Goal: Task Accomplishment & Management: Use online tool/utility

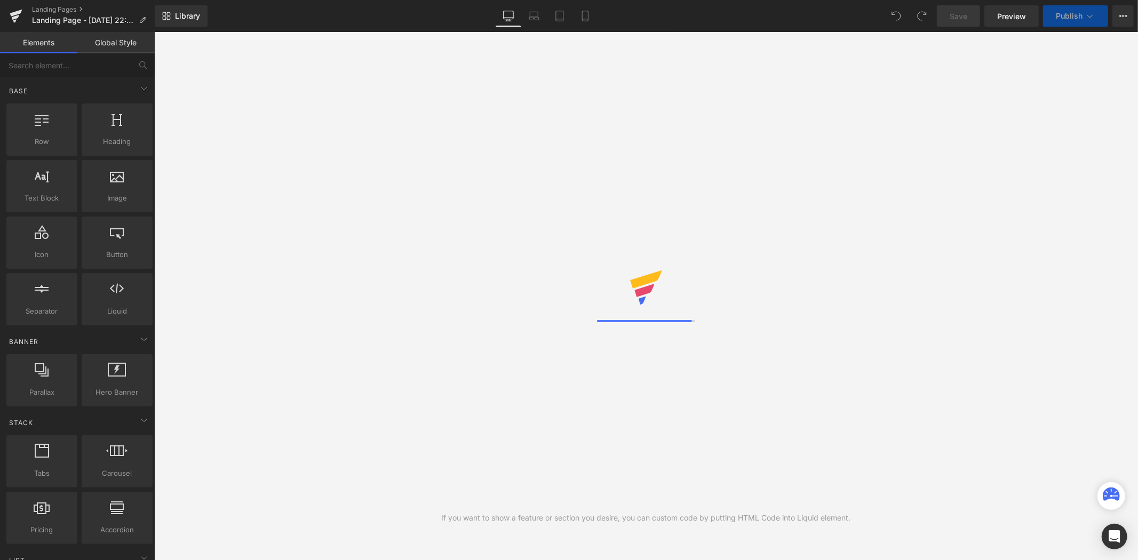
click at [114, 45] on link "Global Style" at bounding box center [115, 42] width 77 height 21
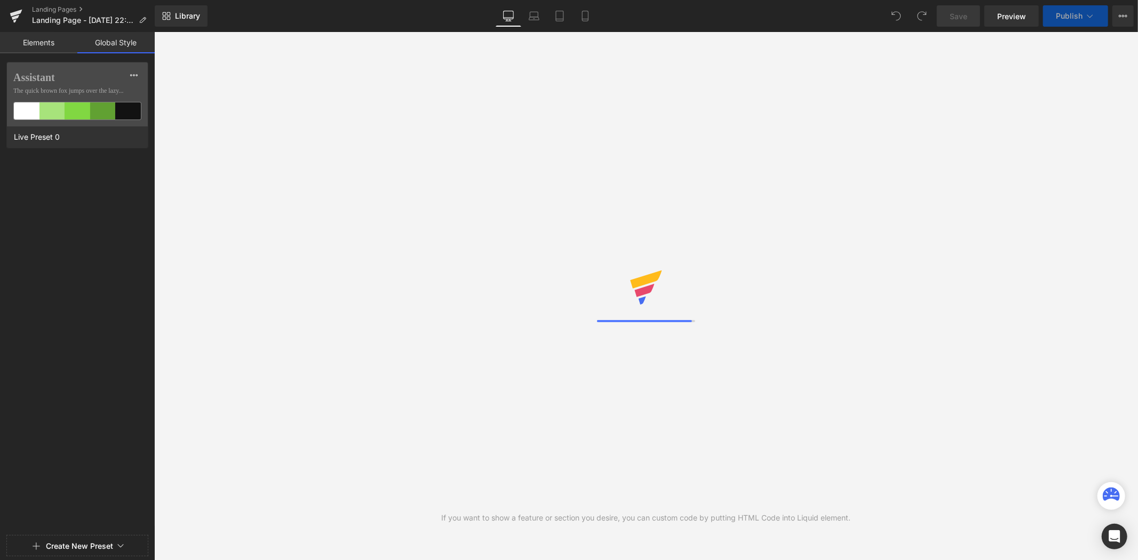
click at [35, 48] on link "Elements" at bounding box center [38, 42] width 77 height 21
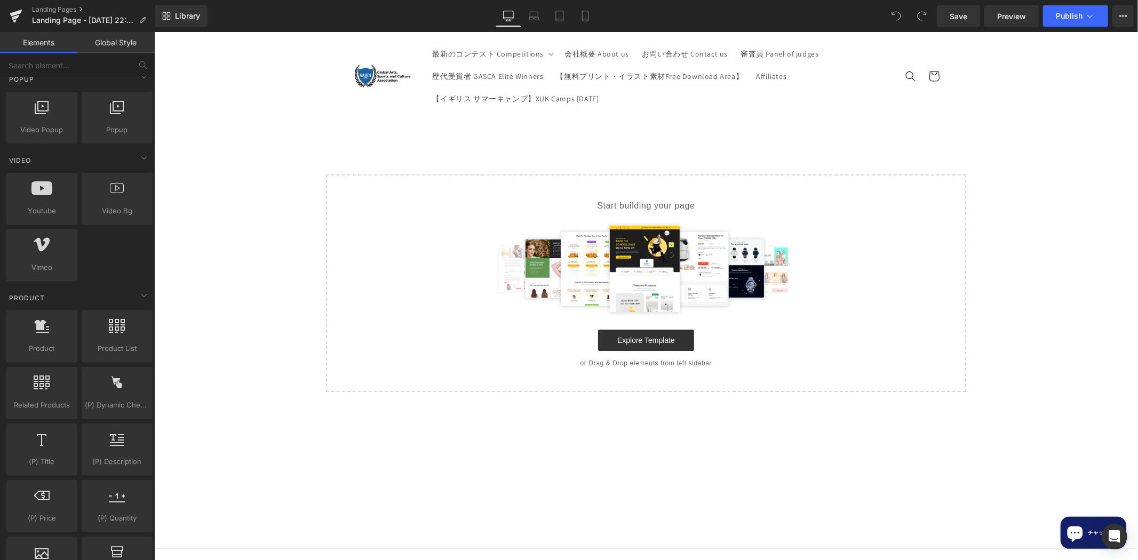
scroll to position [691, 0]
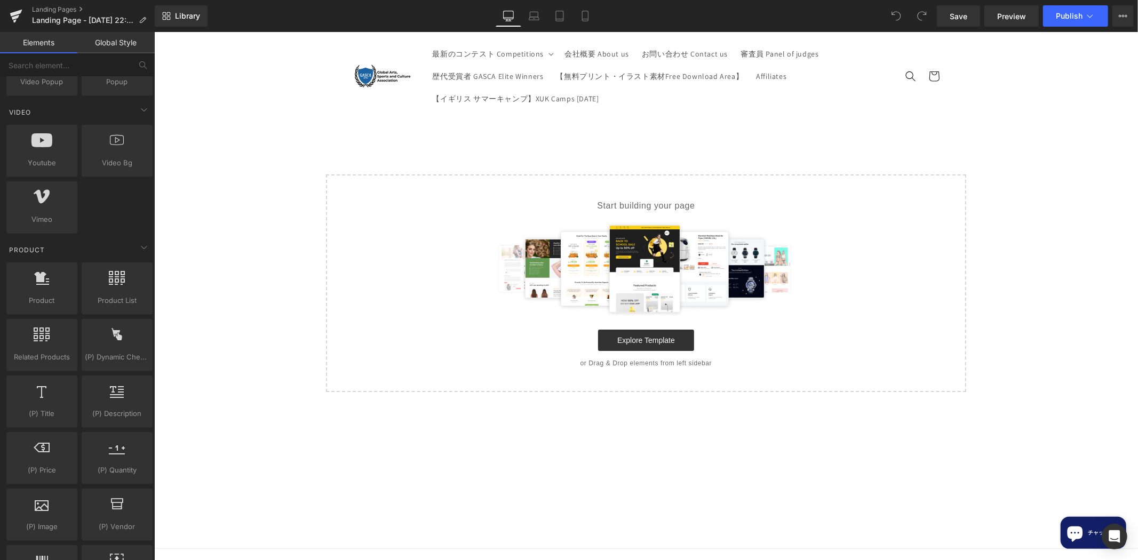
click at [656, 364] on p "or Drag & Drop elements from left sidebar" at bounding box center [645, 362] width 606 height 7
click at [669, 347] on link "Explore Template" at bounding box center [645, 339] width 96 height 21
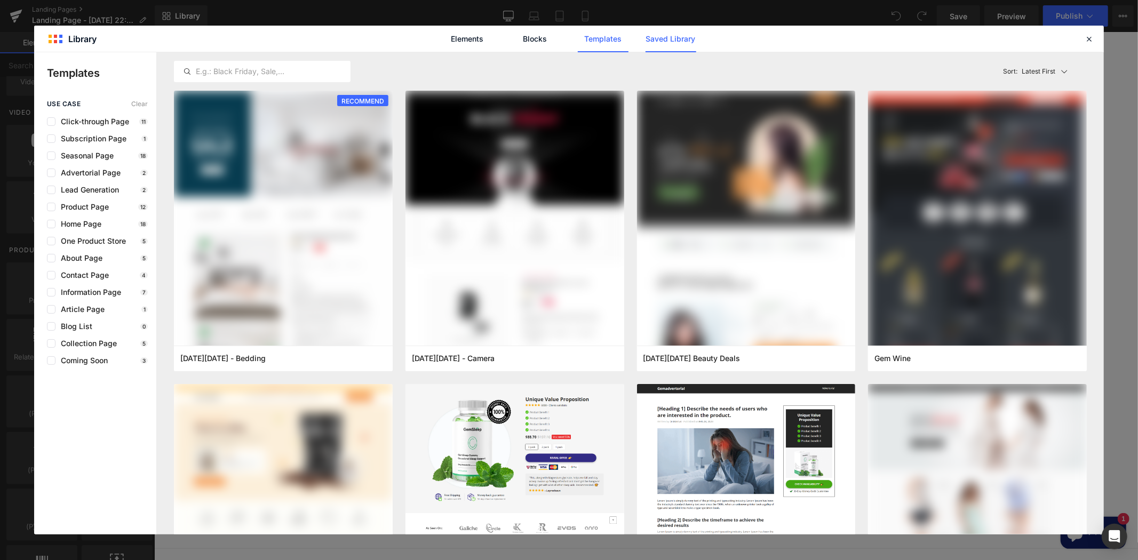
click at [671, 36] on link "Saved Library" at bounding box center [670, 39] width 51 height 27
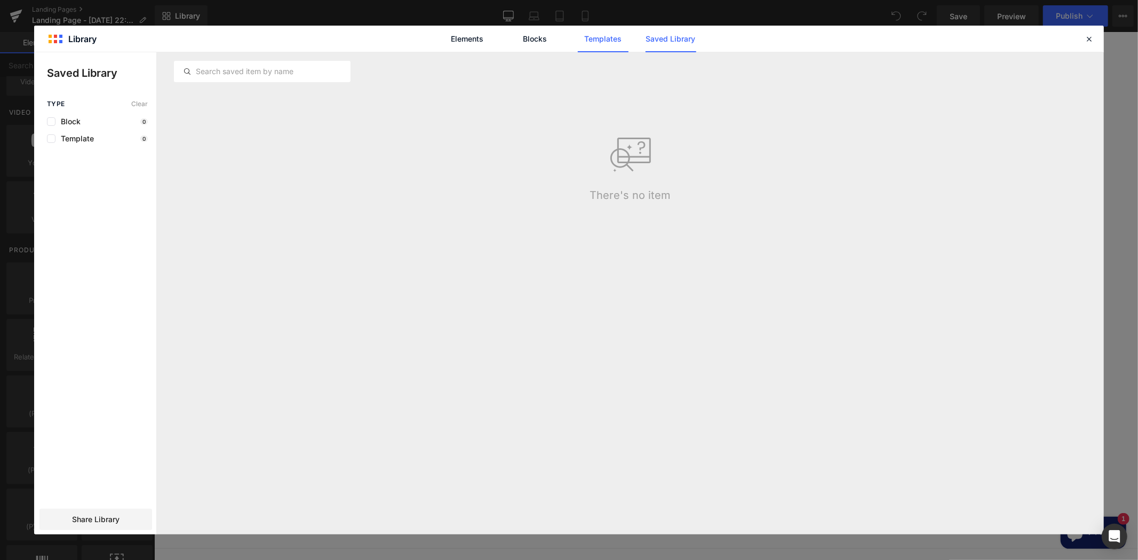
click at [594, 42] on link "Templates" at bounding box center [603, 39] width 51 height 27
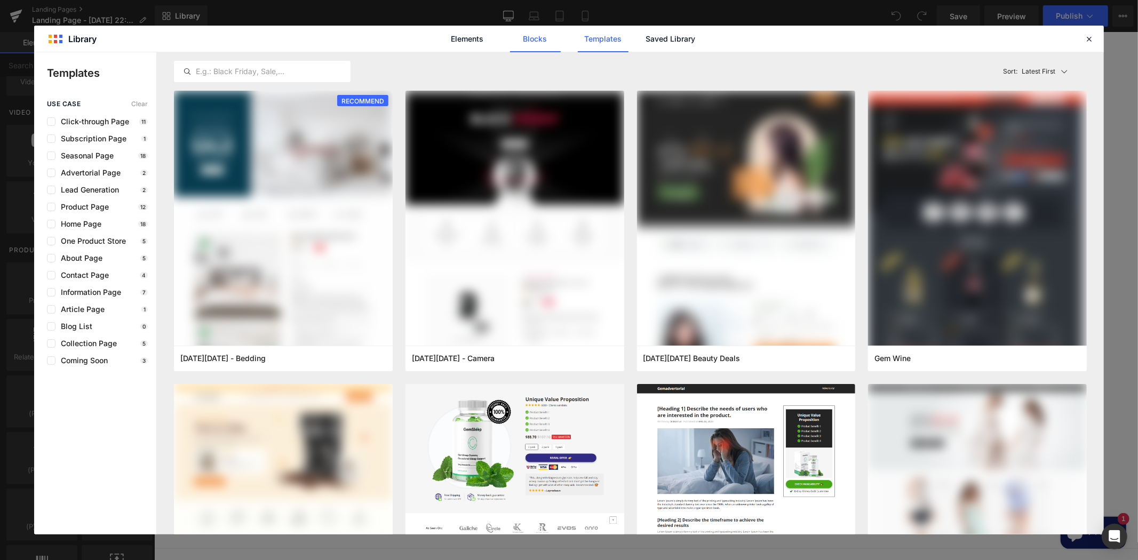
click at [542, 35] on link "Blocks" at bounding box center [535, 39] width 51 height 27
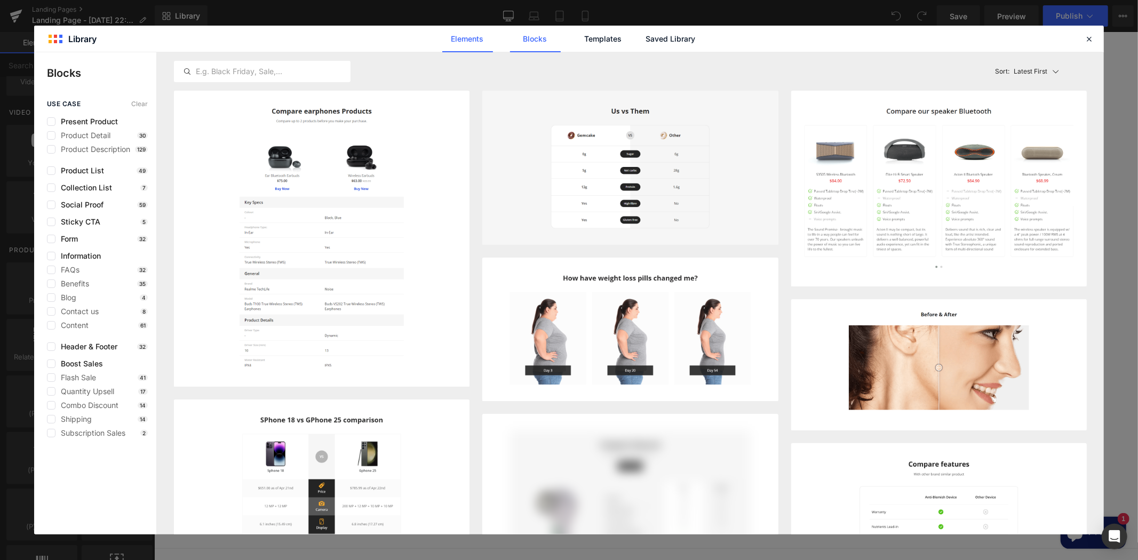
click at [462, 45] on link "Elements" at bounding box center [467, 39] width 51 height 27
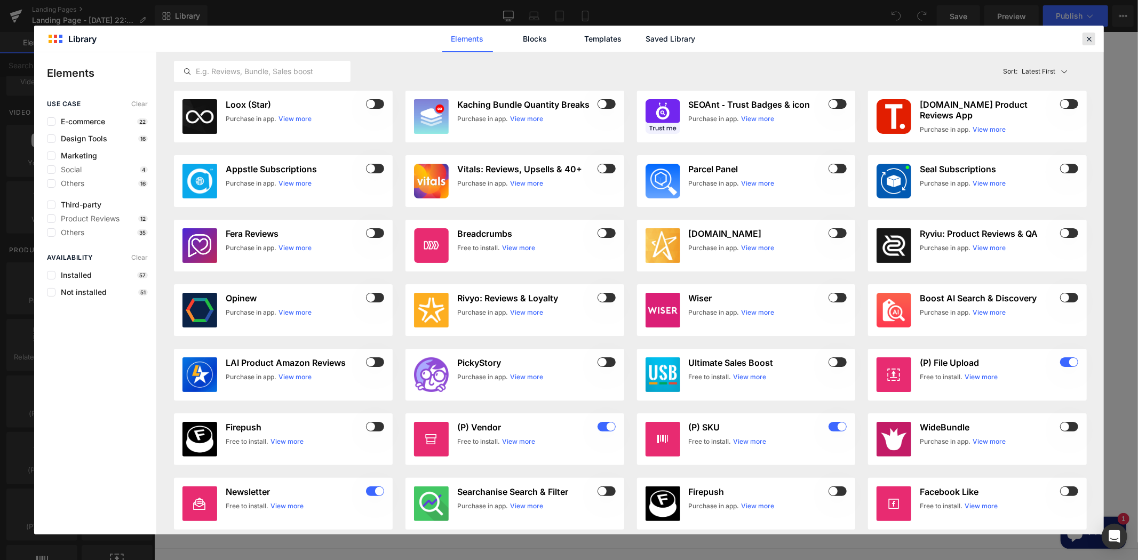
click at [1095, 43] on div at bounding box center [1088, 39] width 13 height 13
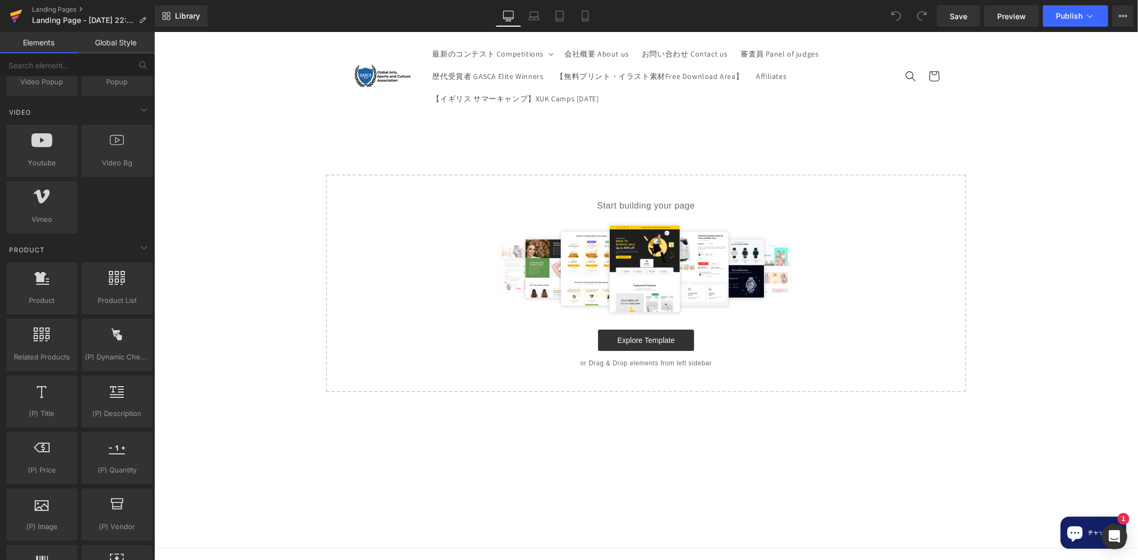
click at [18, 25] on icon at bounding box center [16, 16] width 13 height 27
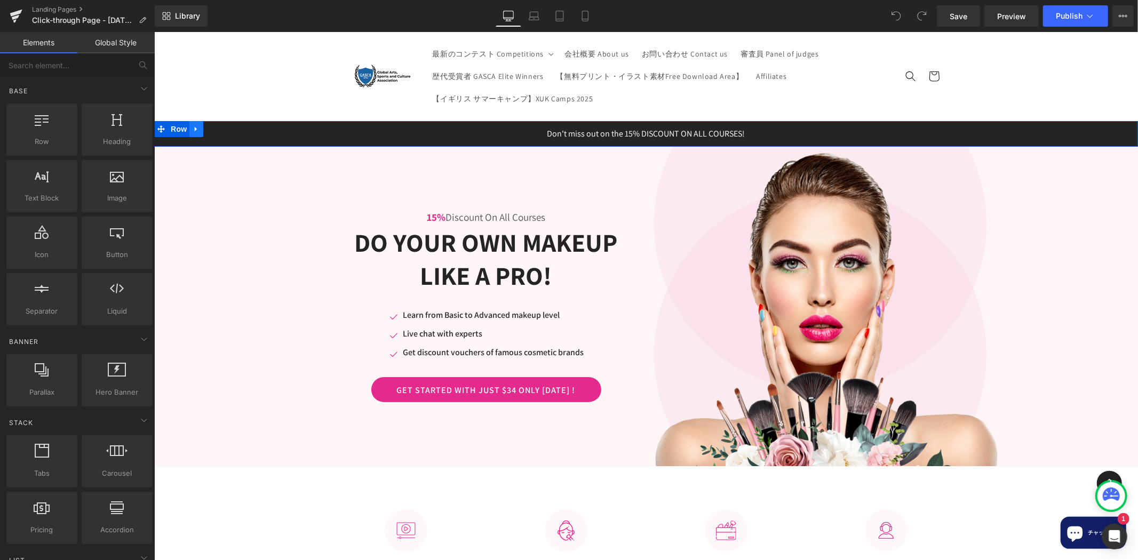
click at [189, 125] on link at bounding box center [196, 129] width 14 height 16
click at [220, 130] on icon at bounding box center [223, 128] width 7 height 7
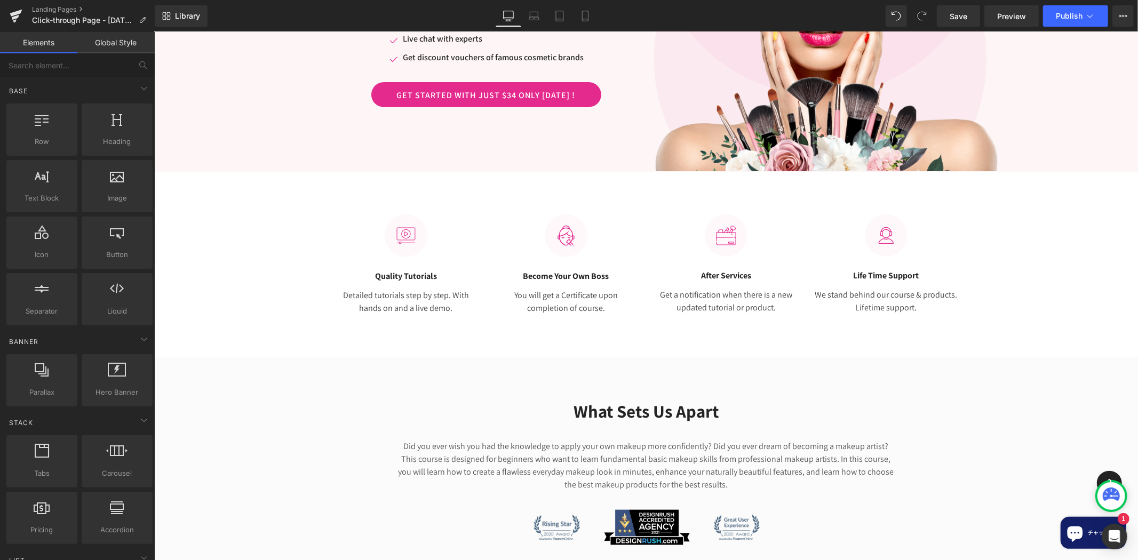
scroll to position [138, 0]
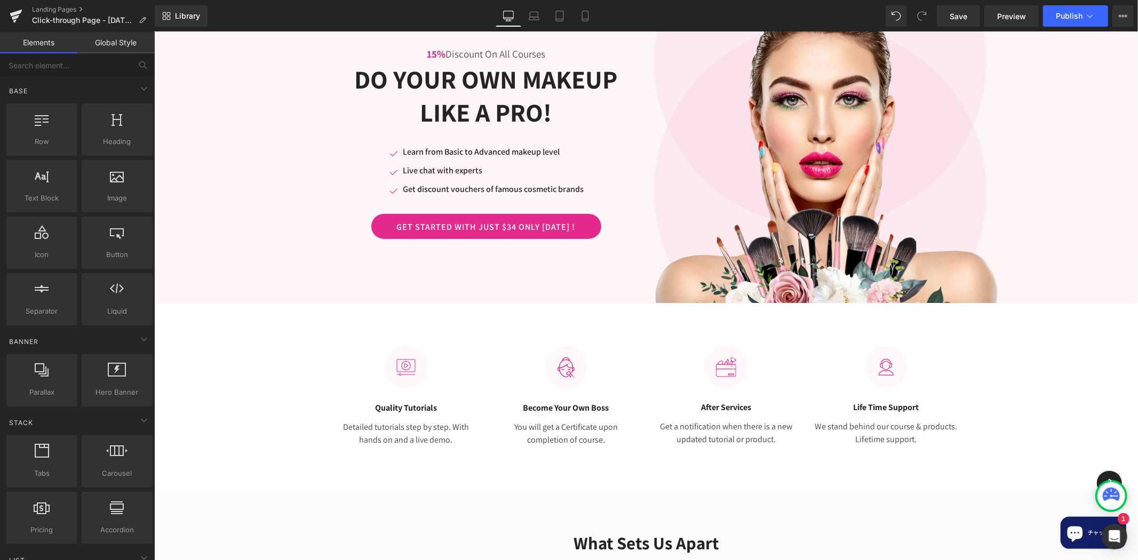
click at [1017, 397] on div "Image Quality Tutorials Heading Detailed tutorials step by step. With hands on …" at bounding box center [646, 391] width 984 height 122
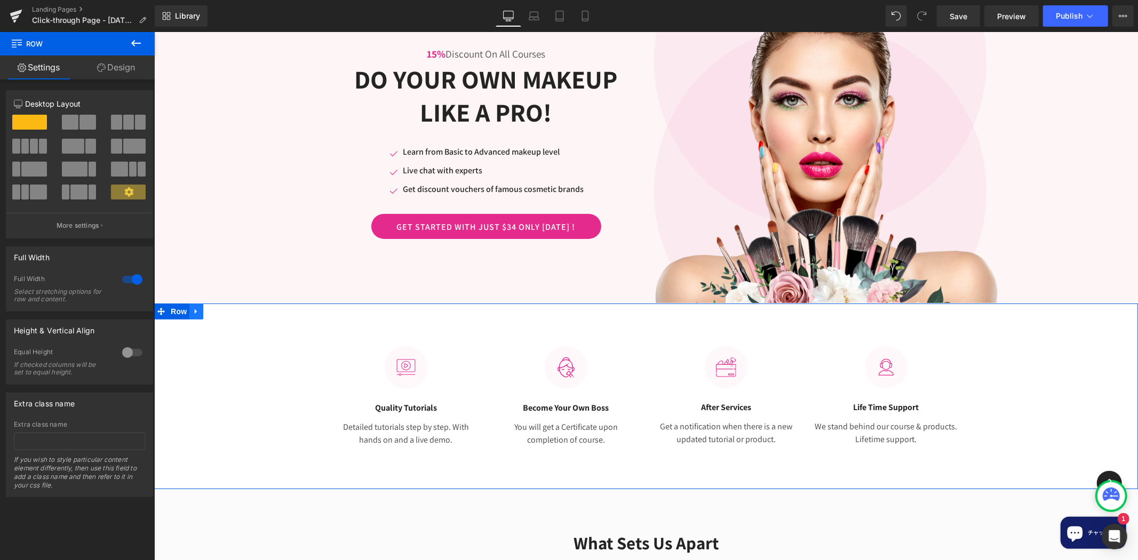
click at [194, 316] on link at bounding box center [196, 311] width 14 height 16
click at [219, 316] on link at bounding box center [224, 311] width 14 height 16
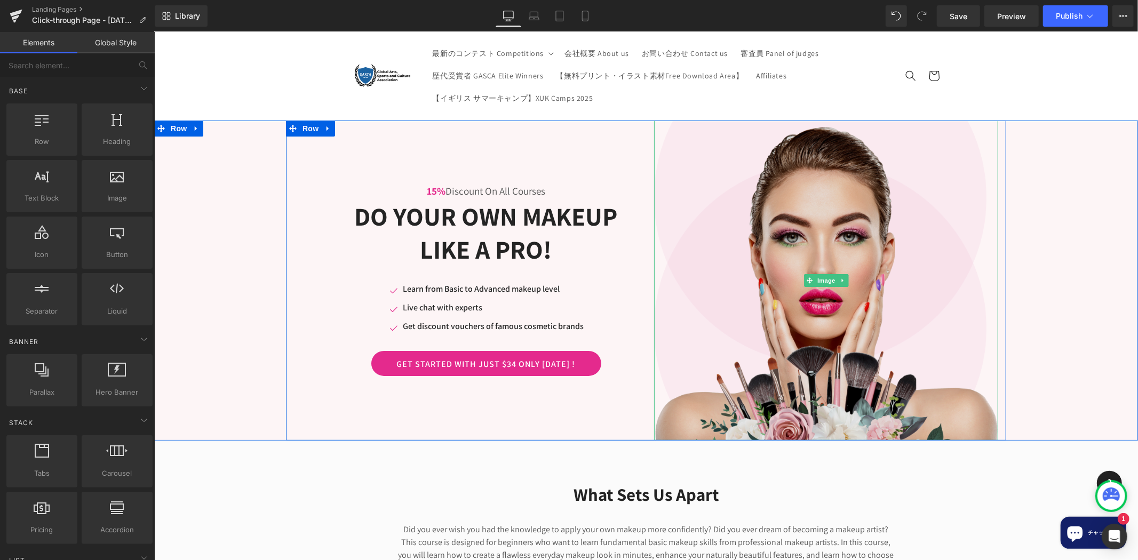
scroll to position [0, 0]
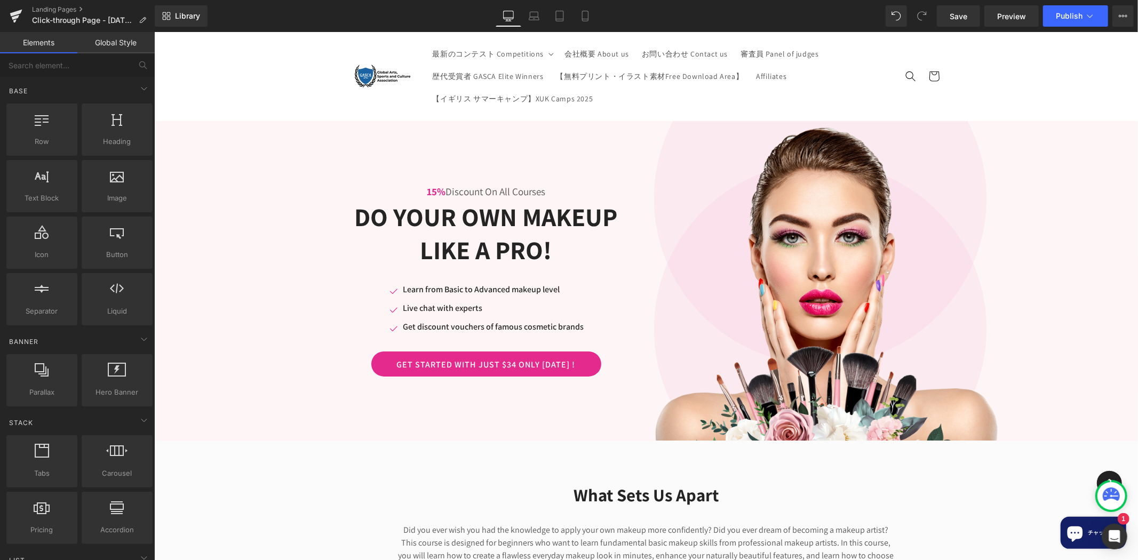
click at [23, 38] on link "Elements" at bounding box center [38, 42] width 77 height 21
click at [94, 47] on link "Global Style" at bounding box center [115, 42] width 77 height 21
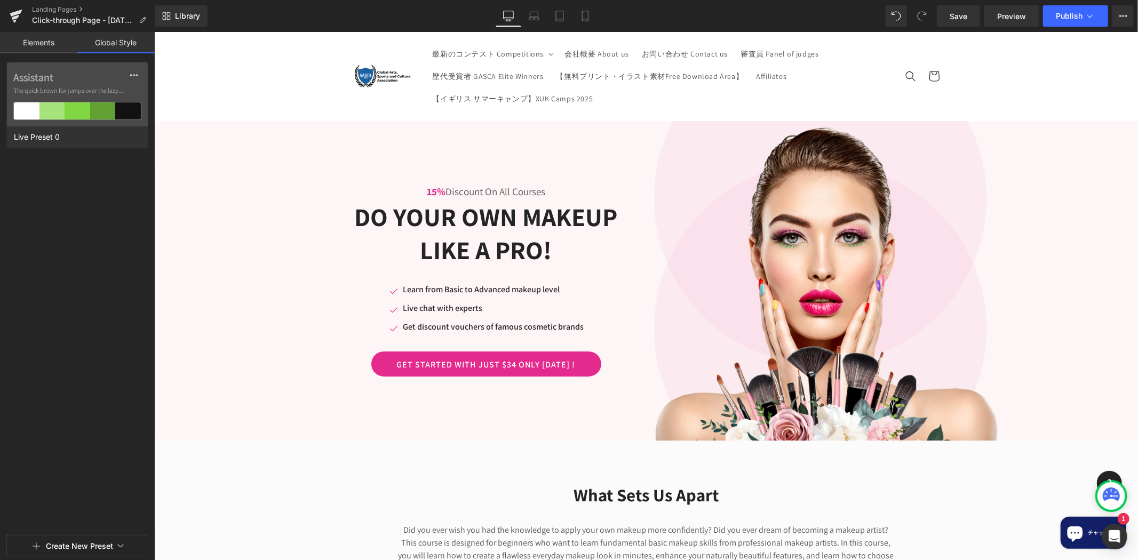
click at [50, 44] on link "Elements" at bounding box center [38, 42] width 77 height 21
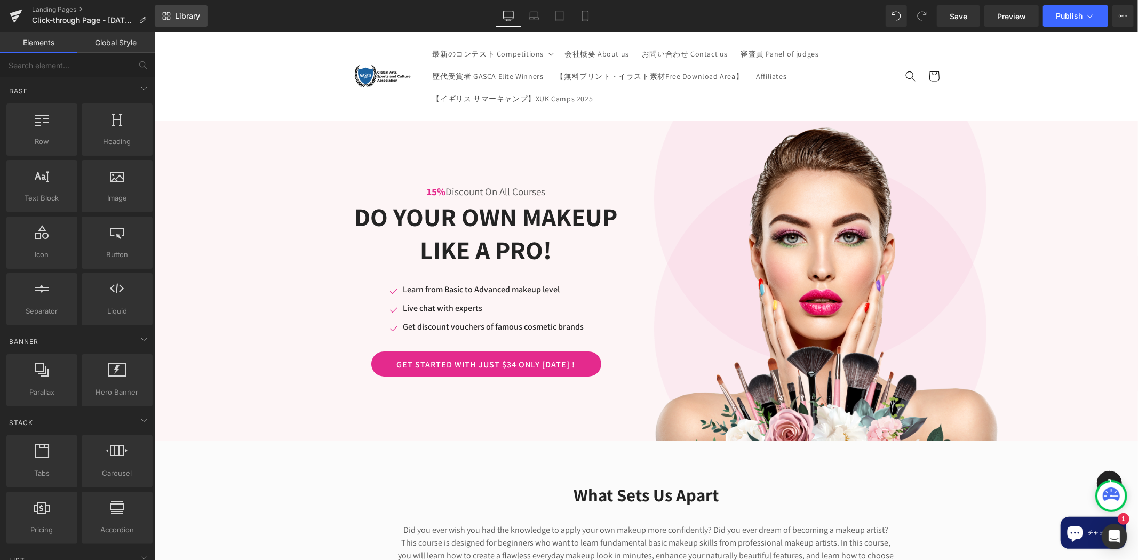
click at [187, 14] on span "Library" at bounding box center [187, 16] width 25 height 10
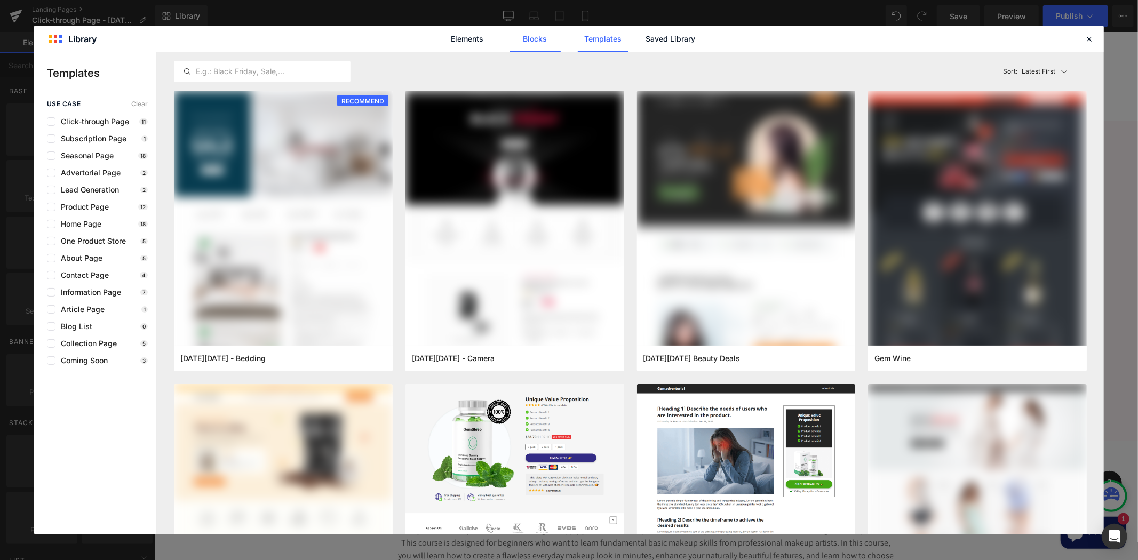
click at [541, 39] on link "Blocks" at bounding box center [535, 39] width 51 height 27
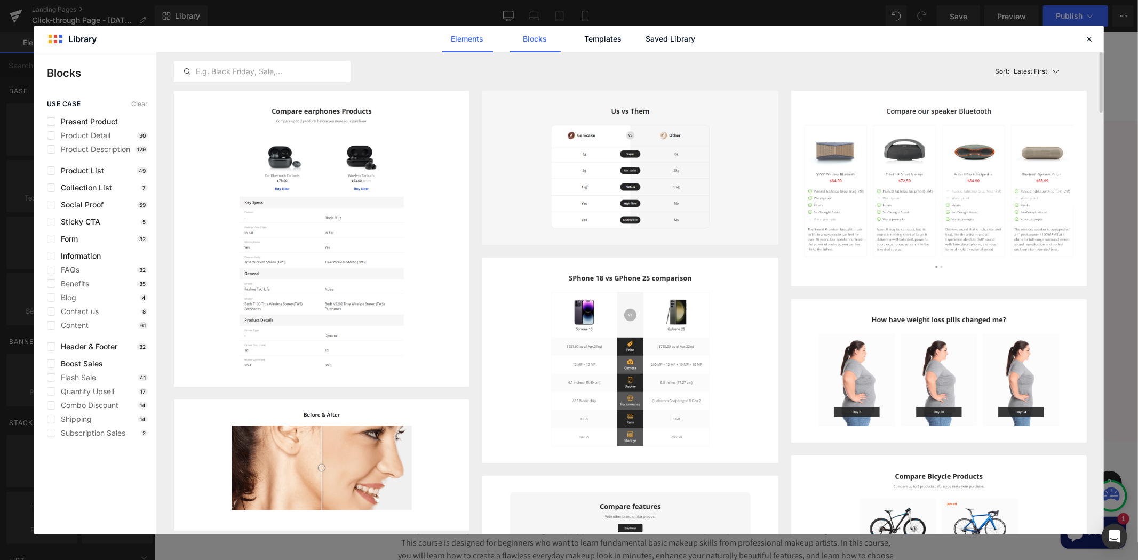
click at [476, 47] on link "Elements" at bounding box center [467, 39] width 51 height 27
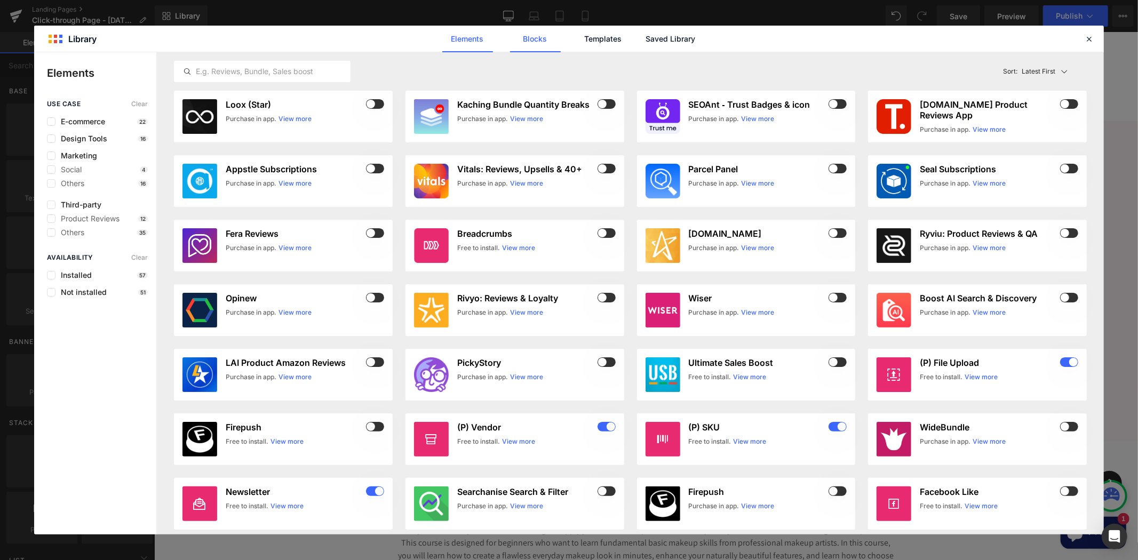
click at [525, 44] on link "Blocks" at bounding box center [535, 39] width 51 height 27
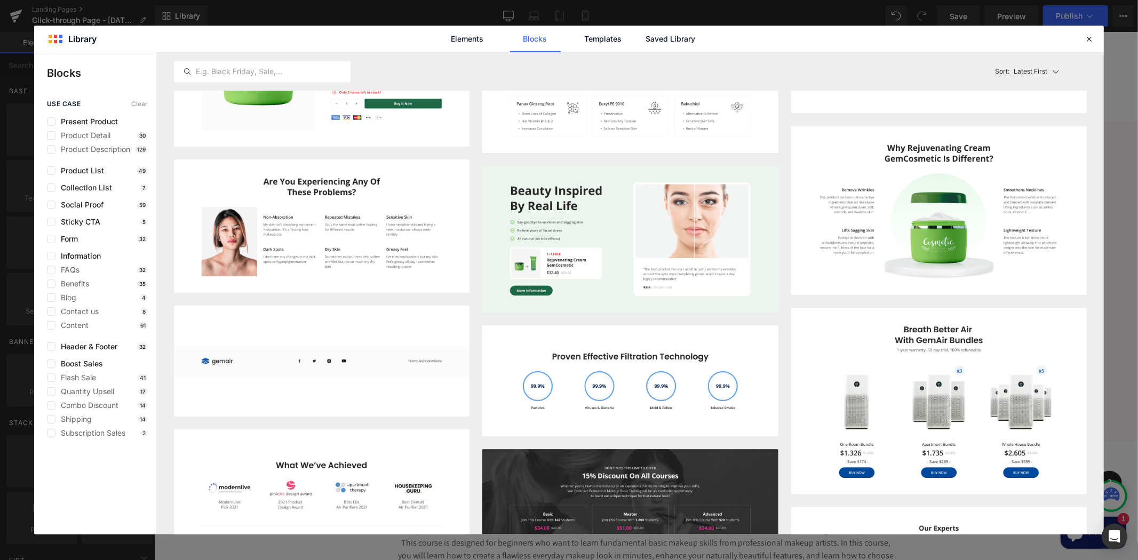
scroll to position [1394, 0]
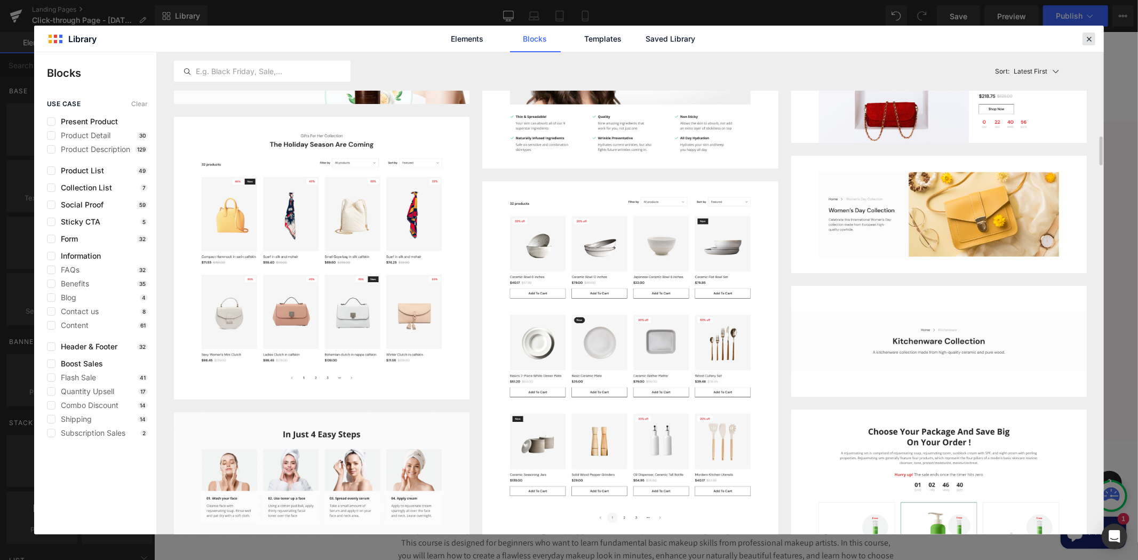
click at [1094, 39] on icon at bounding box center [1089, 39] width 10 height 10
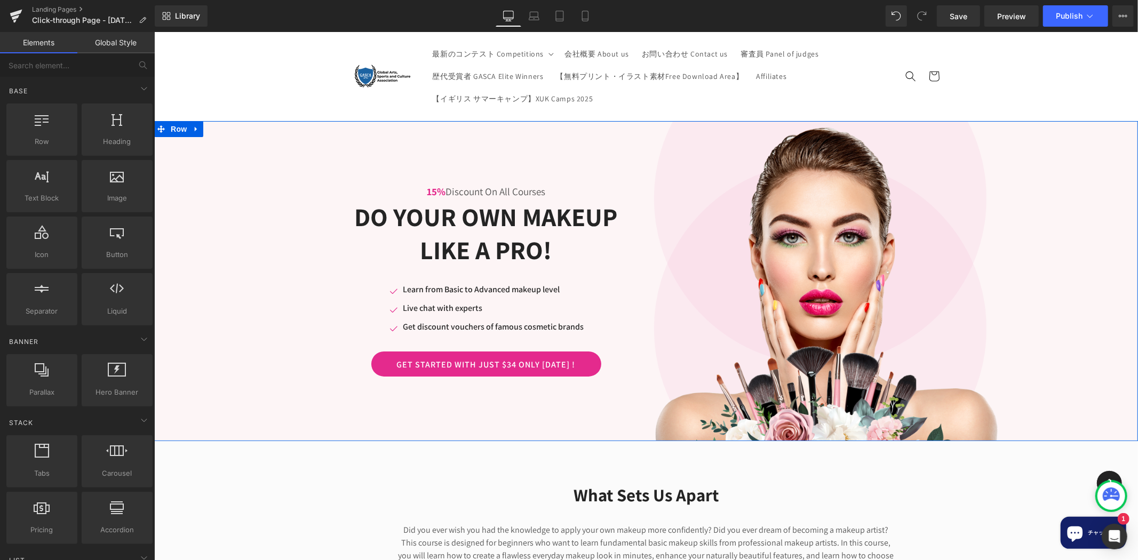
drag, startPoint x: 1096, startPoint y: 192, endPoint x: 1101, endPoint y: 195, distance: 5.8
click at [1098, 193] on div "15% Discount On All Courses Text Block Do Your Own Makeup Like A Pro! Heading R…" at bounding box center [646, 281] width 984 height 320
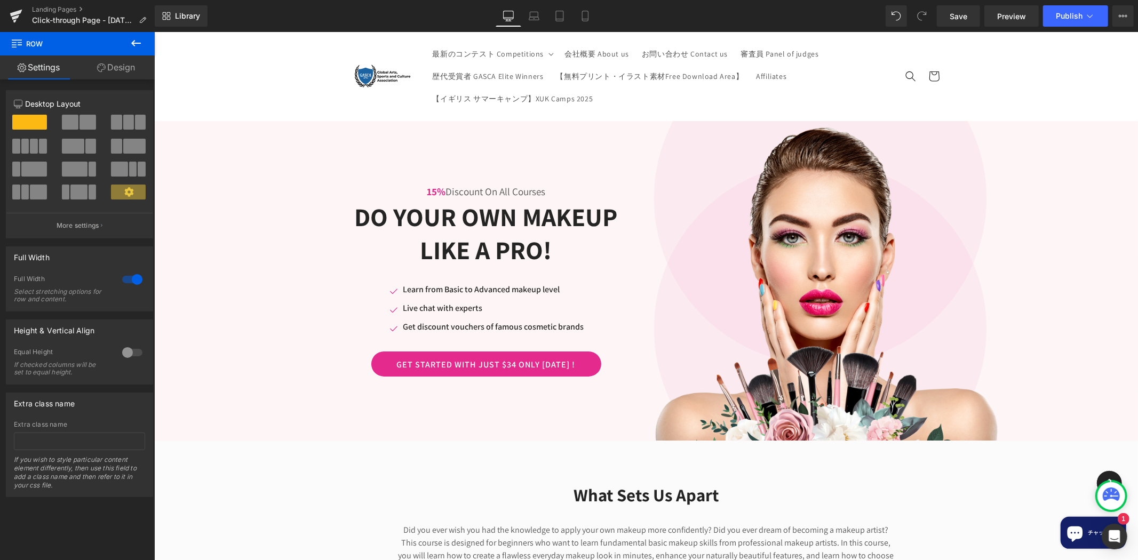
click at [141, 41] on icon at bounding box center [136, 43] width 13 height 13
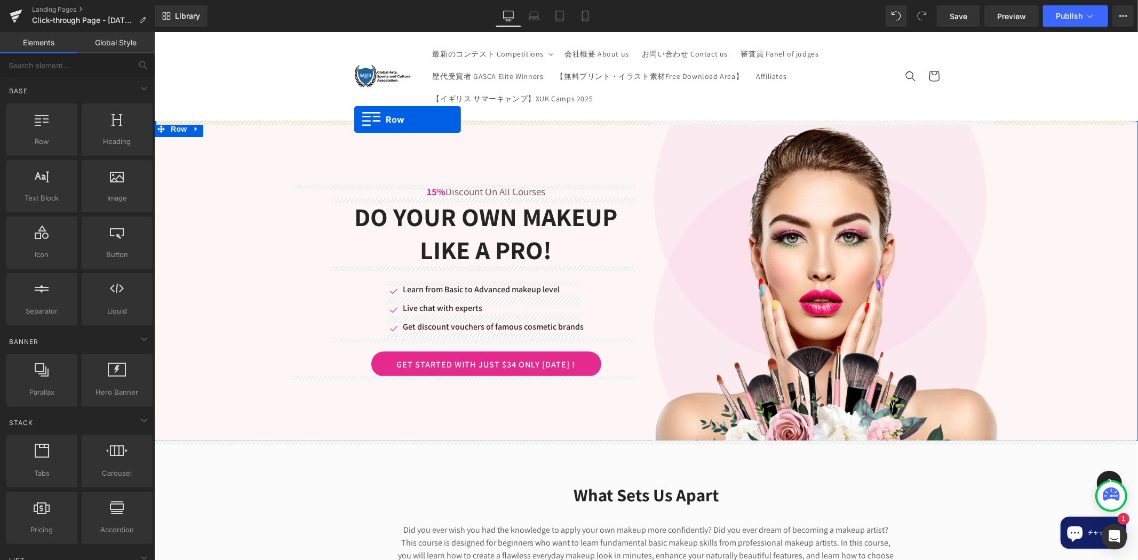
drag, startPoint x: 189, startPoint y: 158, endPoint x: 354, endPoint y: 119, distance: 169.4
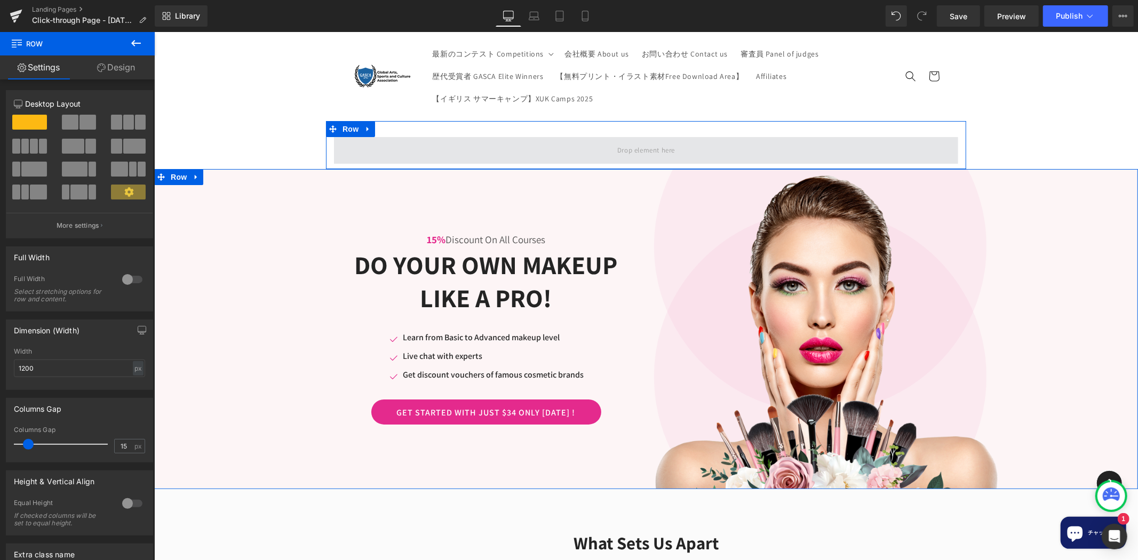
click at [409, 141] on span at bounding box center [645, 150] width 624 height 27
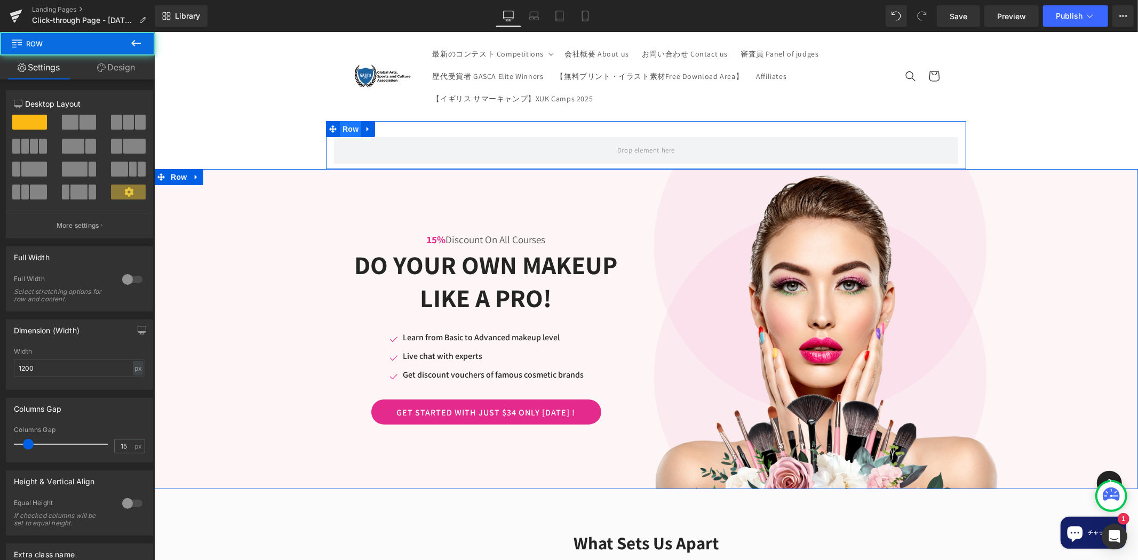
click at [344, 125] on span "Row" at bounding box center [349, 129] width 21 height 16
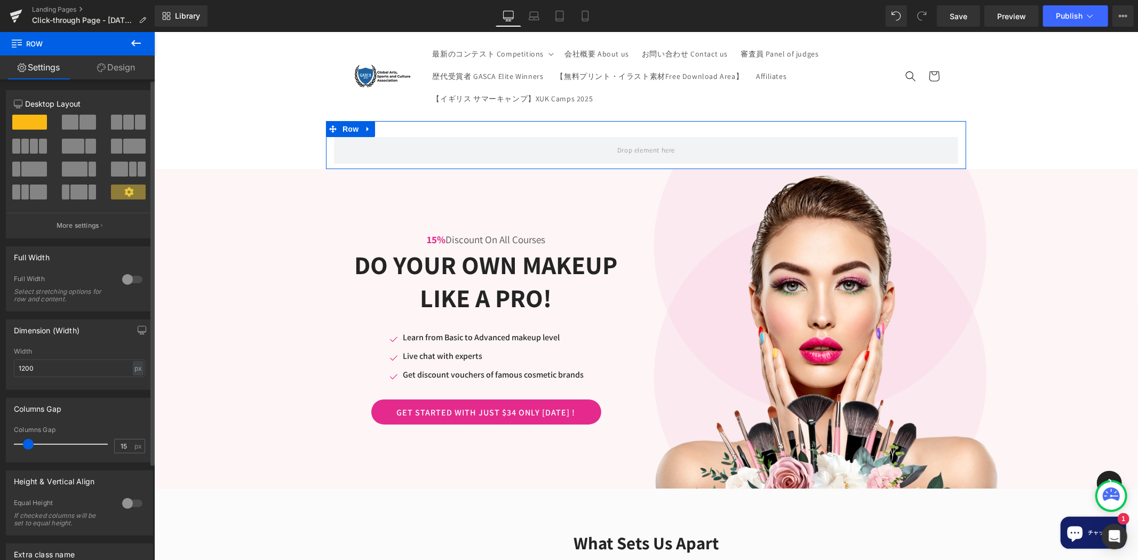
click at [125, 271] on div "Full Width 0 Full Width Select stretching options for row and content." at bounding box center [79, 278] width 147 height 65
click at [125, 275] on div at bounding box center [132, 279] width 26 height 17
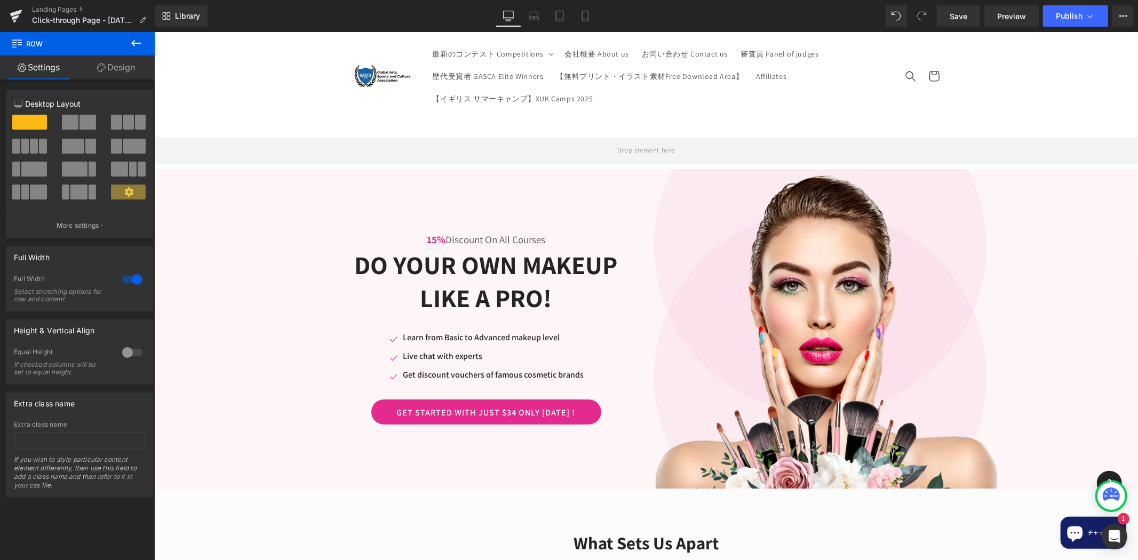
click at [140, 43] on icon at bounding box center [136, 43] width 10 height 6
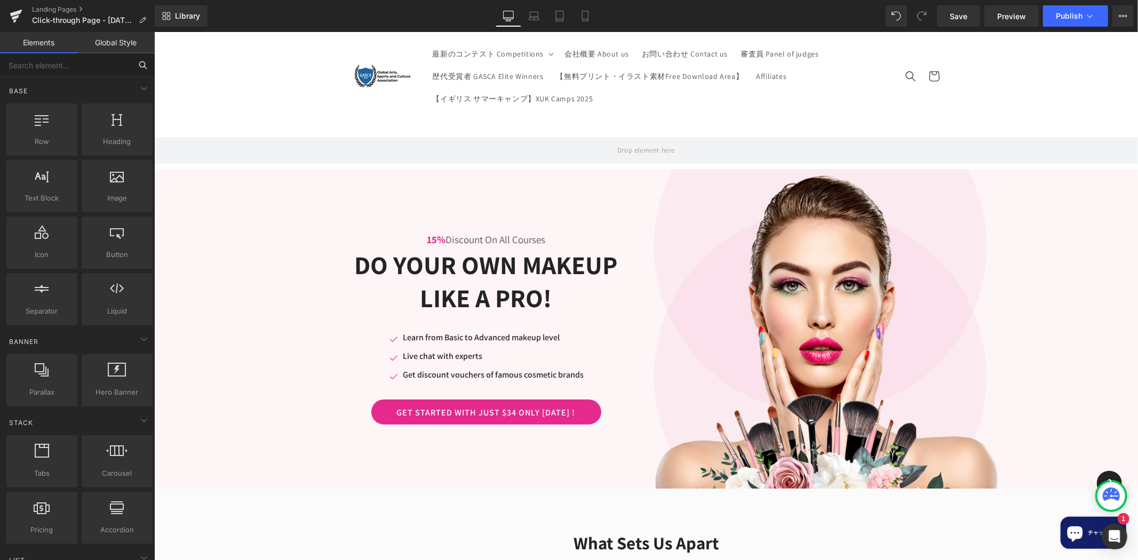
click at [99, 75] on input "text" at bounding box center [65, 64] width 131 height 23
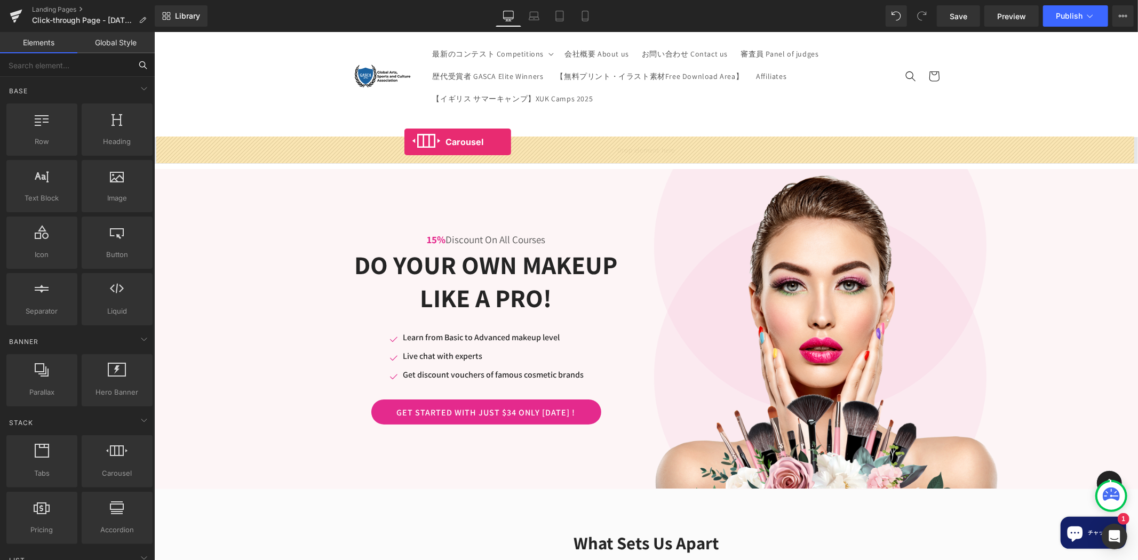
drag, startPoint x: 260, startPoint y: 488, endPoint x: 404, endPoint y: 141, distance: 375.2
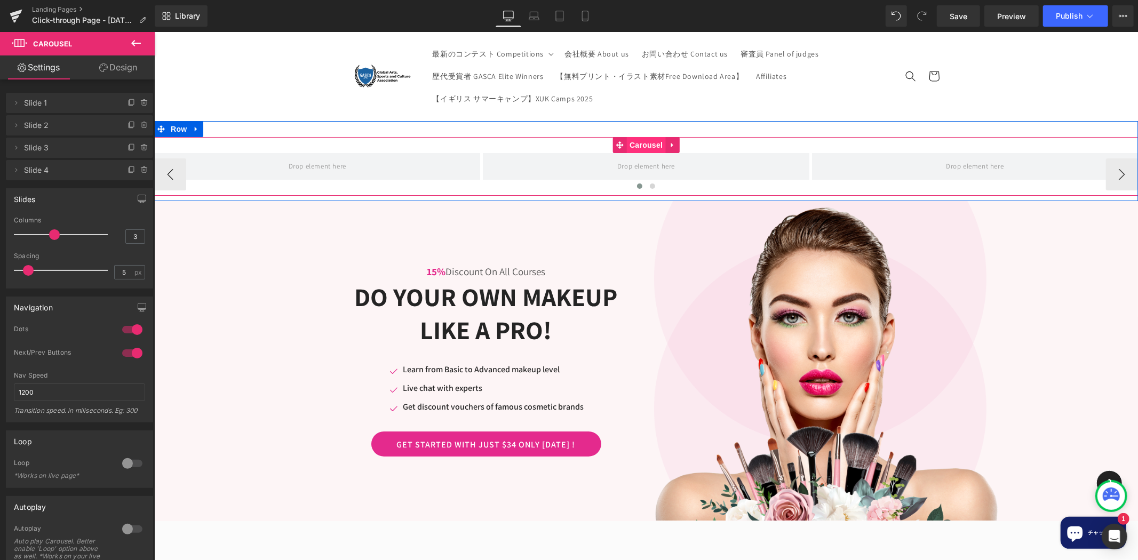
click at [637, 147] on span "Carousel" at bounding box center [645, 145] width 38 height 16
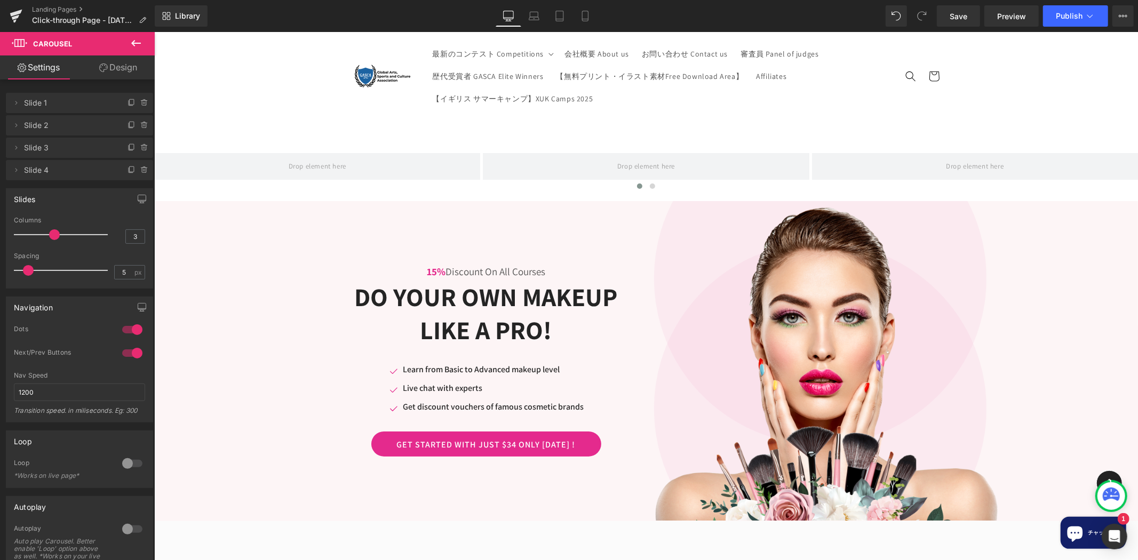
click at [141, 38] on icon at bounding box center [136, 43] width 13 height 13
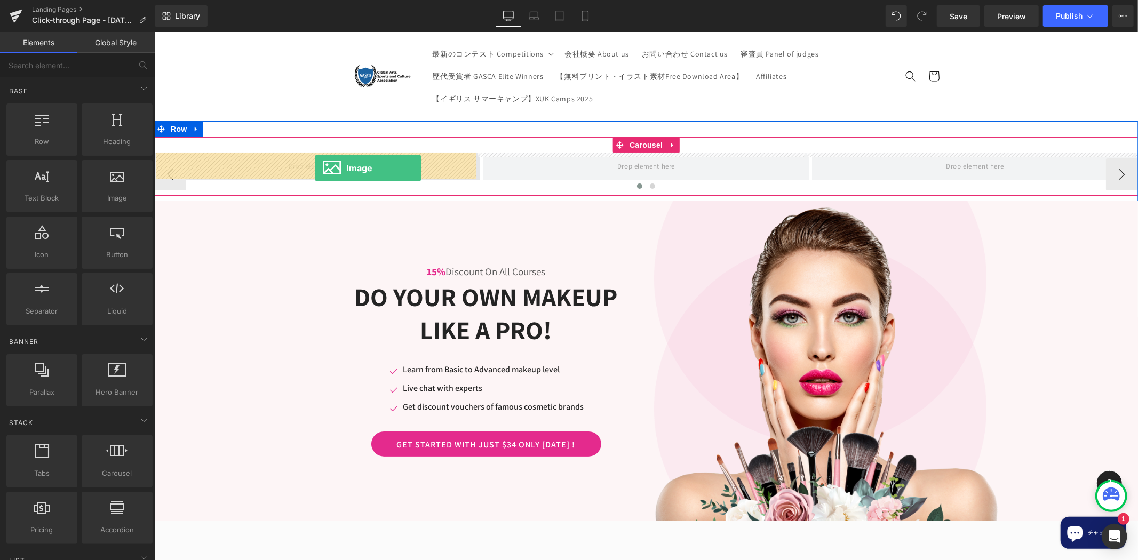
drag, startPoint x: 242, startPoint y: 222, endPoint x: 314, endPoint y: 167, distance: 90.7
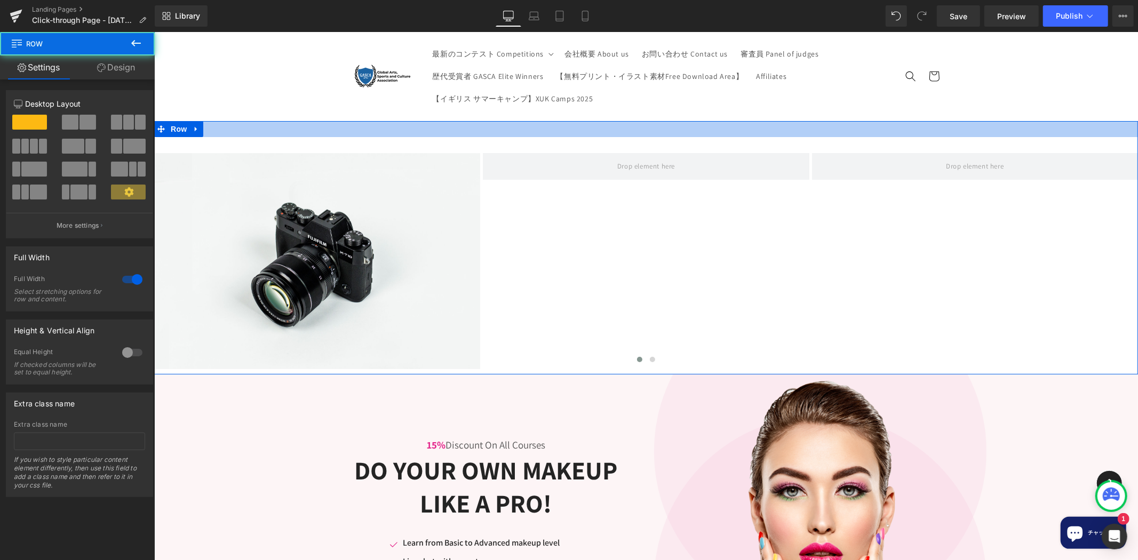
click at [639, 134] on div at bounding box center [646, 129] width 984 height 16
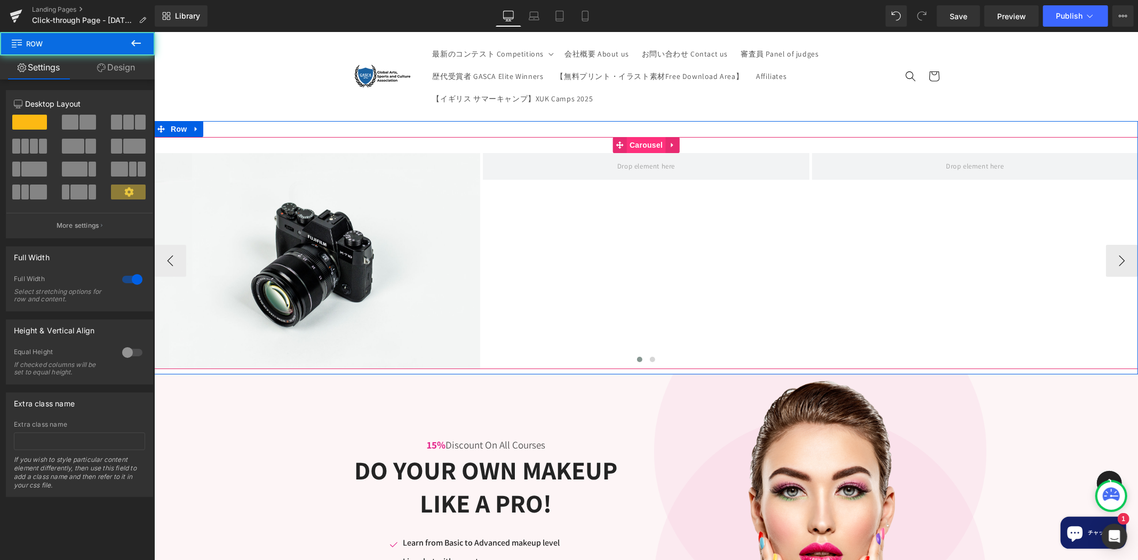
click at [643, 145] on span "Carousel" at bounding box center [645, 145] width 38 height 16
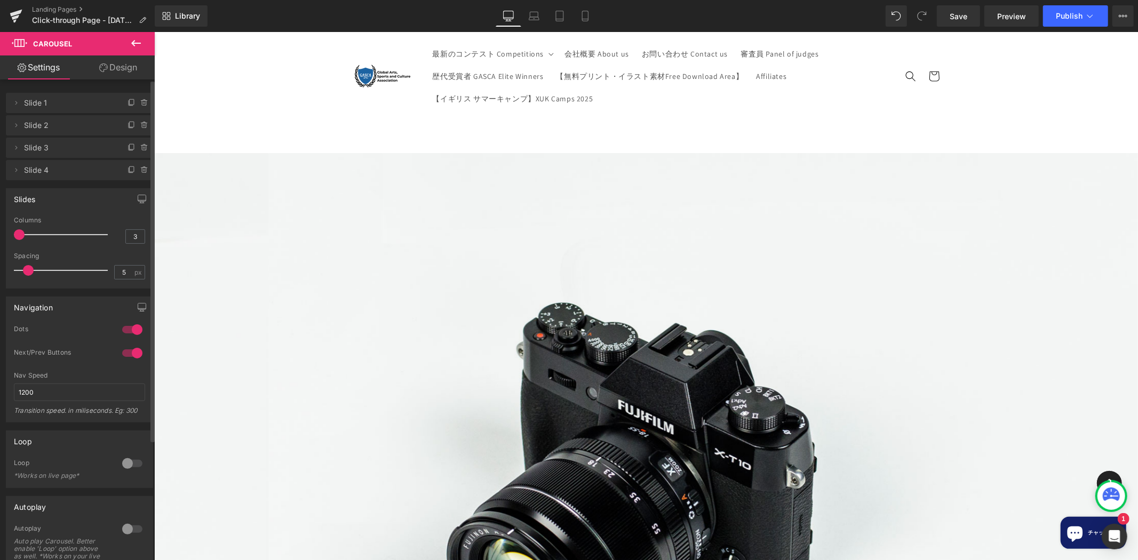
drag, startPoint x: 51, startPoint y: 236, endPoint x: 11, endPoint y: 236, distance: 39.5
click at [11, 236] on div "3 Columns 3 3 Columns 3 3 Columns 3 1 Columns 1 5px Spacing 5 px 5px Spacing 5 …" at bounding box center [79, 252] width 146 height 71
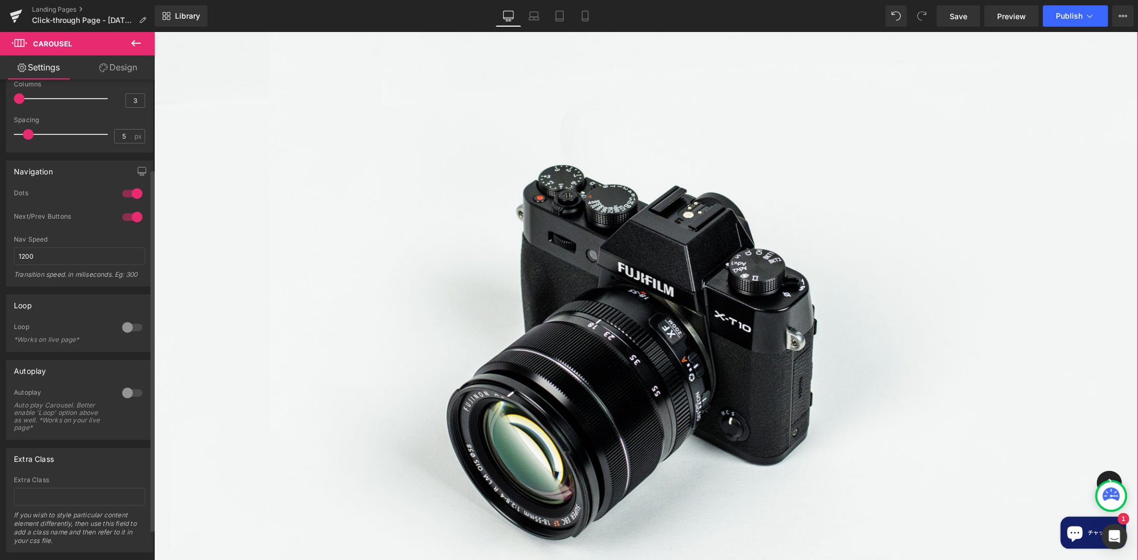
scroll to position [138, 0]
click at [137, 326] on div at bounding box center [132, 325] width 26 height 17
click at [128, 397] on div at bounding box center [132, 391] width 26 height 17
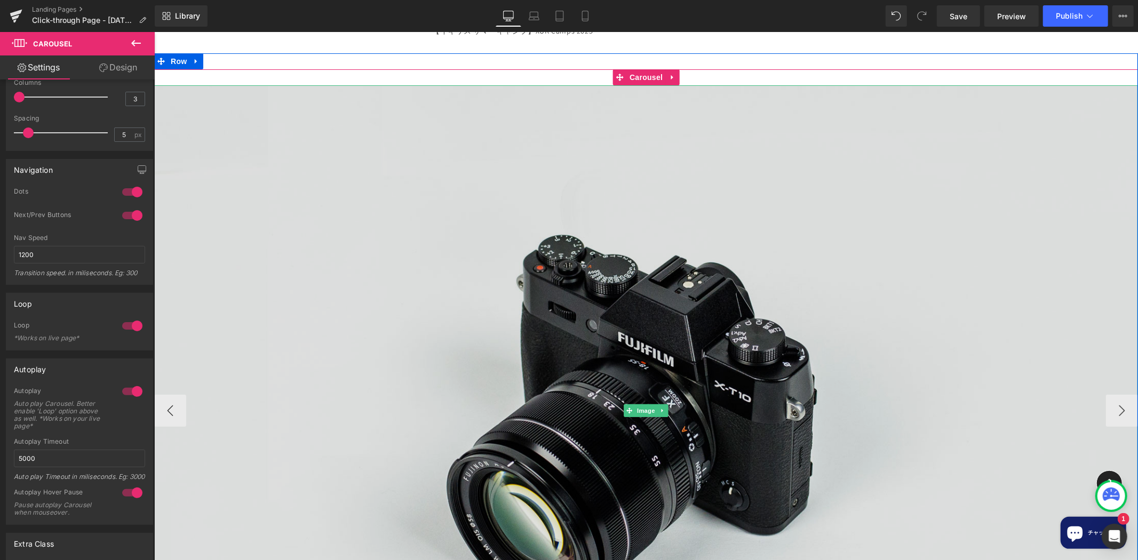
scroll to position [0, 0]
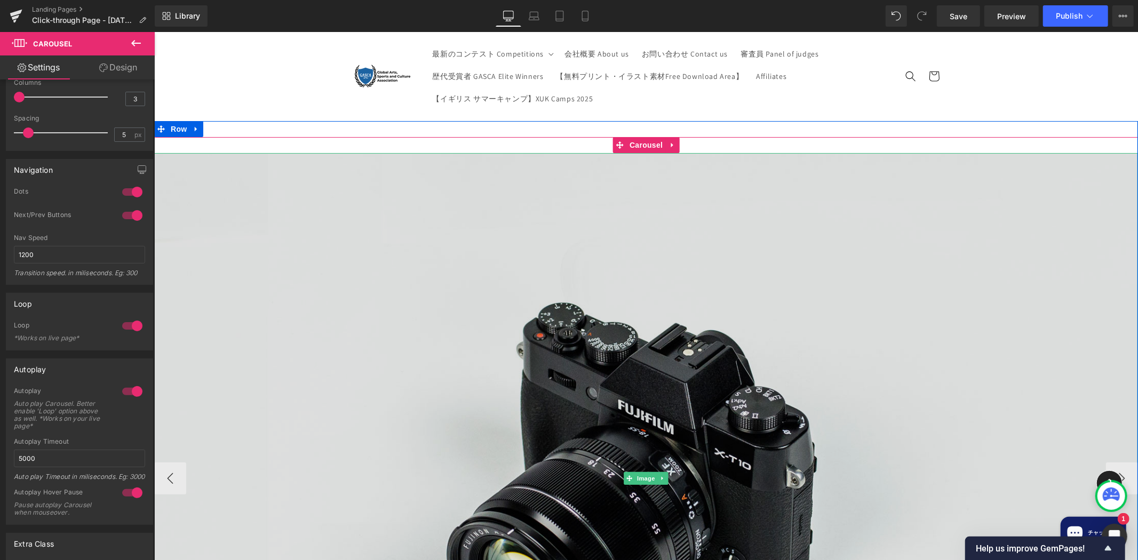
click at [370, 210] on img at bounding box center [646, 479] width 984 height 652
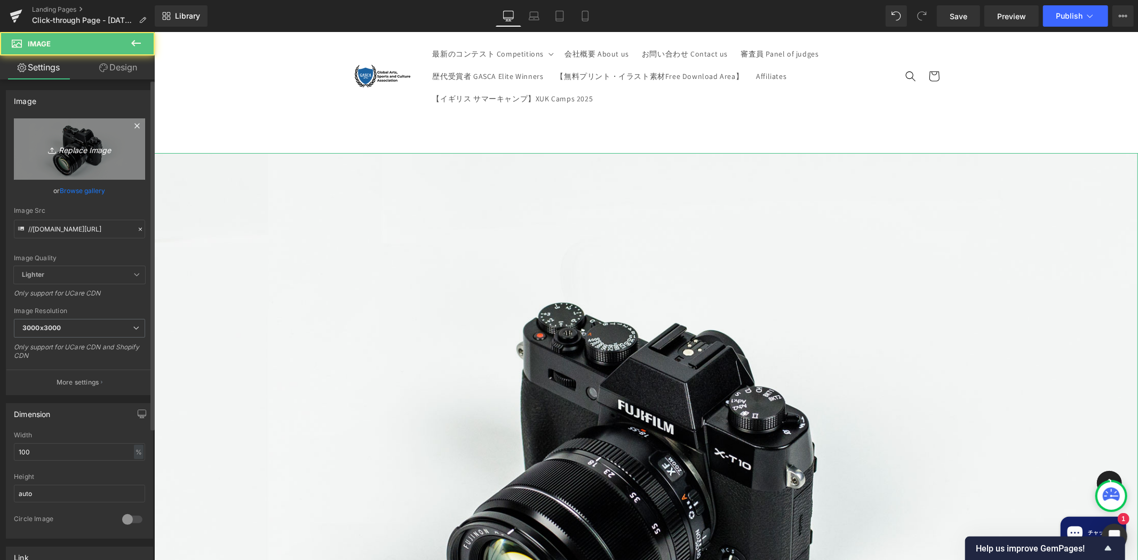
click at [99, 161] on link "Replace Image" at bounding box center [79, 148] width 131 height 61
type input "C:\fakepath\Red White Minimalist About [GEOGRAPHIC_DATA] Presentation.jpg"
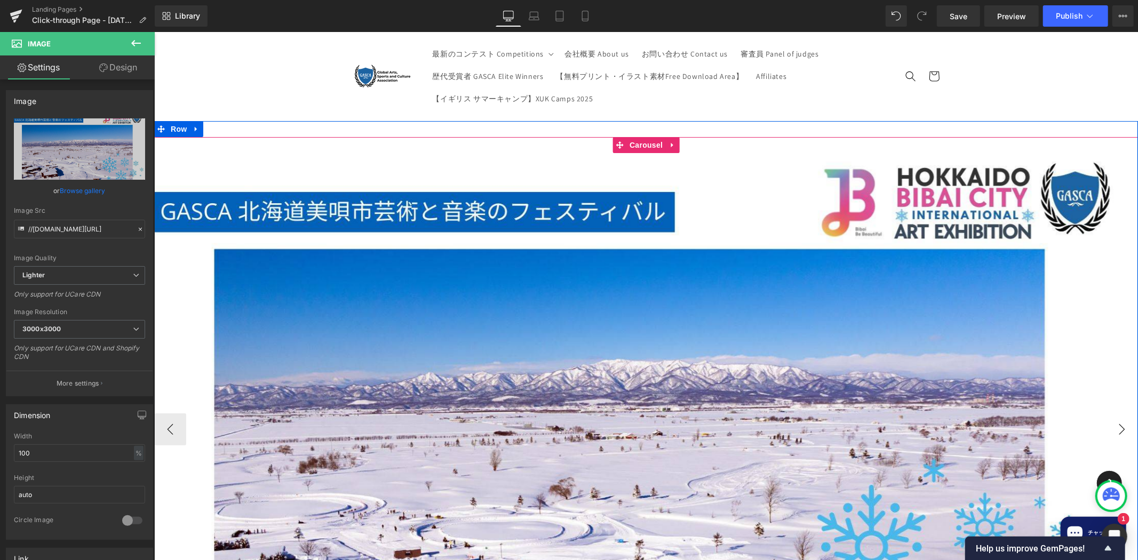
click at [1120, 423] on button "›" at bounding box center [1121, 429] width 32 height 32
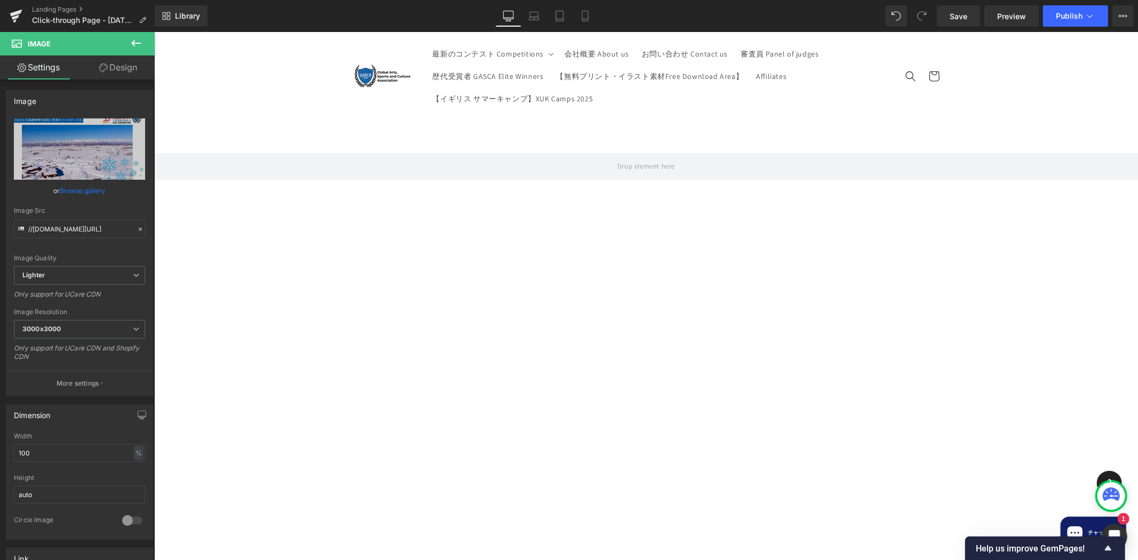
click at [134, 47] on icon at bounding box center [136, 43] width 13 height 13
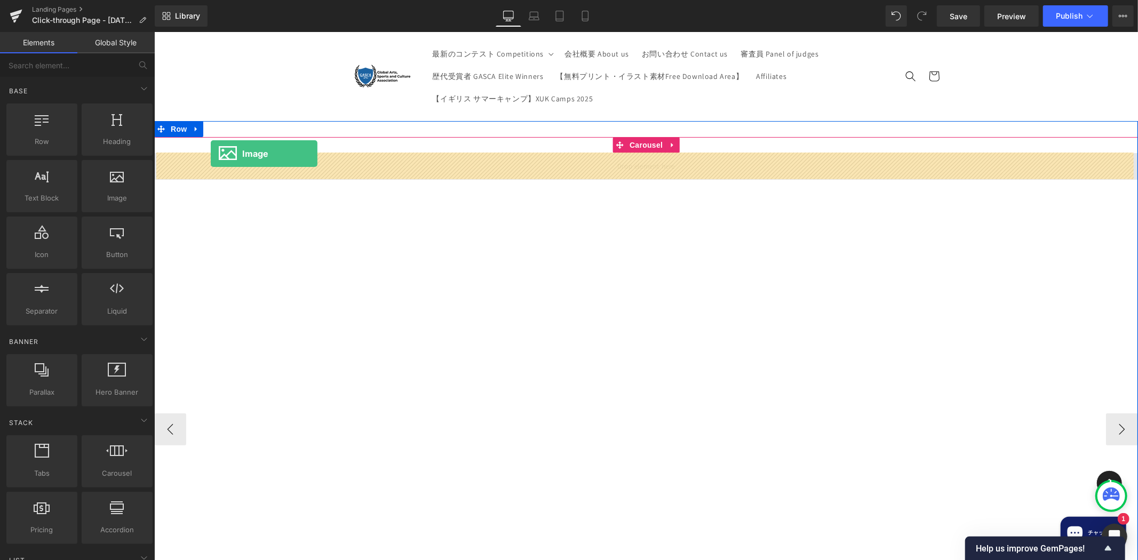
drag, startPoint x: 274, startPoint y: 227, endPoint x: 210, endPoint y: 153, distance: 98.0
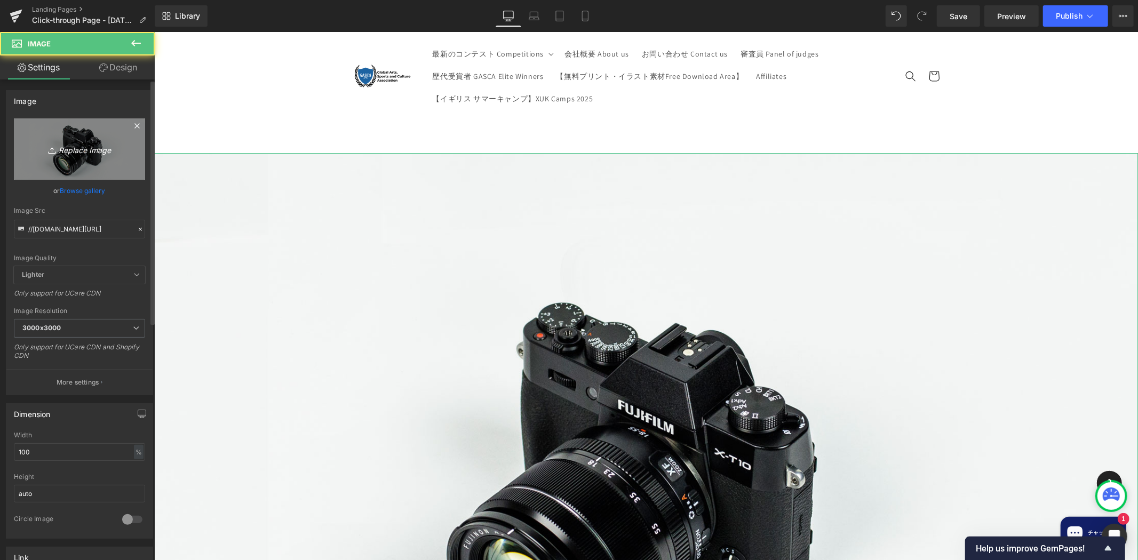
click at [78, 157] on link "Replace Image" at bounding box center [79, 148] width 131 height 61
type input "C:\fakepath\Red White Minimalist About [GEOGRAPHIC_DATA] Presentation (1).jpg"
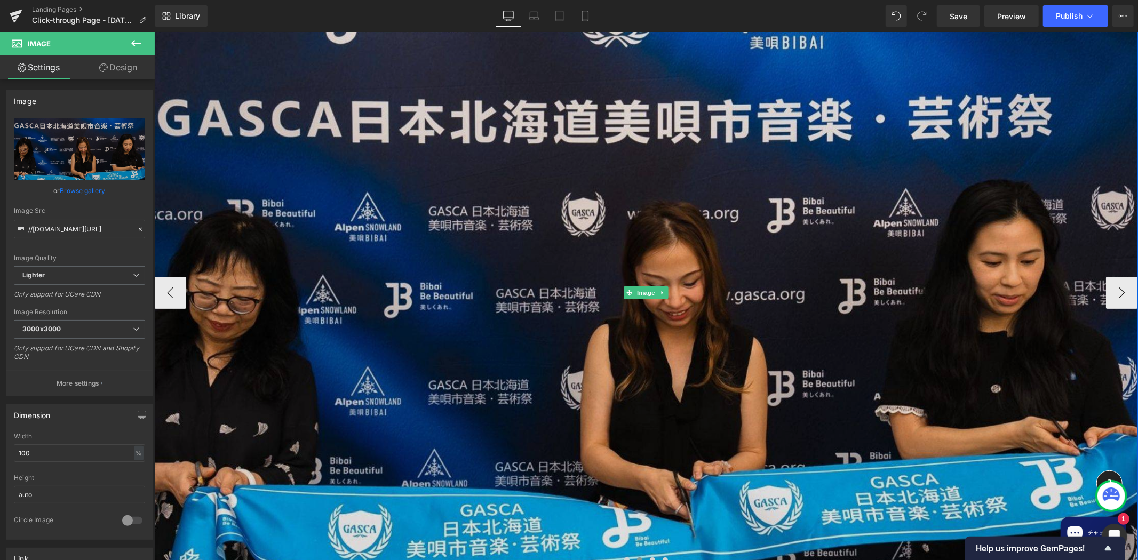
scroll to position [138, 0]
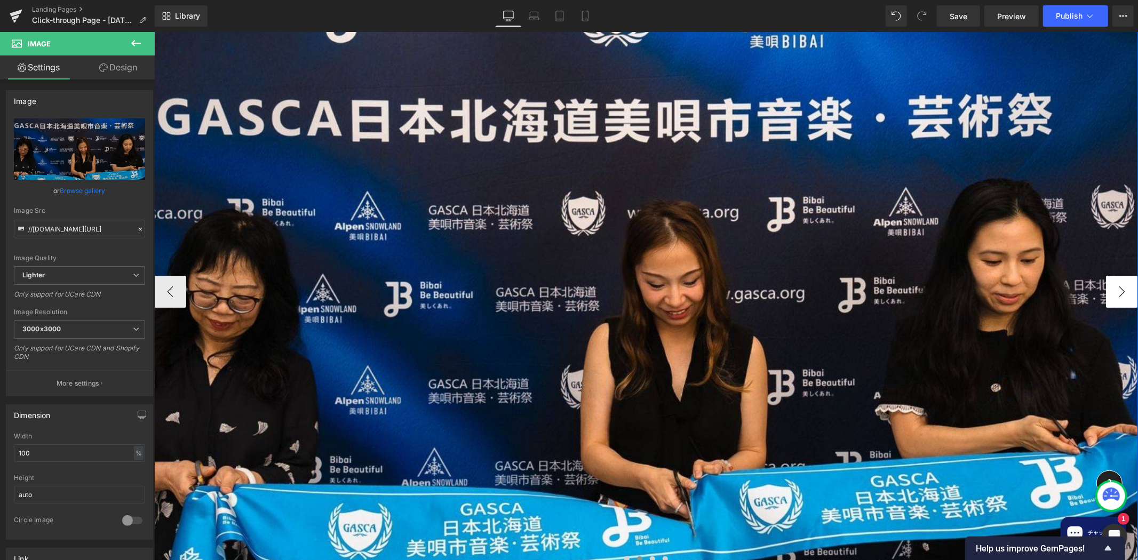
click at [1115, 288] on button "›" at bounding box center [1121, 291] width 32 height 32
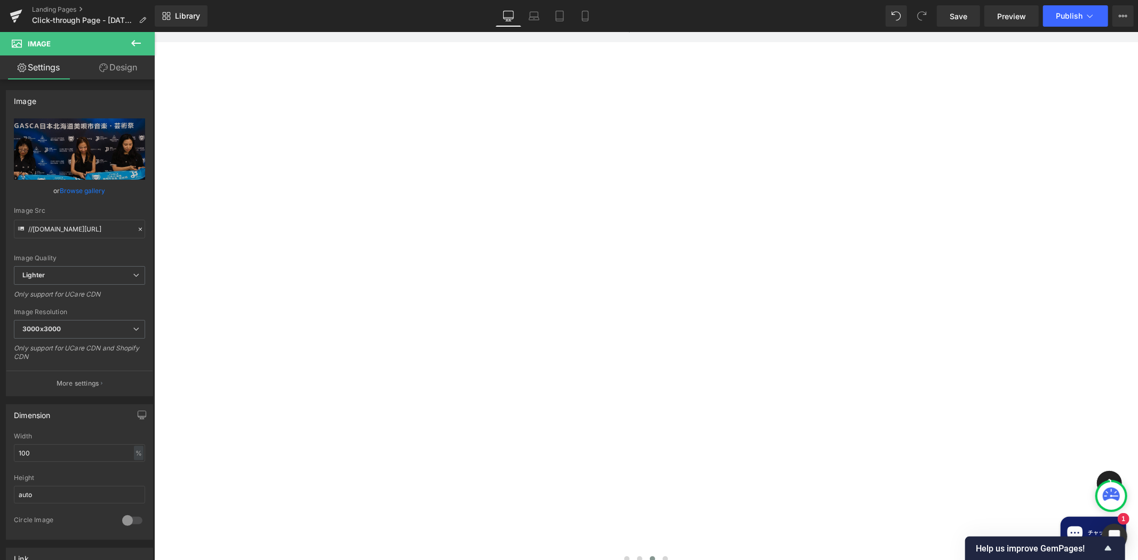
click at [137, 34] on button at bounding box center [135, 43] width 37 height 23
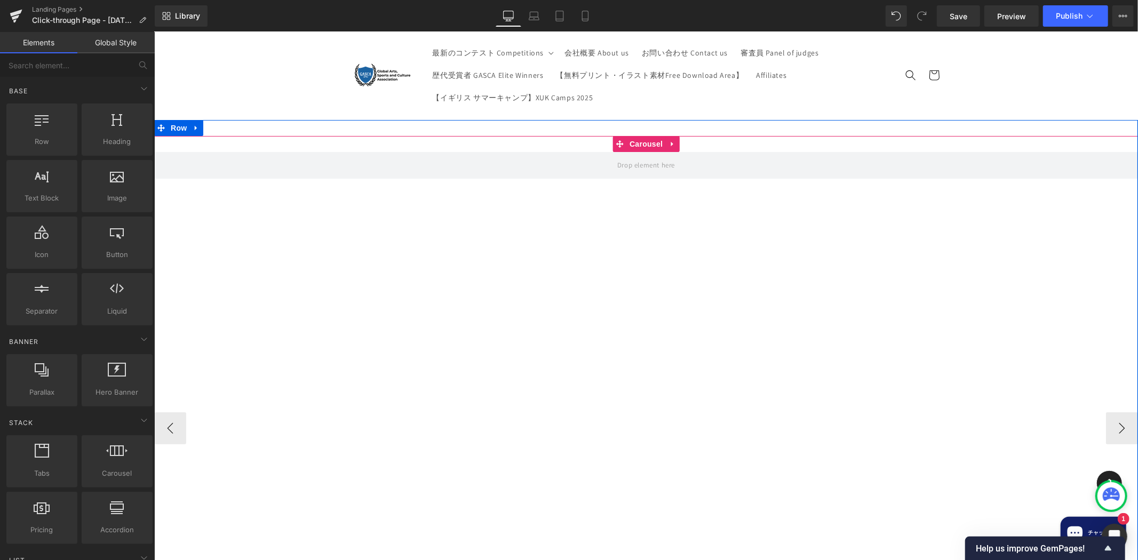
scroll to position [0, 0]
click at [159, 424] on button "‹" at bounding box center [170, 429] width 32 height 32
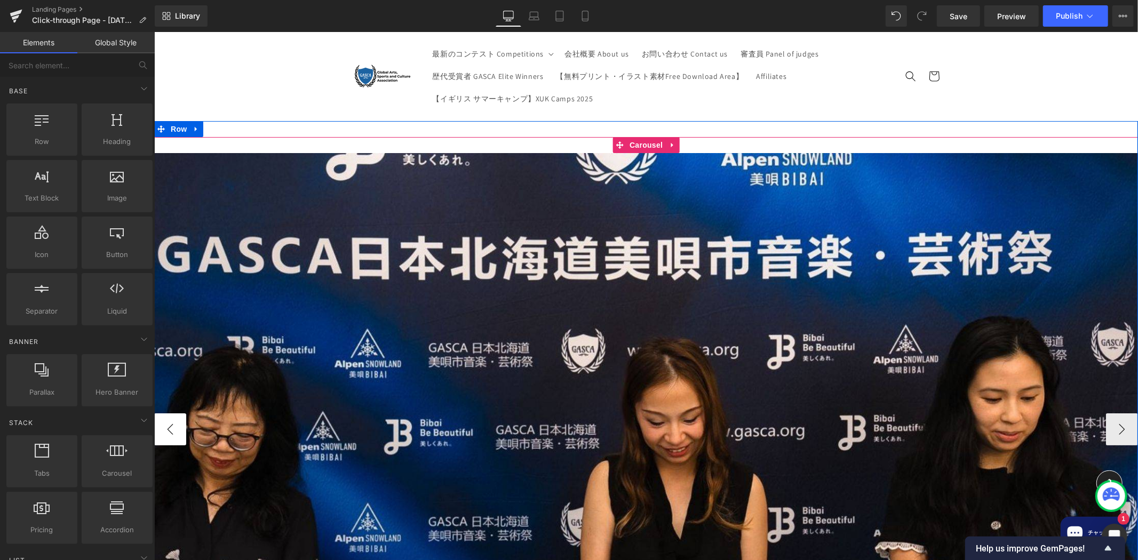
click at [162, 428] on button "‹" at bounding box center [170, 429] width 32 height 32
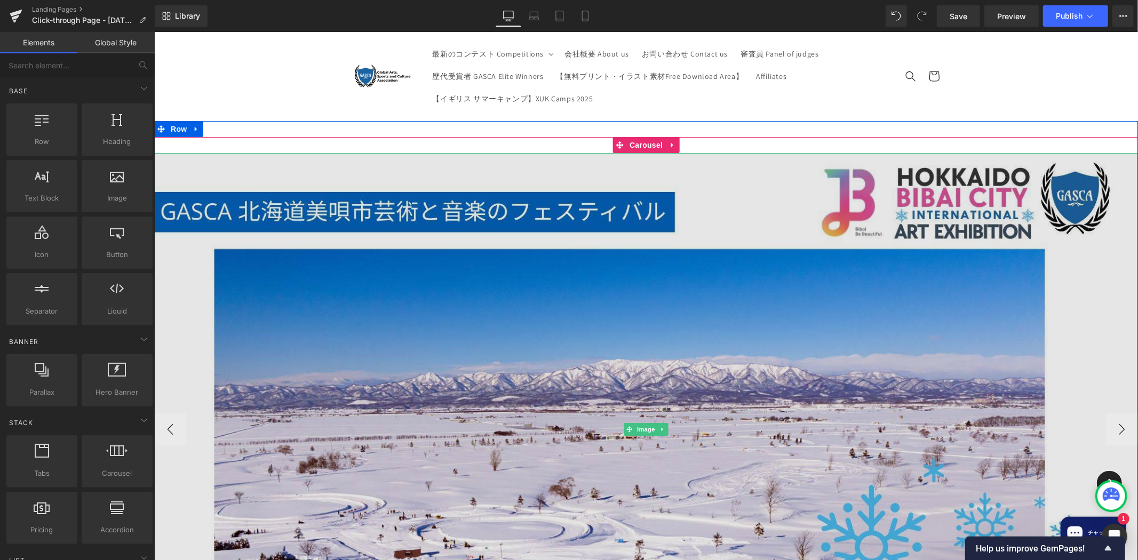
click at [827, 284] on img at bounding box center [646, 429] width 984 height 553
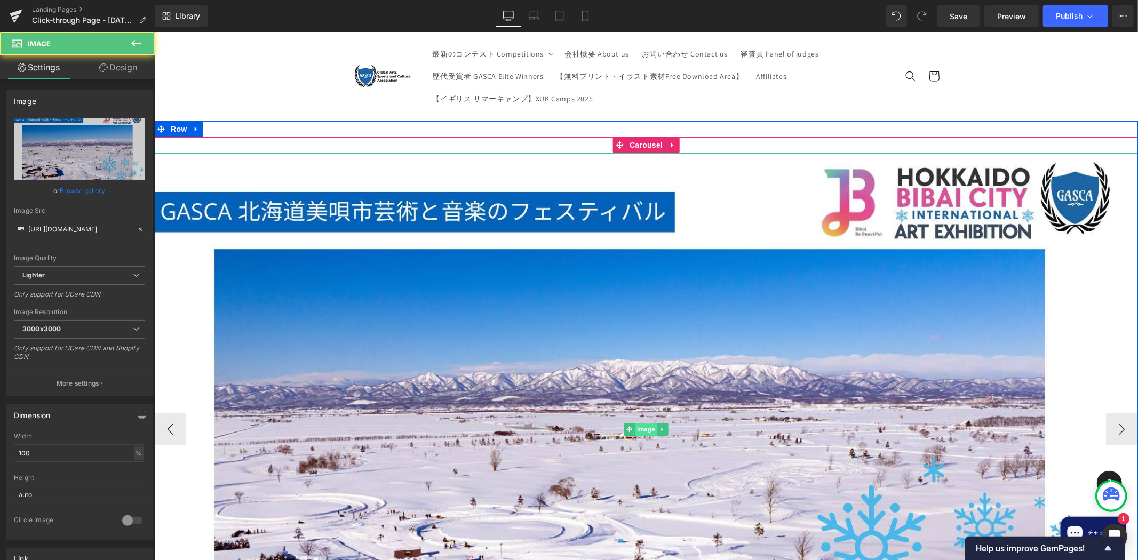
click at [634, 432] on span "Image" at bounding box center [645, 428] width 22 height 13
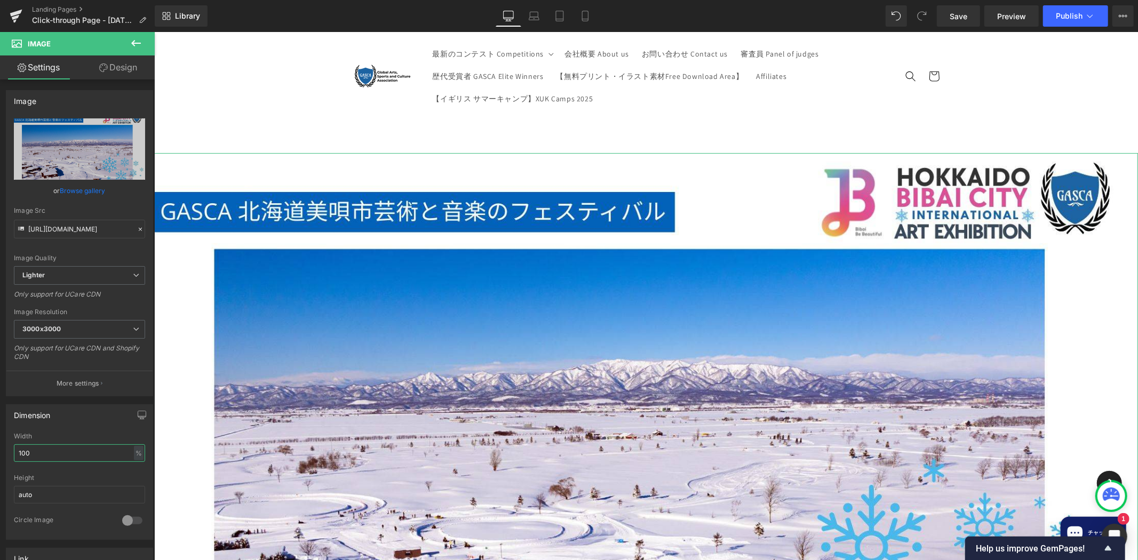
drag, startPoint x: 38, startPoint y: 455, endPoint x: -13, endPoint y: 453, distance: 51.2
click at [0, 453] on html "Image You are previewing how the will restyle your page. You can not edit Eleme…" at bounding box center [569, 280] width 1138 height 560
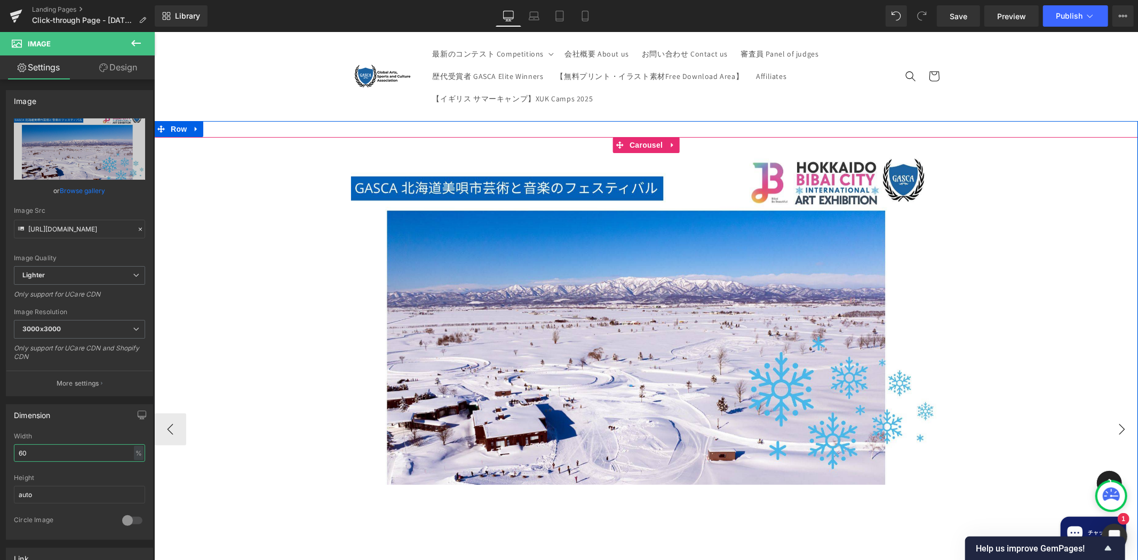
type input "60"
click at [1119, 427] on button "›" at bounding box center [1121, 429] width 32 height 32
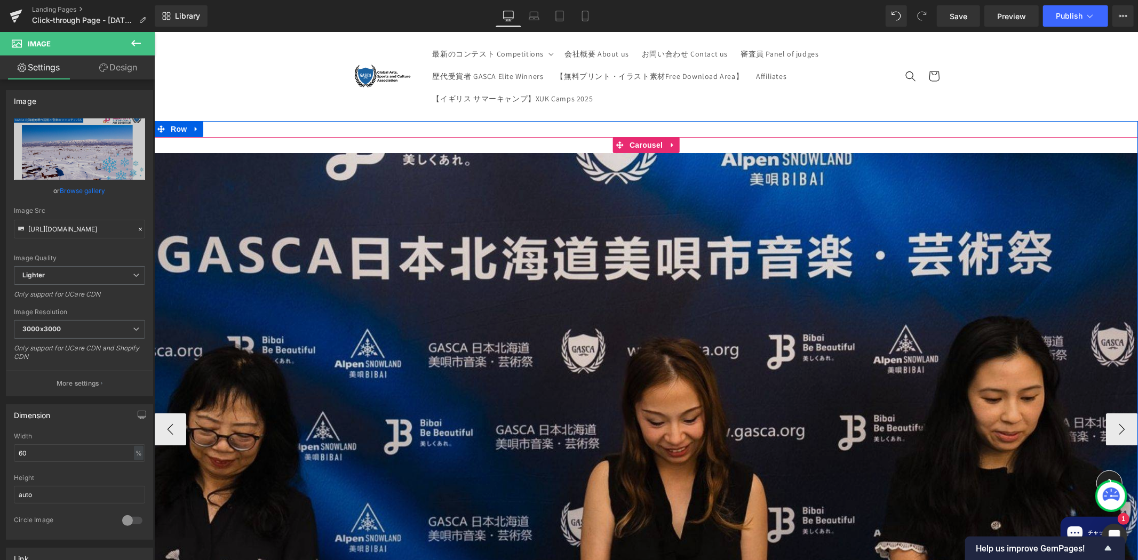
click at [488, 381] on img at bounding box center [646, 429] width 984 height 553
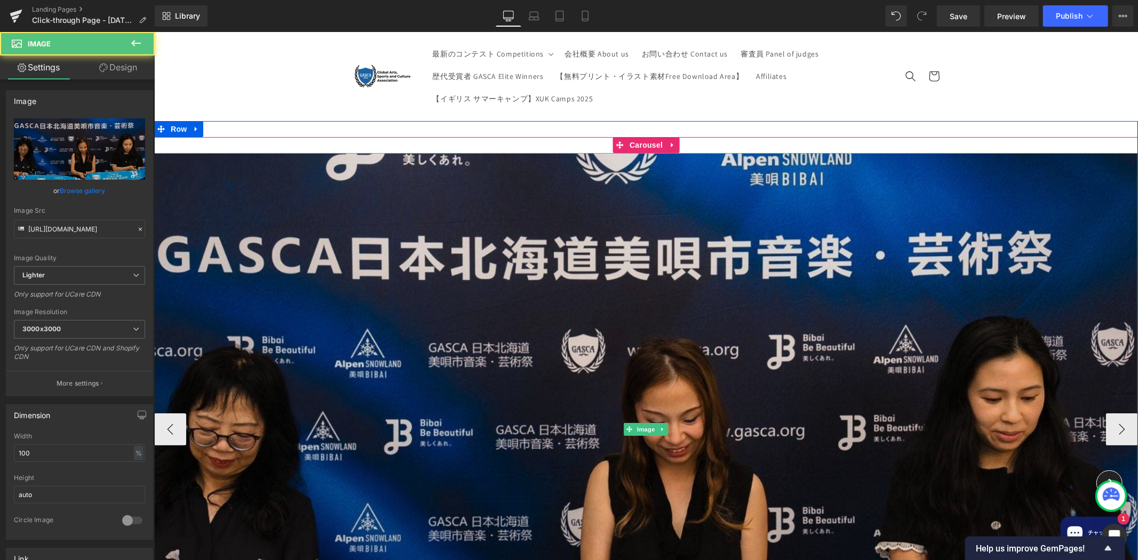
click at [641, 422] on img at bounding box center [646, 429] width 984 height 553
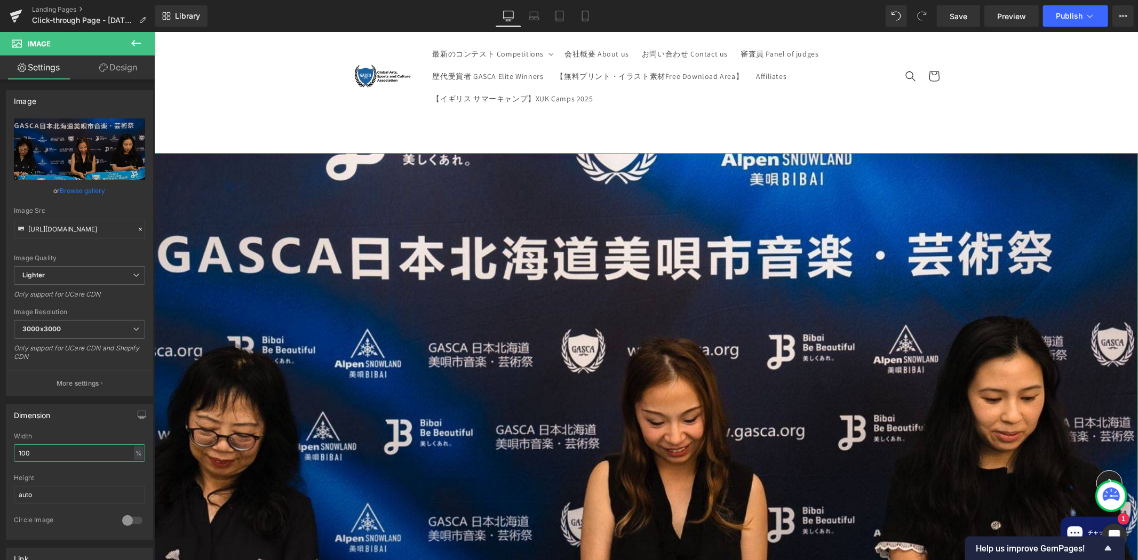
drag, startPoint x: 50, startPoint y: 454, endPoint x: -58, endPoint y: 443, distance: 108.9
click at [0, 443] on html "Image You are previewing how the will restyle your page. You can not edit Eleme…" at bounding box center [569, 280] width 1138 height 560
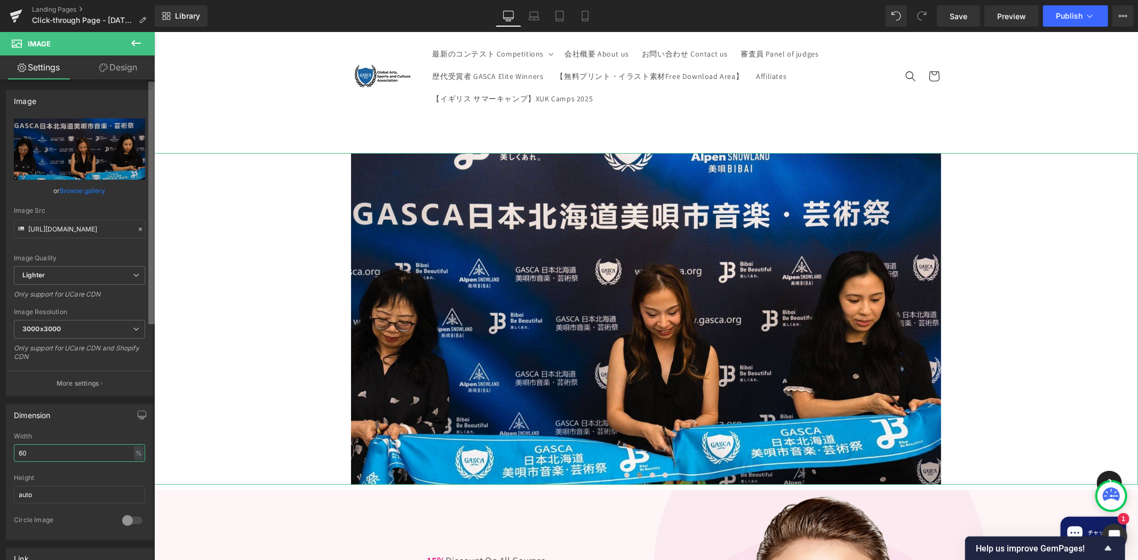
click at [152, 306] on b at bounding box center [151, 203] width 6 height 243
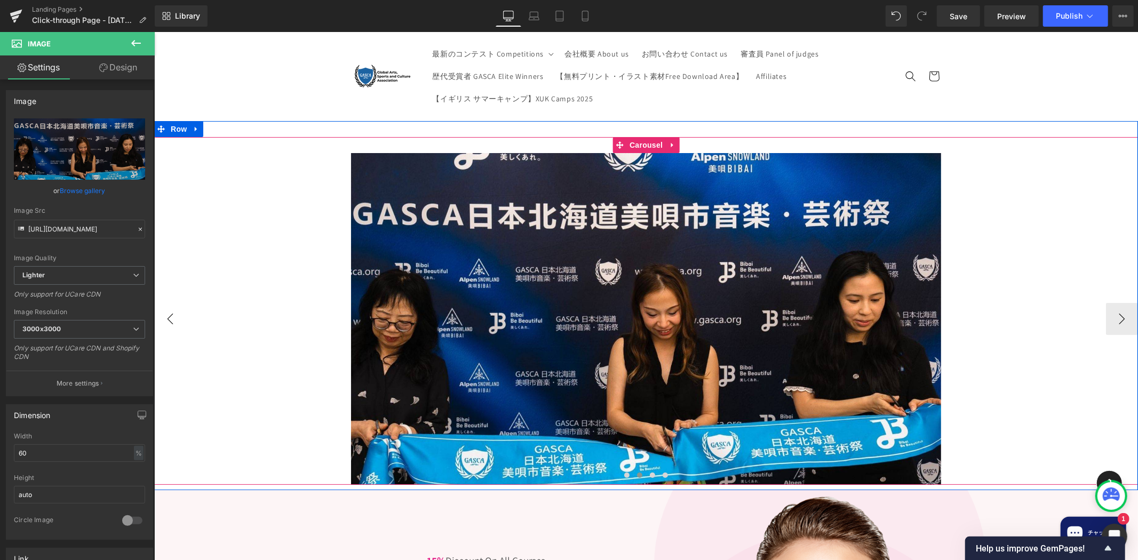
click at [167, 325] on button "‹" at bounding box center [170, 318] width 32 height 32
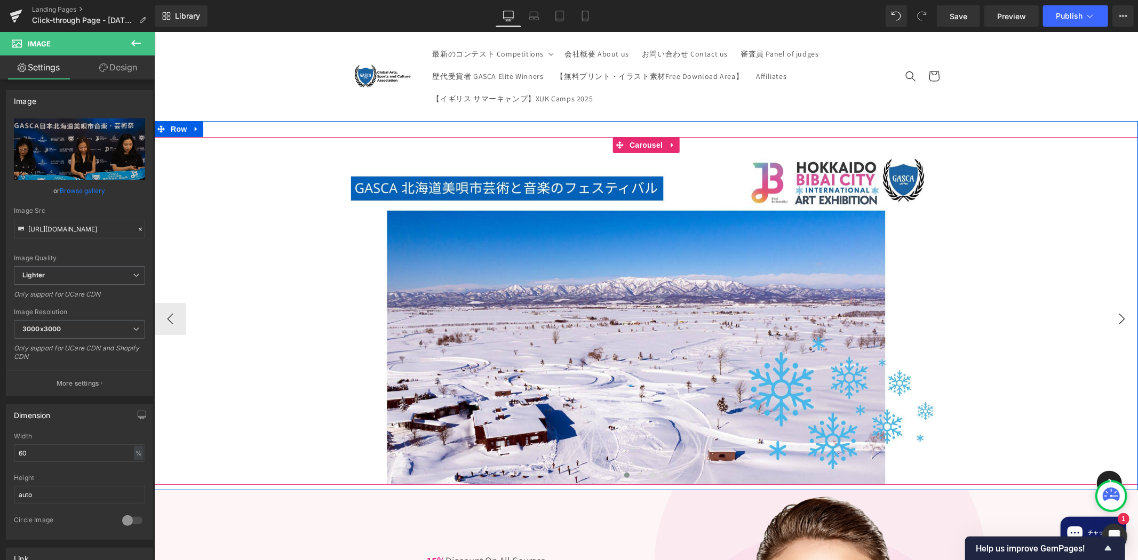
click at [1113, 328] on button "›" at bounding box center [1121, 318] width 32 height 32
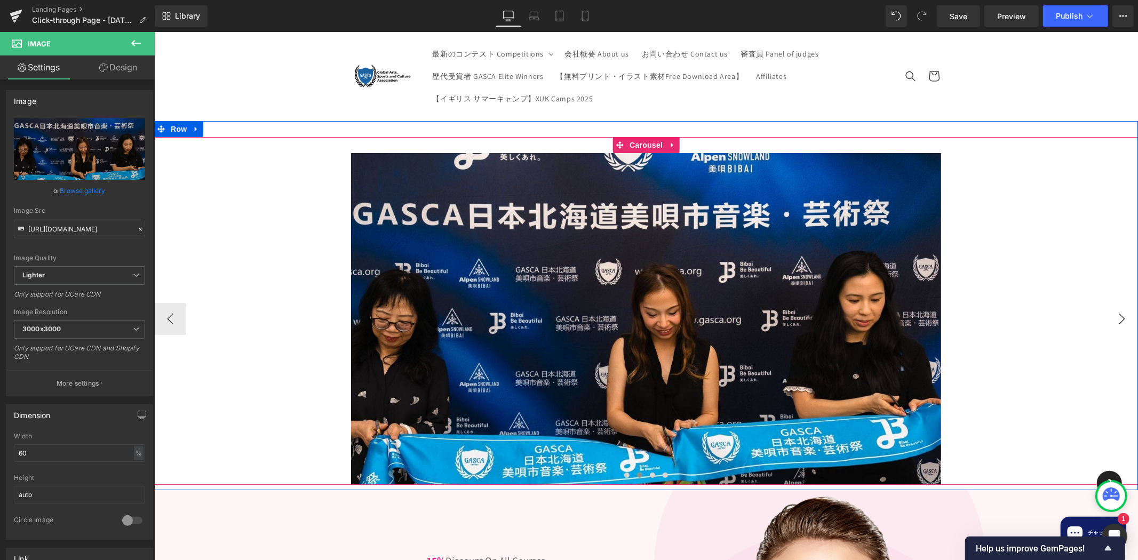
click at [1124, 322] on button "›" at bounding box center [1121, 318] width 32 height 32
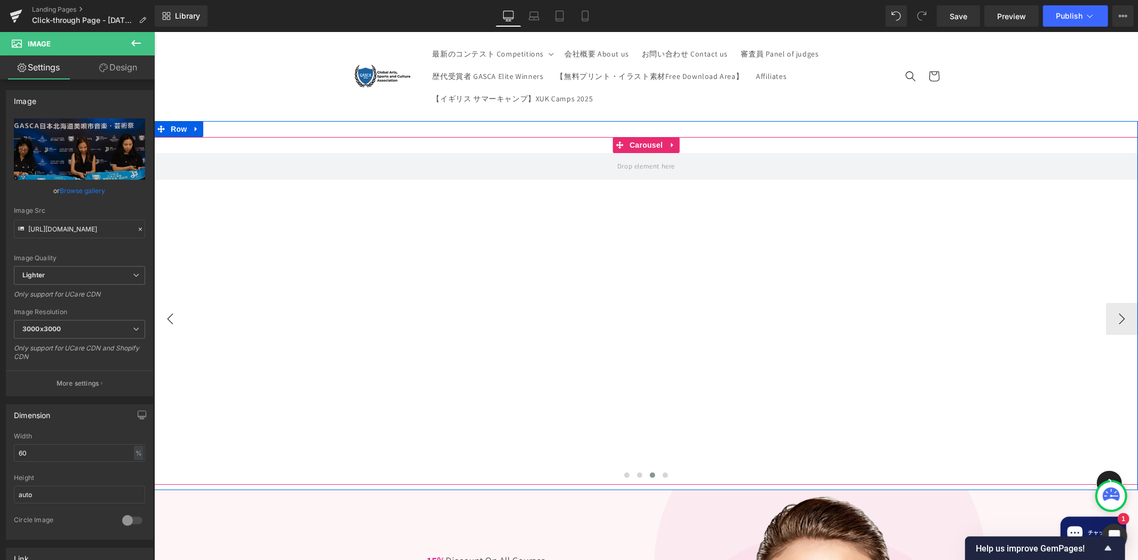
click at [163, 323] on button "‹" at bounding box center [170, 318] width 32 height 32
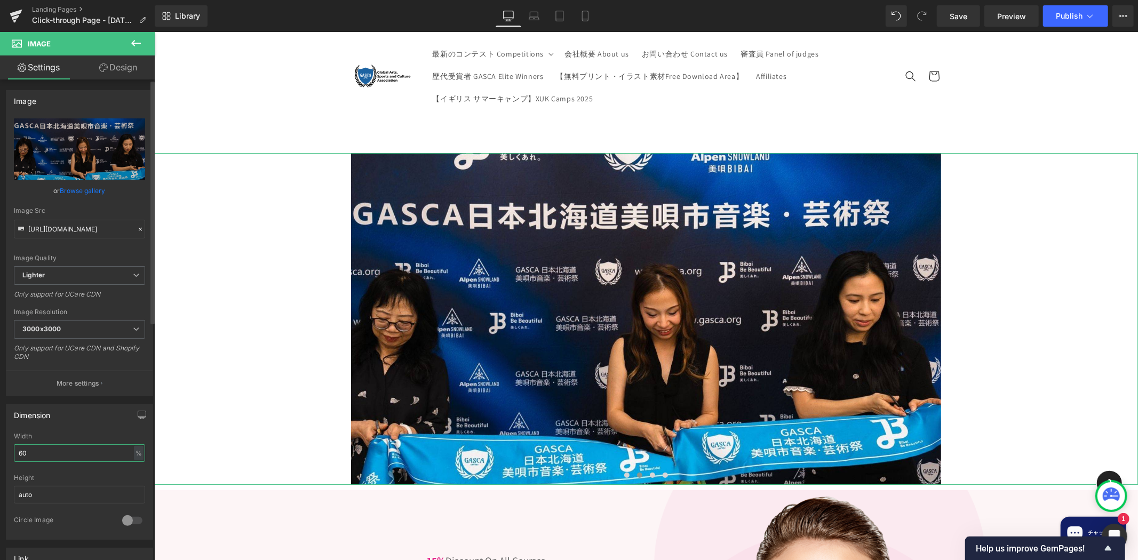
drag, startPoint x: 36, startPoint y: 454, endPoint x: 8, endPoint y: 461, distance: 28.6
click at [8, 461] on div "100% Width 60 % % px auto Height auto 0 Circle Image" at bounding box center [79, 486] width 146 height 107
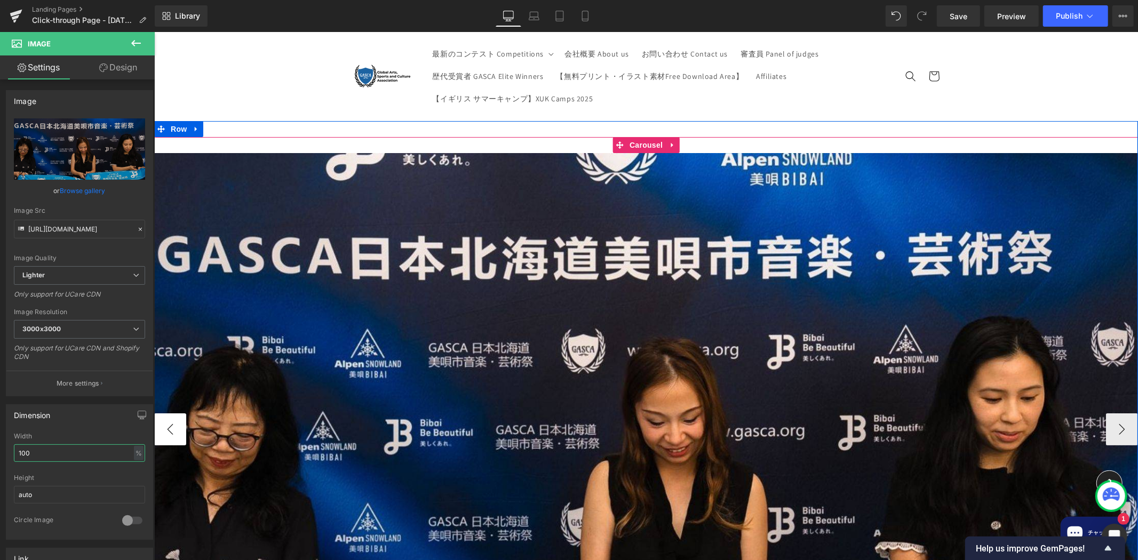
type input "100"
click at [168, 424] on button "‹" at bounding box center [170, 429] width 32 height 32
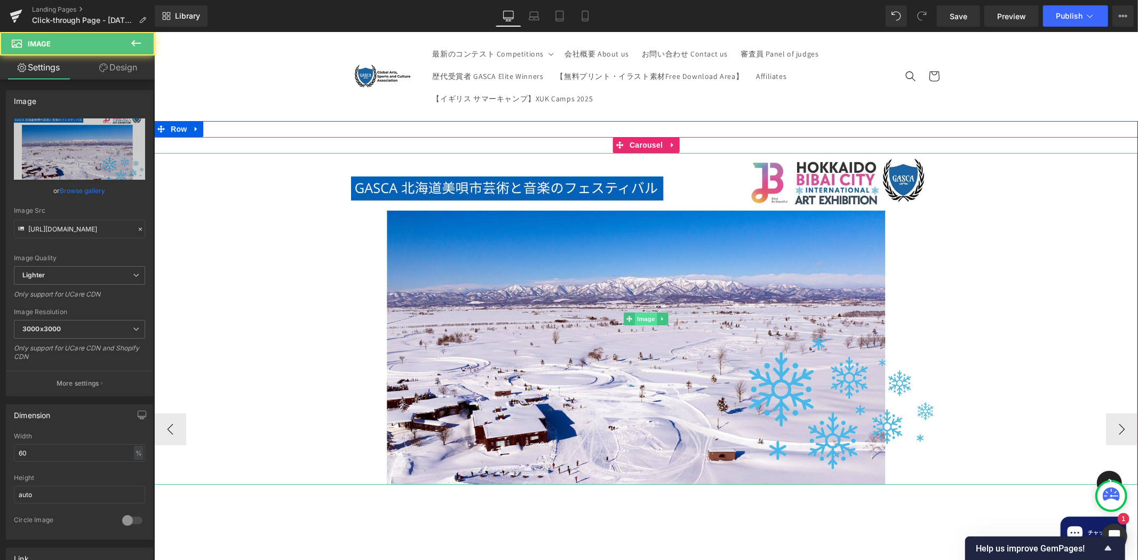
click at [648, 317] on span "Image" at bounding box center [645, 318] width 22 height 13
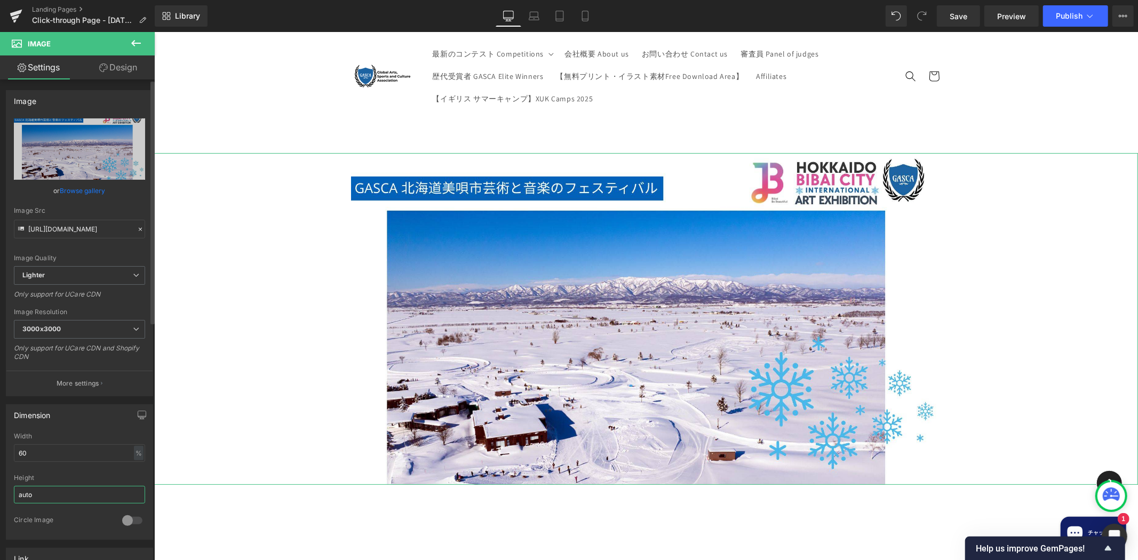
click at [36, 493] on input "auto" at bounding box center [79, 495] width 131 height 18
drag, startPoint x: 51, startPoint y: 456, endPoint x: -28, endPoint y: 456, distance: 79.5
click at [0, 456] on html "Image You are previewing how the will restyle your page. You can not edit Eleme…" at bounding box center [569, 280] width 1138 height 560
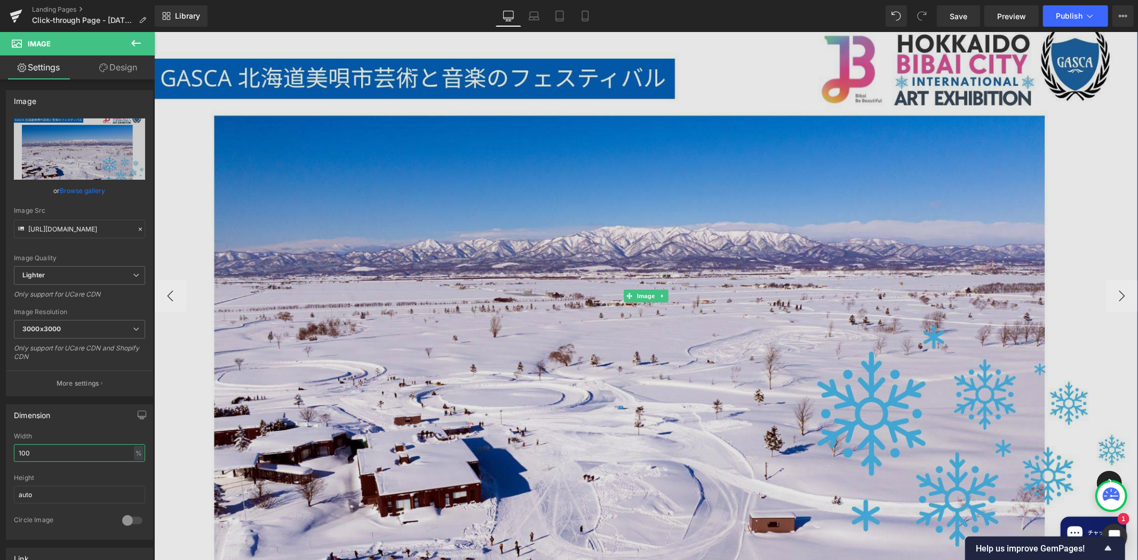
scroll to position [138, 0]
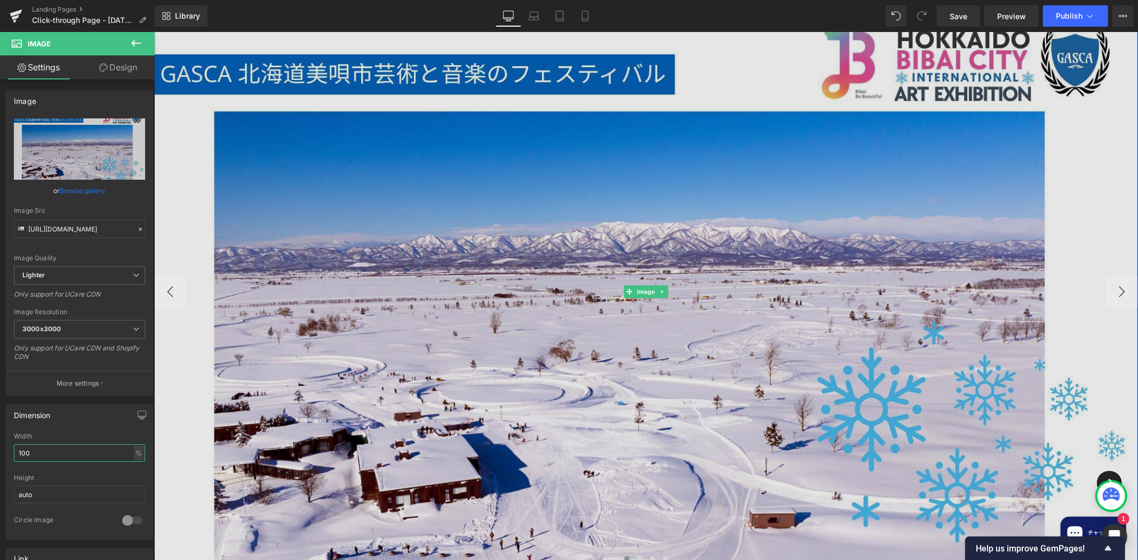
type input "100"
click at [925, 256] on img at bounding box center [646, 291] width 984 height 553
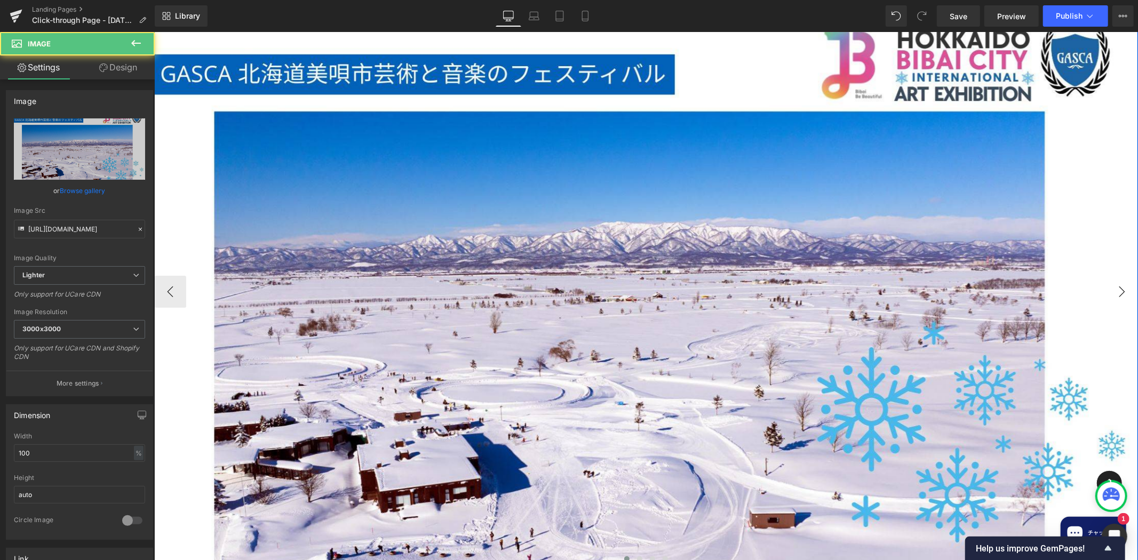
click at [1115, 280] on button "›" at bounding box center [1121, 291] width 32 height 32
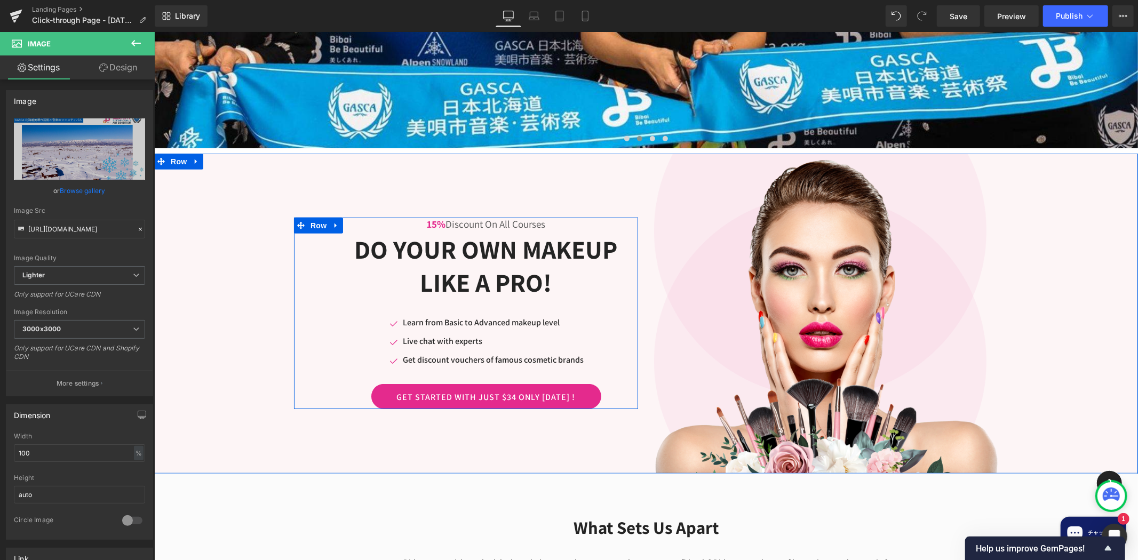
scroll to position [553, 0]
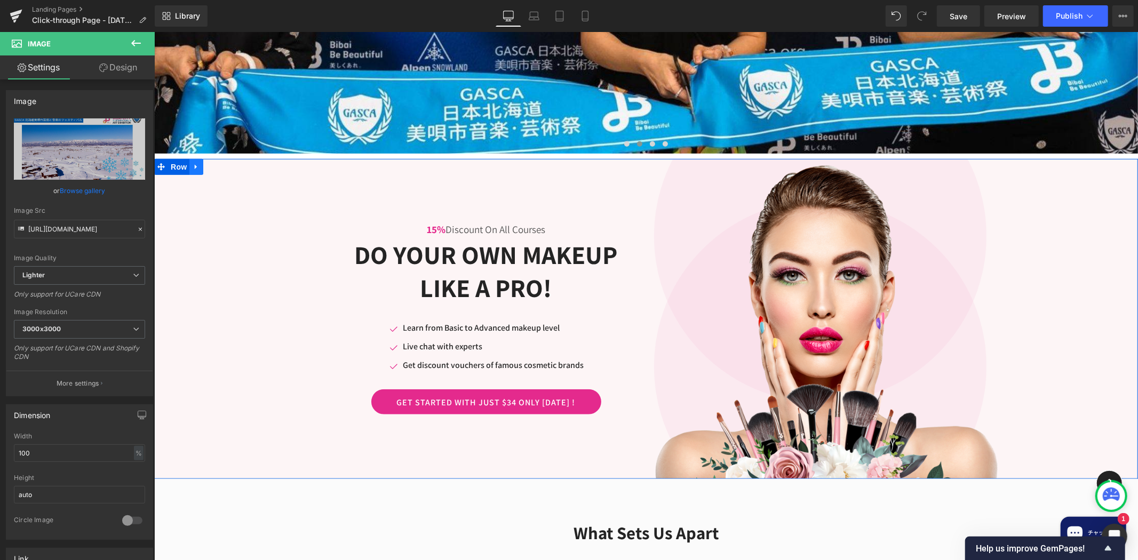
click at [192, 164] on icon at bounding box center [195, 166] width 7 height 8
click at [220, 167] on icon at bounding box center [223, 166] width 7 height 7
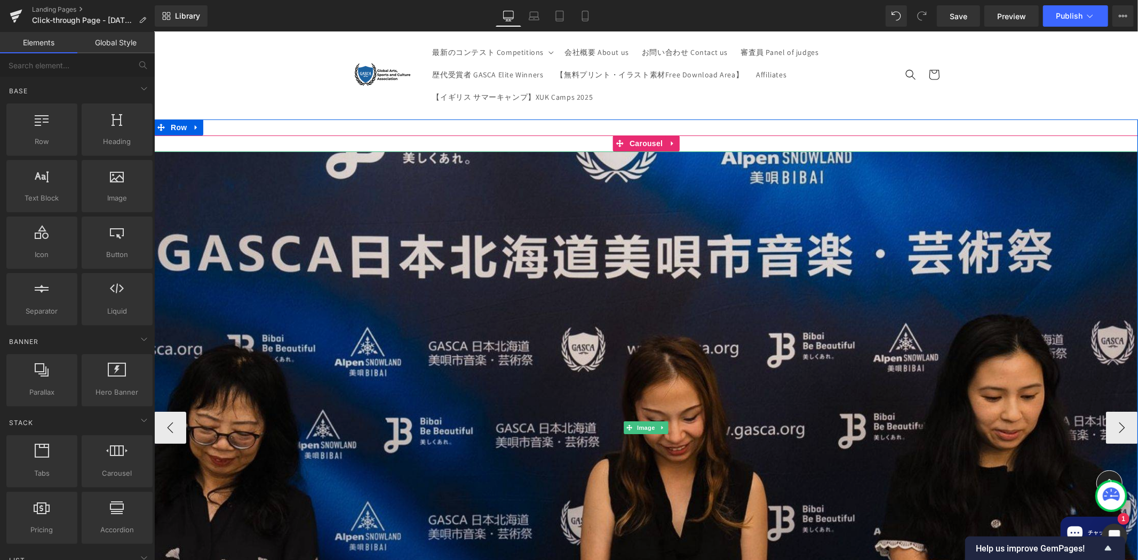
scroll to position [0, 0]
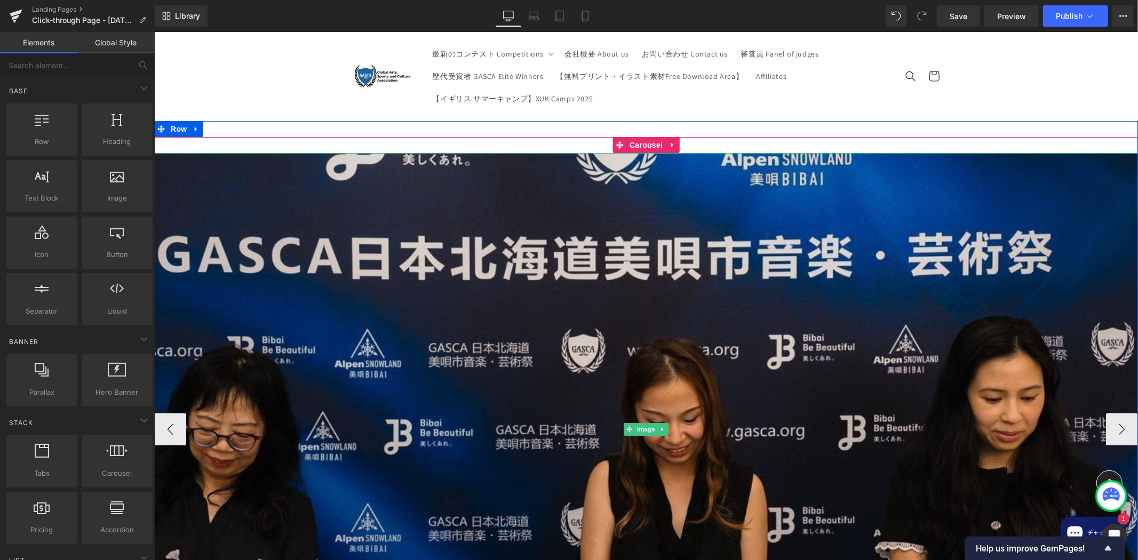
click at [902, 240] on img at bounding box center [646, 429] width 984 height 553
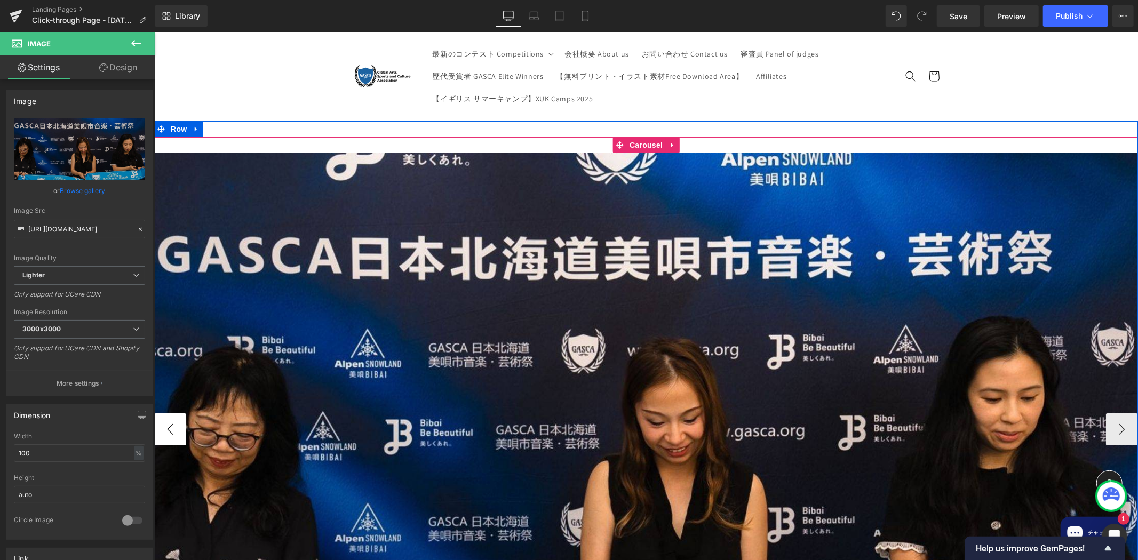
click at [171, 424] on button "‹" at bounding box center [170, 429] width 32 height 32
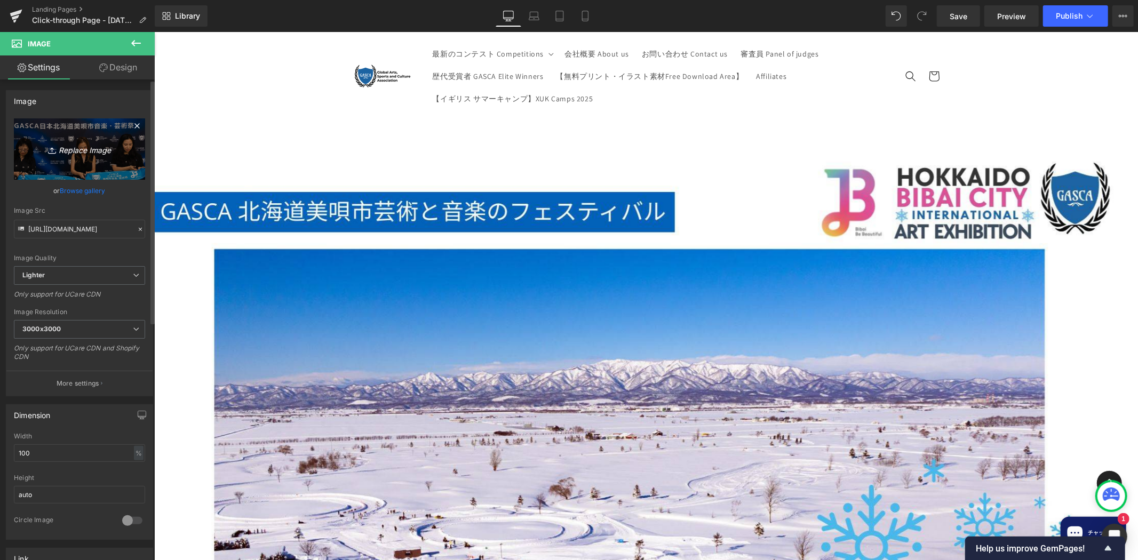
click at [98, 124] on link "Replace Image" at bounding box center [79, 148] width 131 height 61
type input "C:\fakepath\Bibai homepage banner.png"
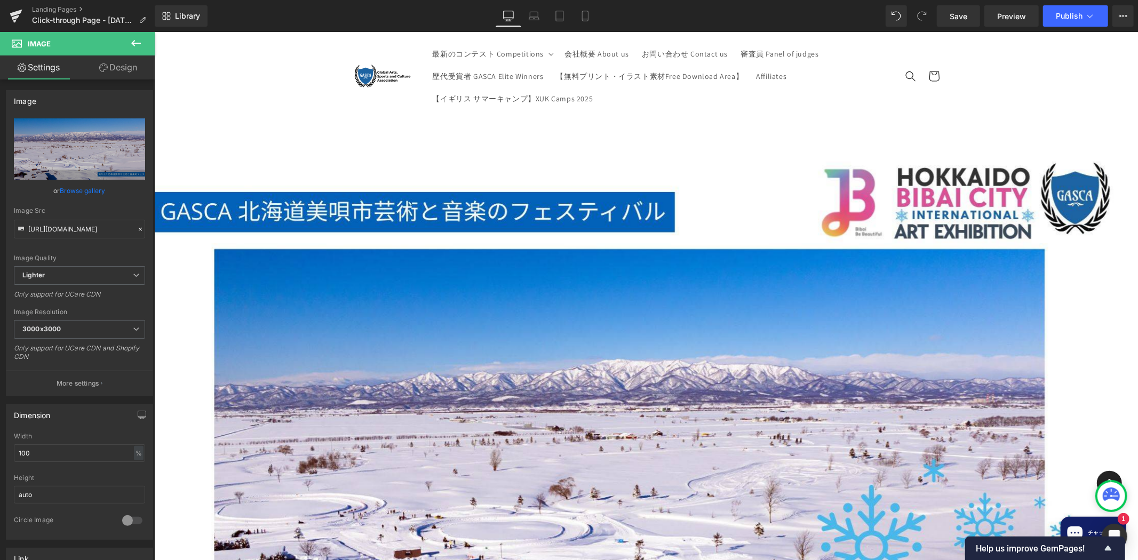
click at [861, 103] on ul "最新のコンテスト Competitions 2025年度[PERSON_NAME] 国際音楽コンクール [2025 [PERSON_NAME] INTERNA…" at bounding box center [657, 76] width 462 height 68
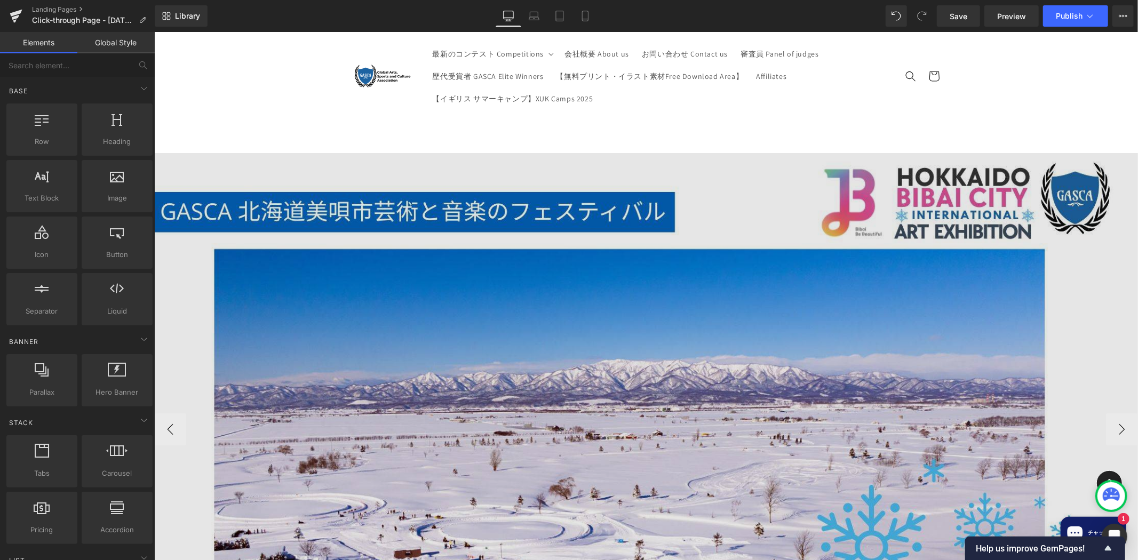
click at [945, 289] on img at bounding box center [646, 429] width 984 height 553
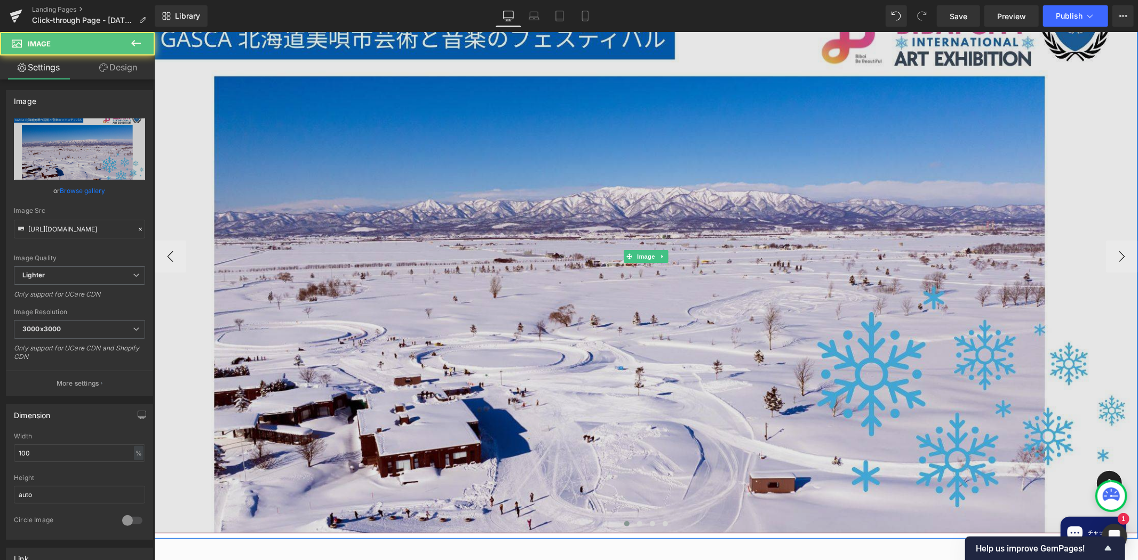
scroll to position [276, 0]
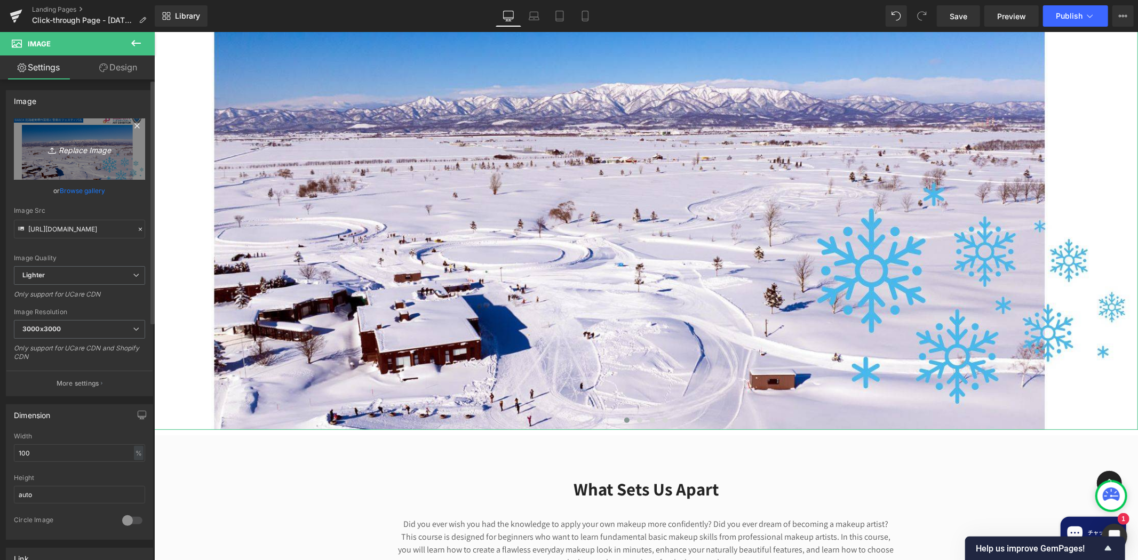
click at [88, 167] on link "Replace Image" at bounding box center [79, 148] width 131 height 61
type input "C:\fakepath\Bibai homepage banner.png"
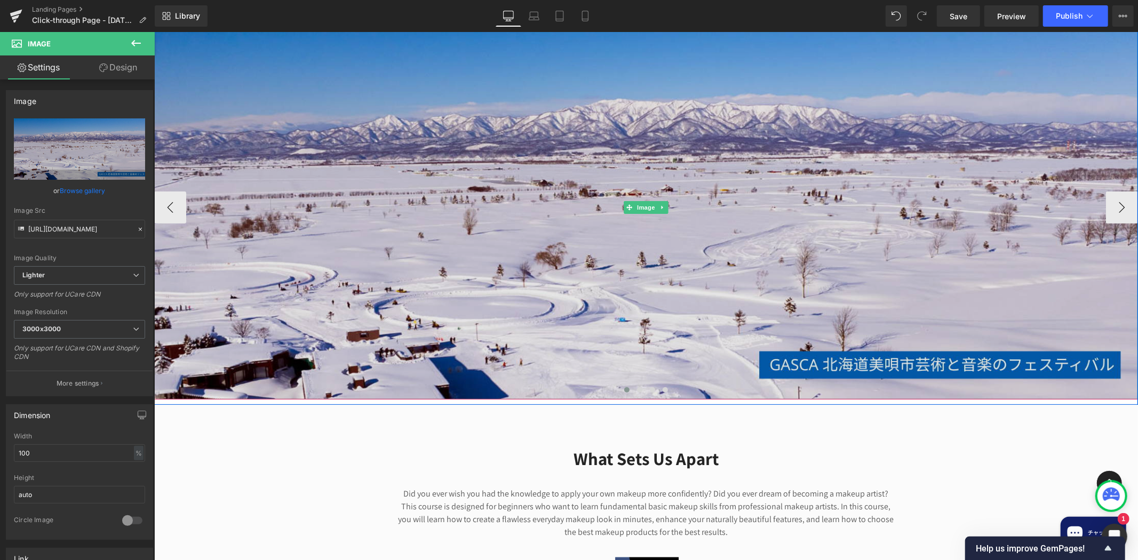
scroll to position [0, 0]
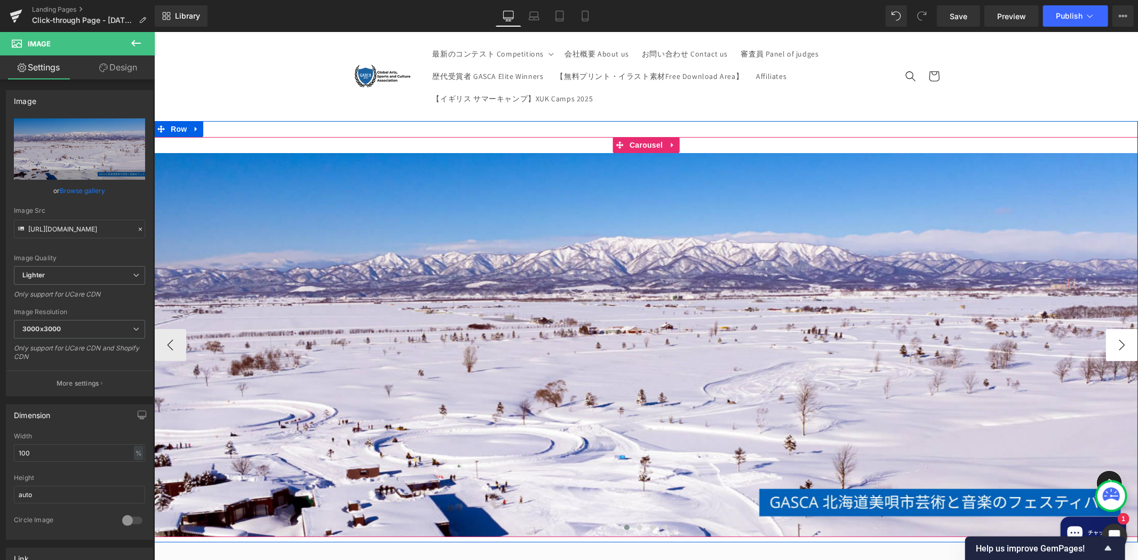
click at [1116, 345] on button "›" at bounding box center [1121, 345] width 32 height 32
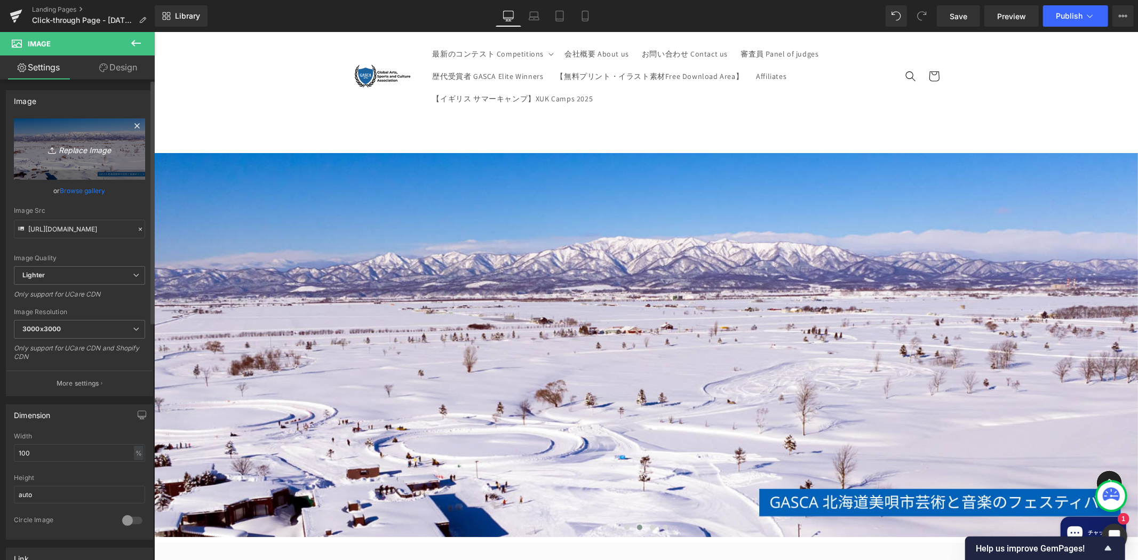
click at [73, 145] on icon "Replace Image" at bounding box center [79, 148] width 85 height 13
type input "C:\fakepath\Bibai homepage banner (1).png"
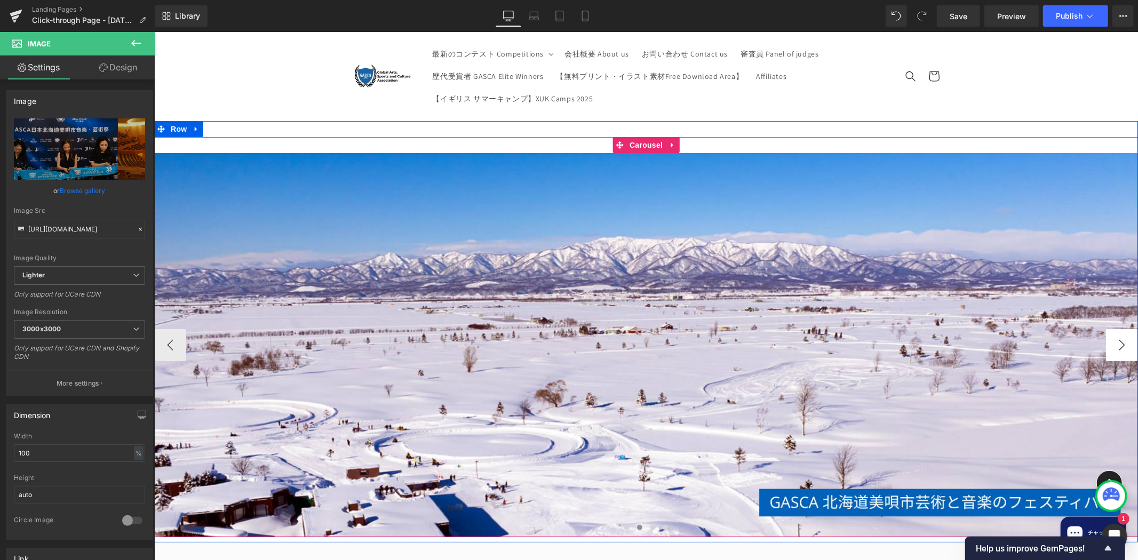
click at [1116, 353] on button "›" at bounding box center [1121, 345] width 32 height 32
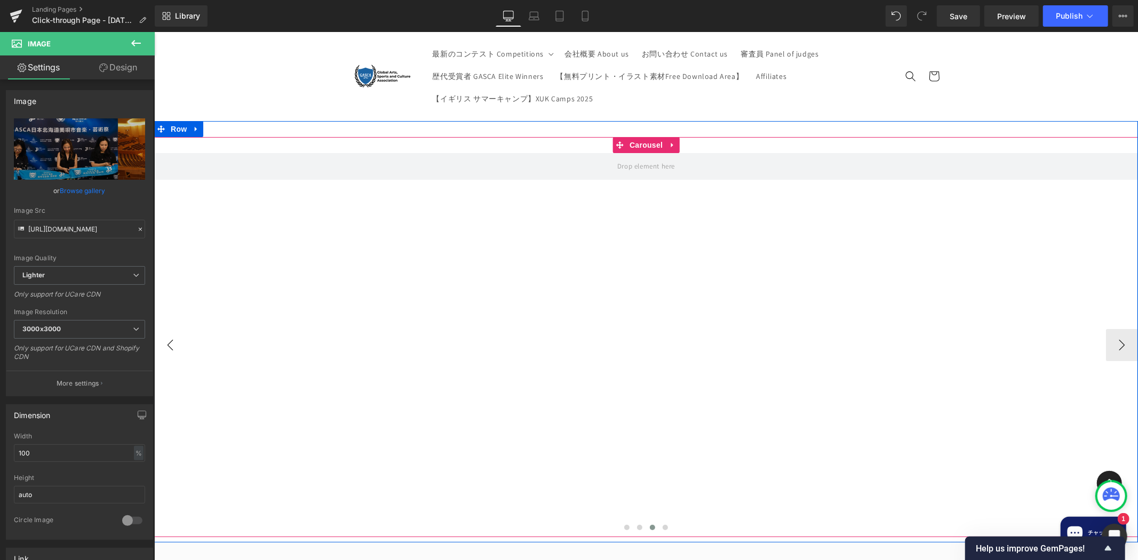
click at [168, 345] on button "‹" at bounding box center [170, 345] width 32 height 32
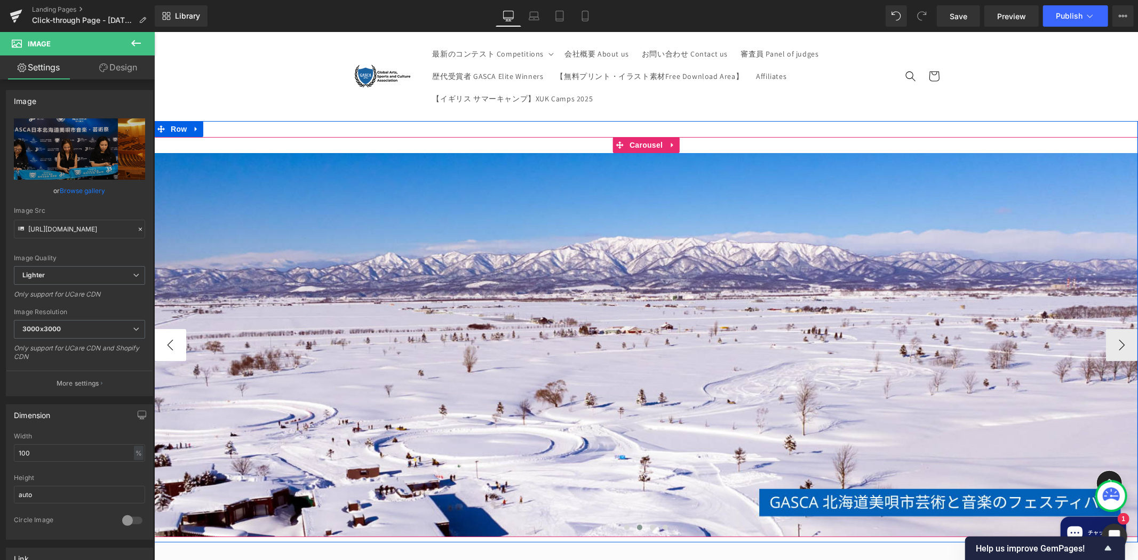
click at [162, 345] on button "‹" at bounding box center [170, 345] width 32 height 32
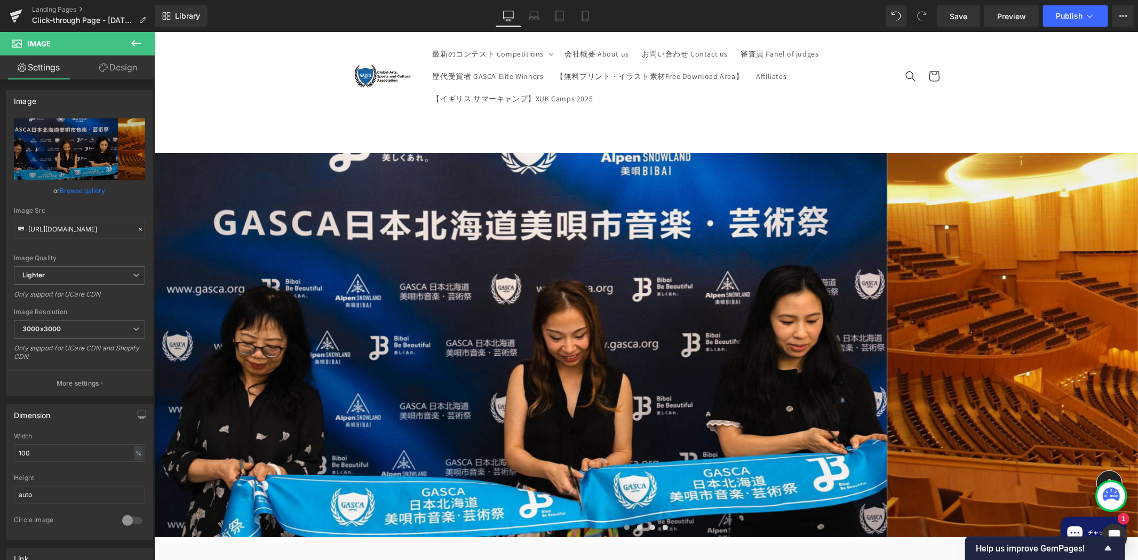
click at [145, 46] on button at bounding box center [135, 43] width 37 height 23
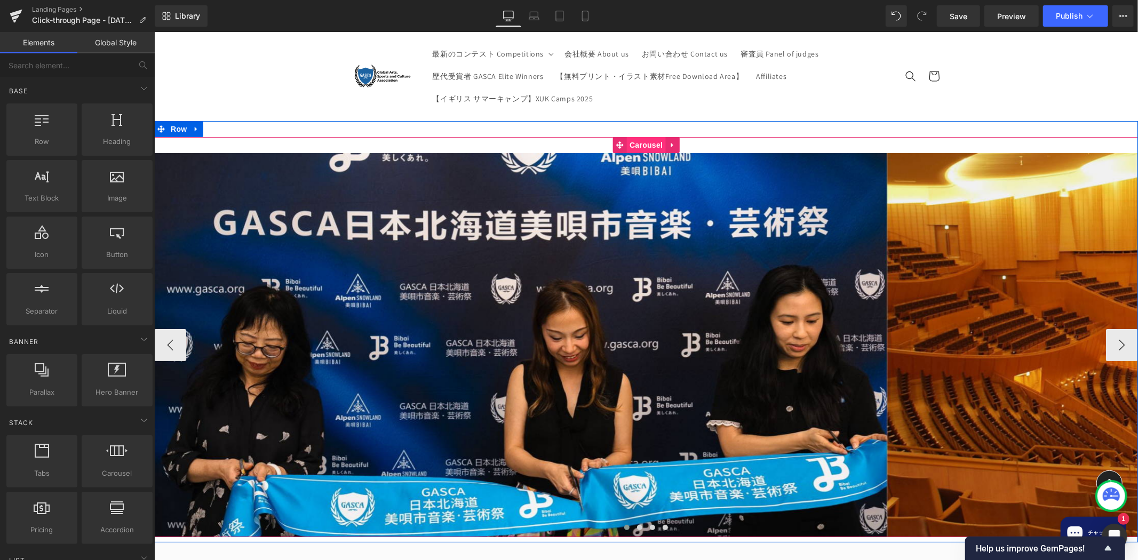
click at [642, 146] on span "Carousel" at bounding box center [645, 145] width 38 height 16
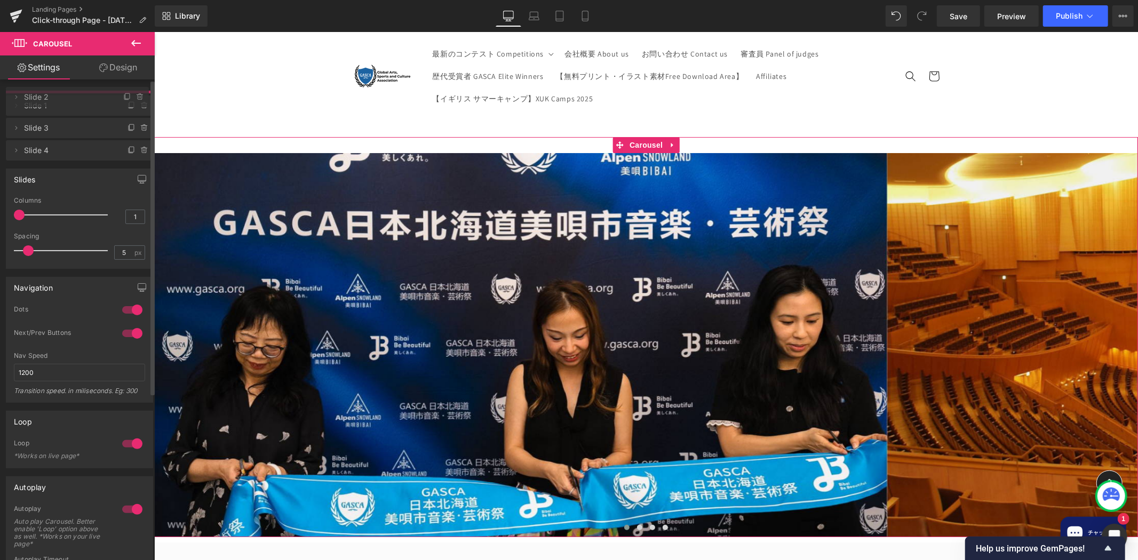
drag, startPoint x: 99, startPoint y: 126, endPoint x: 103, endPoint y: 98, distance: 28.6
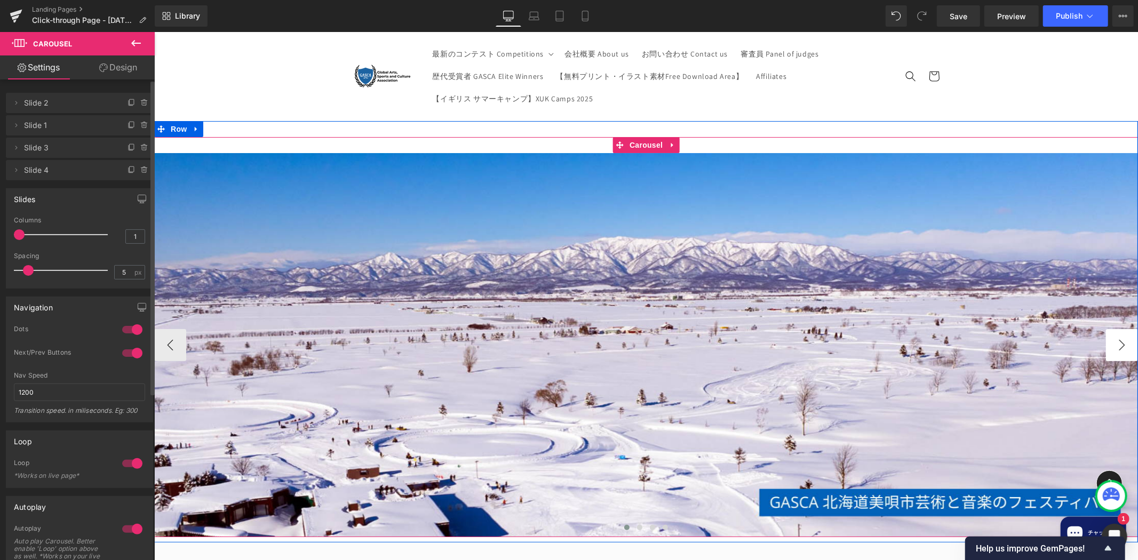
click at [1111, 330] on button "›" at bounding box center [1121, 345] width 32 height 32
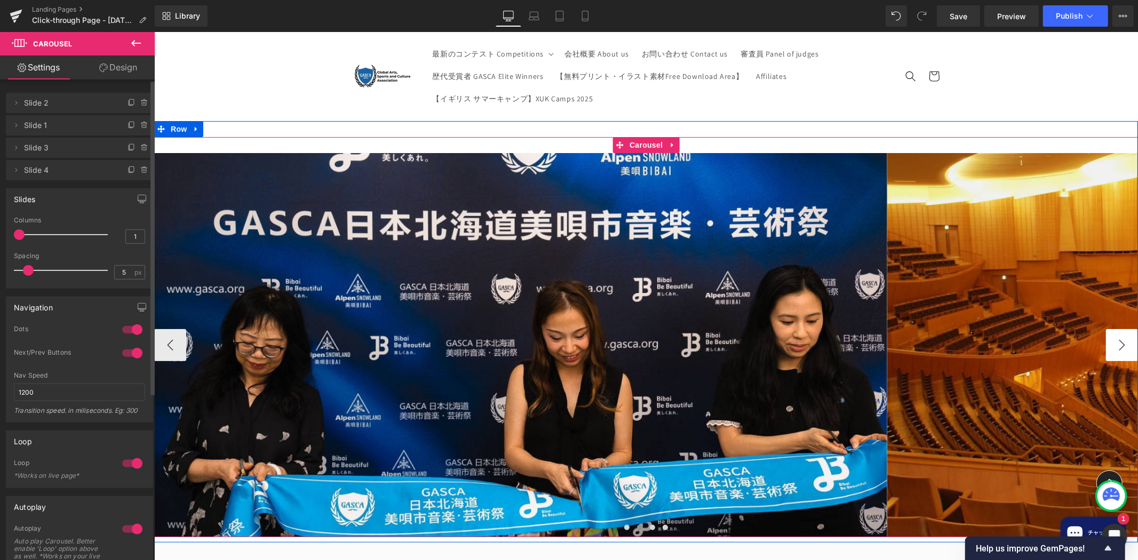
click at [1111, 330] on button "›" at bounding box center [1121, 345] width 32 height 32
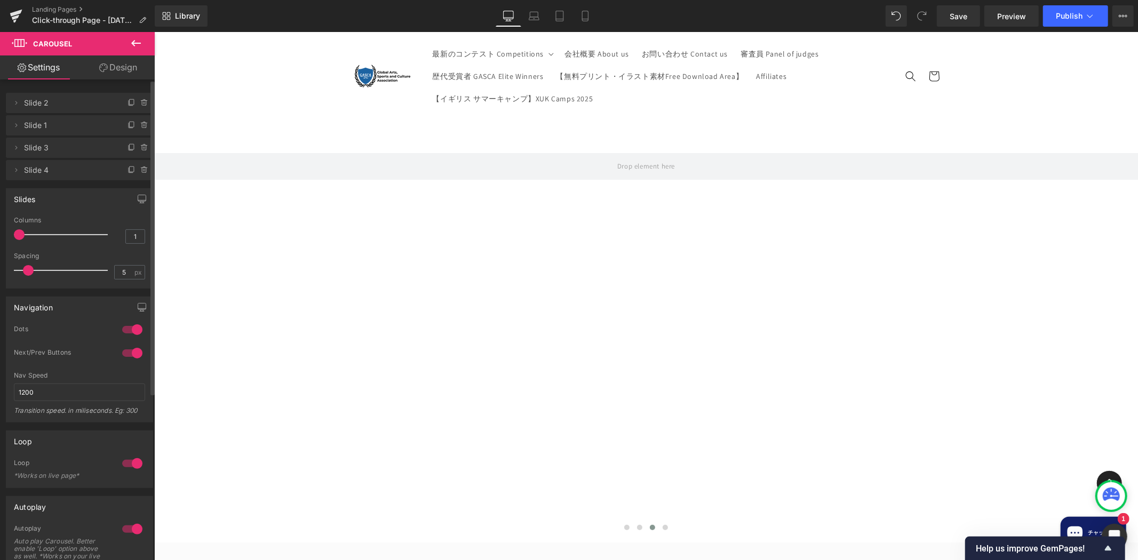
click at [141, 46] on icon at bounding box center [136, 43] width 13 height 13
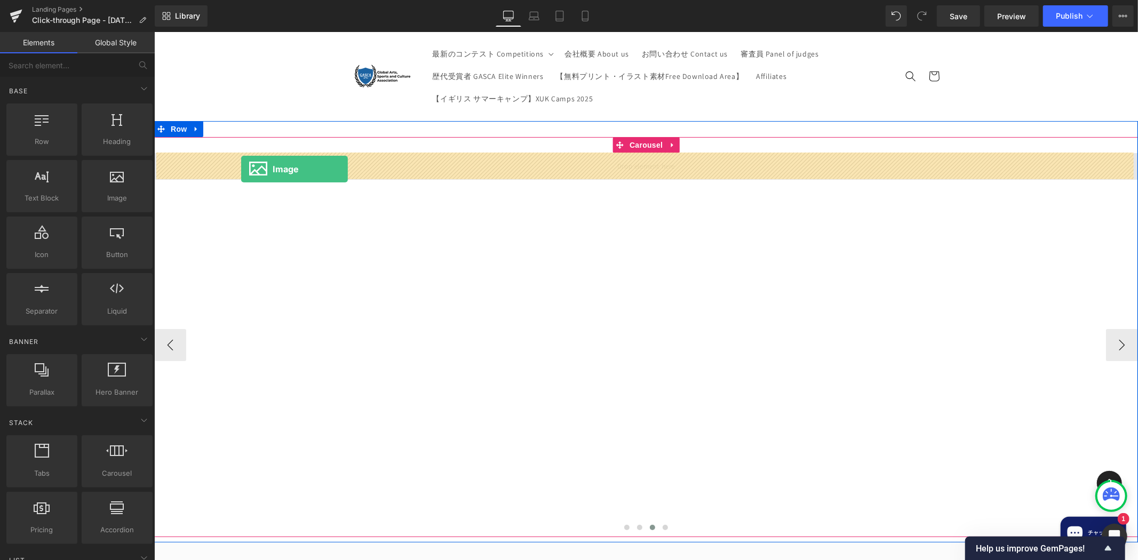
drag, startPoint x: 264, startPoint y: 220, endPoint x: 241, endPoint y: 169, distance: 56.3
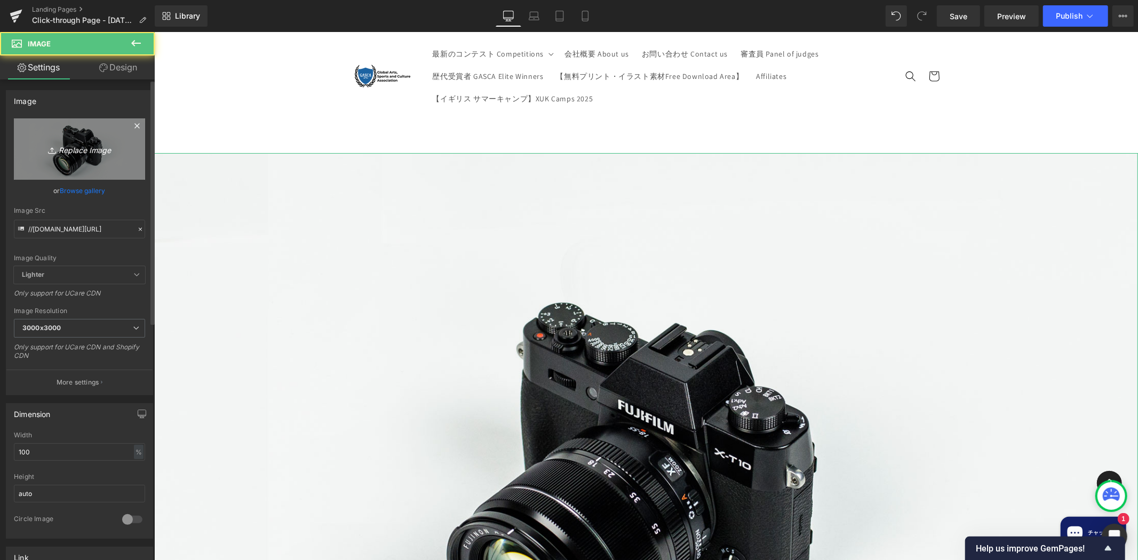
click at [83, 153] on icon "Replace Image" at bounding box center [79, 148] width 85 height 13
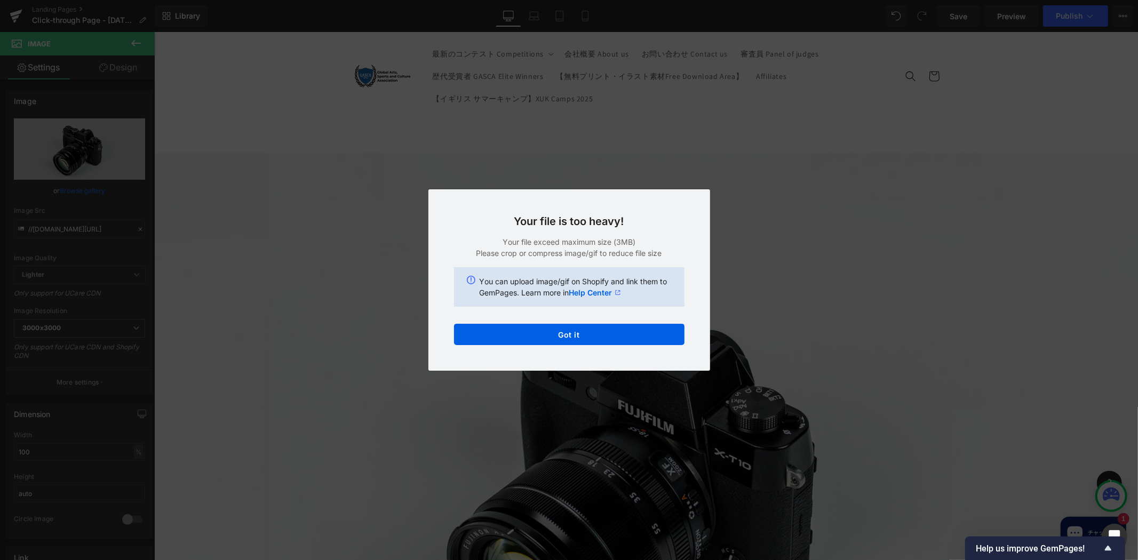
click at [755, 300] on div "Back to Library Insert Your file is too heavy! Your file exceed maximum size (3…" at bounding box center [569, 280] width 1138 height 560
click at [661, 326] on button "Got it" at bounding box center [569, 334] width 230 height 21
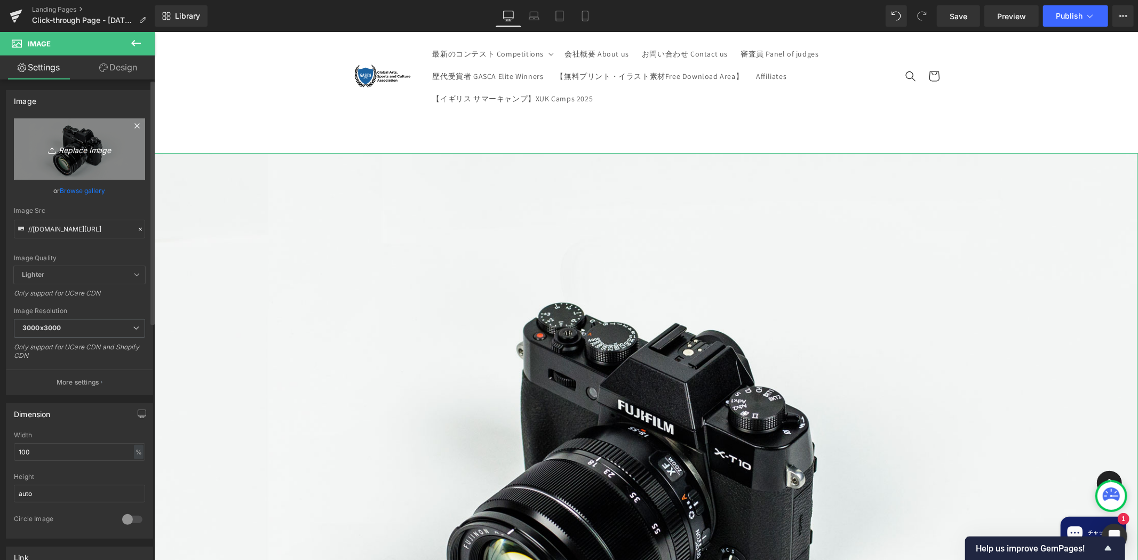
click at [82, 162] on link "Replace Image" at bounding box center [79, 148] width 131 height 61
type input "C:\fakepath\Bibai homepage banner (3).png"
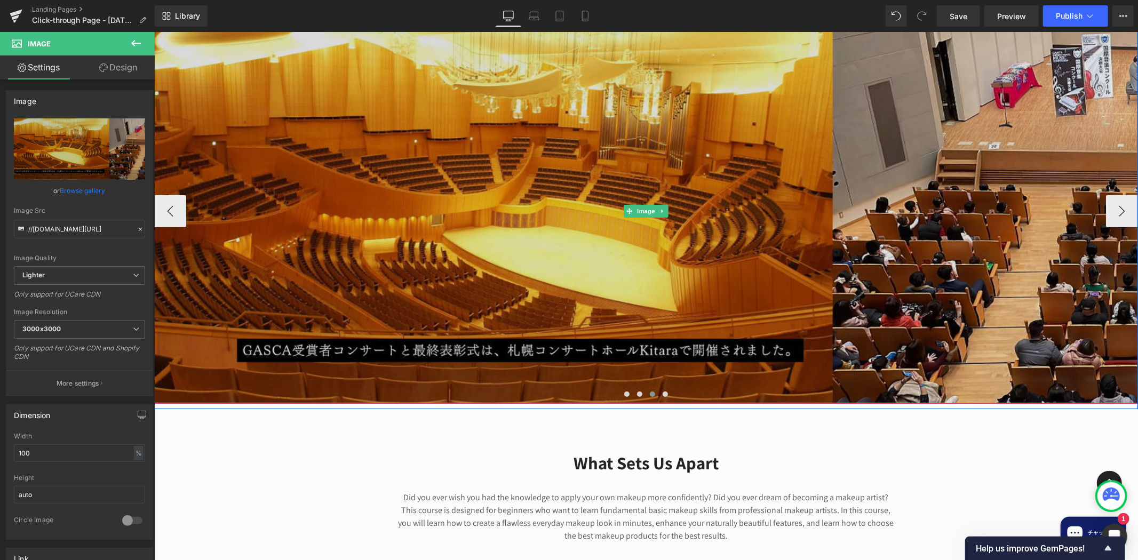
scroll to position [138, 0]
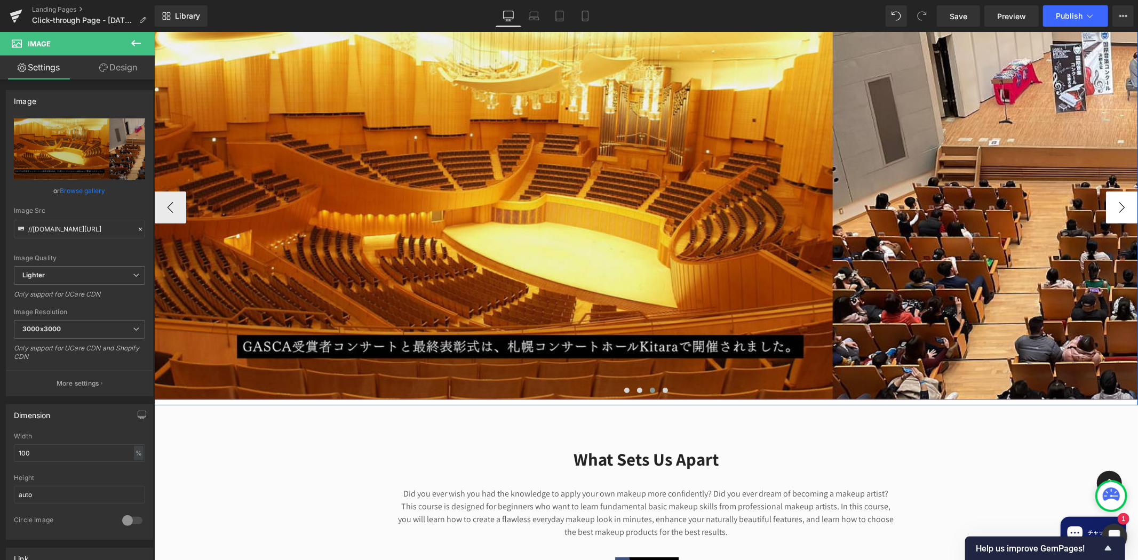
click at [1111, 205] on button "›" at bounding box center [1121, 207] width 32 height 32
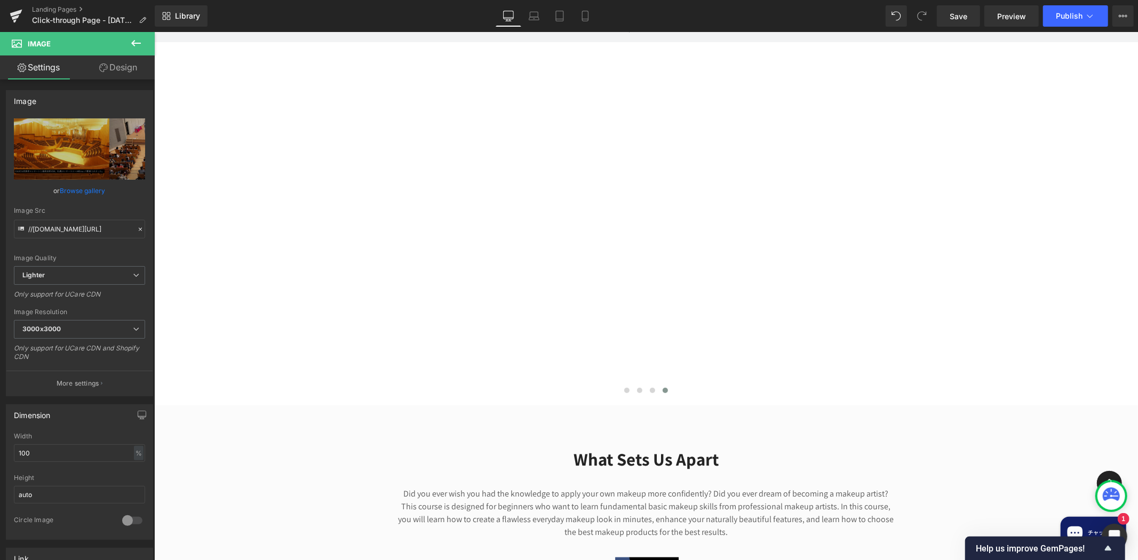
click at [130, 41] on icon at bounding box center [136, 43] width 13 height 13
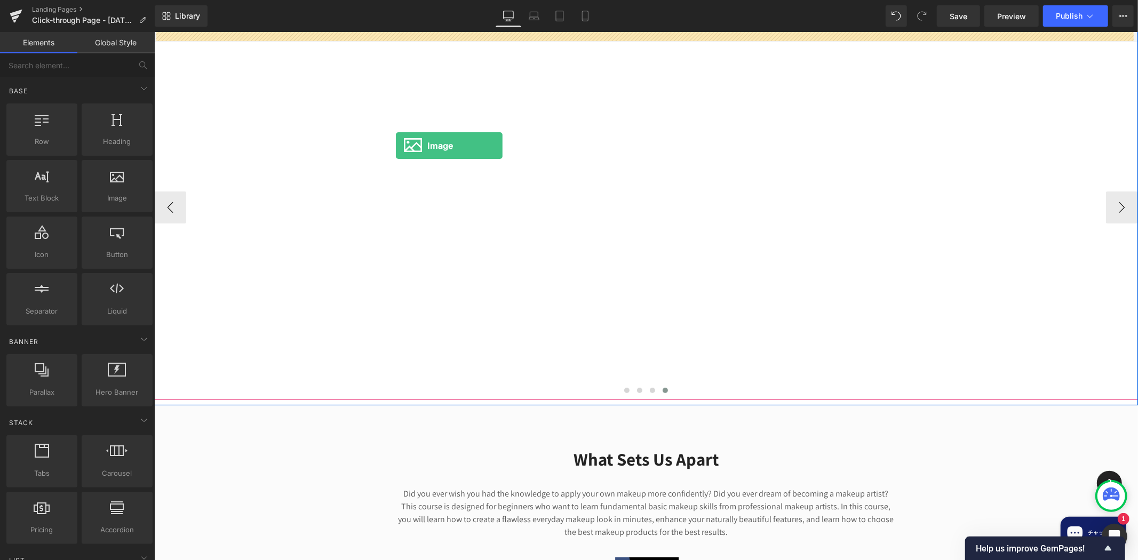
drag, startPoint x: 247, startPoint y: 210, endPoint x: 395, endPoint y: 146, distance: 161.5
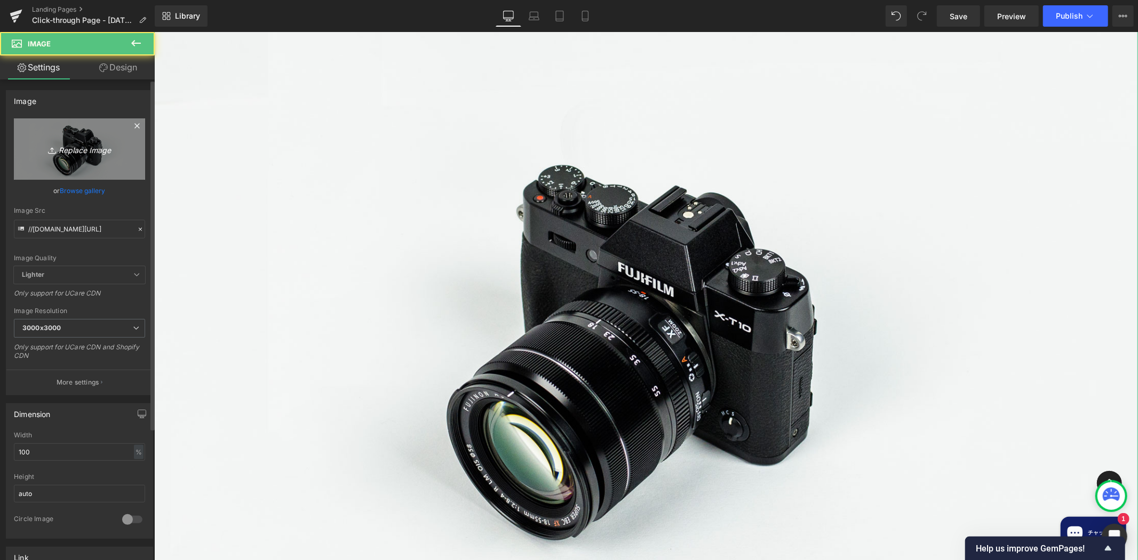
click at [82, 139] on link "Replace Image" at bounding box center [79, 148] width 131 height 61
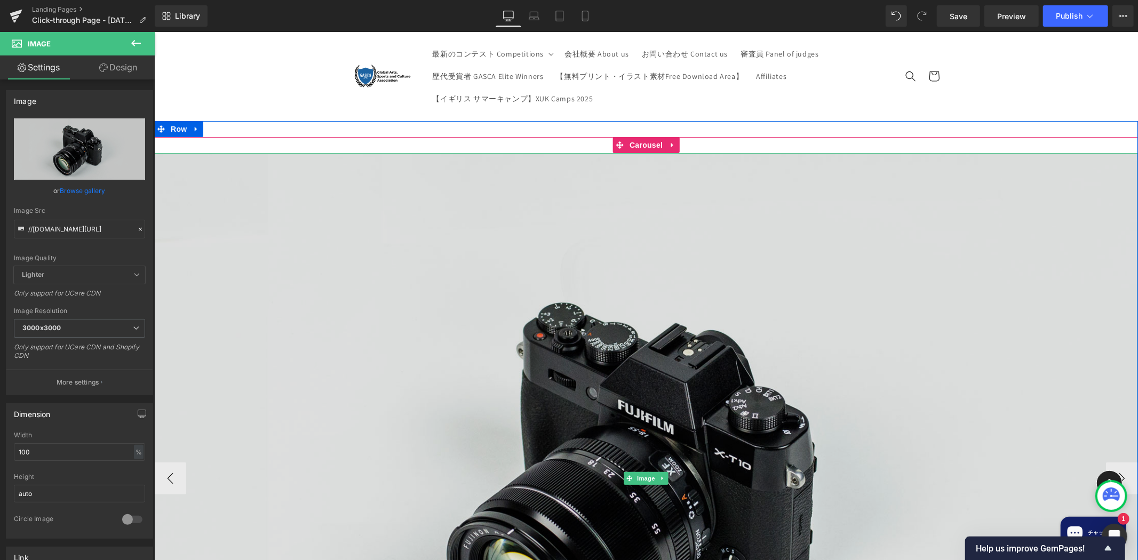
scroll to position [276, 0]
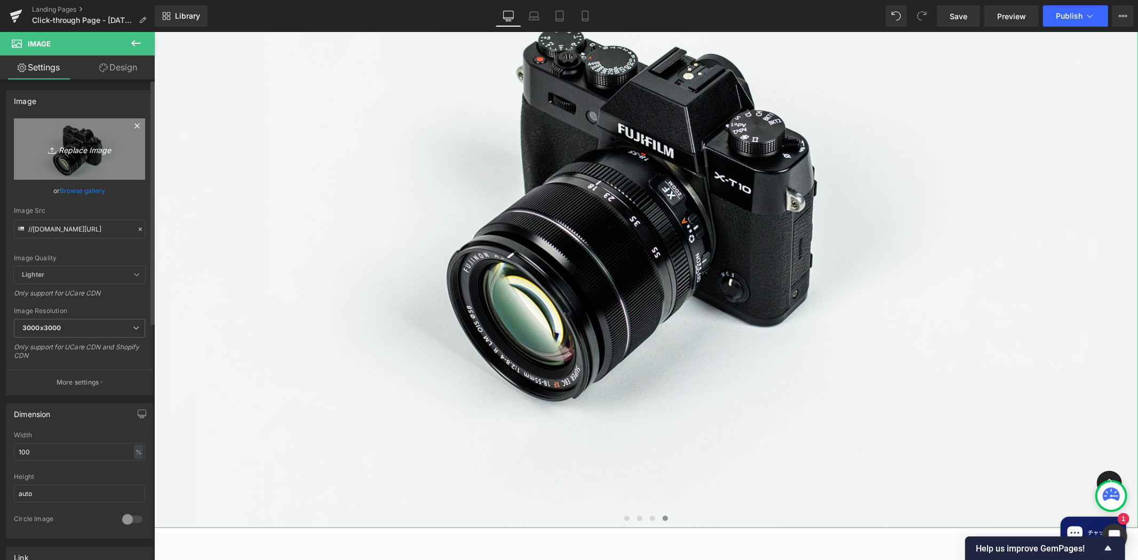
click at [82, 155] on icon "Replace Image" at bounding box center [79, 148] width 85 height 13
type input "C:\fakepath\Bibai homepage banner (2).png"
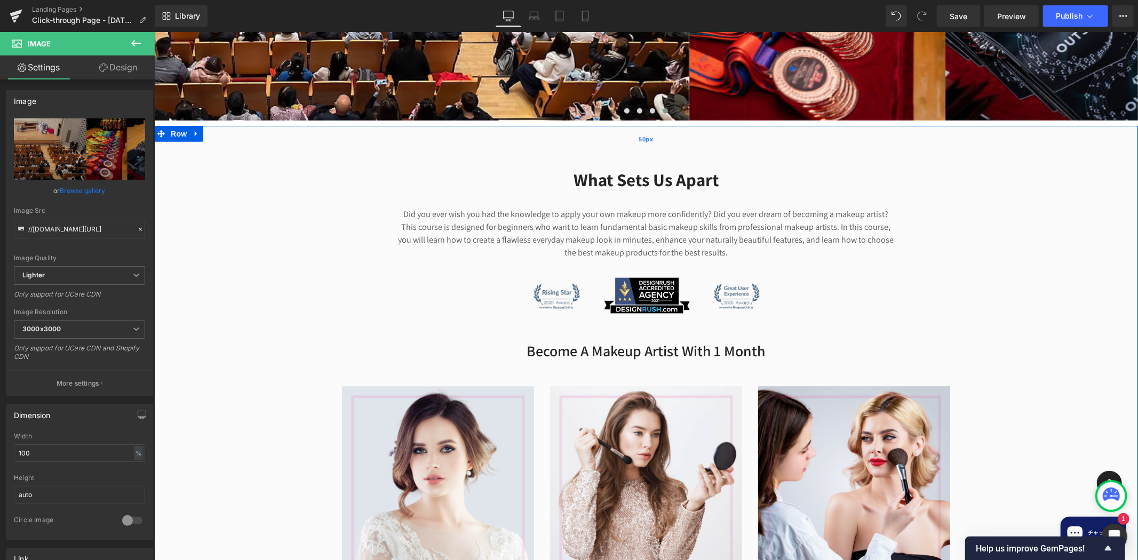
scroll to position [414, 0]
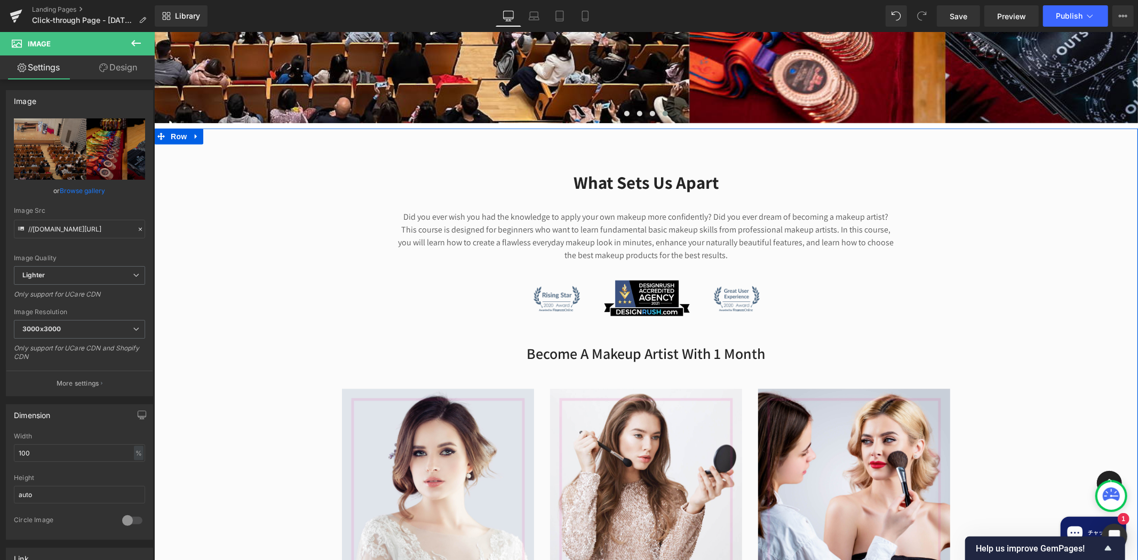
click at [626, 177] on div "What Sets Us Apart Heading" at bounding box center [645, 182] width 501 height 23
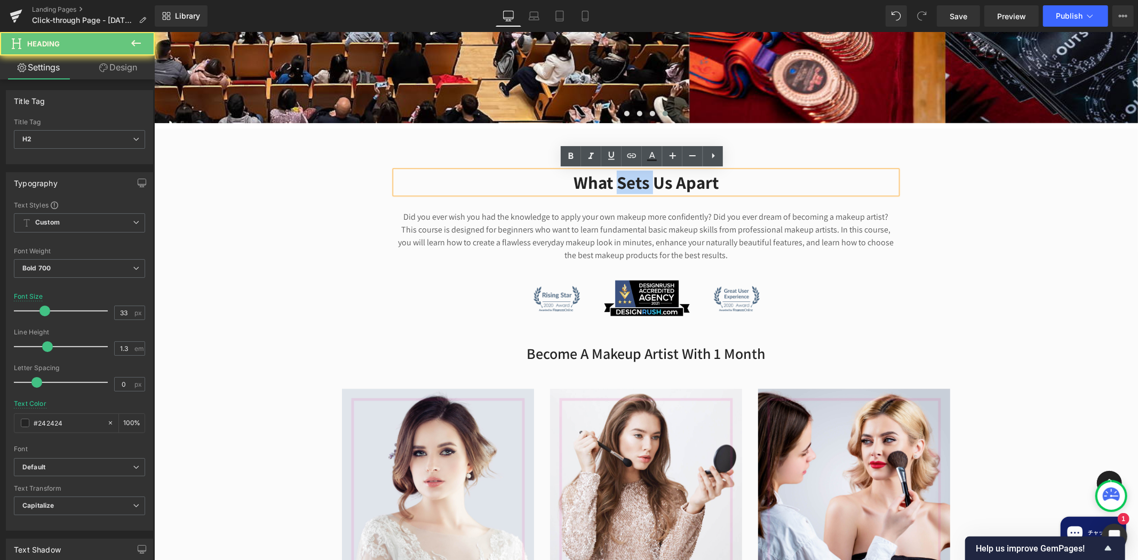
click at [626, 177] on h2 "What Sets Us Apart" at bounding box center [645, 182] width 501 height 23
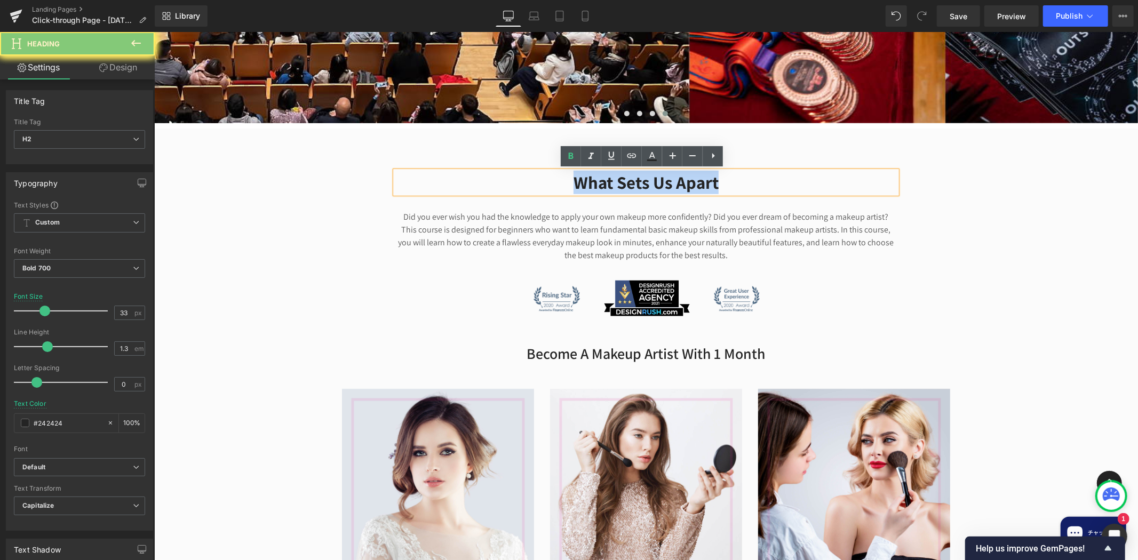
click at [626, 177] on h2 "What Sets Us Apart" at bounding box center [645, 182] width 501 height 23
paste div
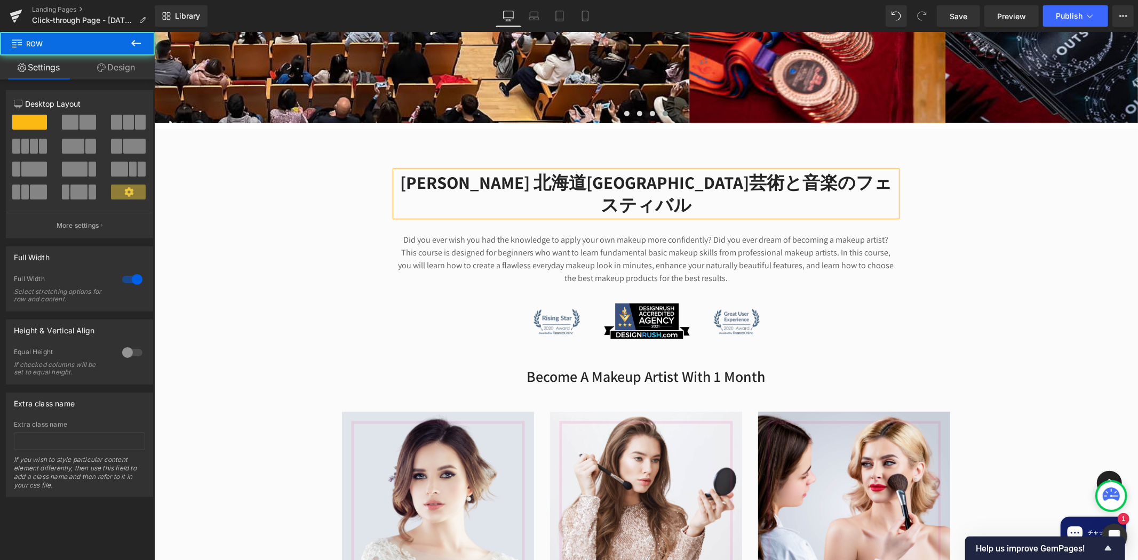
click at [1031, 211] on div "[PERSON_NAME] 北海道美唄市芸術と音楽のフェスティバル Heading Did you ever wish you had the knowled…" at bounding box center [646, 423] width 984 height 536
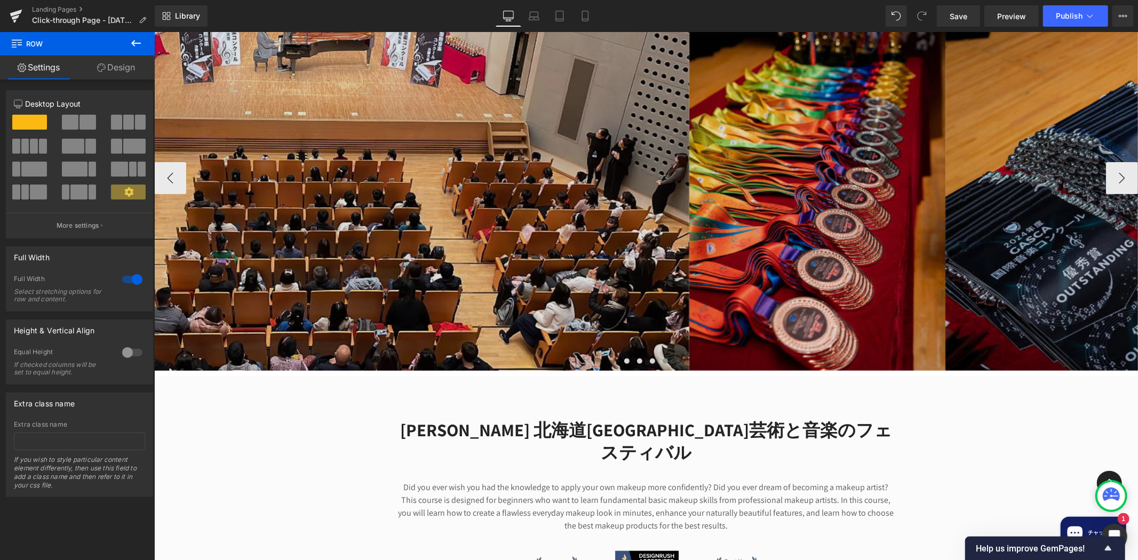
scroll to position [138, 0]
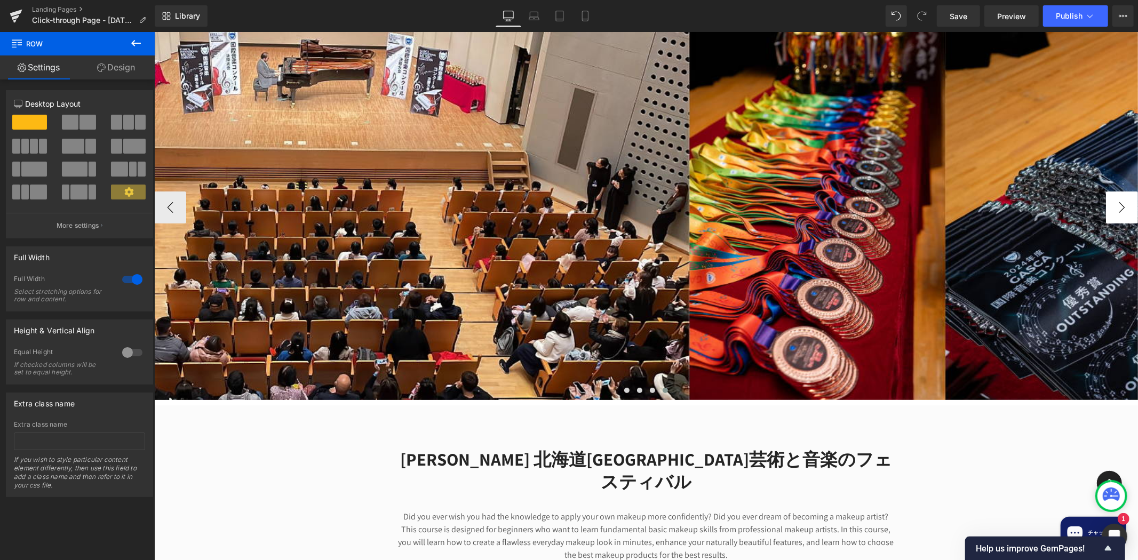
click at [1112, 201] on button "›" at bounding box center [1121, 207] width 32 height 32
click at [162, 196] on button "‹" at bounding box center [170, 207] width 32 height 32
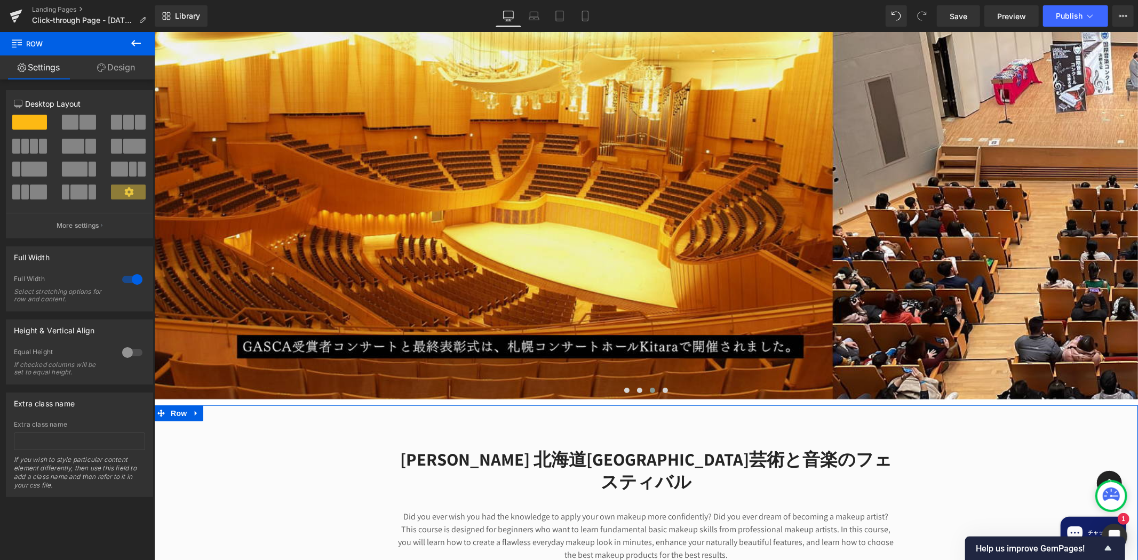
click at [151, 206] on div "Column Size Customizer 12 Desktop Layout Laptop Layout Tablet Layout Mobile Lay…" at bounding box center [79, 160] width 159 height 156
click at [135, 49] on icon at bounding box center [136, 43] width 13 height 13
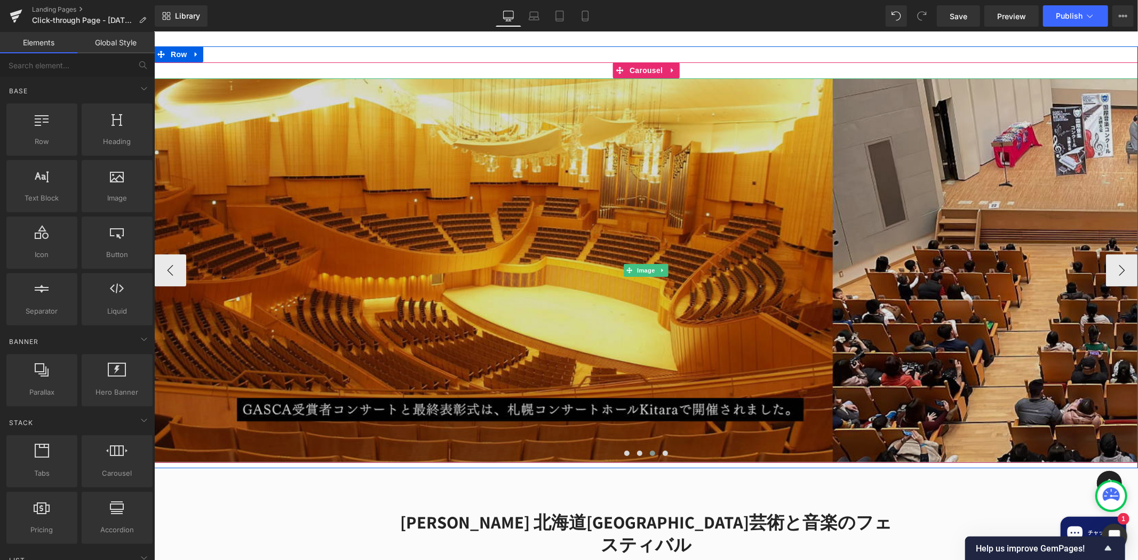
scroll to position [0, 0]
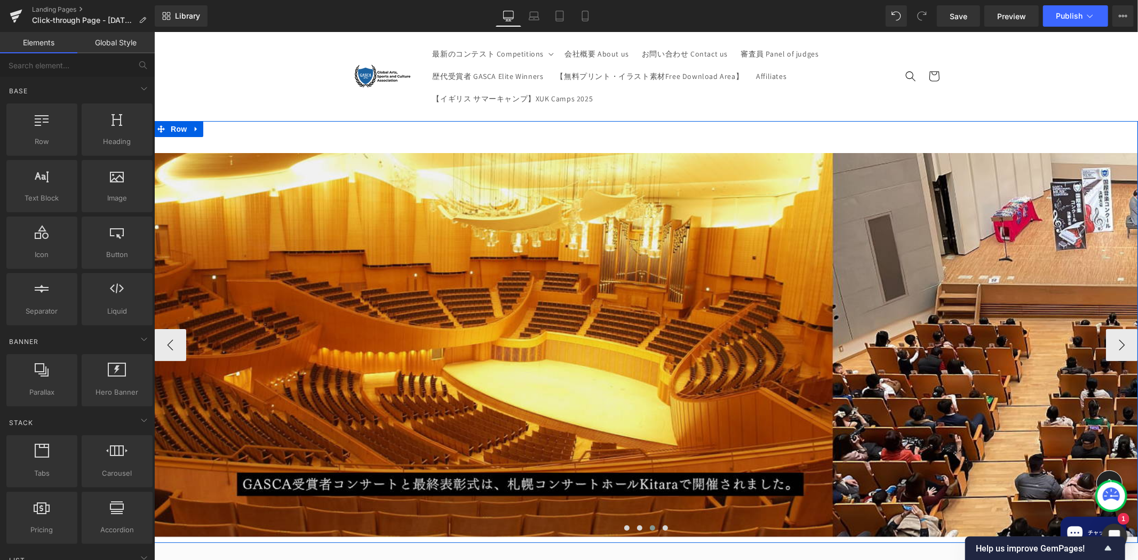
click at [634, 145] on span "Carousel" at bounding box center [645, 144] width 31 height 13
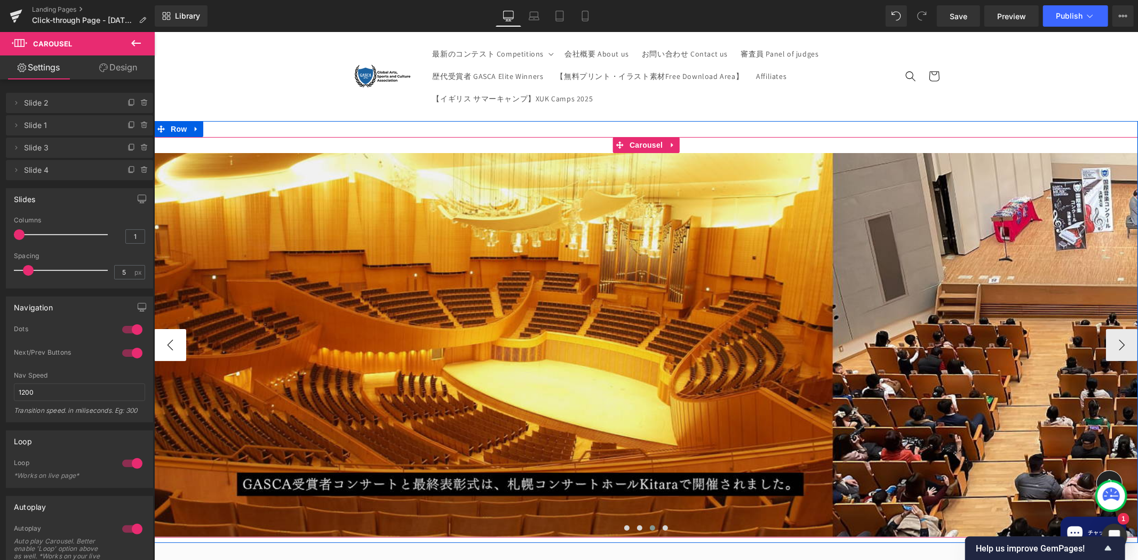
click at [175, 344] on button "‹" at bounding box center [170, 345] width 32 height 32
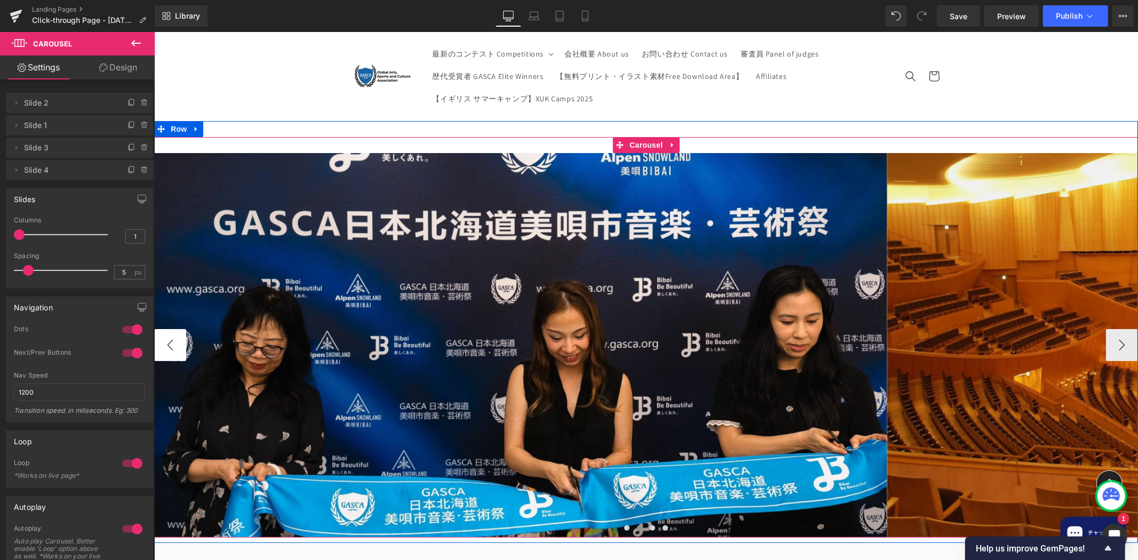
click at [173, 357] on button "‹" at bounding box center [170, 345] width 32 height 32
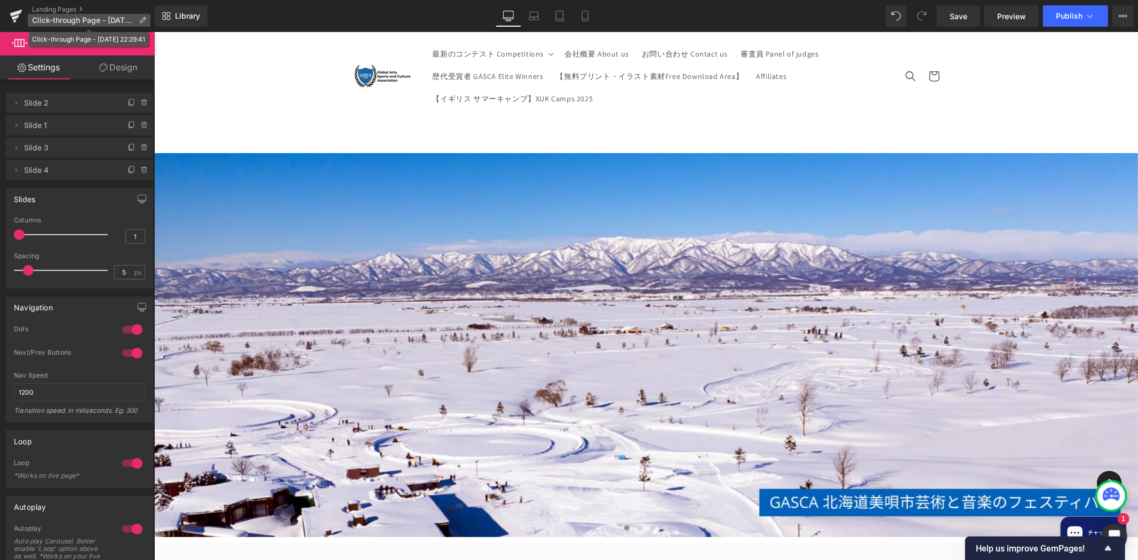
click at [142, 19] on icon at bounding box center [142, 20] width 7 height 7
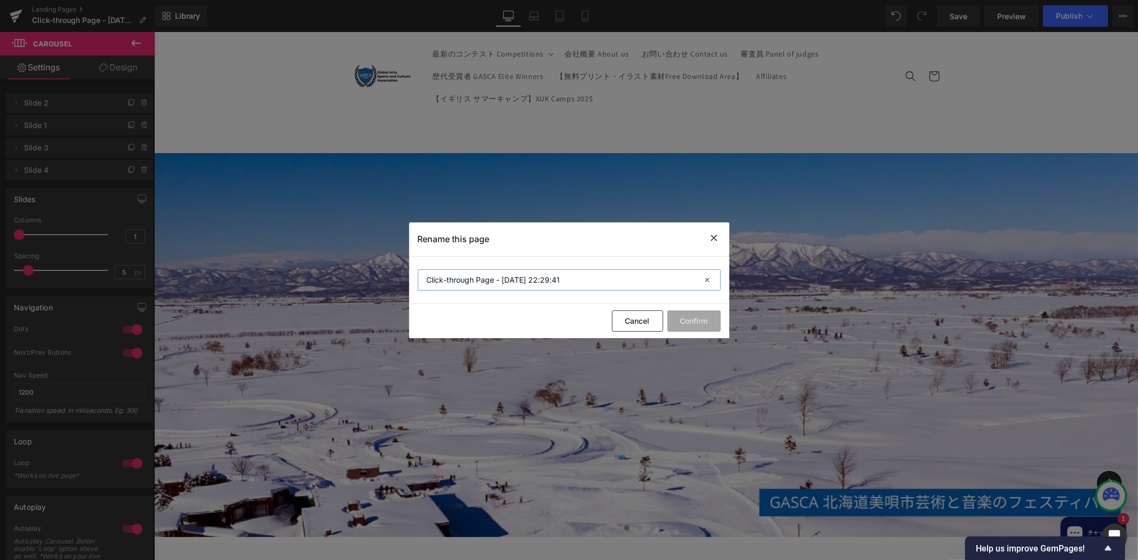
drag, startPoint x: 609, startPoint y: 285, endPoint x: 341, endPoint y: 279, distance: 267.8
click at [349, 275] on div "Rename this page Click-through Page - [DATE] 22:29:41 Cancel Confirm" at bounding box center [569, 280] width 1138 height 560
type input "GASCA Hokkaido Bibai Art & Music Festival"
click at [710, 323] on button "Confirm" at bounding box center [693, 320] width 53 height 21
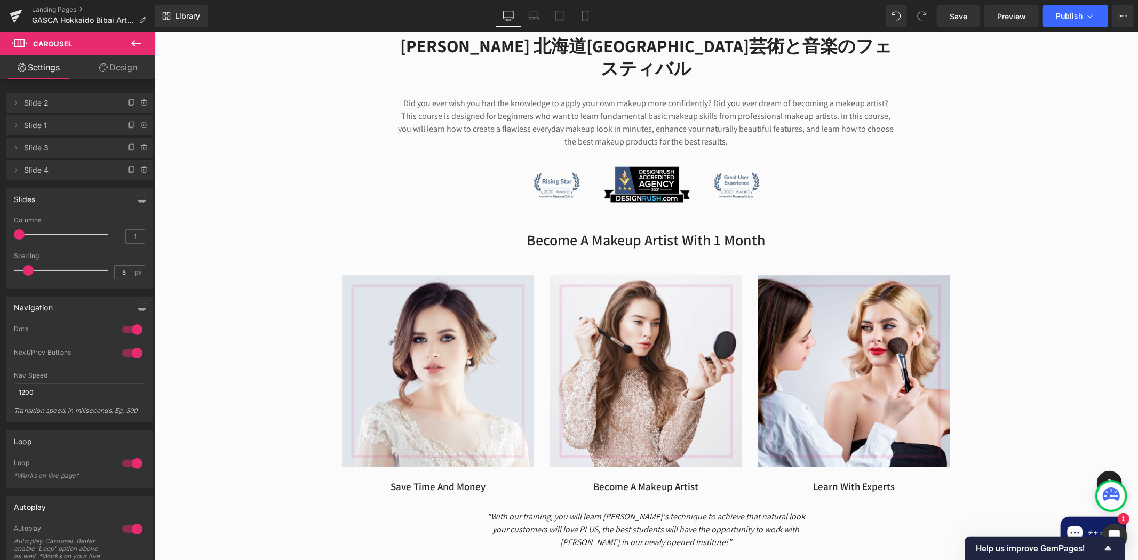
scroll to position [553, 0]
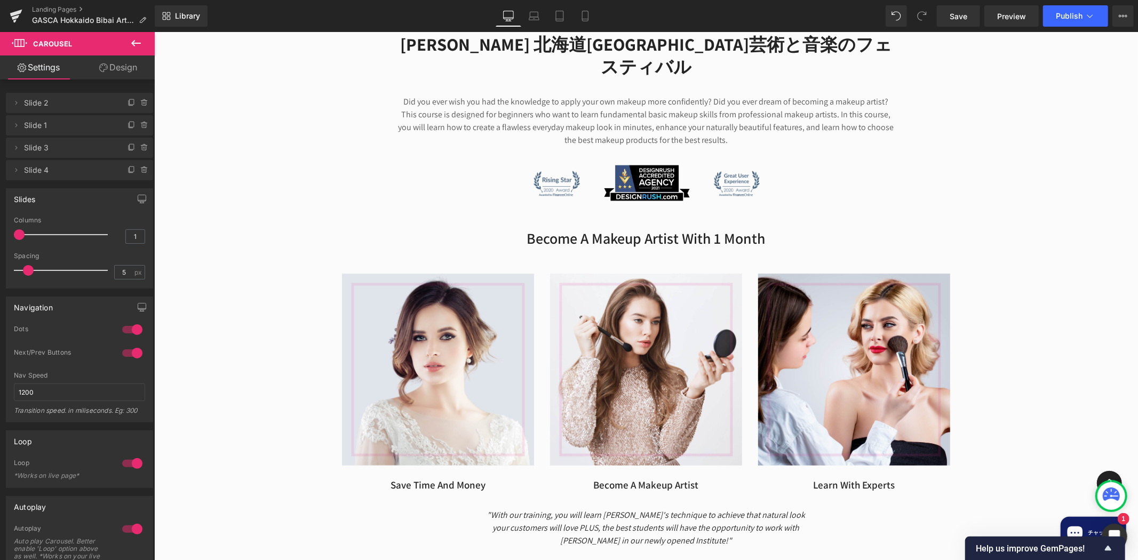
click at [781, 102] on p "Did you ever wish you had the knowledge to apply your own makeup more confident…" at bounding box center [645, 120] width 501 height 51
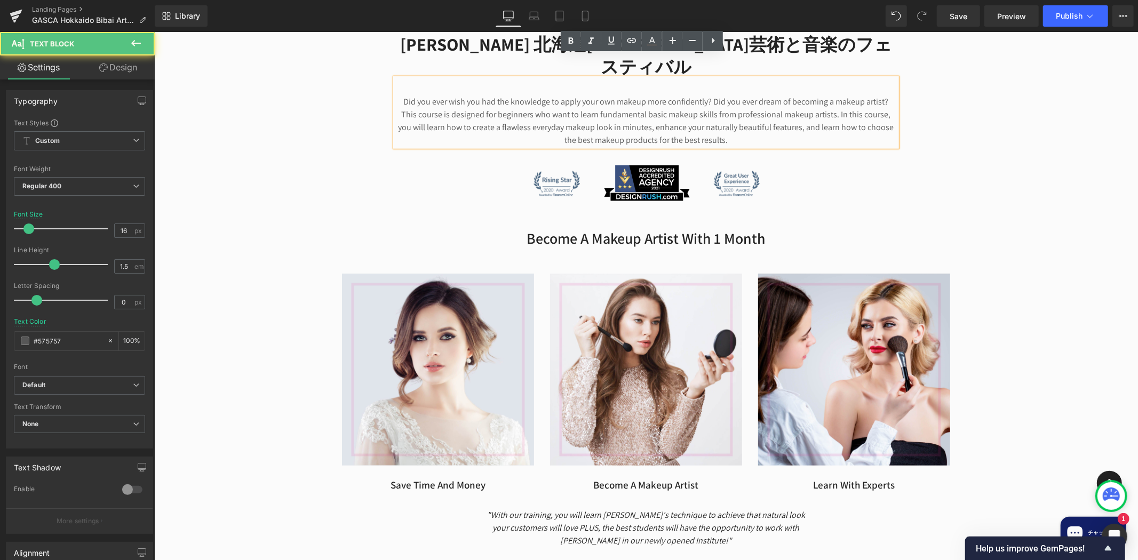
click at [788, 98] on p "Did you ever wish you had the knowledge to apply your own makeup more confident…" at bounding box center [645, 120] width 501 height 51
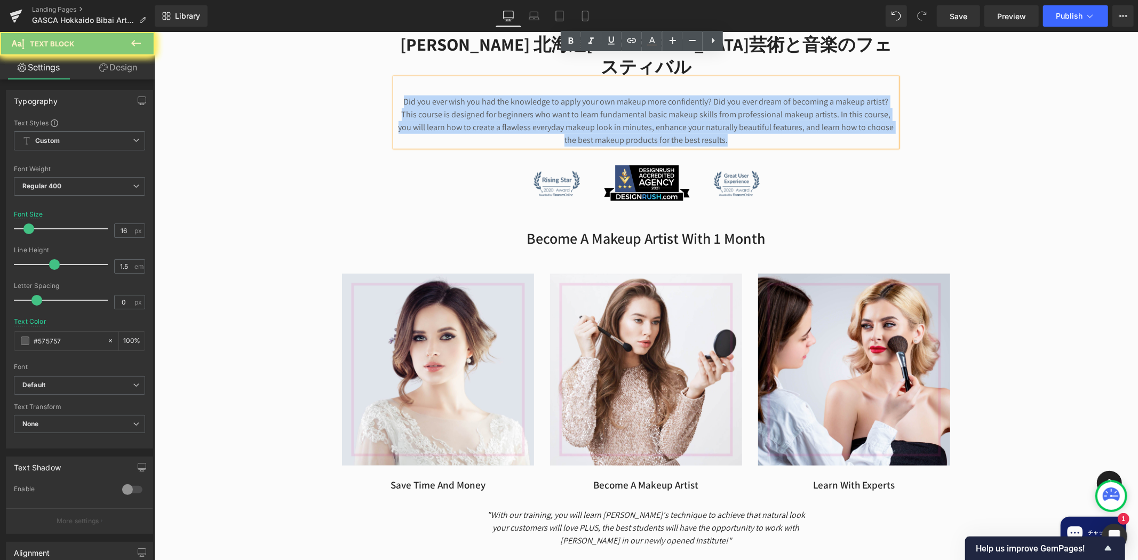
click at [788, 98] on p "Did you ever wish you had the knowledge to apply your own makeup more confident…" at bounding box center [645, 120] width 501 height 51
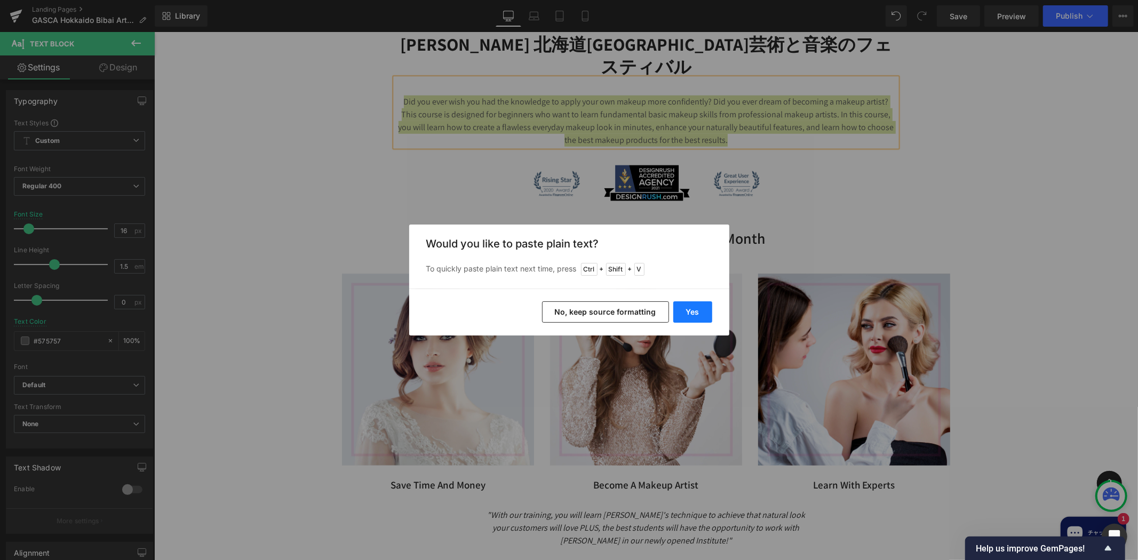
click at [679, 315] on button "Yes" at bounding box center [692, 311] width 39 height 21
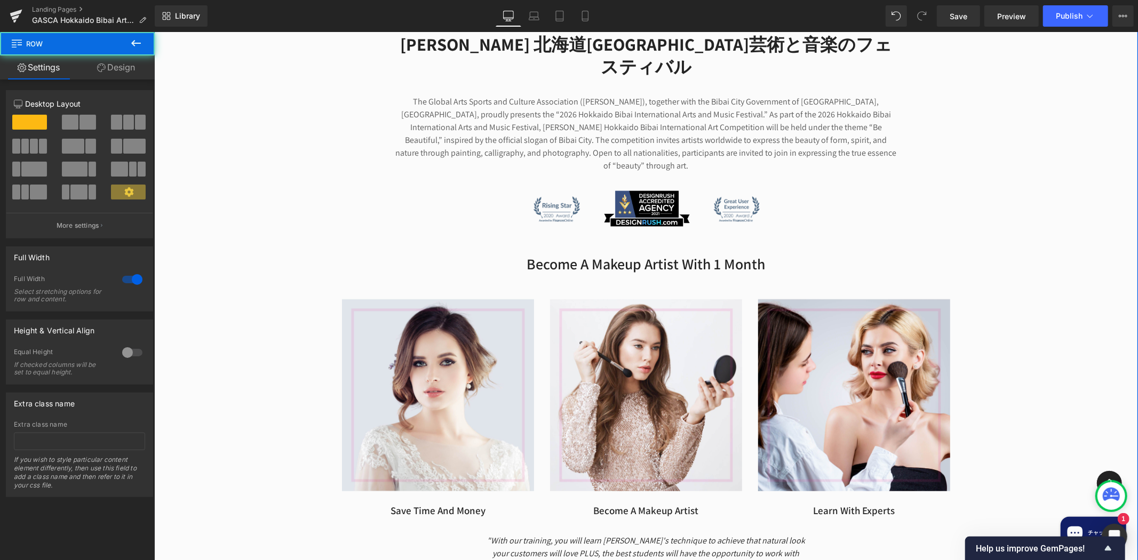
drag, startPoint x: 1022, startPoint y: 163, endPoint x: 1017, endPoint y: 181, distance: 19.2
click at [1022, 163] on div "[PERSON_NAME] 北海道美唄市芸術と音楽のフェスティバル Heading The Global Arts Sports and Culture As…" at bounding box center [646, 297] width 984 height 561
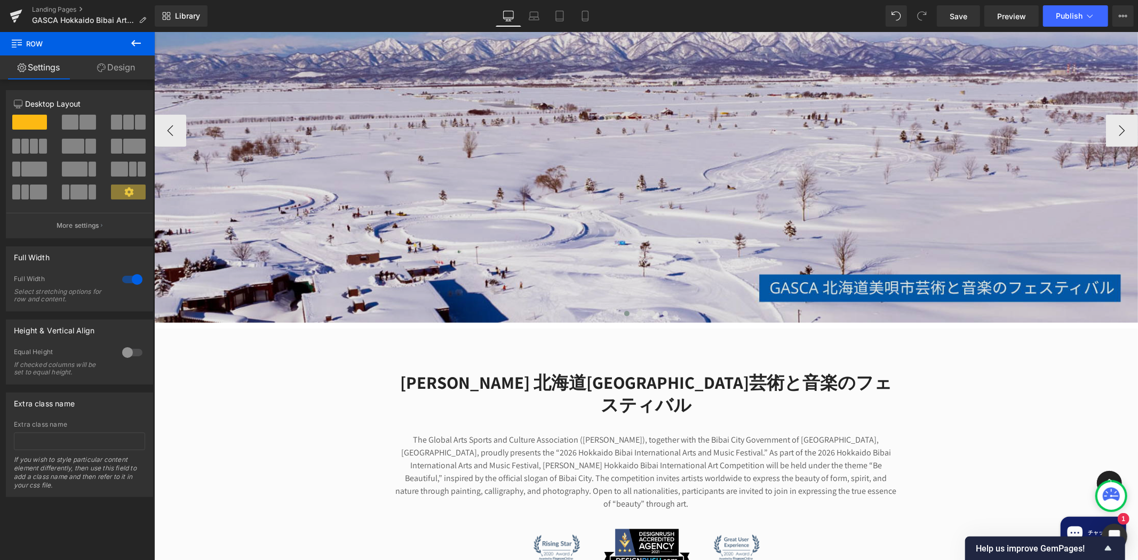
scroll to position [138, 0]
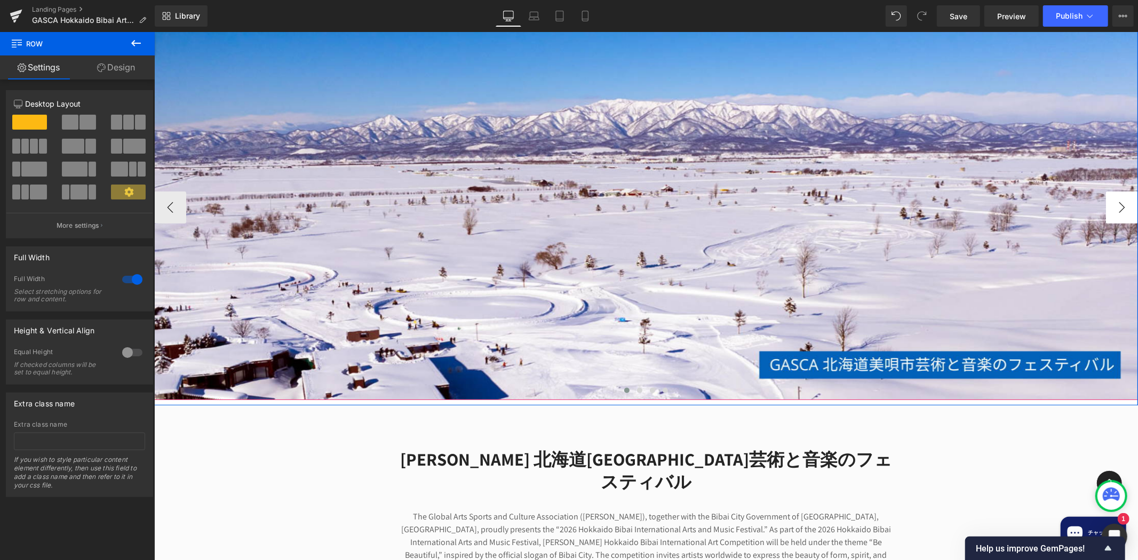
click at [1115, 213] on button "›" at bounding box center [1121, 207] width 32 height 32
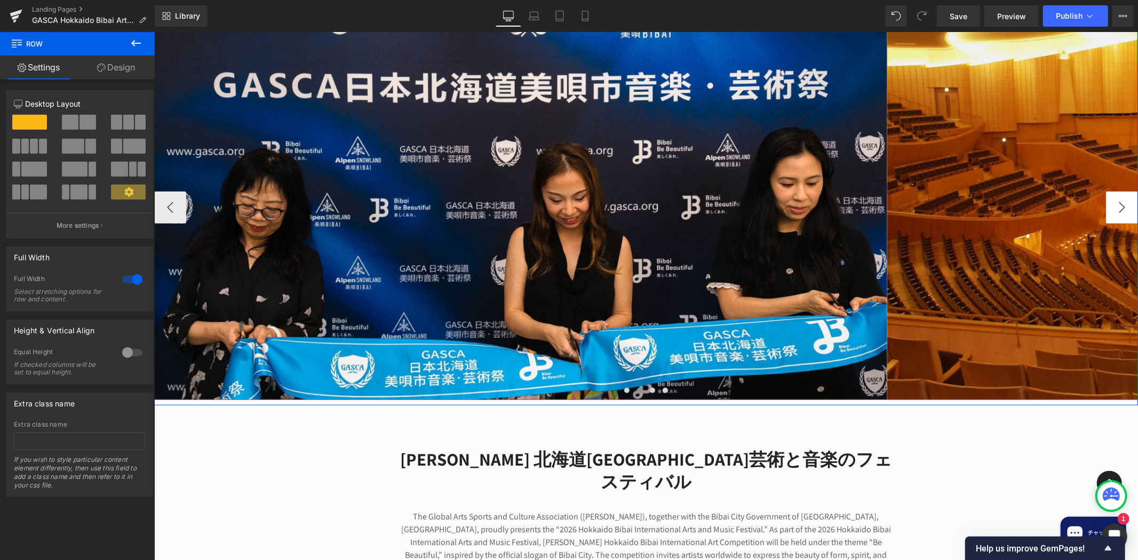
click at [1118, 212] on button "›" at bounding box center [1121, 207] width 32 height 32
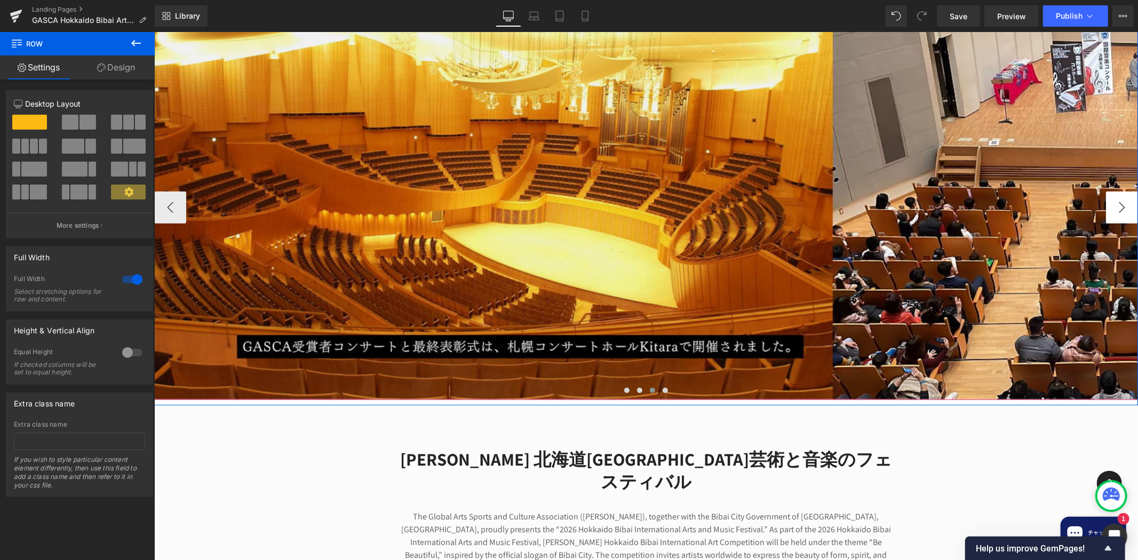
click at [1118, 212] on button "›" at bounding box center [1121, 207] width 32 height 32
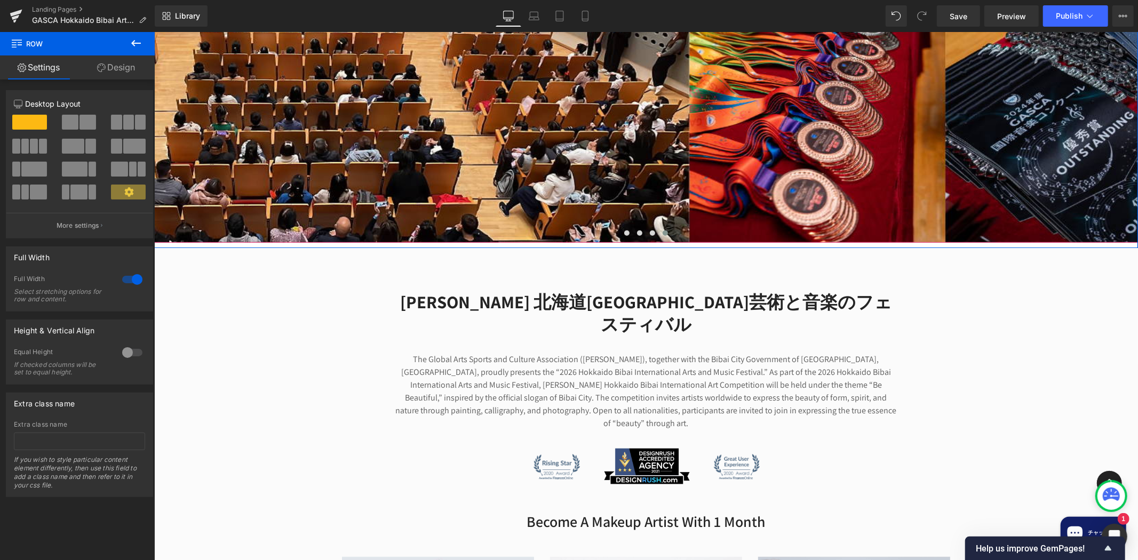
scroll to position [414, 0]
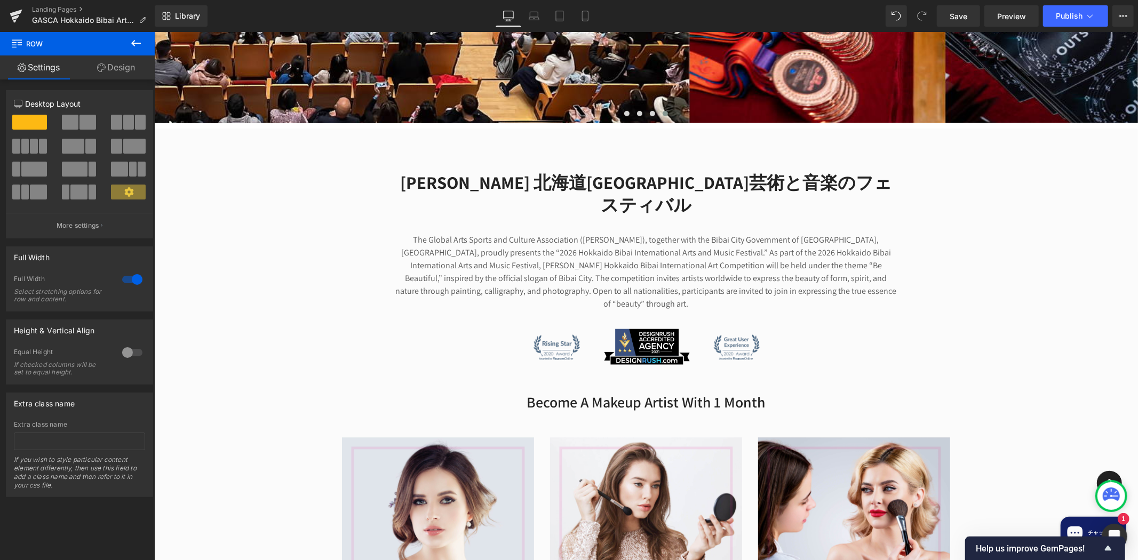
click at [1001, 304] on div "[PERSON_NAME] 北海道美唄市芸術と音楽のフェスティバル Heading The Global Arts Sports and Culture As…" at bounding box center [646, 435] width 984 height 561
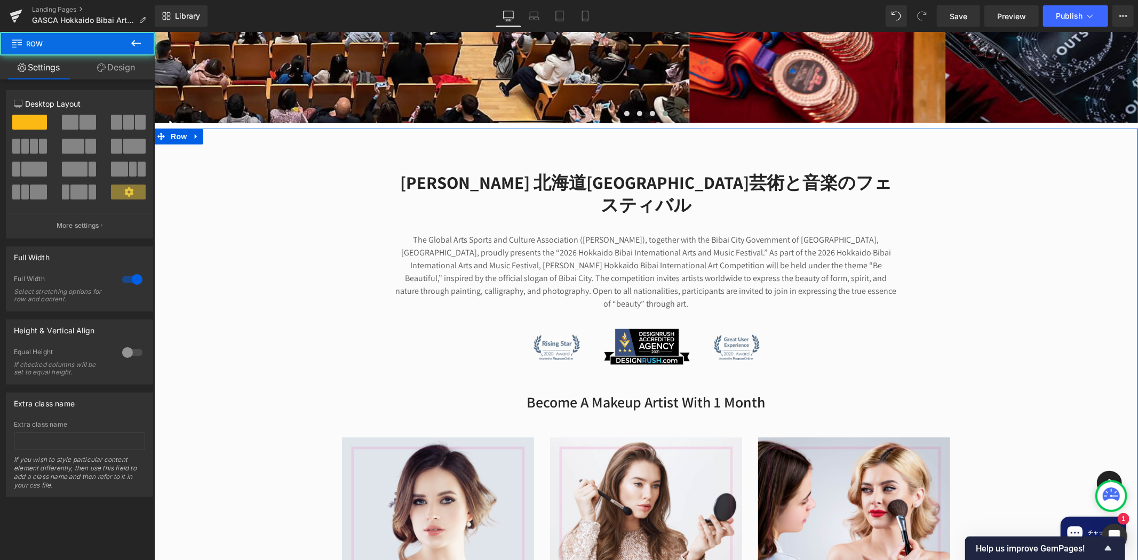
click at [1011, 306] on div "[PERSON_NAME] 北海道美唄市芸術と音楽のフェスティバル Heading The Global Arts Sports and Culture As…" at bounding box center [646, 435] width 984 height 561
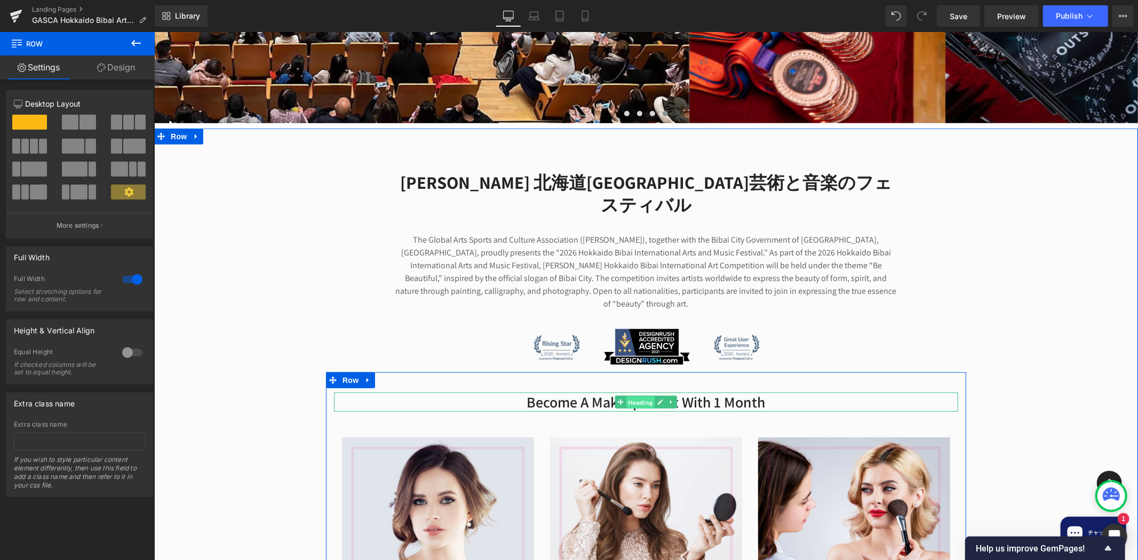
click at [636, 396] on span "Heading" at bounding box center [640, 402] width 29 height 13
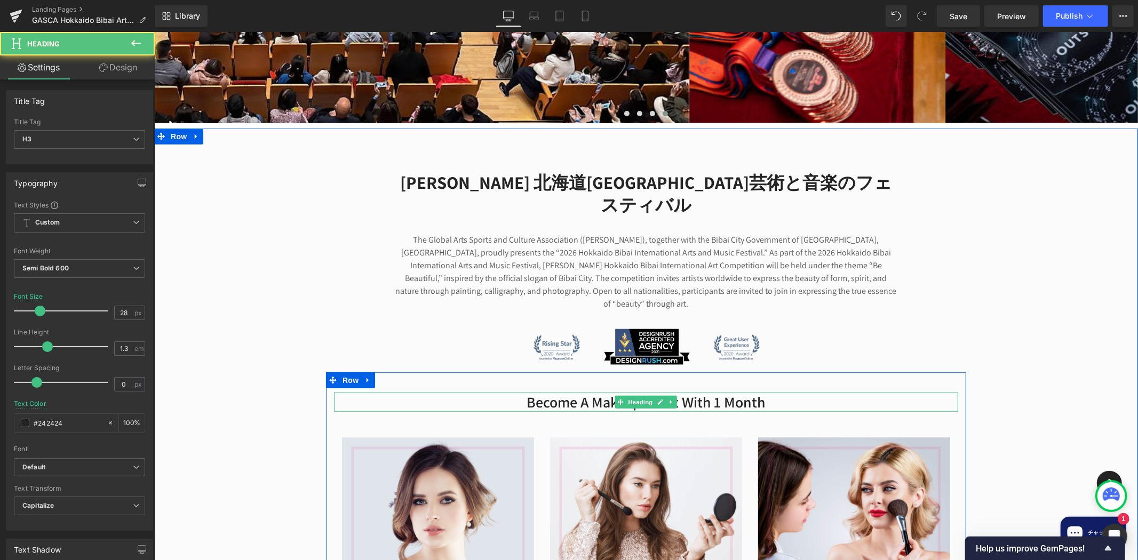
click at [570, 392] on h3 "Become A Makeup Artist With 1 Month" at bounding box center [645, 401] width 624 height 19
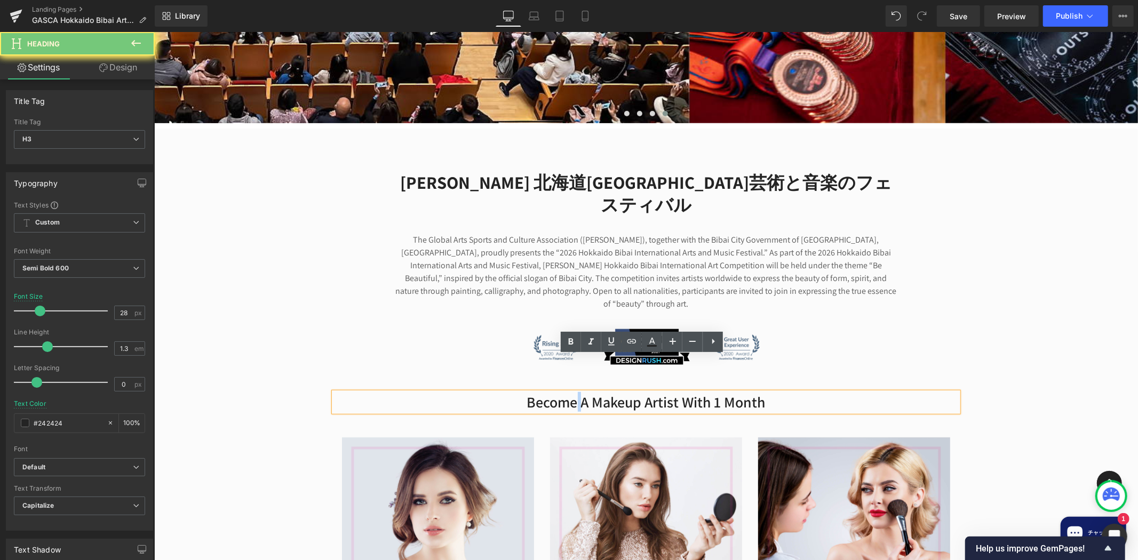
click at [570, 392] on h3 "Become A Makeup Artist With 1 Month" at bounding box center [645, 401] width 624 height 19
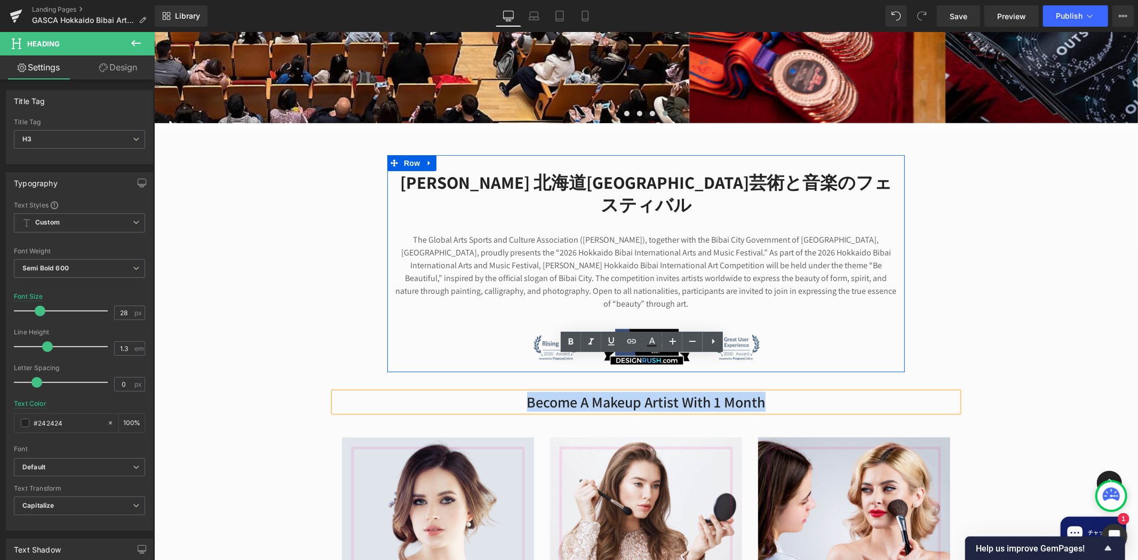
paste div
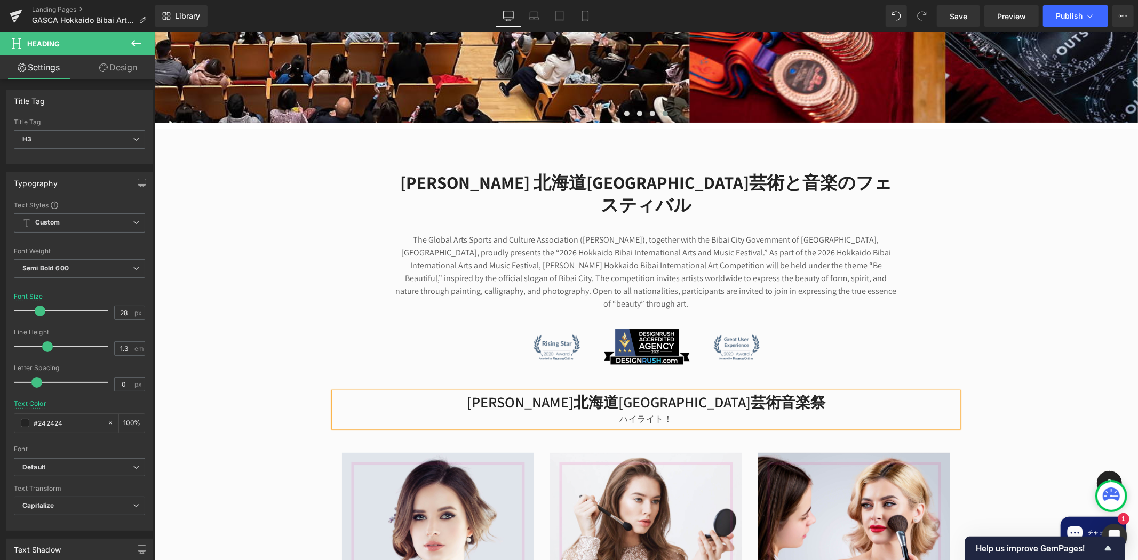
click at [616, 411] on div "ハイライト！" at bounding box center [645, 418] width 624 height 15
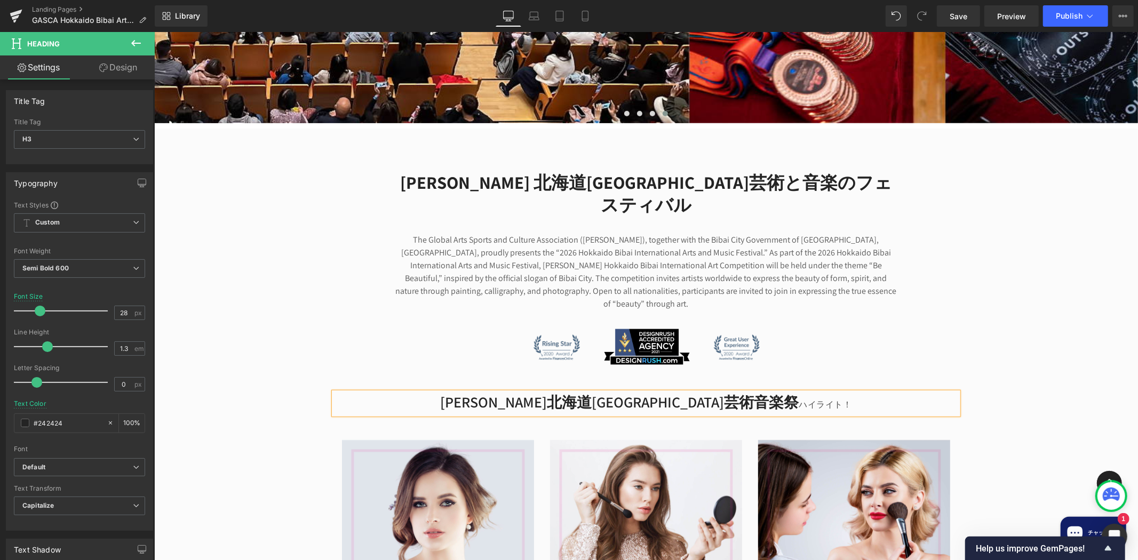
click at [745, 372] on div "[PERSON_NAME]北海道[GEOGRAPHIC_DATA]芸術音楽祭 ハイライト！ Heading Image Save Time And Money…" at bounding box center [645, 545] width 640 height 347
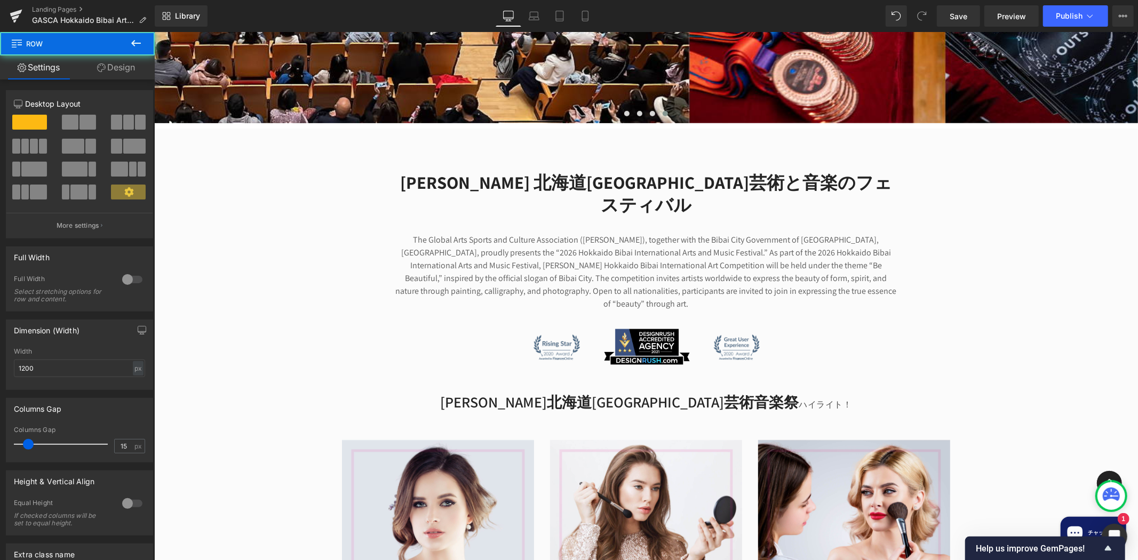
click at [711, 392] on h3 "[PERSON_NAME]北海道[GEOGRAPHIC_DATA]芸術音楽祭 ハイライト！" at bounding box center [645, 403] width 624 height 22
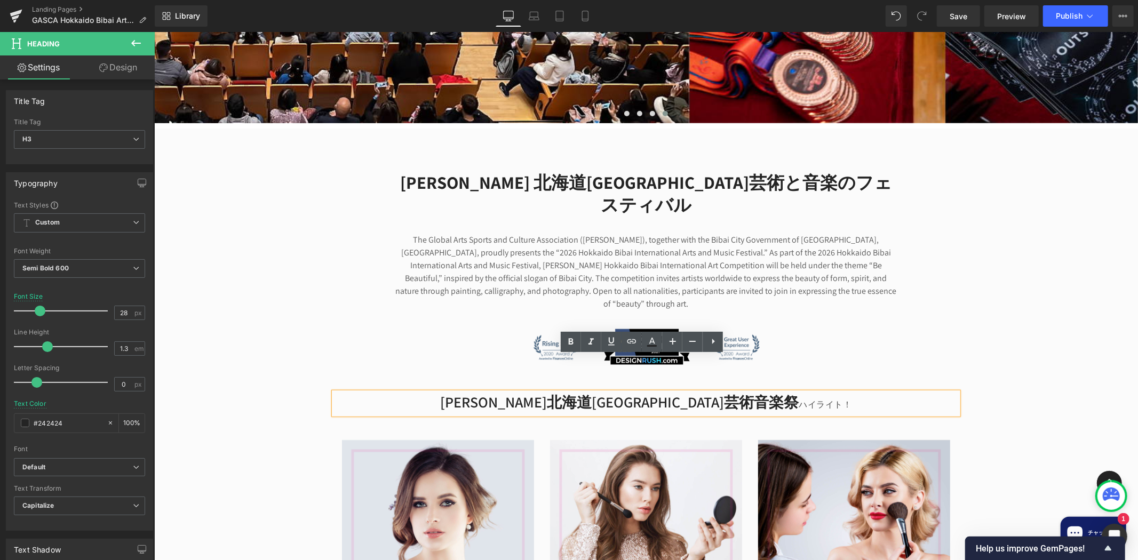
click at [713, 392] on h3 "[PERSON_NAME]北海道[GEOGRAPHIC_DATA]芸術音楽祭 ハイライト！" at bounding box center [645, 403] width 624 height 22
drag, startPoint x: 704, startPoint y: 366, endPoint x: 723, endPoint y: 368, distance: 19.9
click at [704, 392] on h3 "[PERSON_NAME]北海道[GEOGRAPHIC_DATA]芸術音楽祭 ハイライト！" at bounding box center [645, 403] width 624 height 22
click at [798, 398] on span "ハイライト！" at bounding box center [824, 403] width 53 height 11
click at [715, 392] on h3 "[PERSON_NAME]北海道[GEOGRAPHIC_DATA]芸術音楽祭 ハイライト！" at bounding box center [645, 403] width 624 height 22
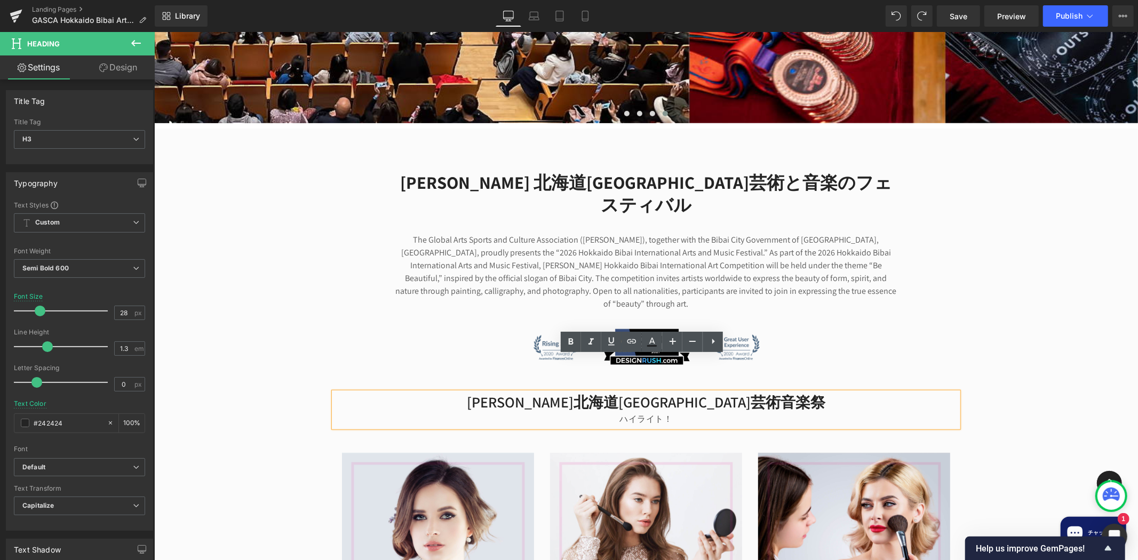
click at [593, 411] on div "ハイライト！" at bounding box center [645, 418] width 624 height 15
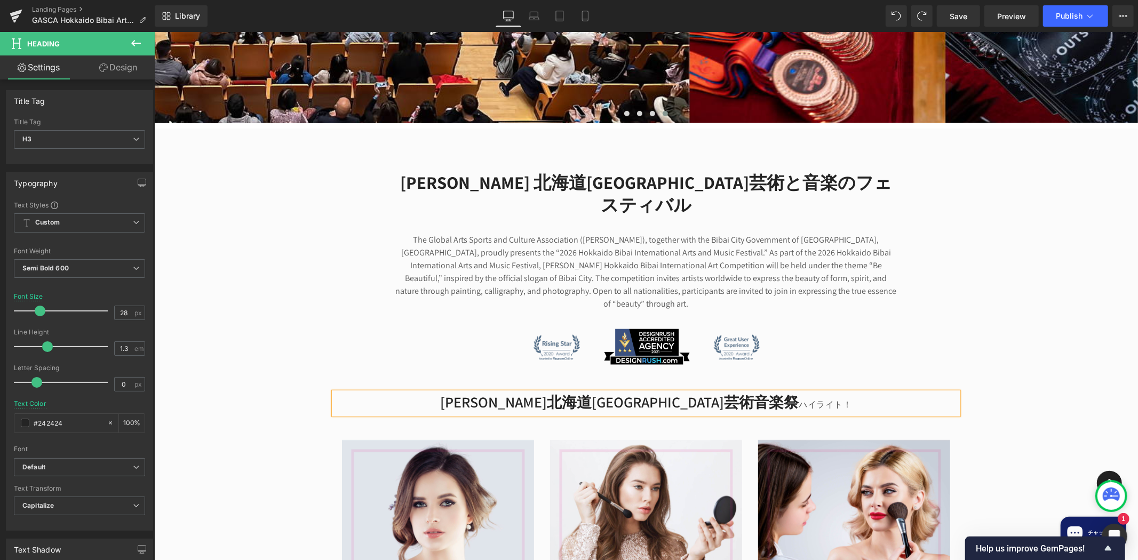
click at [1009, 217] on div "[PERSON_NAME] 北海道美唄市芸術と音楽のフェスティバル Heading The Global Arts Sports and Culture As…" at bounding box center [646, 437] width 984 height 564
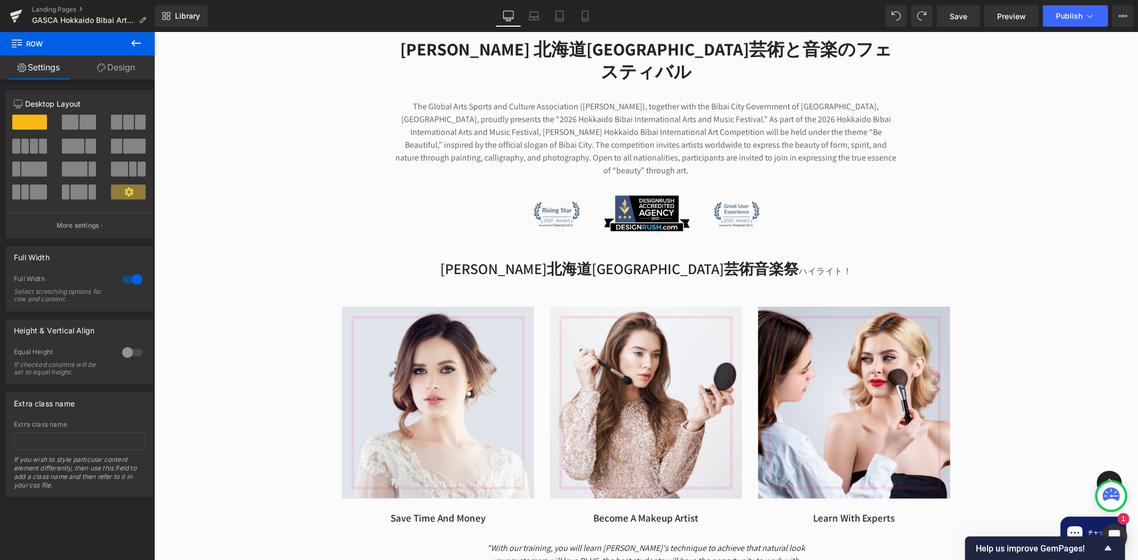
scroll to position [691, 0]
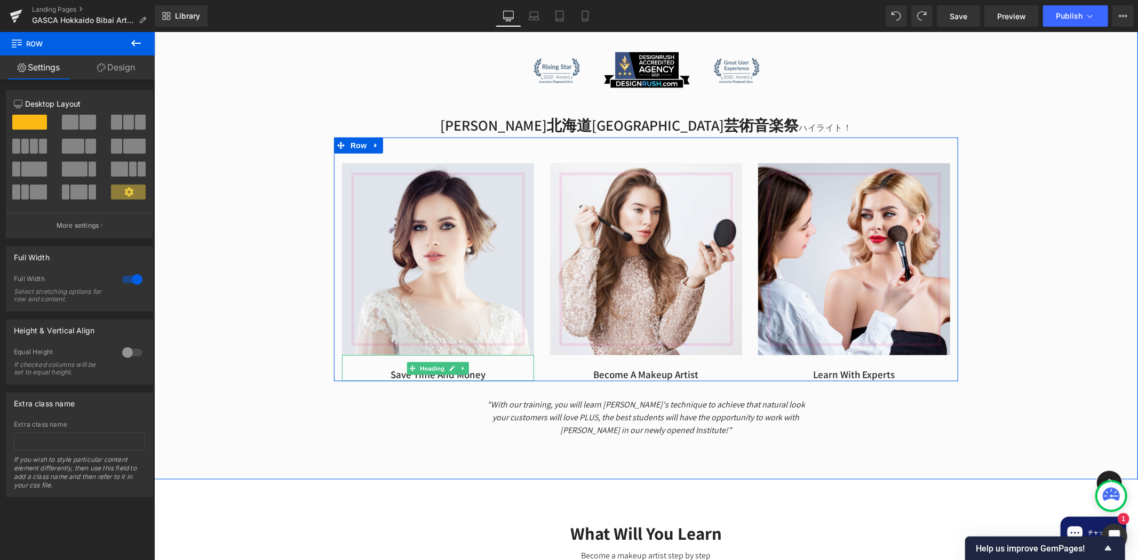
click at [465, 368] on h4 "Save Time And Money" at bounding box center [437, 374] width 192 height 13
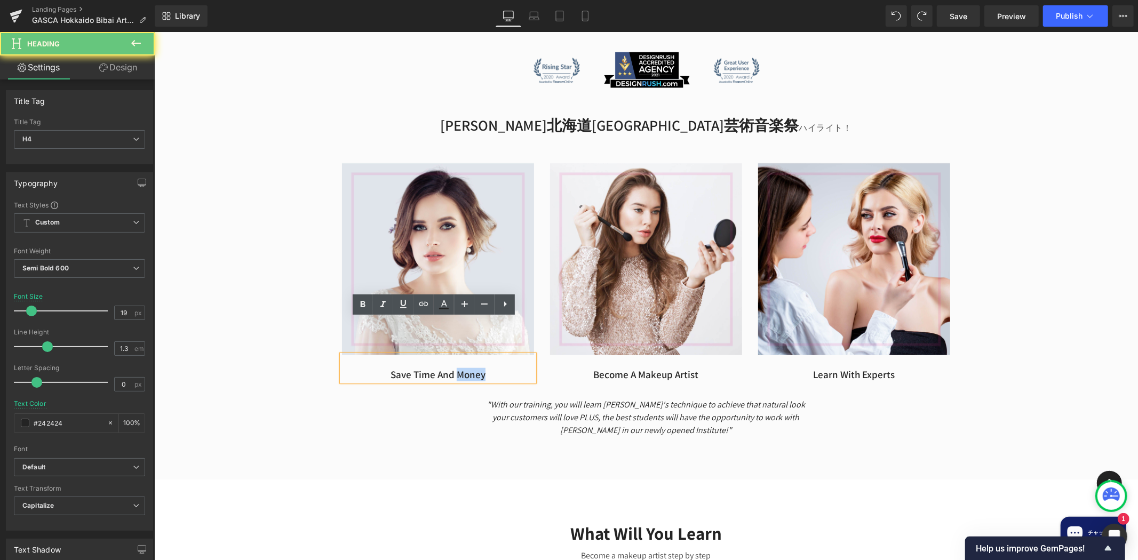
click at [466, 368] on h4 "Save Time And Money" at bounding box center [437, 374] width 192 height 13
click at [467, 368] on h4 "Save Time And Money" at bounding box center [437, 374] width 192 height 13
paste div
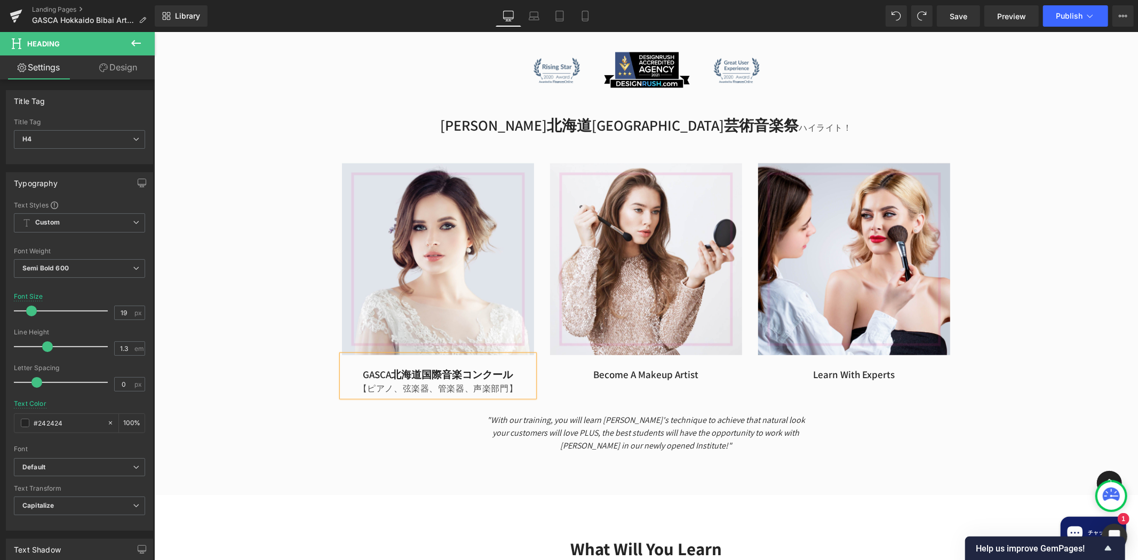
click at [419, 384] on div "[PERSON_NAME]北海道[GEOGRAPHIC_DATA]芸術音楽祭 ハイライト！ Heading Image [PERSON_NAME]北海道国際音…" at bounding box center [645, 283] width 640 height 337
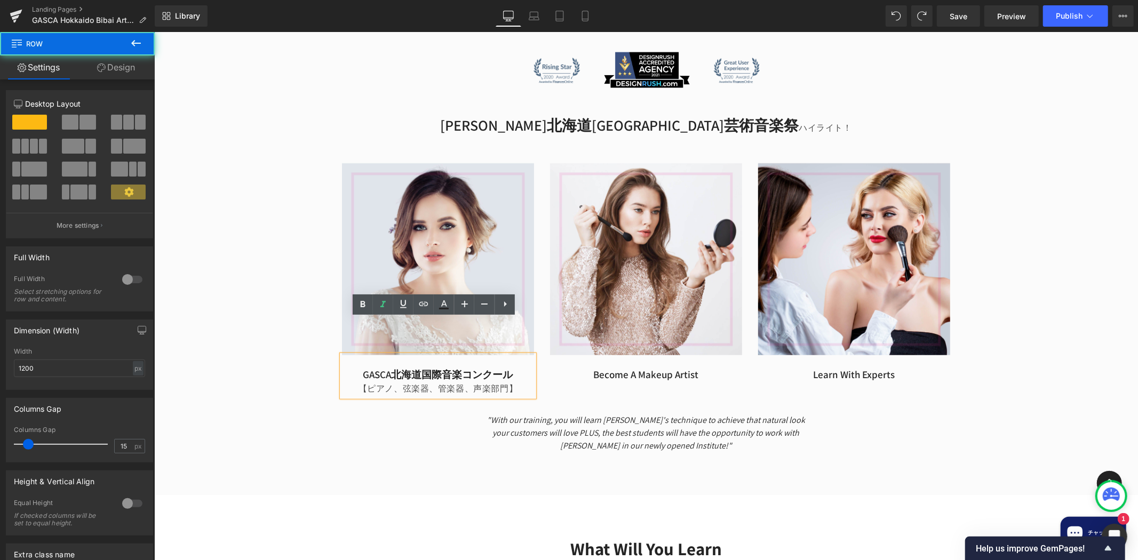
click at [506, 368] on h4 "GASCA北海道国際音楽コンクール" at bounding box center [437, 374] width 192 height 13
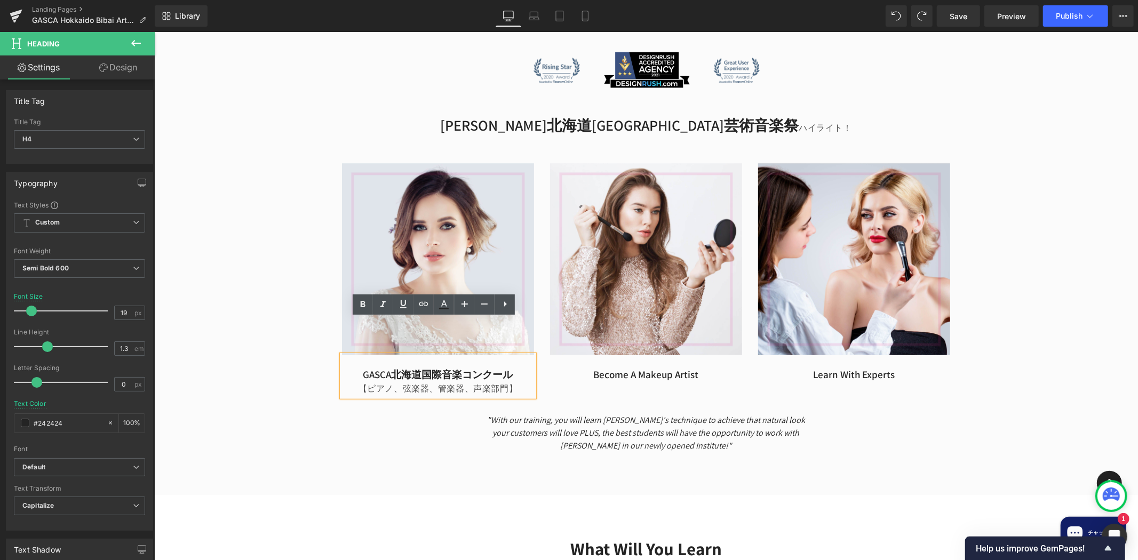
click at [357, 381] on div "【ピアノ、弦楽器、管楽器、声楽部門】" at bounding box center [437, 388] width 192 height 15
click at [365, 381] on div "【ピアノ、弦楽器、管楽器、声楽部門】" at bounding box center [437, 388] width 192 height 15
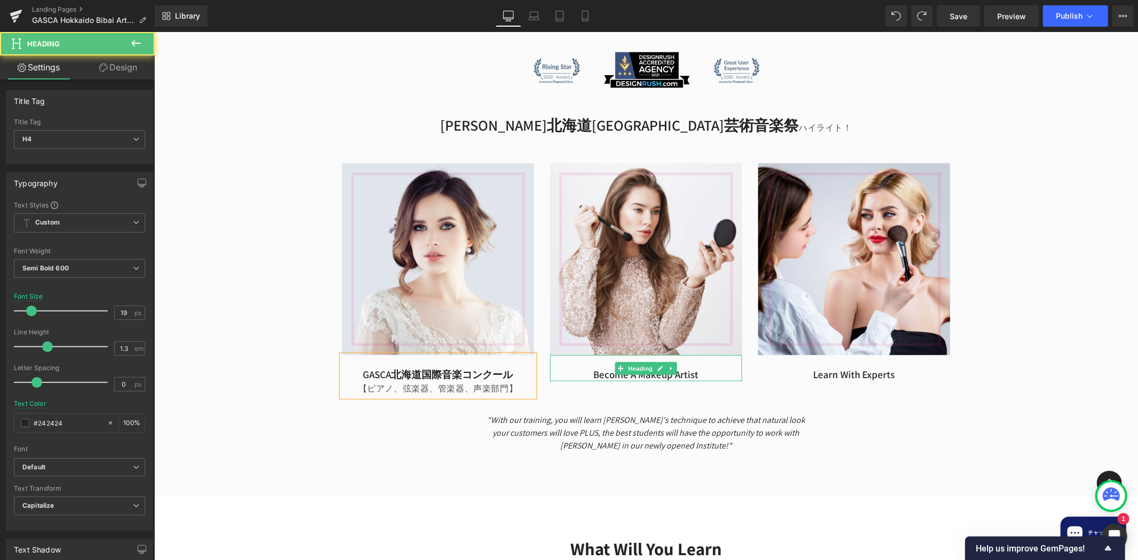
click at [603, 368] on h4 "Become A Makeup Artist" at bounding box center [645, 374] width 192 height 13
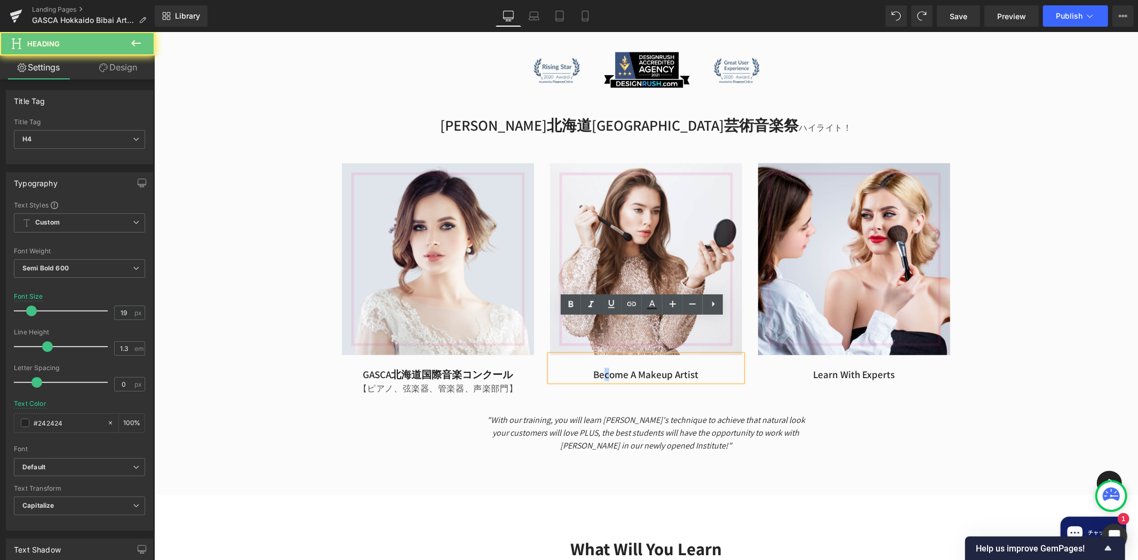
click at [597, 368] on h4 "Become A Makeup Artist" at bounding box center [645, 374] width 192 height 13
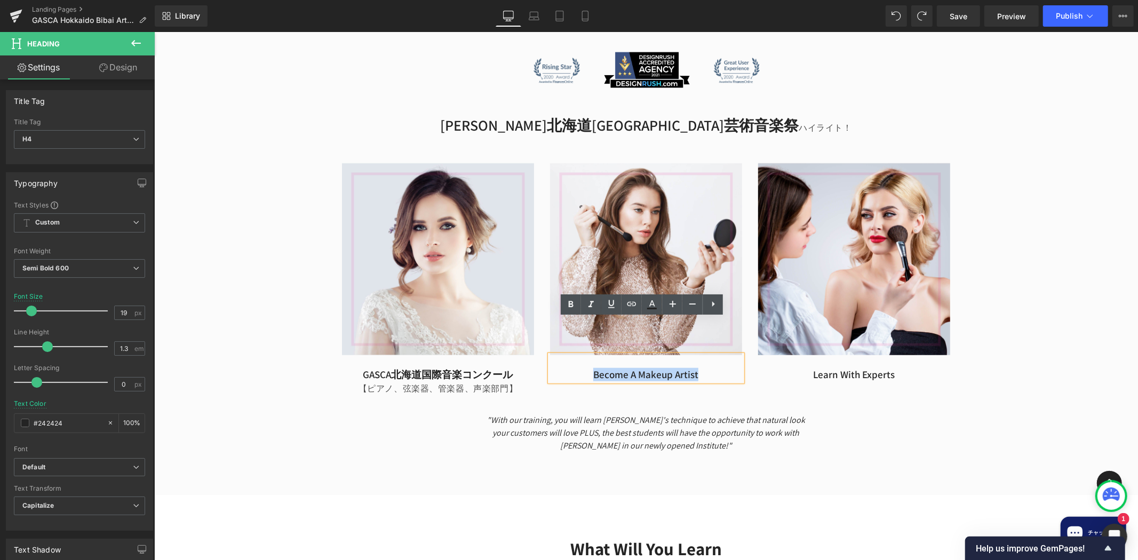
paste div
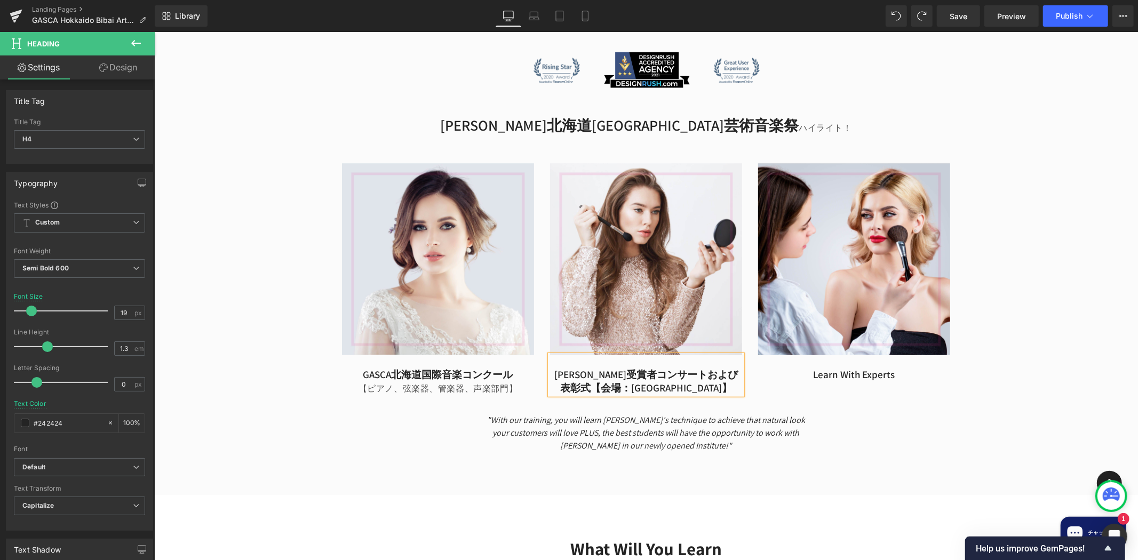
click at [713, 368] on h4 "[PERSON_NAME]受賞者コンサートおよび表彰式【会場：[GEOGRAPHIC_DATA]】" at bounding box center [645, 381] width 192 height 26
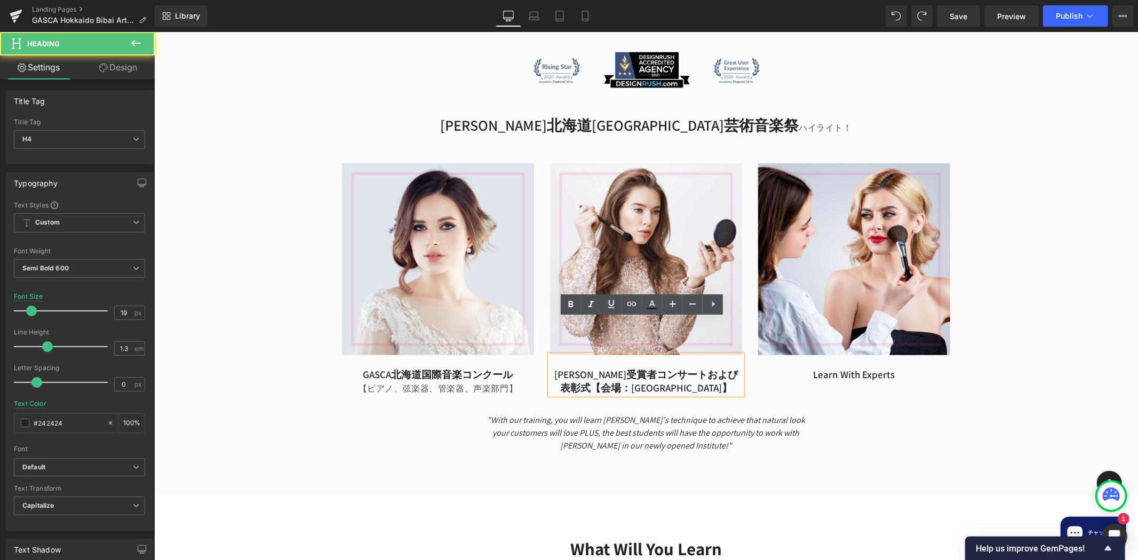
click at [718, 368] on h4 "[PERSON_NAME]受賞者コンサートおよび表彰式【会場：[GEOGRAPHIC_DATA]】" at bounding box center [645, 381] width 192 height 26
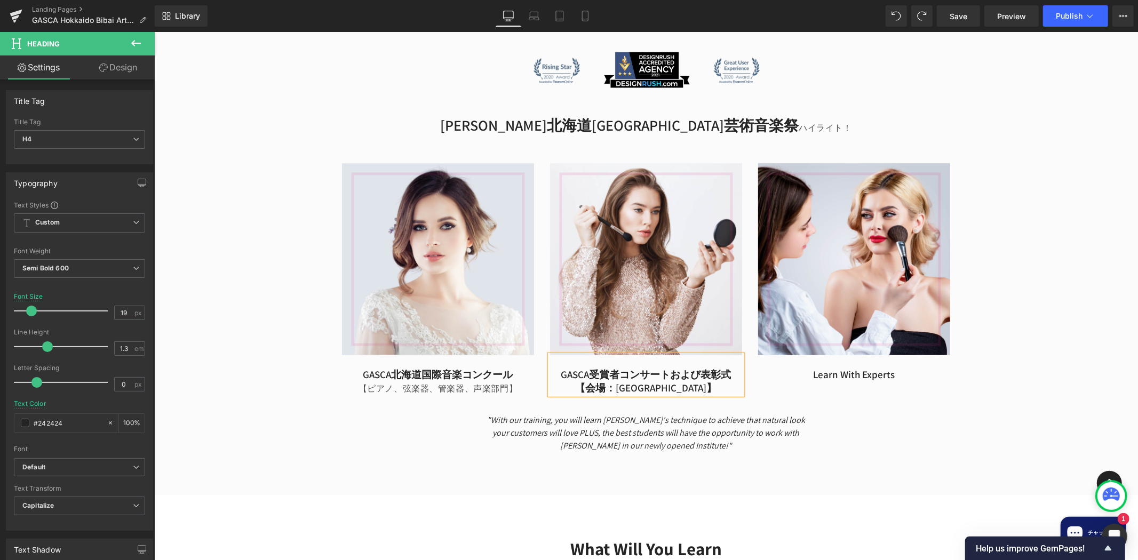
click at [154, 31] on div "32px" at bounding box center [154, 31] width 0 height 0
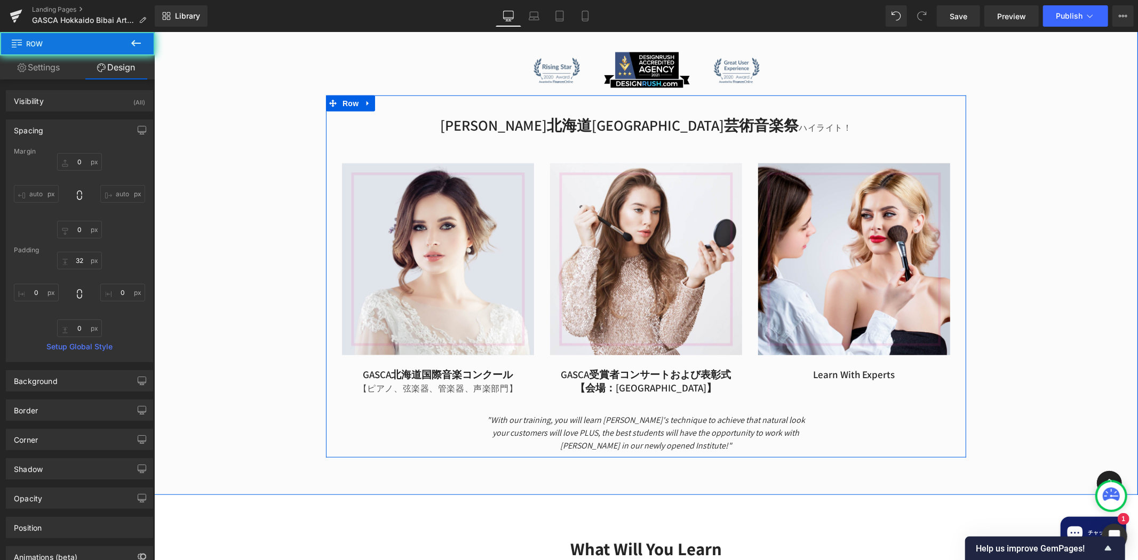
click at [771, 344] on div "Image [PERSON_NAME]北海道国際音楽コンクール 【ピアノ、弦楽器、管楽器、声楽部門】 Heading Image [PERSON_NAME]受…" at bounding box center [645, 266] width 624 height 259
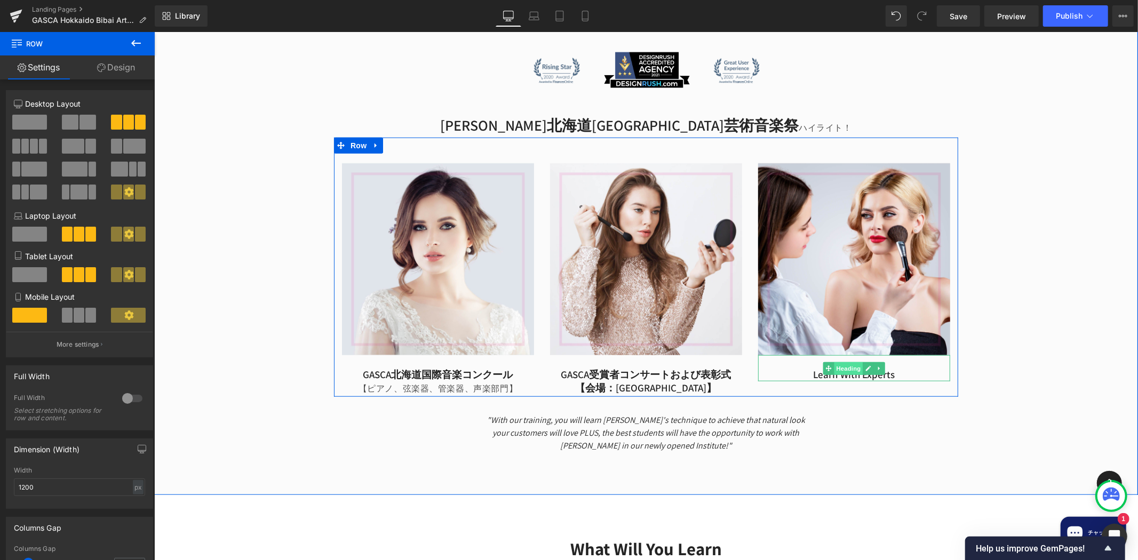
click at [838, 362] on span "Heading" at bounding box center [848, 368] width 29 height 13
click at [841, 362] on span "Heading" at bounding box center [848, 368] width 29 height 13
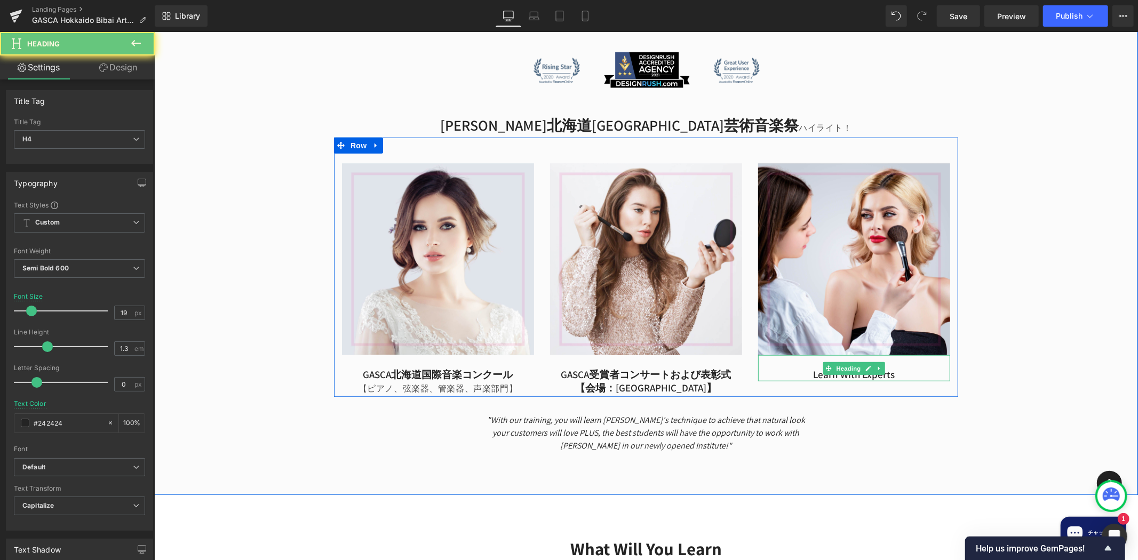
click at [800, 368] on h4 "Learn With Experts" at bounding box center [853, 374] width 192 height 13
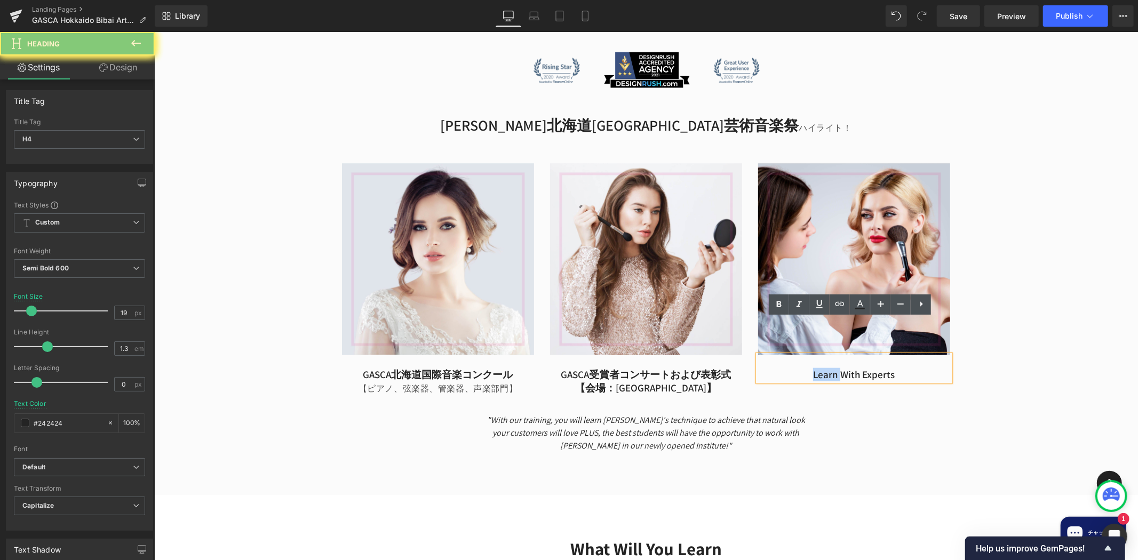
click at [800, 368] on h4 "Learn With Experts" at bounding box center [853, 374] width 192 height 13
click at [802, 368] on h4 "Learn With Experts" at bounding box center [853, 374] width 192 height 13
paste div
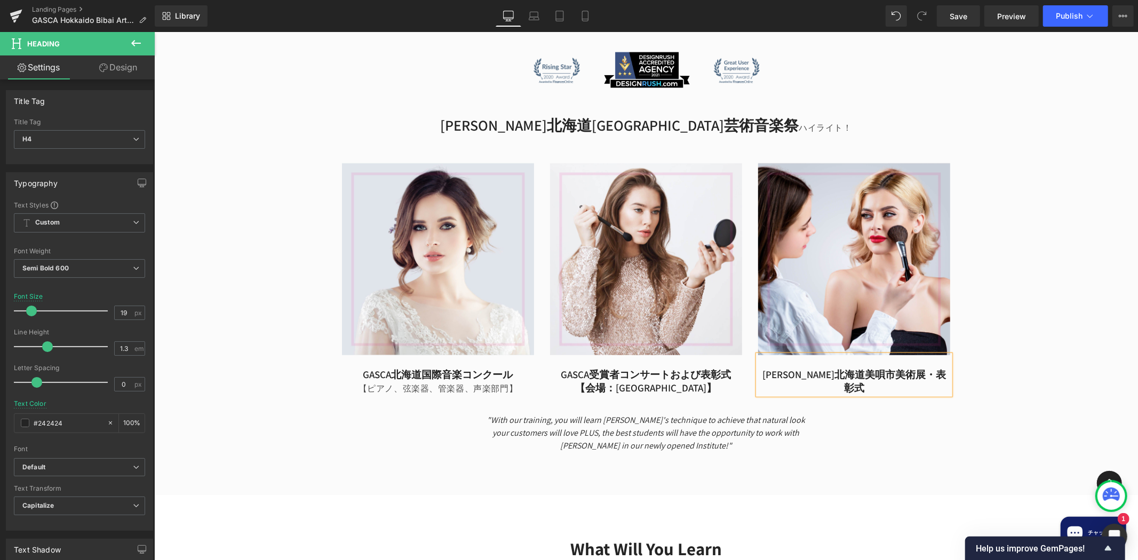
click at [1003, 310] on div "[PERSON_NAME] 北海道美唄市芸術と音楽のフェスティバル Heading The Global Arts Sports and Culture As…" at bounding box center [646, 167] width 984 height 579
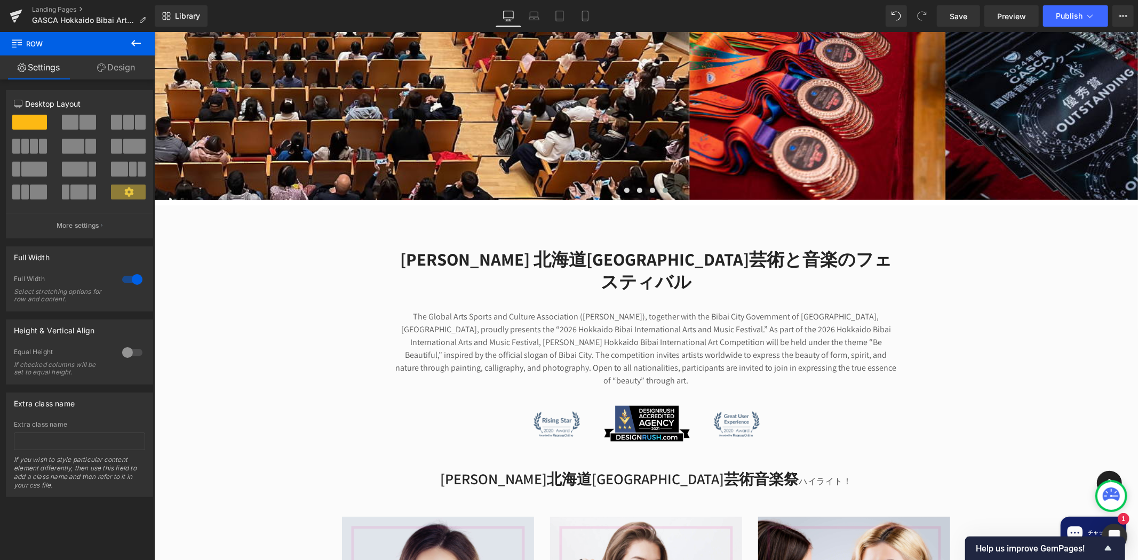
scroll to position [138, 0]
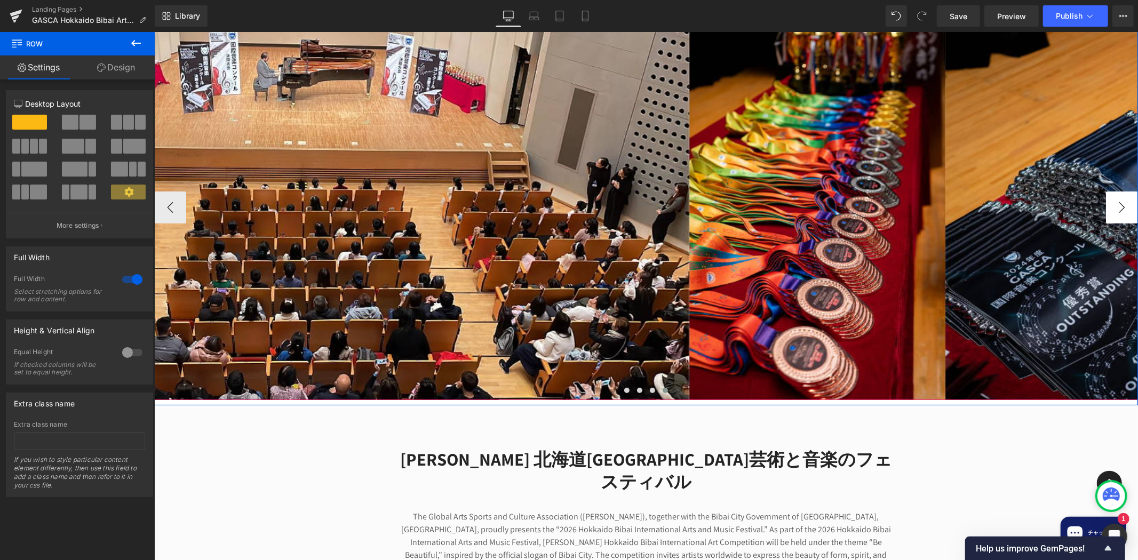
click at [1110, 196] on button "›" at bounding box center [1121, 207] width 32 height 32
click at [169, 209] on button "‹" at bounding box center [170, 207] width 32 height 32
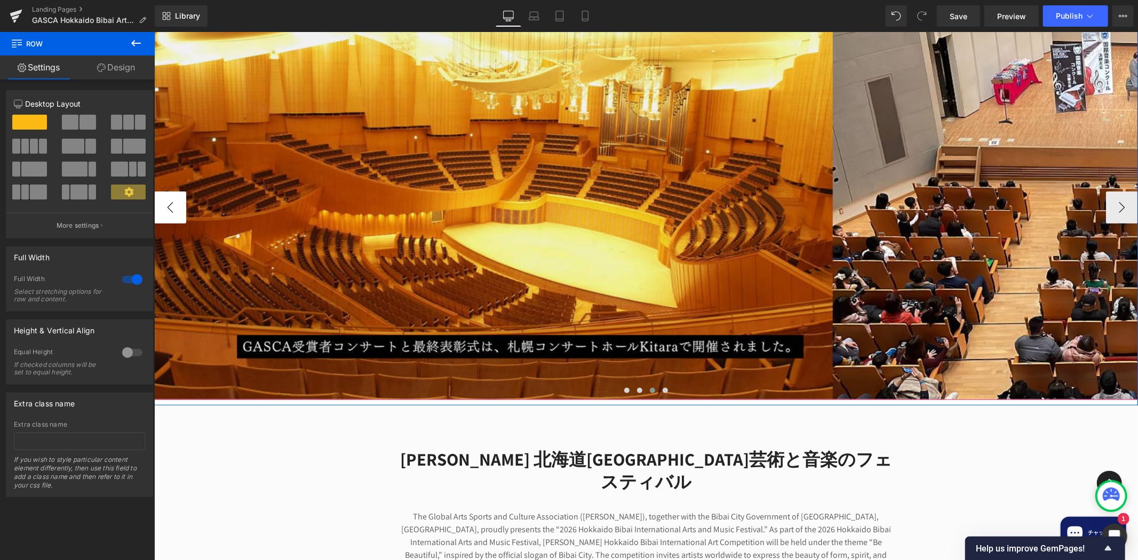
click at [165, 209] on button "‹" at bounding box center [170, 207] width 32 height 32
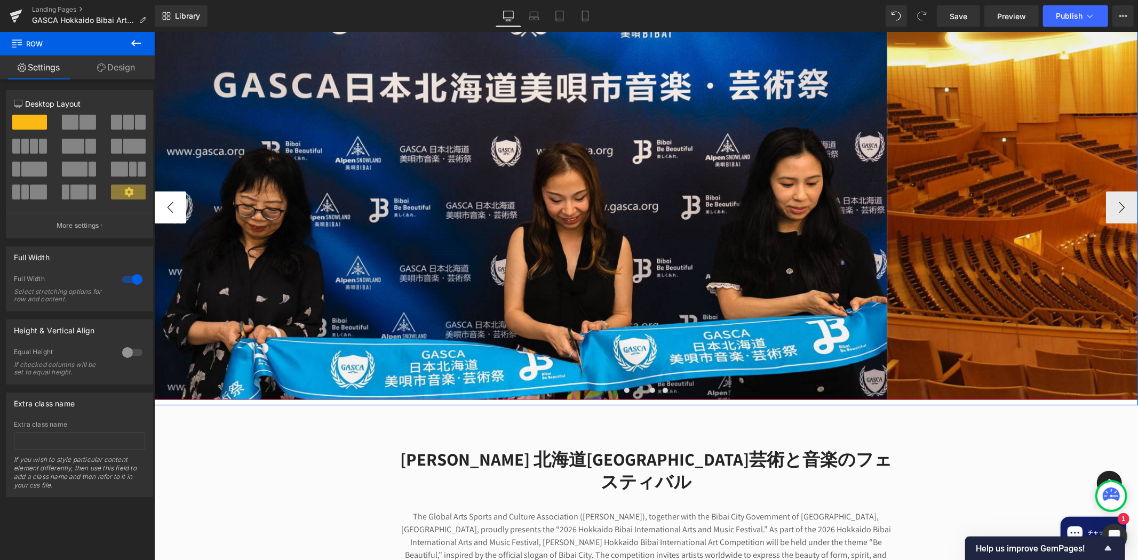
click at [165, 209] on button "‹" at bounding box center [170, 207] width 32 height 32
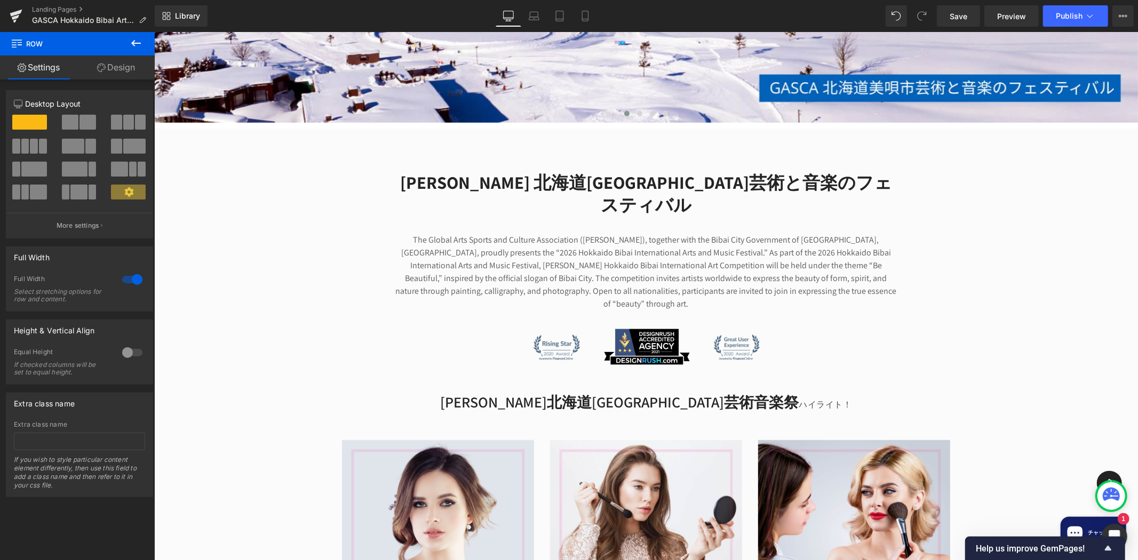
scroll to position [691, 0]
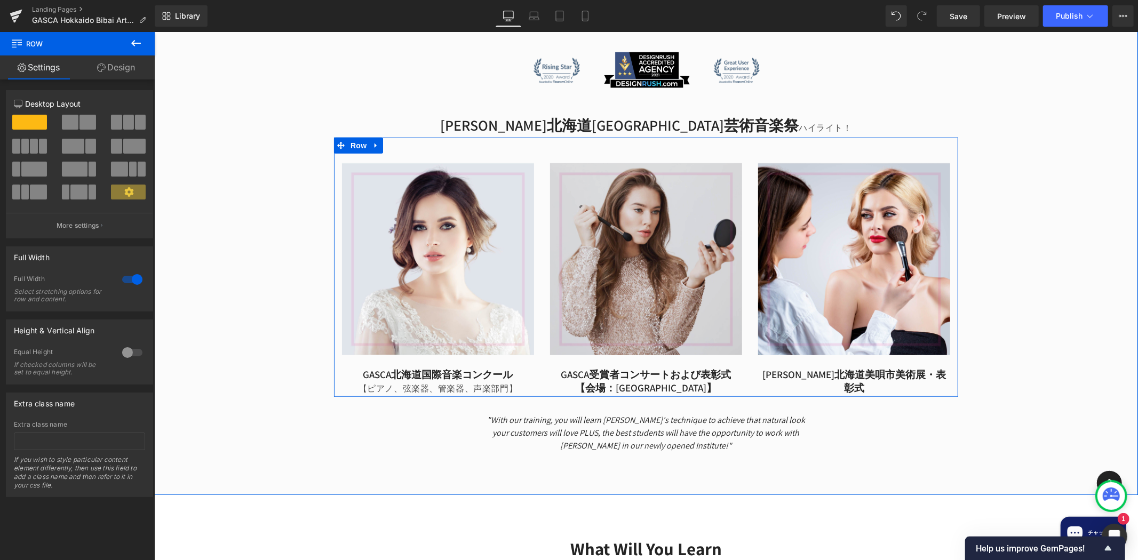
click at [689, 241] on img at bounding box center [645, 259] width 192 height 192
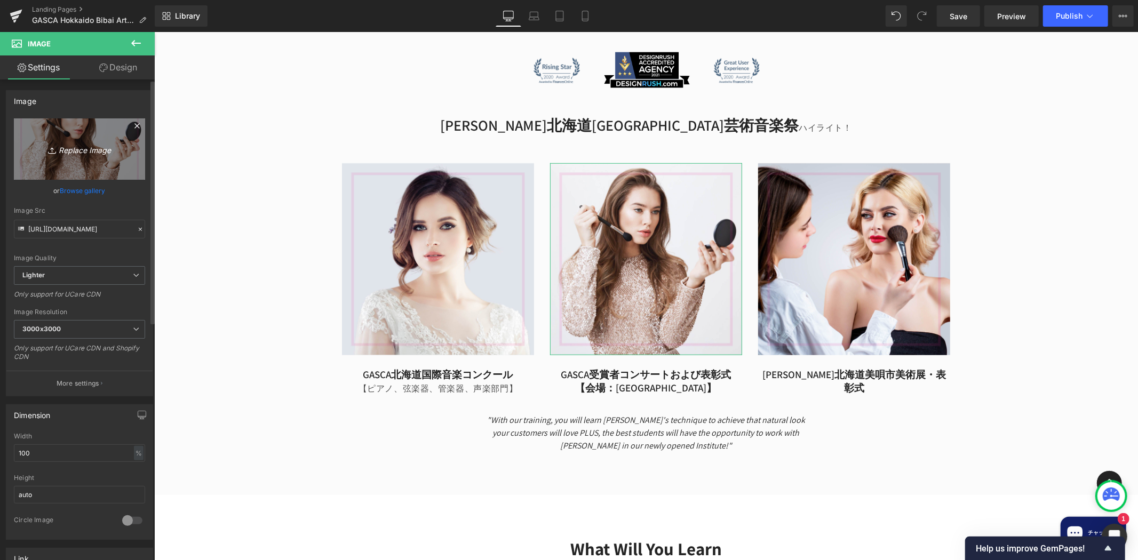
click at [71, 156] on link "Replace Image" at bounding box center [79, 148] width 131 height 61
type input "C:\fakepath\Tokyo Music Competition 1080 x 1080 .png"
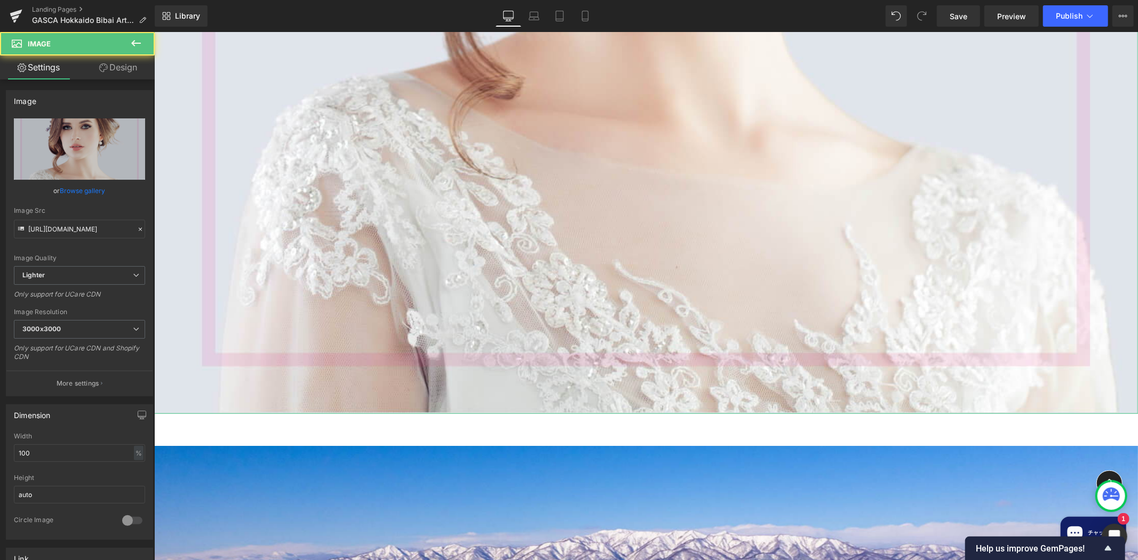
scroll to position [1667, 0]
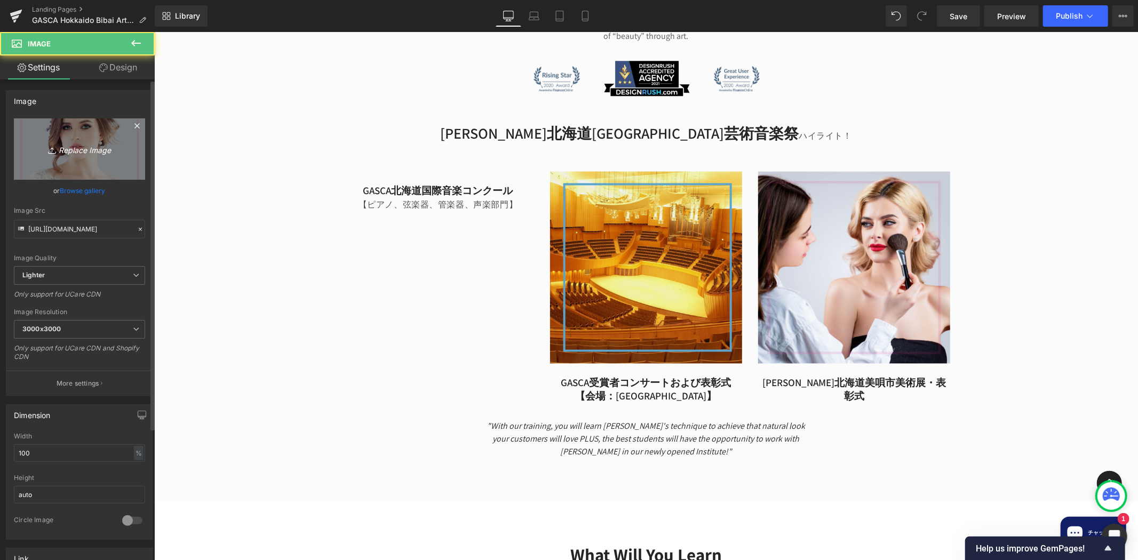
click at [109, 165] on link "Replace Image" at bounding box center [79, 148] width 131 height 61
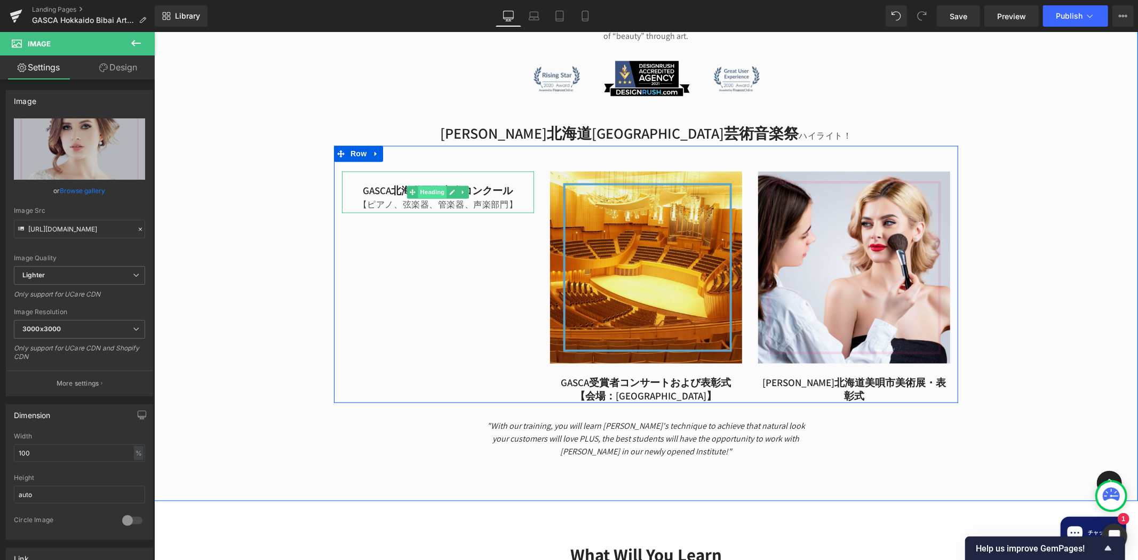
click at [429, 186] on span "Heading" at bounding box center [432, 192] width 29 height 13
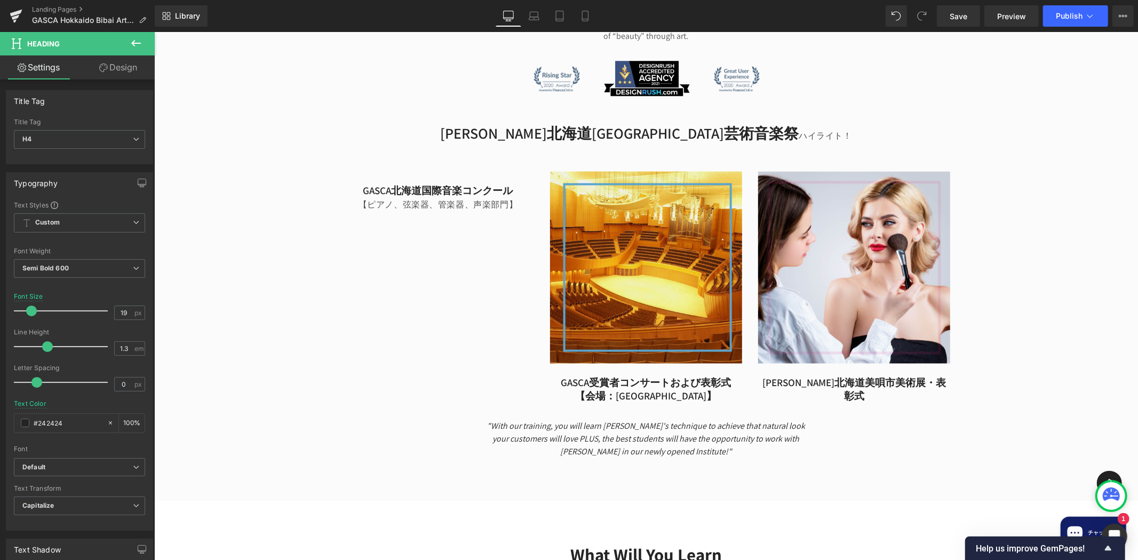
click at [134, 48] on icon at bounding box center [136, 43] width 13 height 13
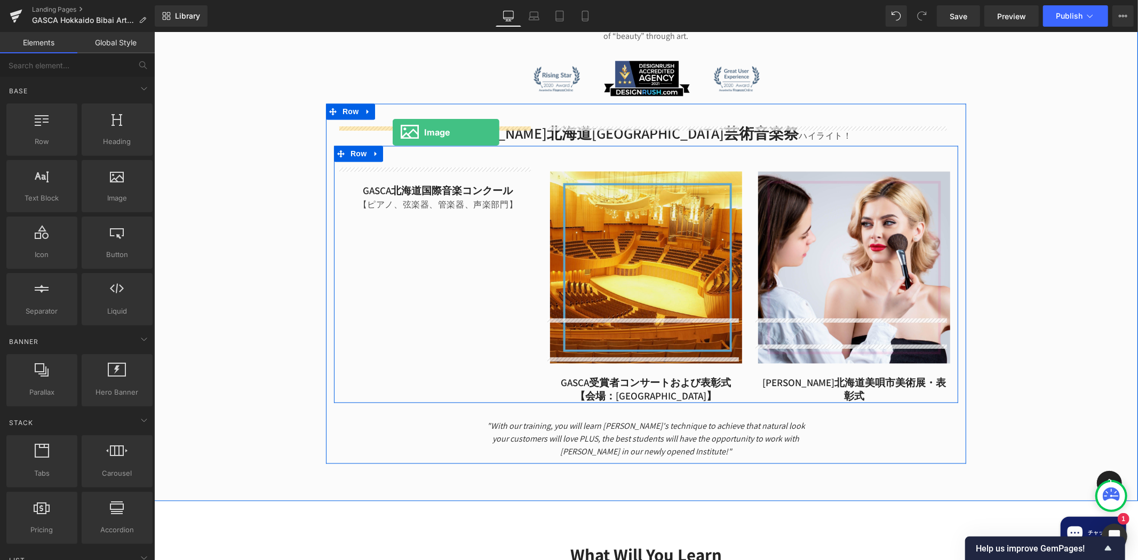
drag, startPoint x: 291, startPoint y: 213, endPoint x: 392, endPoint y: 132, distance: 129.8
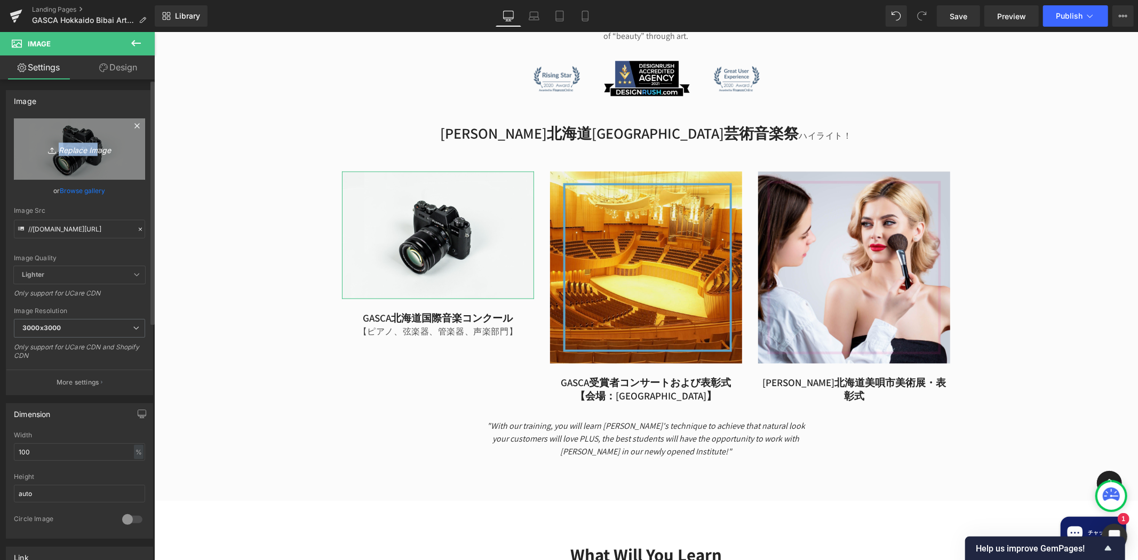
click at [92, 154] on link "Replace Image" at bounding box center [79, 148] width 131 height 61
type input "C:\fakepath\Tokyo Music Competition 1080 x 1080 (1).png"
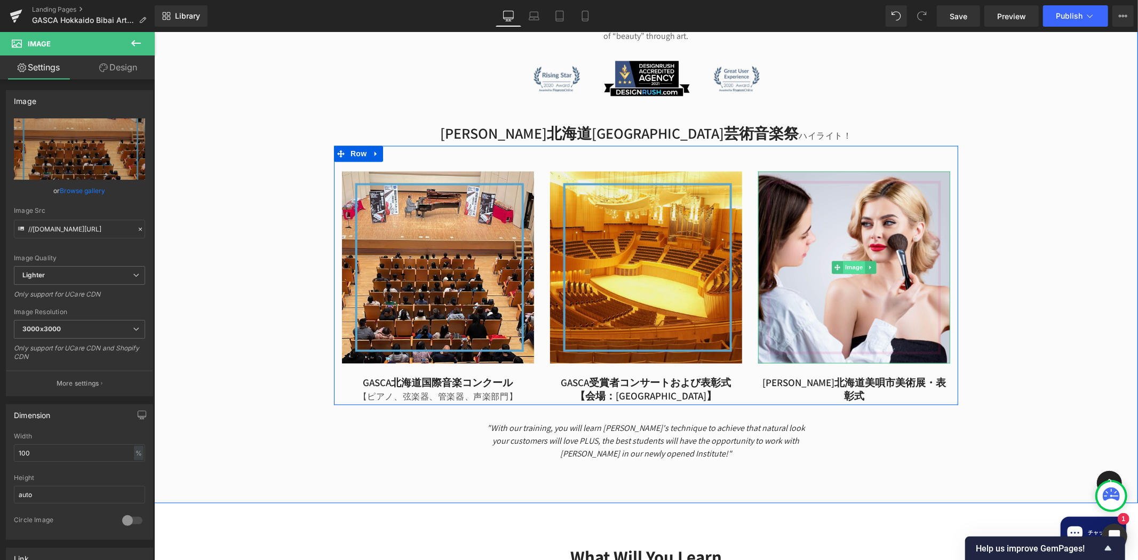
click at [846, 261] on span "Image" at bounding box center [853, 267] width 22 height 13
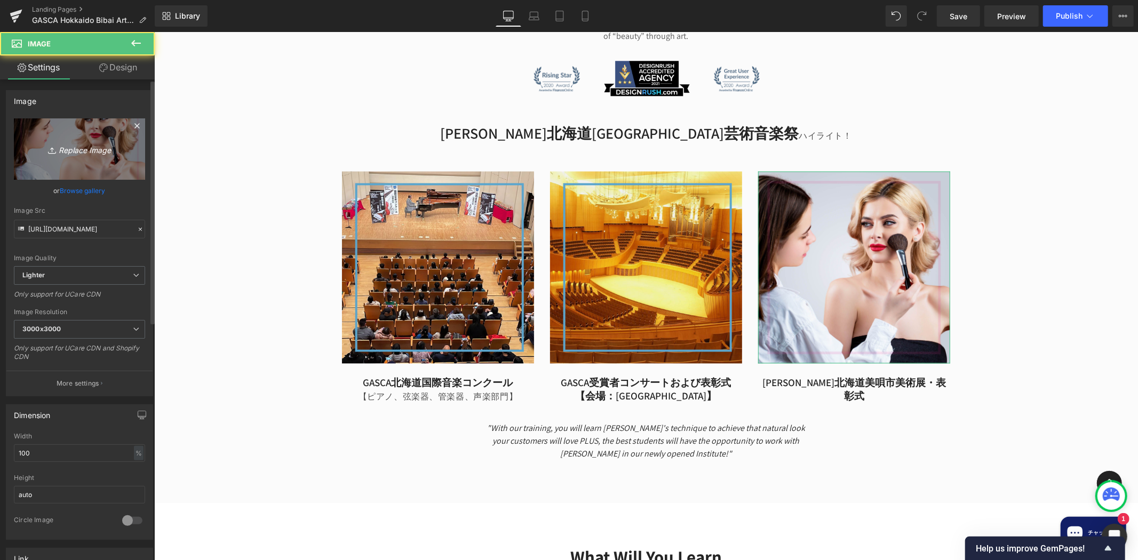
click at [65, 153] on icon "Replace Image" at bounding box center [79, 148] width 85 height 13
type input "C:\fakepath\Tokyo Music Competition 1080 x 1080 (2).png"
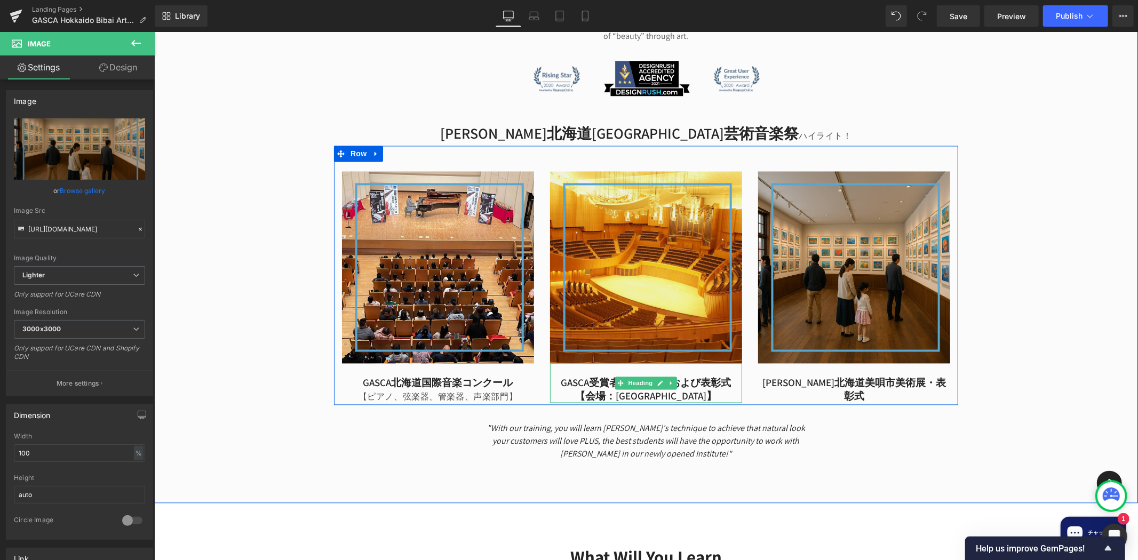
click at [700, 389] on h4 "【会場：[GEOGRAPHIC_DATA]】" at bounding box center [645, 395] width 192 height 13
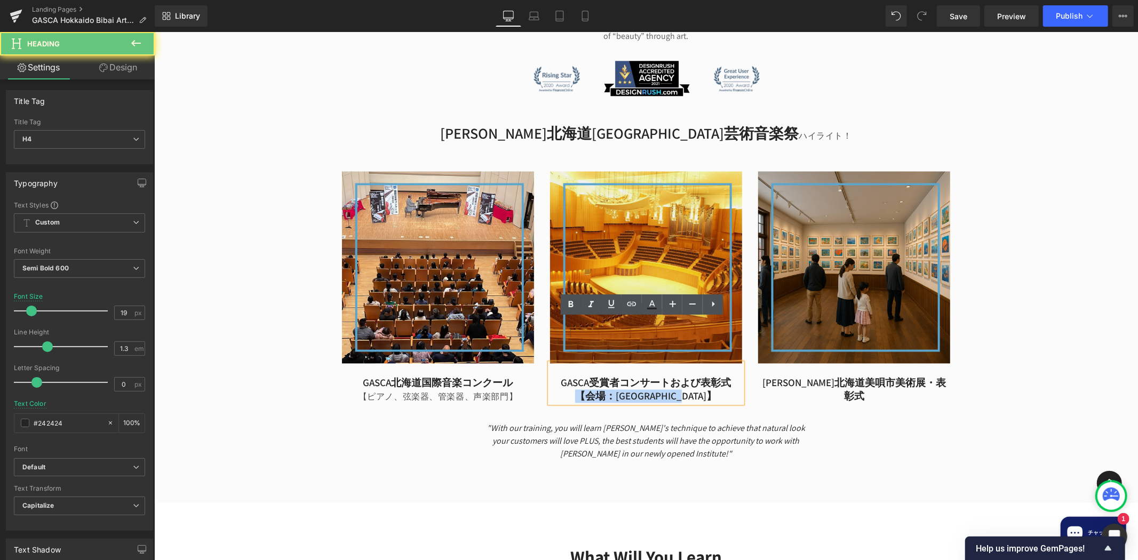
drag, startPoint x: 712, startPoint y: 348, endPoint x: 567, endPoint y: 345, distance: 144.6
click at [567, 389] on h4 "【会場：[GEOGRAPHIC_DATA]】" at bounding box center [645, 395] width 192 height 13
copy h4 "【会場：[GEOGRAPHIC_DATA]】"
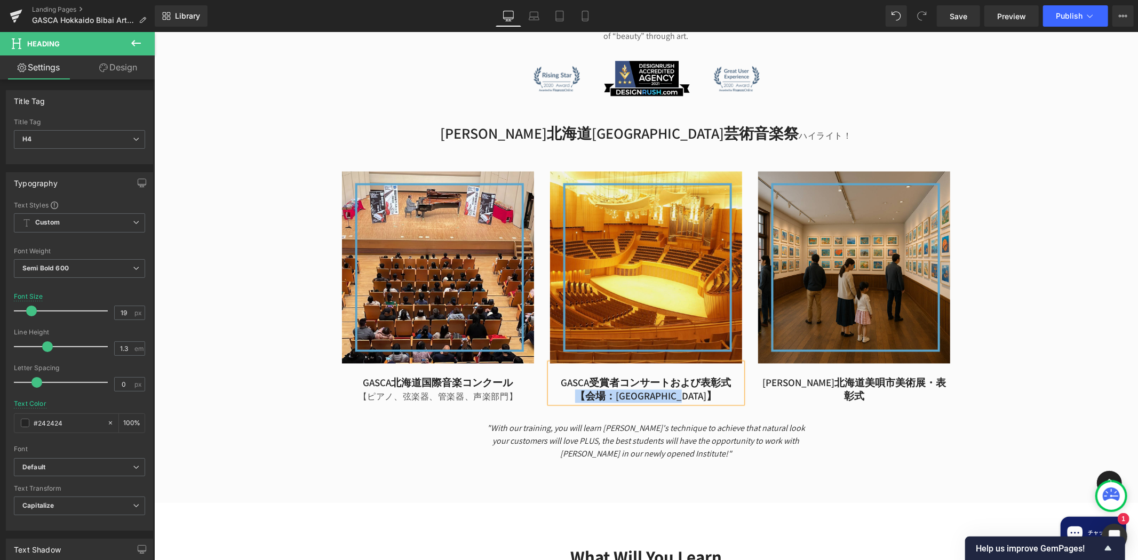
click at [863, 346] on div "Image [PERSON_NAME]北海道国際音楽コンクール 【ピアノ、弦楽器、管楽器、声楽部門】 Heading Image [PERSON_NAME]受…" at bounding box center [645, 275] width 624 height 259
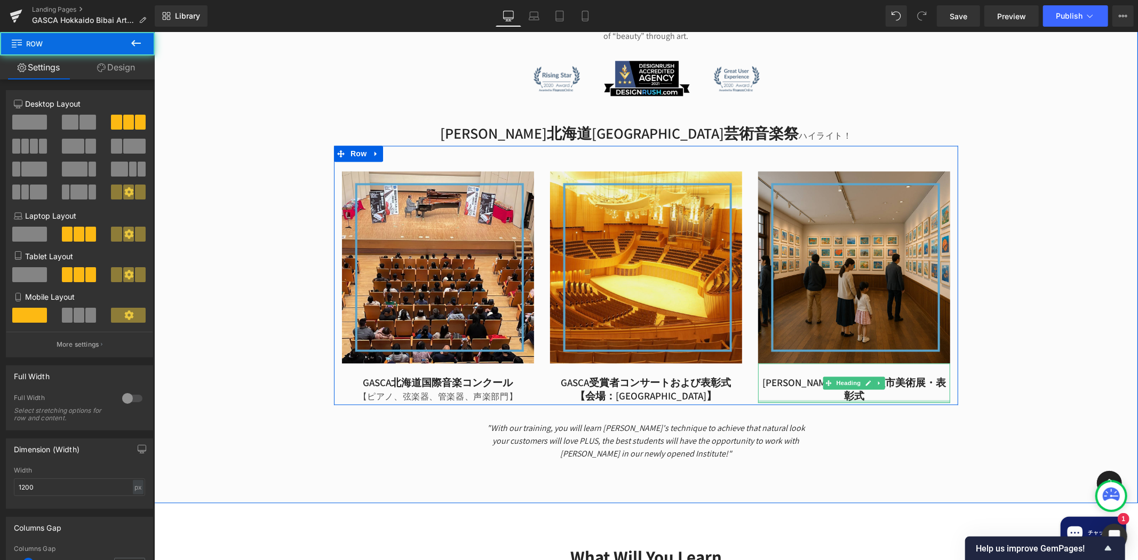
click at [883, 400] on div at bounding box center [853, 401] width 192 height 3
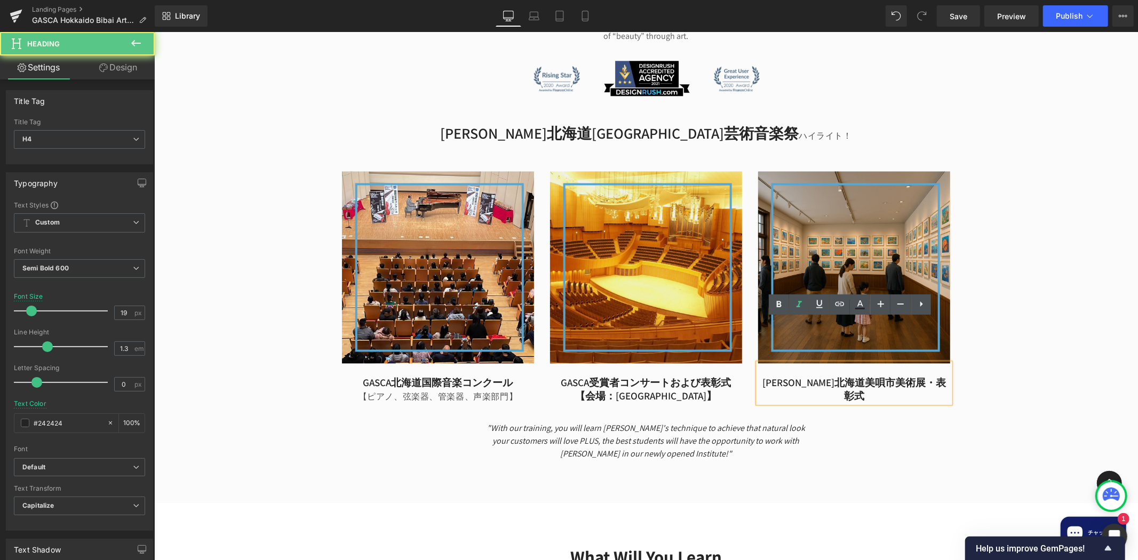
click at [928, 376] on h4 "[PERSON_NAME]北海道美唄市美術展・表彰式" at bounding box center [853, 389] width 192 height 26
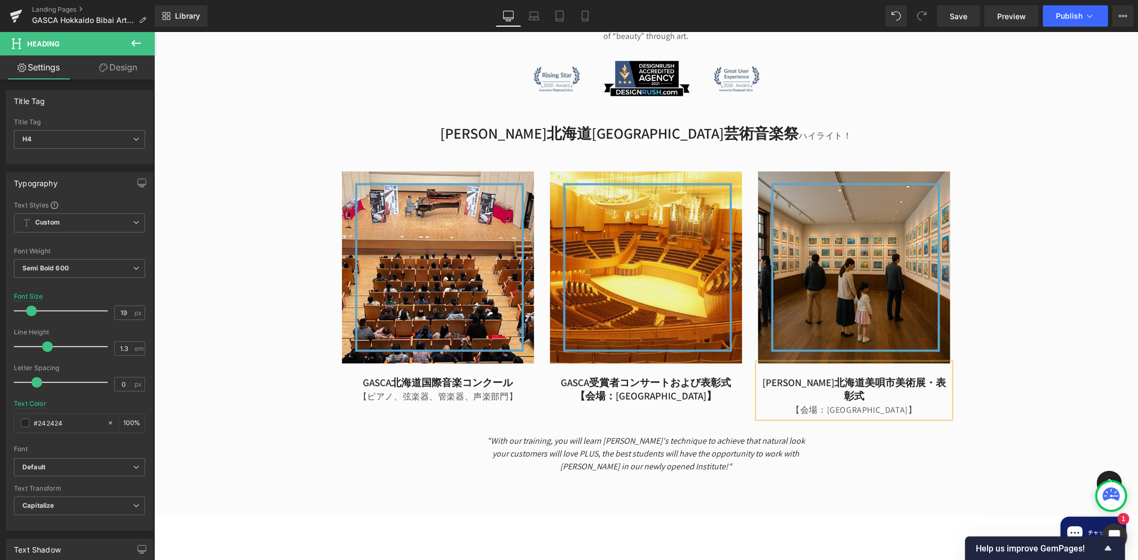
click at [867, 403] on div "【会場：[GEOGRAPHIC_DATA]】" at bounding box center [853, 410] width 192 height 15
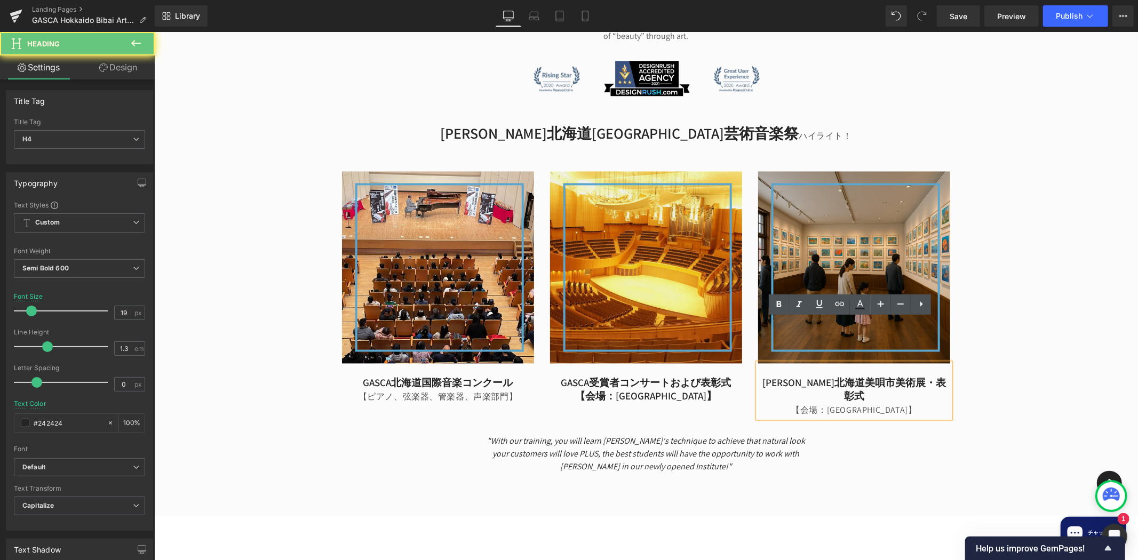
click at [792, 403] on div "【会場：[GEOGRAPHIC_DATA]】" at bounding box center [853, 410] width 192 height 15
click at [795, 403] on div "【会場：[GEOGRAPHIC_DATA]】" at bounding box center [853, 410] width 192 height 15
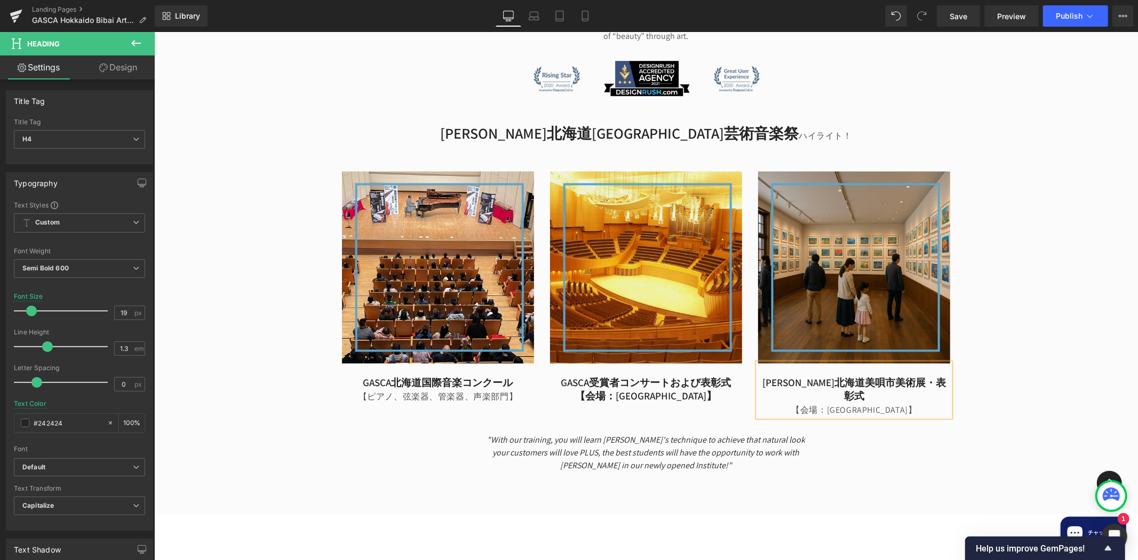
click at [931, 403] on h4 "【会場：[GEOGRAPHIC_DATA]】" at bounding box center [853, 410] width 192 height 14
click at [921, 403] on h4 "【会場：[GEOGRAPHIC_DATA]】" at bounding box center [853, 410] width 192 height 14
click at [990, 326] on div "[PERSON_NAME] 北海道美唄市芸術と音楽のフェスティバル Heading The Global Arts Sports and Culture As…" at bounding box center [646, 182] width 984 height 592
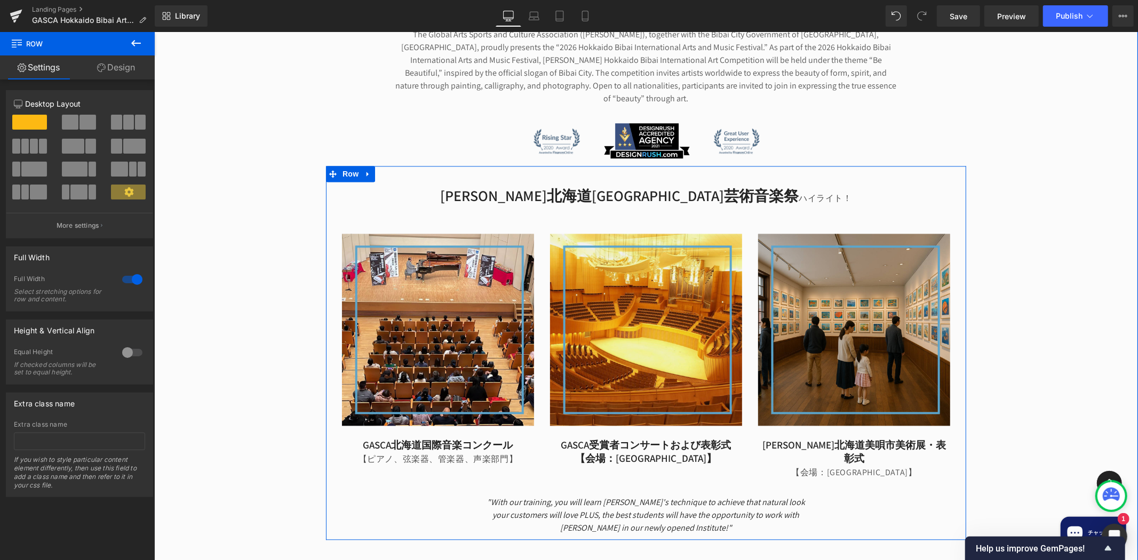
scroll to position [1528, 0]
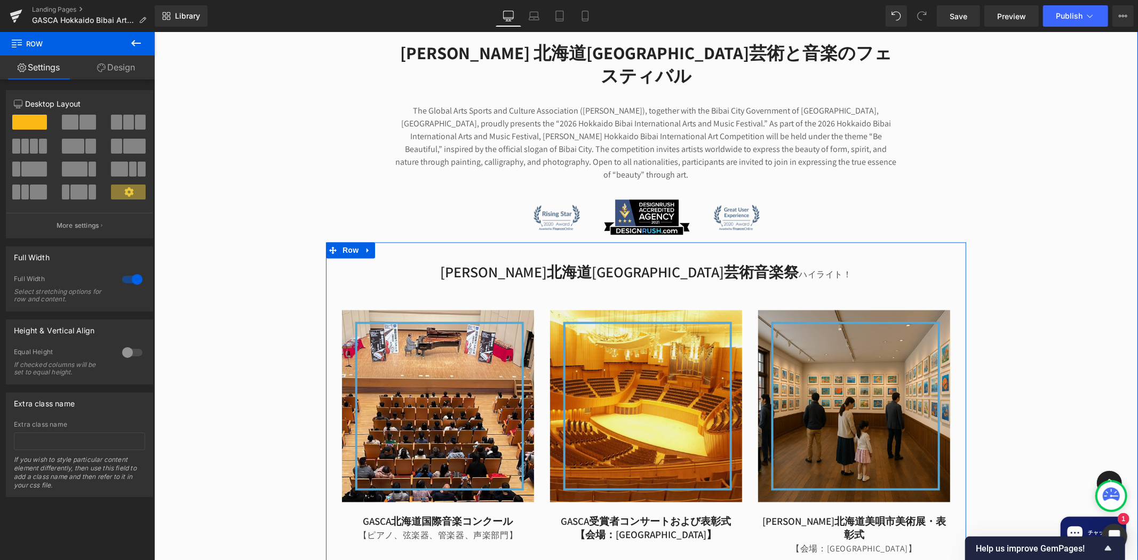
click at [798, 269] on span "ハイライト！" at bounding box center [824, 274] width 53 height 11
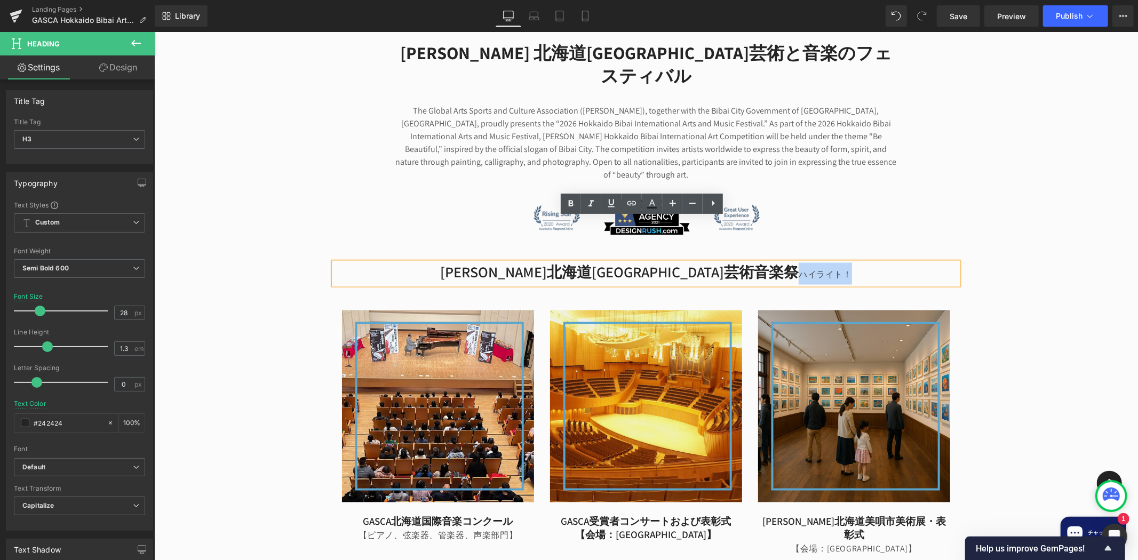
drag, startPoint x: 720, startPoint y: 229, endPoint x: 796, endPoint y: 224, distance: 77.0
click at [796, 262] on h3 "[PERSON_NAME]北海道[GEOGRAPHIC_DATA]芸術音楽祭 ハイライト！" at bounding box center [645, 273] width 624 height 22
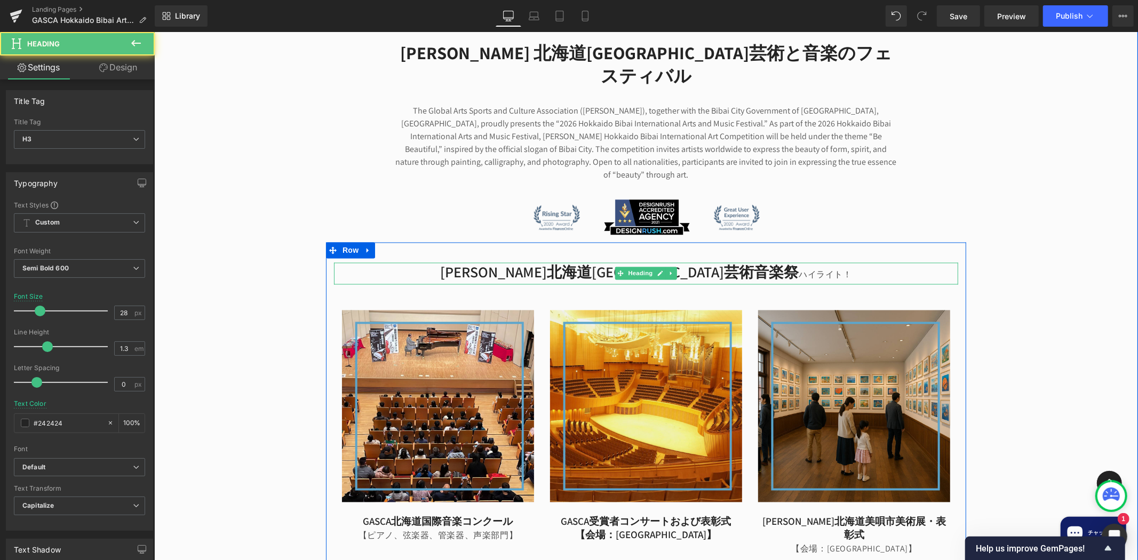
click at [534, 262] on h3 "[PERSON_NAME]北海道[GEOGRAPHIC_DATA]芸術音楽祭 ハイライト！" at bounding box center [645, 273] width 624 height 22
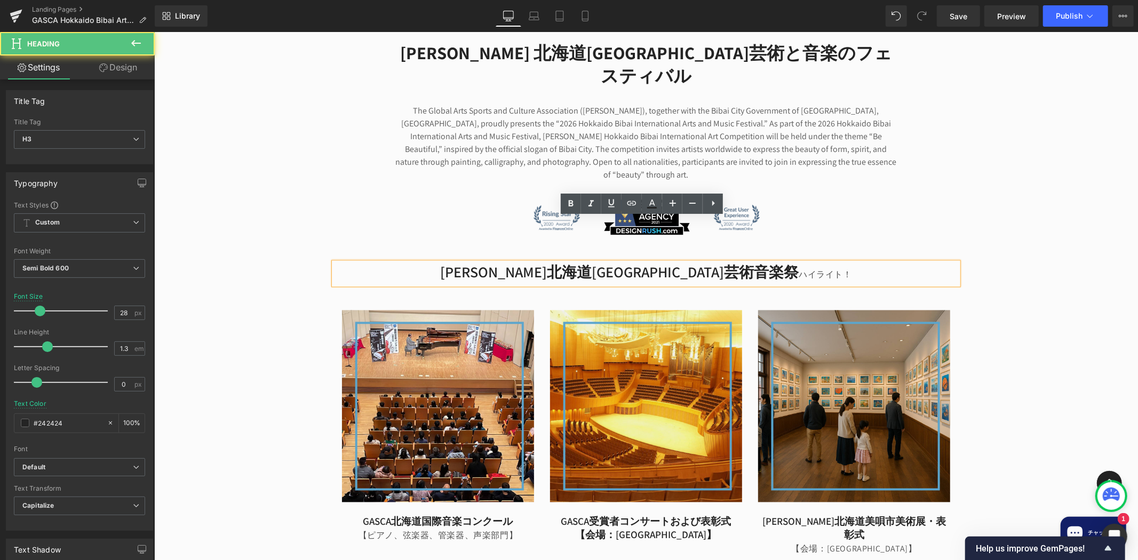
click at [575, 262] on h3 "[PERSON_NAME]北海道[GEOGRAPHIC_DATA]芸術音楽祭 ハイライト！" at bounding box center [645, 273] width 624 height 22
click at [631, 262] on h3 "[PERSON_NAME]北海道[GEOGRAPHIC_DATA]芸術音楽祭 ハイライト！" at bounding box center [645, 273] width 624 height 22
click at [798, 269] on span "ハイライト！" at bounding box center [824, 274] width 53 height 11
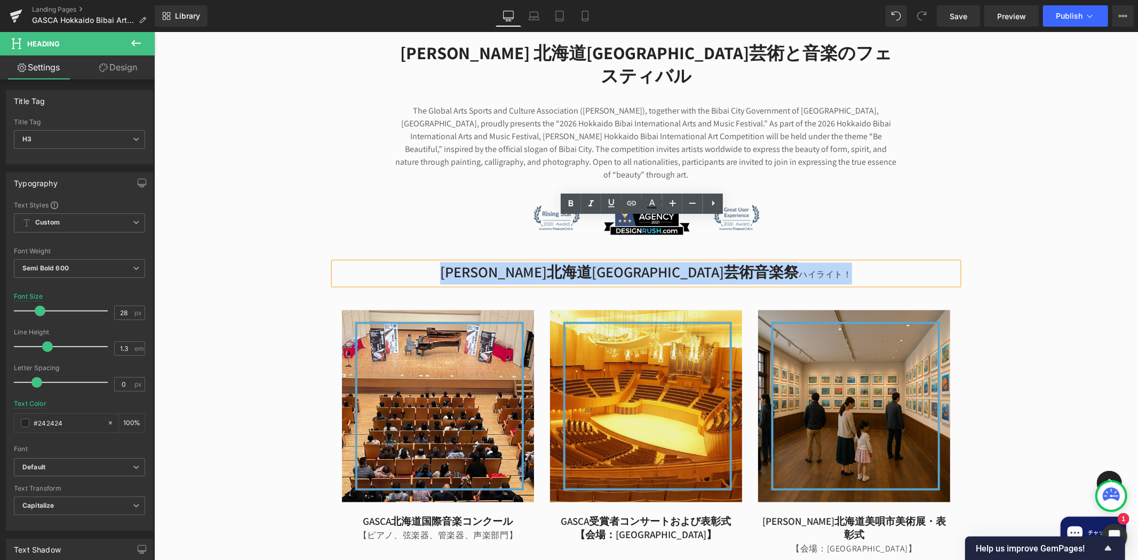
drag, startPoint x: 786, startPoint y: 229, endPoint x: 498, endPoint y: 235, distance: 288.1
click at [506, 262] on h3 "[PERSON_NAME]北海道[GEOGRAPHIC_DATA]芸術音楽祭 ハイライト！" at bounding box center [645, 273] width 624 height 22
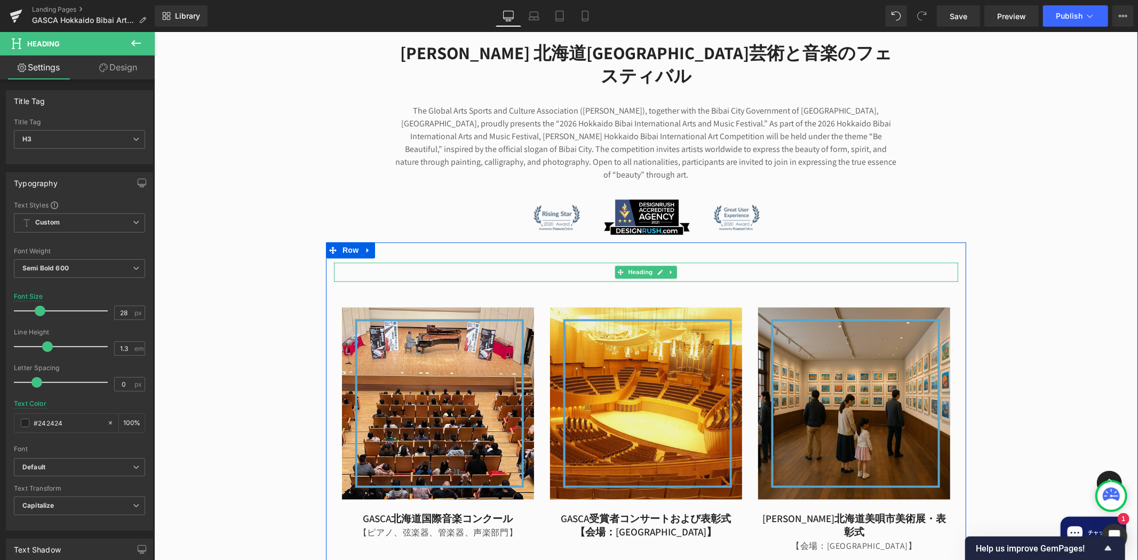
click at [717, 262] on h3 at bounding box center [645, 271] width 624 height 19
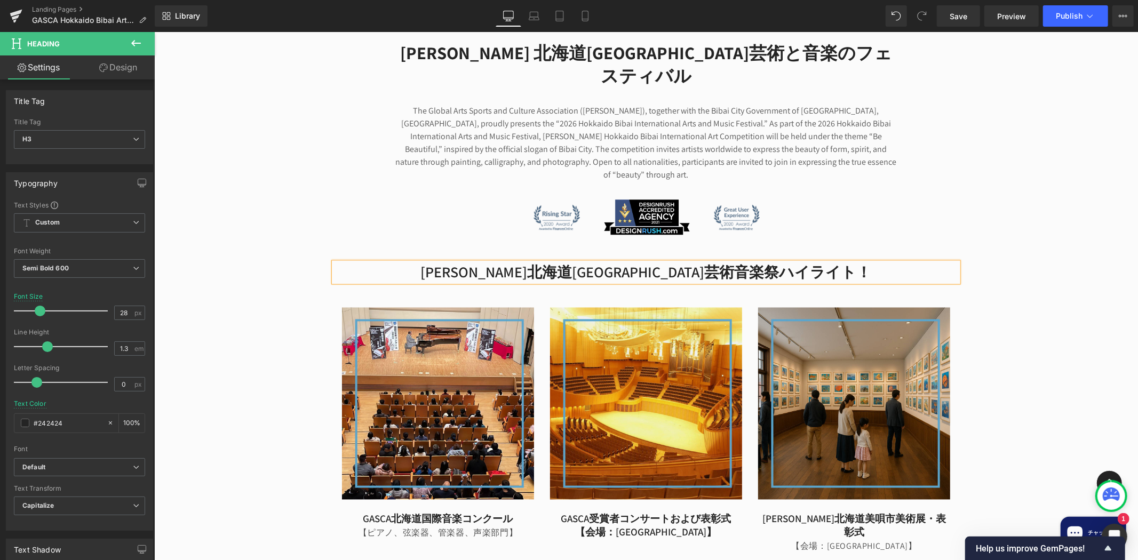
click at [815, 262] on h3 "[PERSON_NAME]北海道[GEOGRAPHIC_DATA]芸術音楽祭ハイライト！" at bounding box center [645, 271] width 624 height 19
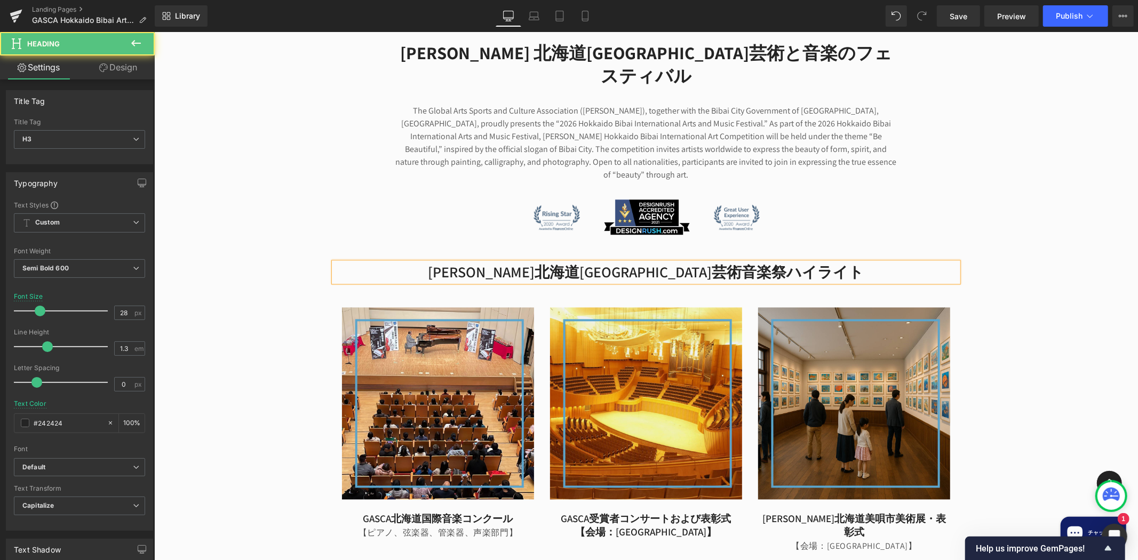
click at [1026, 197] on div "[PERSON_NAME] 北海道美唄市芸術と音楽のフェスティバル Heading The Global Arts Sports and Culture As…" at bounding box center [646, 319] width 984 height 589
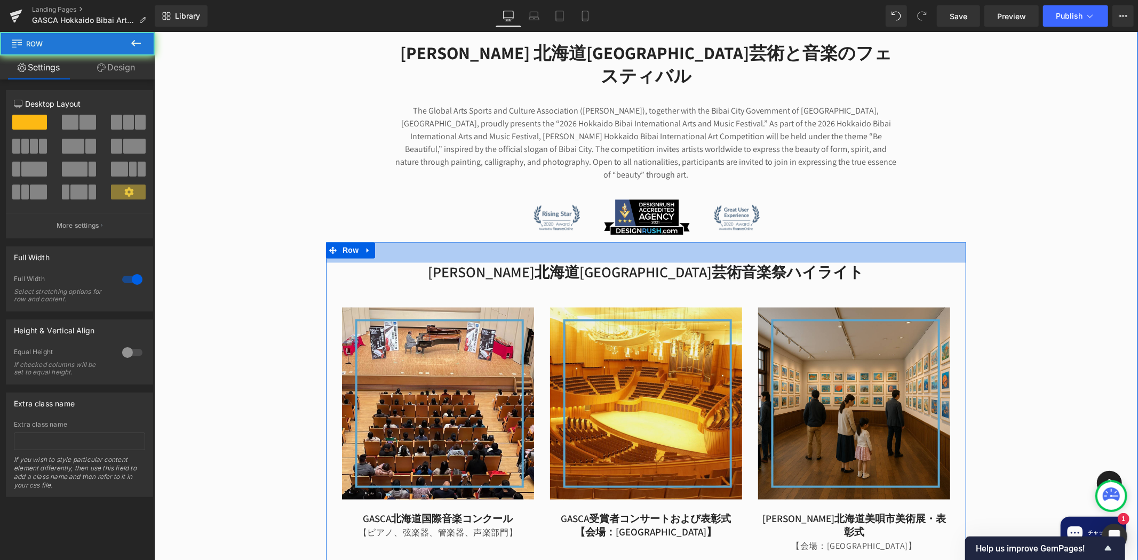
click at [872, 242] on div "38px" at bounding box center [645, 252] width 640 height 20
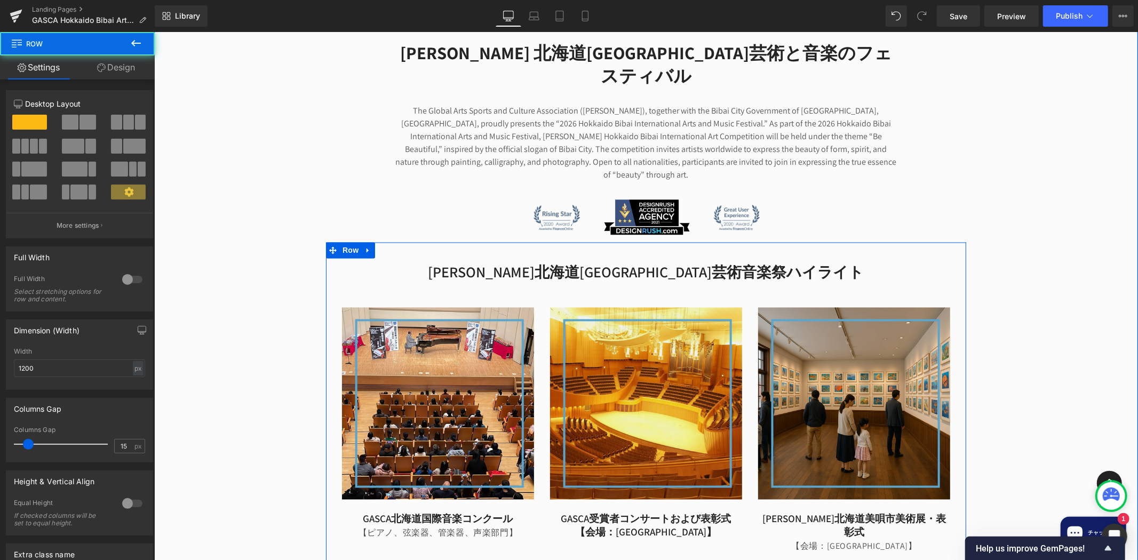
click at [851, 262] on h3 "[PERSON_NAME]北海道[GEOGRAPHIC_DATA]芸術音楽祭ハイライト" at bounding box center [645, 271] width 624 height 19
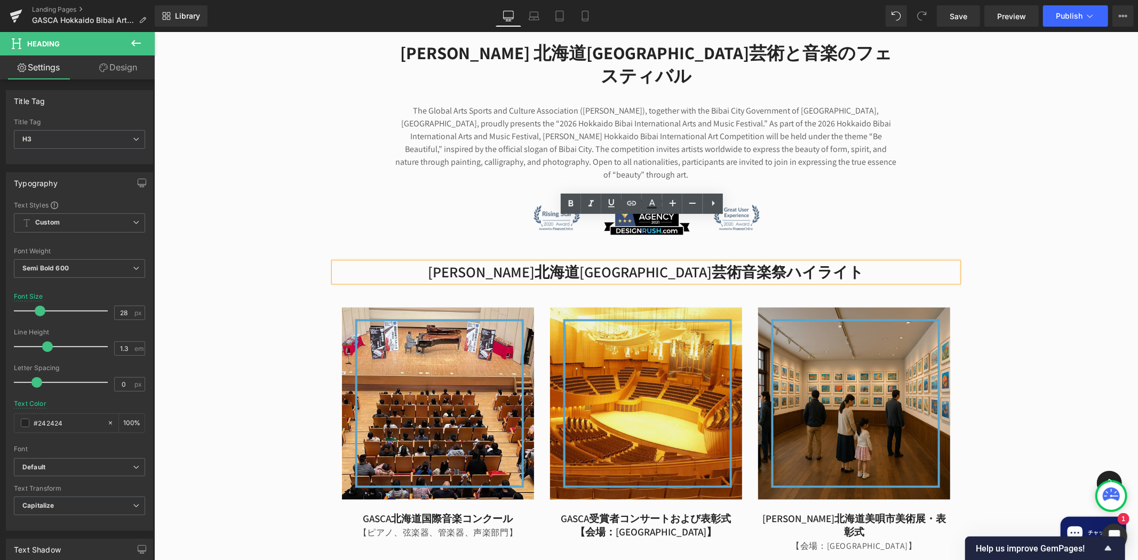
click at [968, 256] on div "[PERSON_NAME] 北海道美唄市芸術と音楽のフェスティバル Heading The Global Arts Sports and Culture As…" at bounding box center [646, 319] width 984 height 589
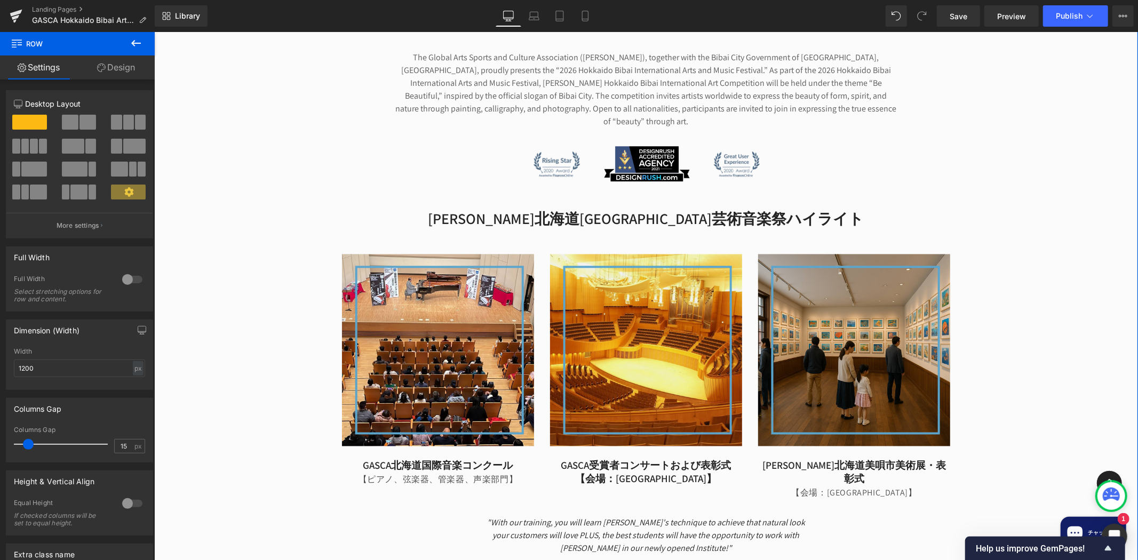
scroll to position [1667, 0]
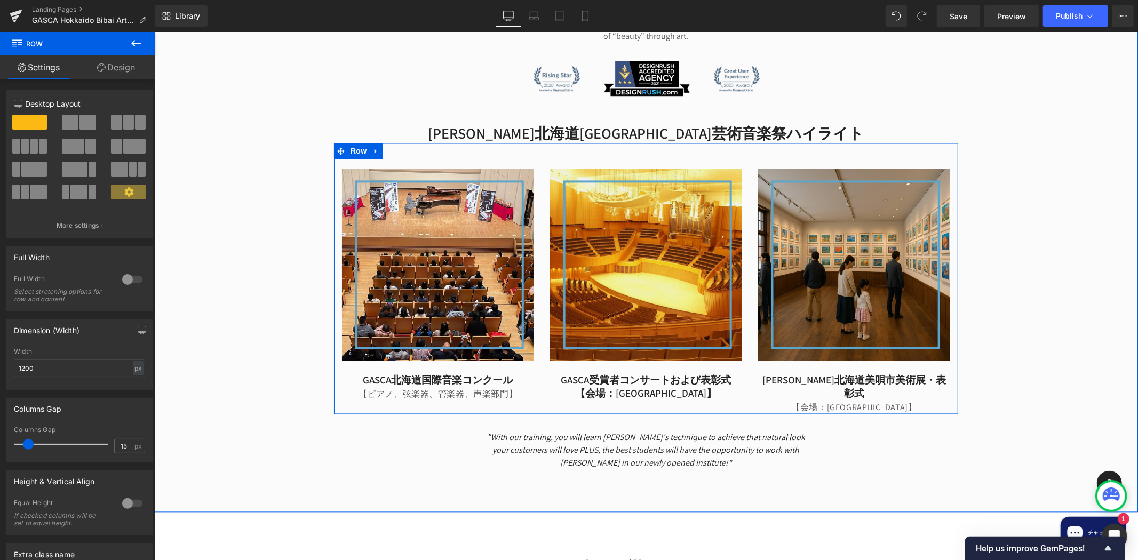
click at [836, 357] on div "[PERSON_NAME]北海道[GEOGRAPHIC_DATA]芸術音楽祭ハイライト Heading Image [PERSON_NAME]北海道国際音楽コ…" at bounding box center [645, 297] width 640 height 346
click at [846, 402] on span "【会場：[GEOGRAPHIC_DATA]】" at bounding box center [853, 407] width 125 height 11
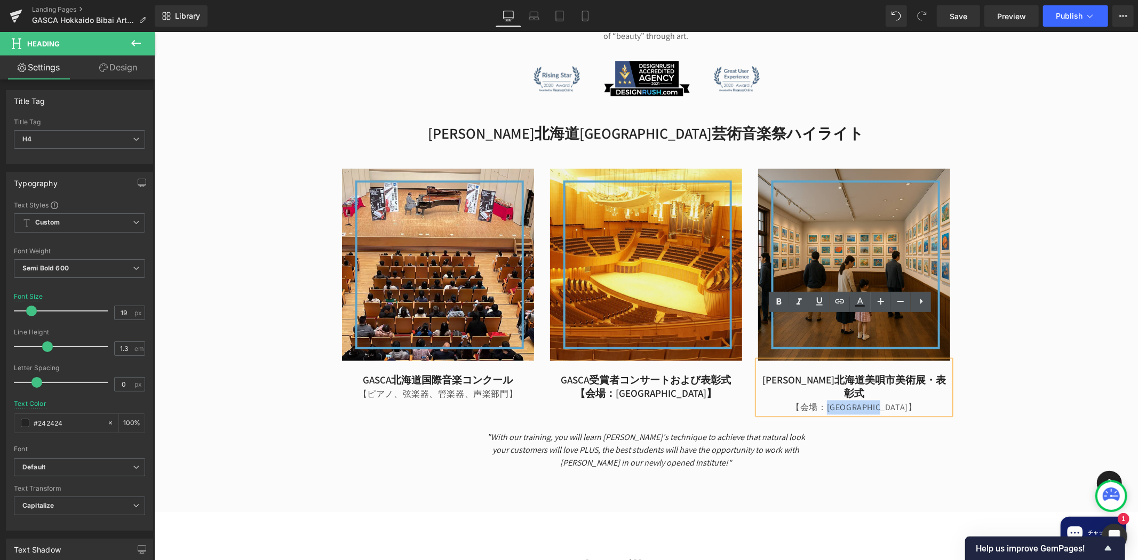
drag, startPoint x: 828, startPoint y: 349, endPoint x: 893, endPoint y: 348, distance: 64.6
click at [893, 402] on span "【会場：[GEOGRAPHIC_DATA]】" at bounding box center [853, 407] width 125 height 11
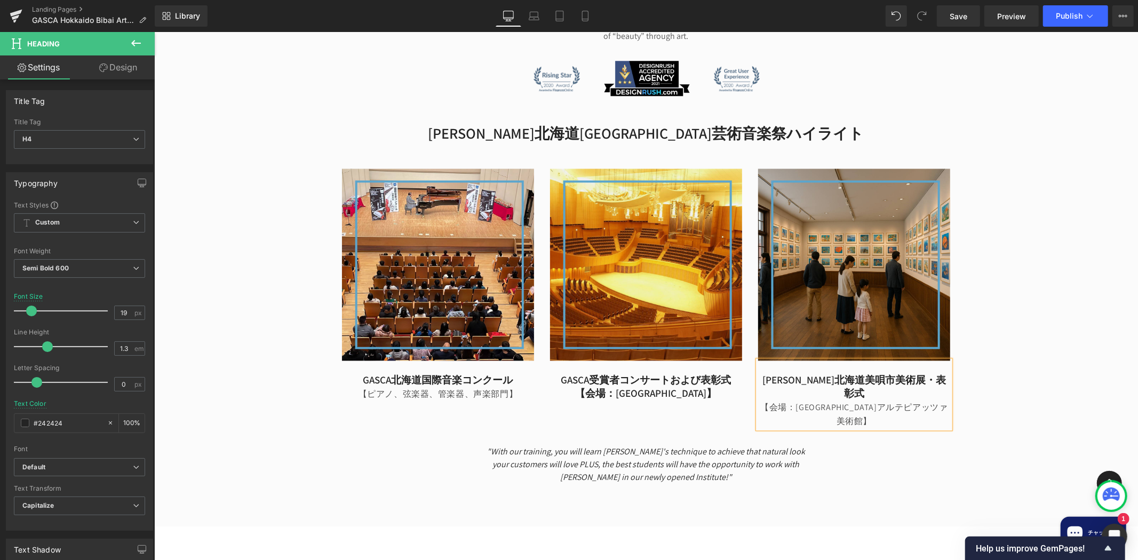
click at [1056, 314] on div "[PERSON_NAME] 北海道美唄市芸術と音楽のフェスティバル Heading The Global Arts Sports and Culture As…" at bounding box center [646, 187] width 984 height 603
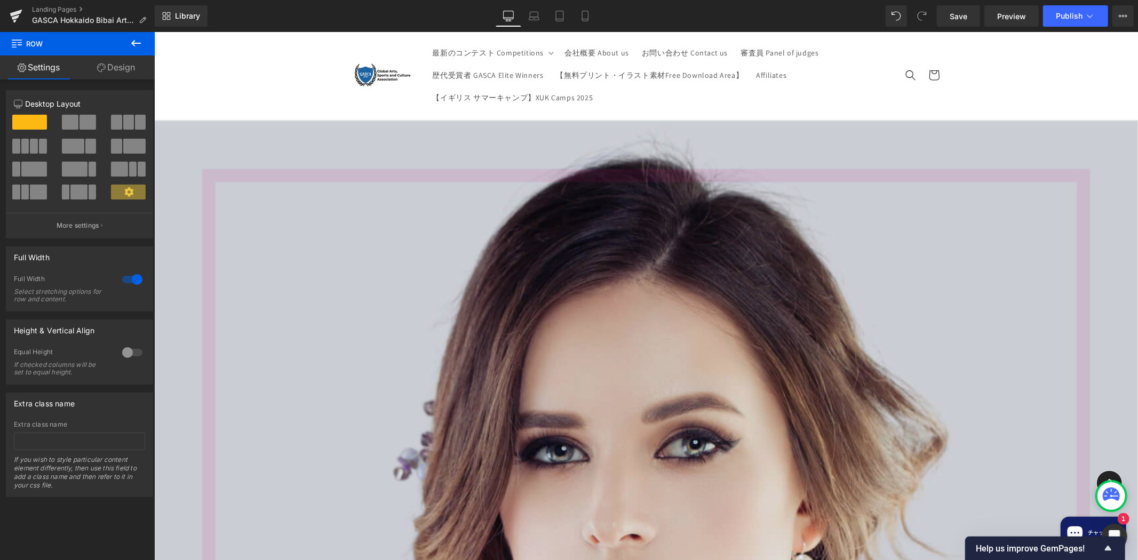
scroll to position [0, 0]
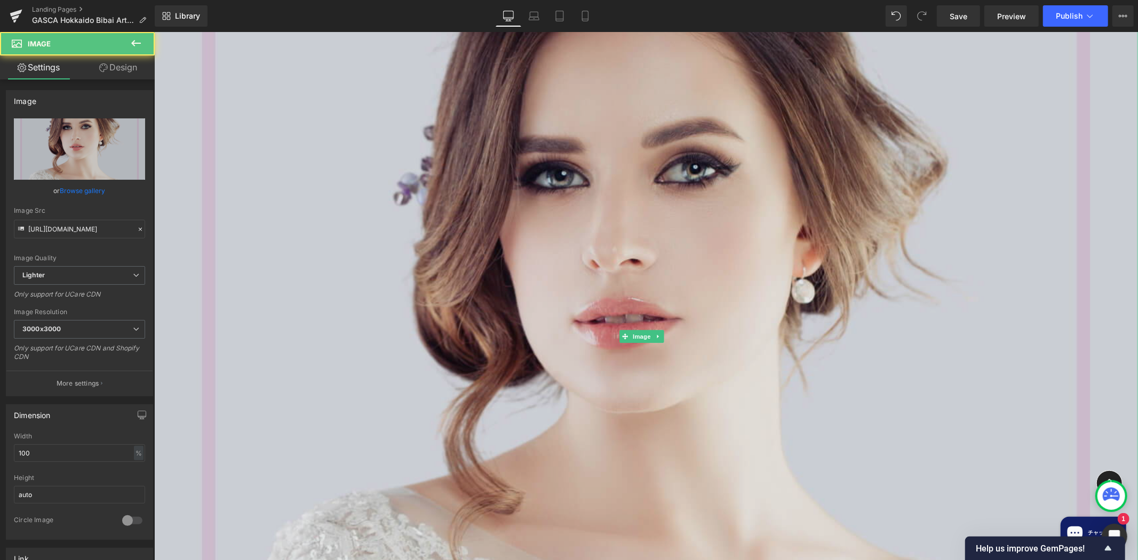
scroll to position [414, 0]
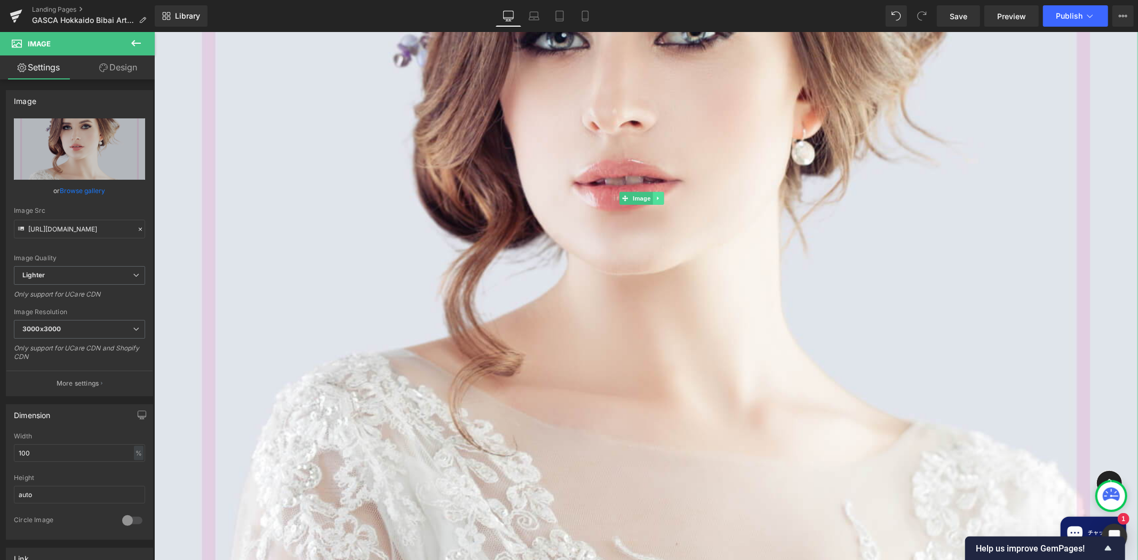
click at [657, 192] on link at bounding box center [657, 198] width 11 height 13
click at [664, 195] on icon at bounding box center [663, 198] width 6 height 6
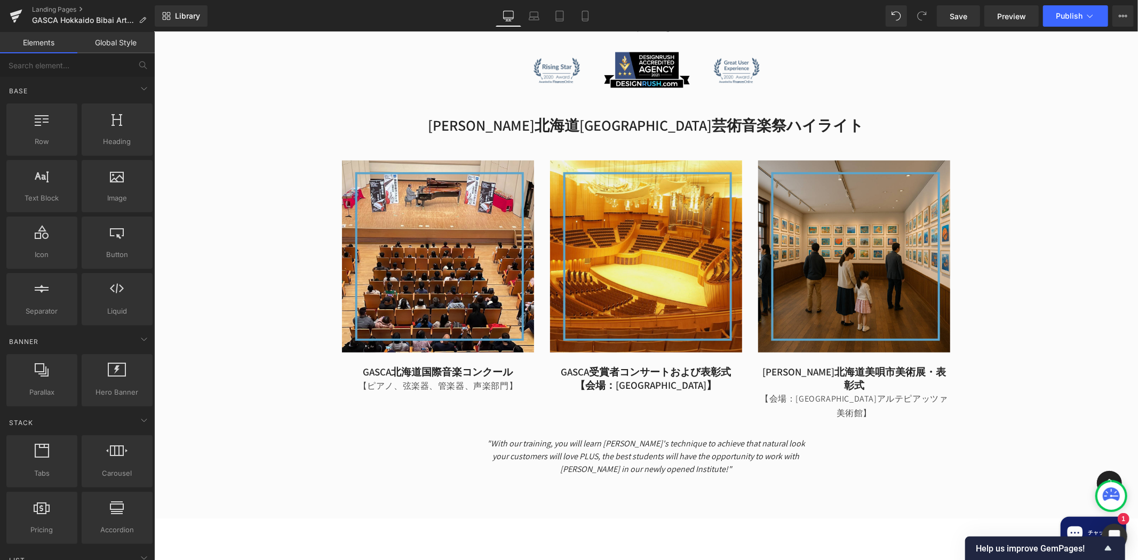
scroll to position [968, 0]
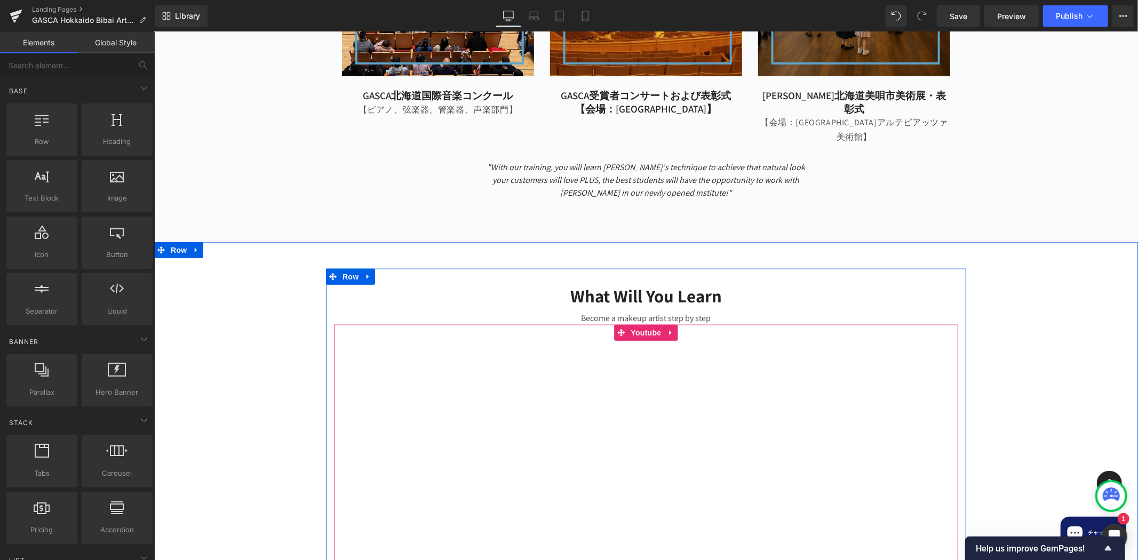
click at [604, 354] on div at bounding box center [645, 512] width 624 height 377
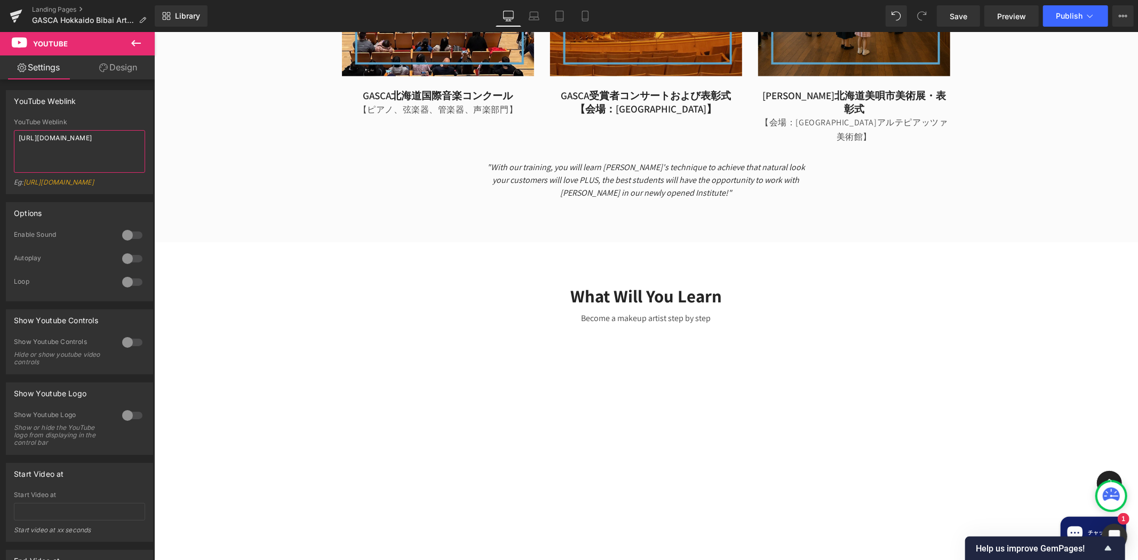
drag, startPoint x: 121, startPoint y: 142, endPoint x: -199, endPoint y: 83, distance: 325.5
click at [0, 83] on html "Image You are previewing how the will restyle your page. You can not edit Eleme…" at bounding box center [569, 280] width 1138 height 560
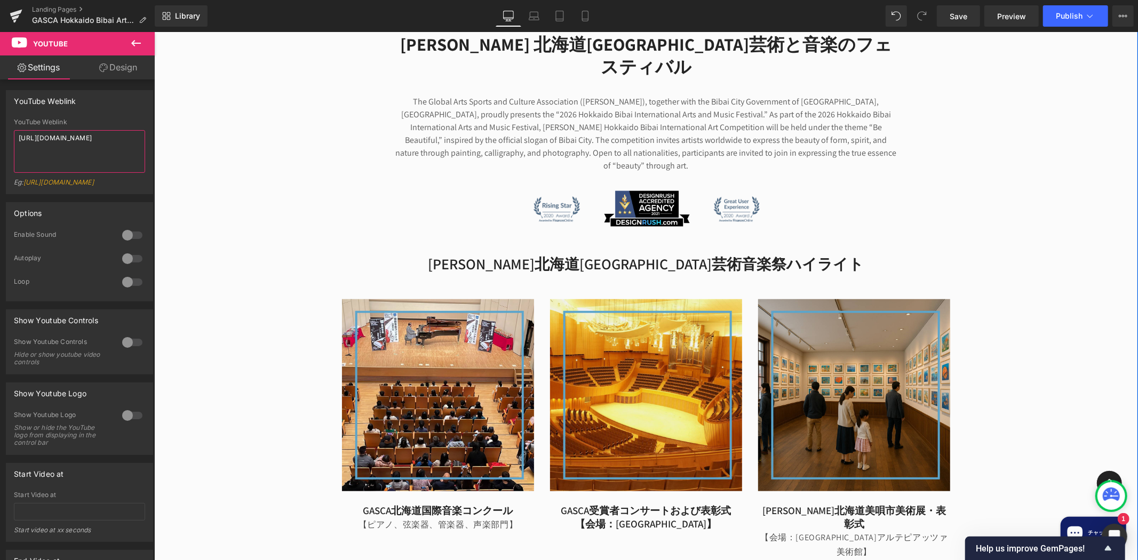
scroll to position [829, 0]
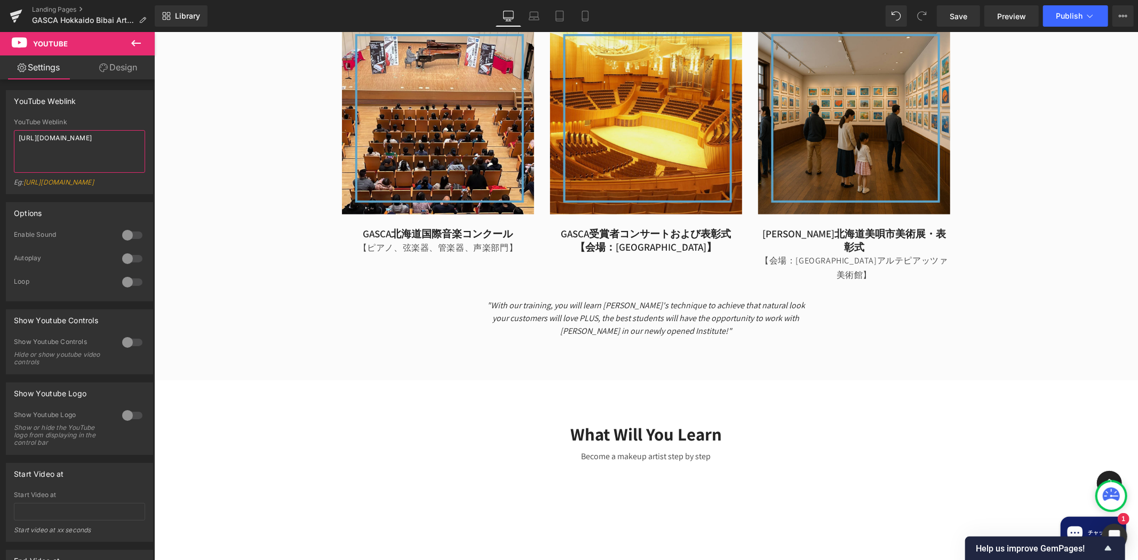
type textarea "[URL][DOMAIN_NAME]"
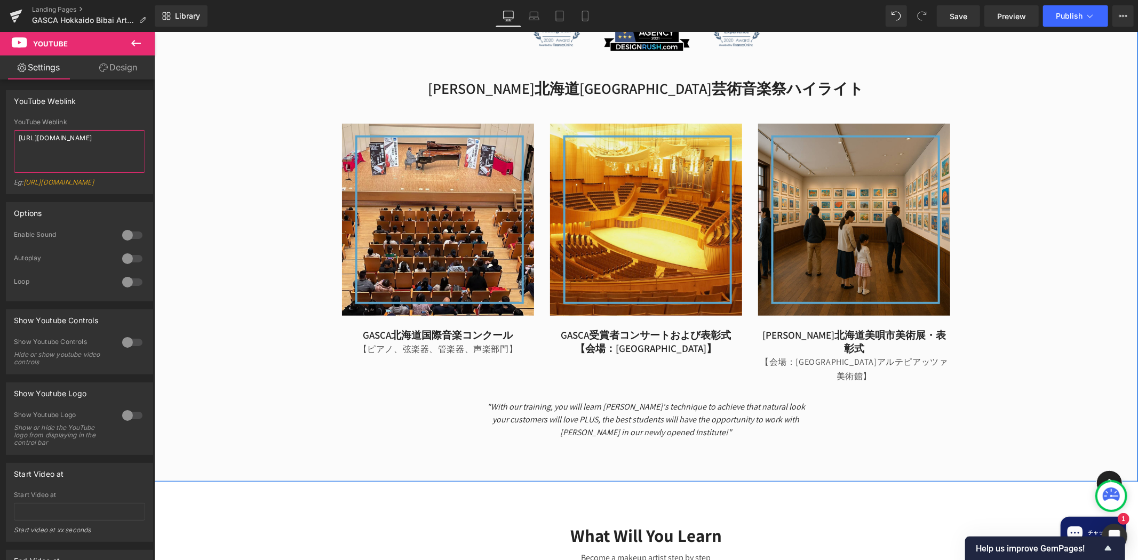
scroll to position [968, 0]
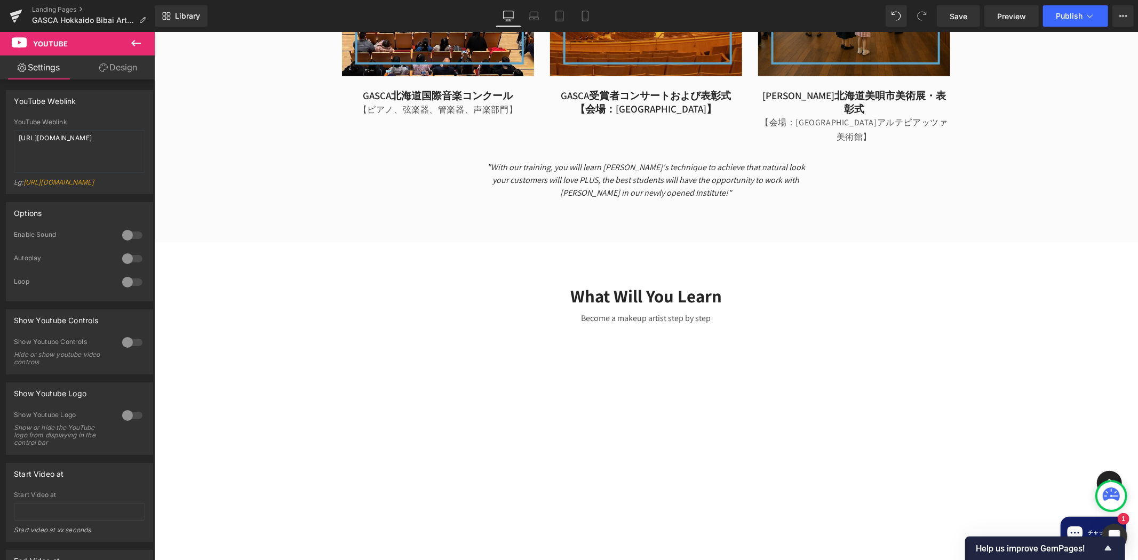
click at [143, 27] on div "Landing Pages [PERSON_NAME] Hokkaido Bibai Art & Music Festival" at bounding box center [77, 16] width 155 height 32
click at [132, 44] on icon at bounding box center [136, 43] width 10 height 6
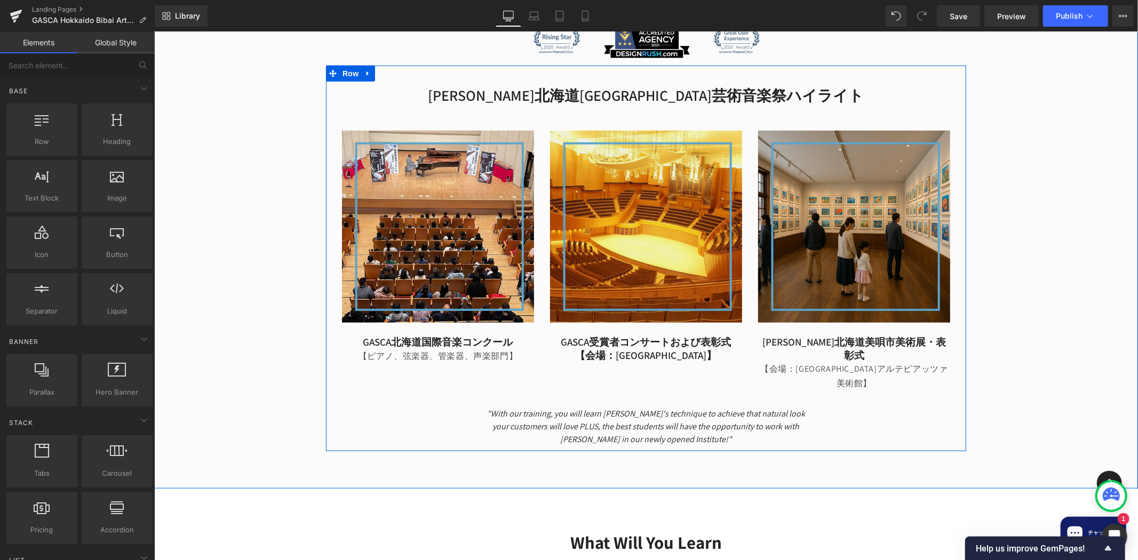
scroll to position [829, 0]
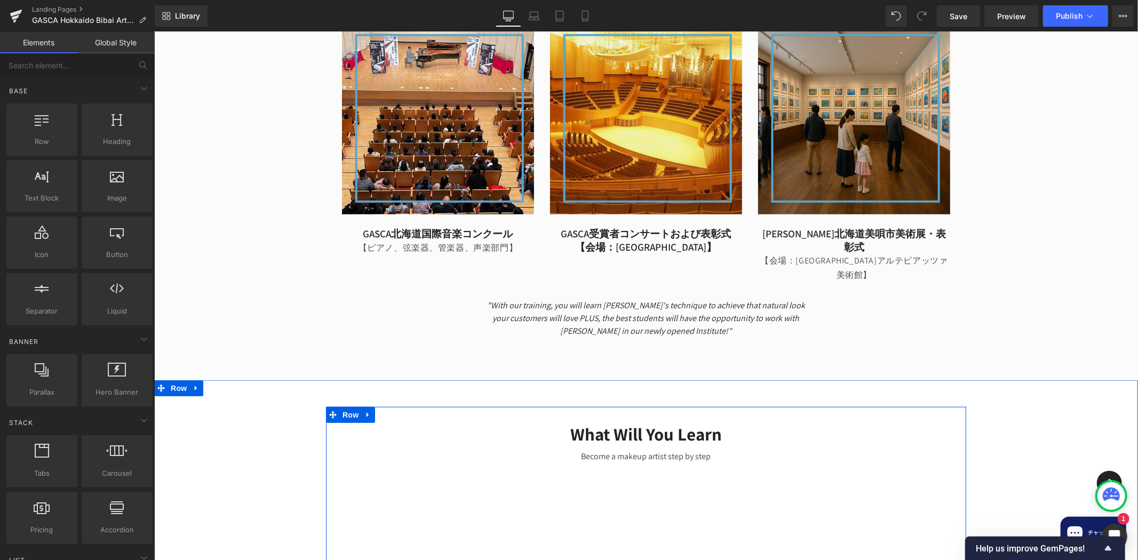
click at [707, 422] on h2 "What Will You Learn" at bounding box center [645, 433] width 624 height 23
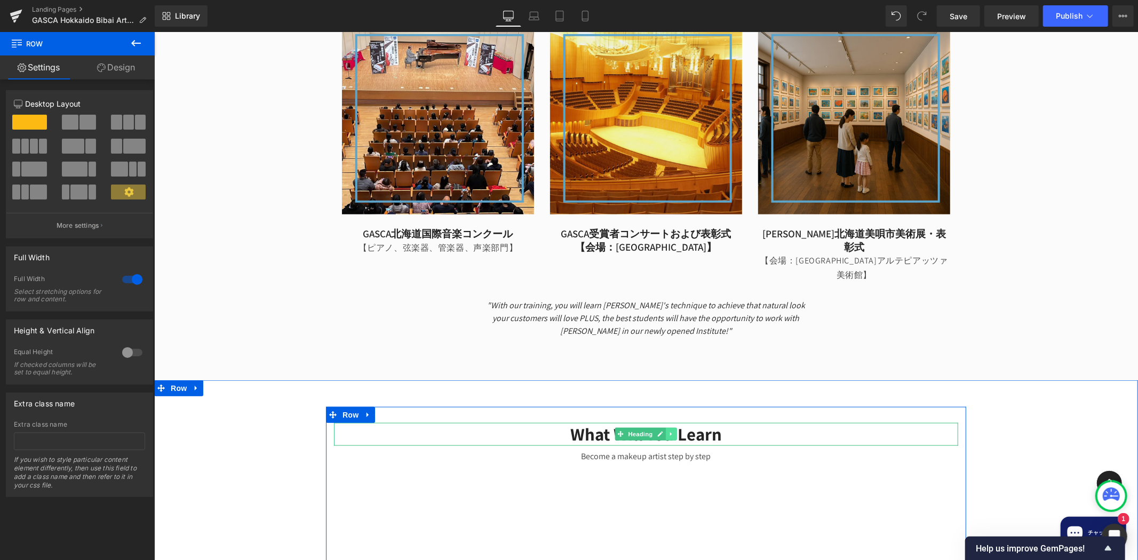
click at [669, 427] on link at bounding box center [670, 433] width 11 height 13
click at [674, 431] on icon at bounding box center [677, 434] width 6 height 6
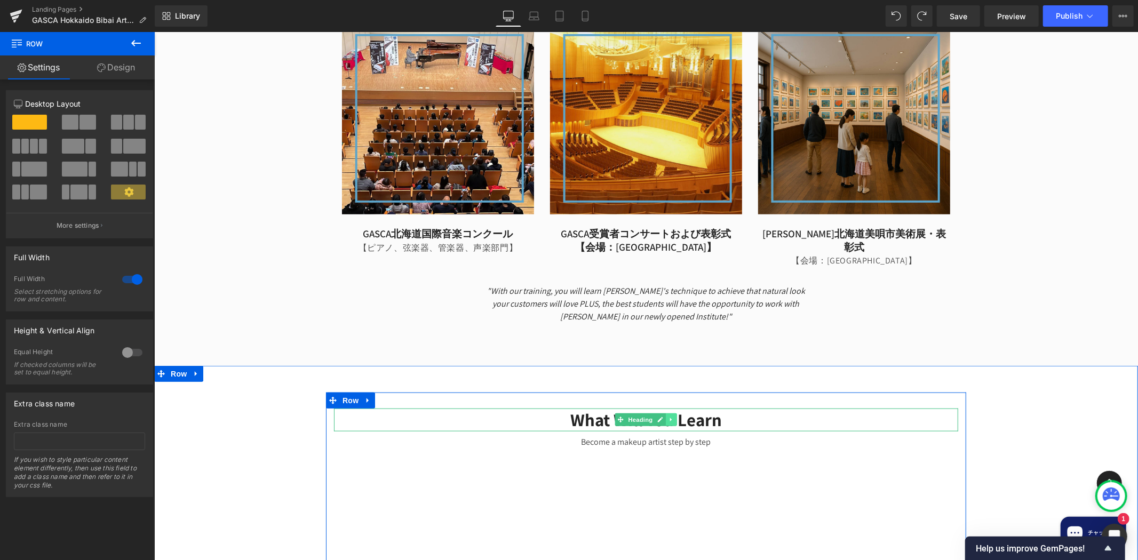
click at [665, 413] on link at bounding box center [670, 419] width 11 height 13
click at [660, 413] on link at bounding box center [665, 419] width 11 height 13
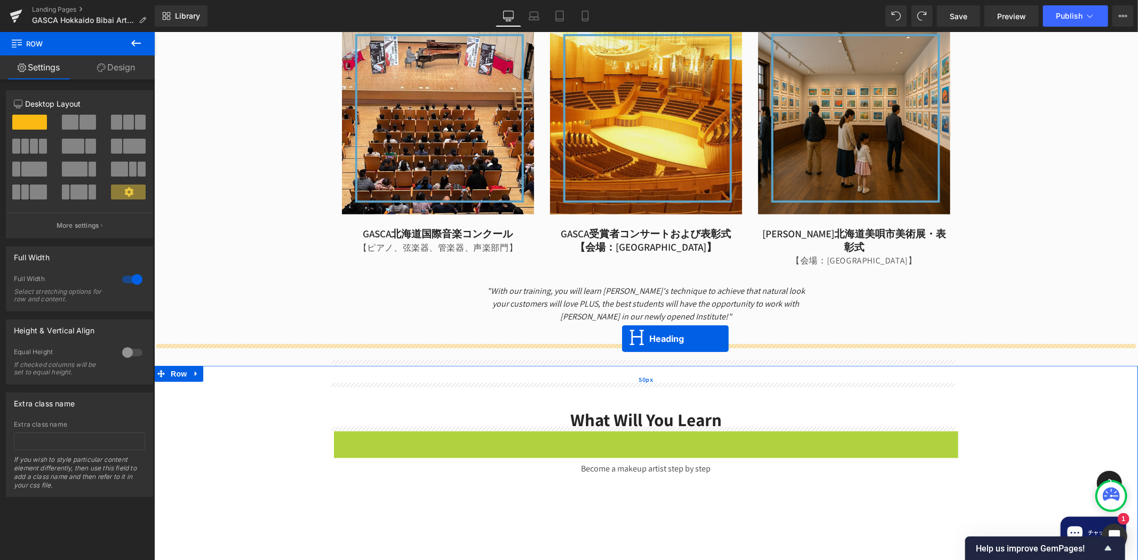
drag, startPoint x: 617, startPoint y: 396, endPoint x: 621, endPoint y: 338, distance: 57.8
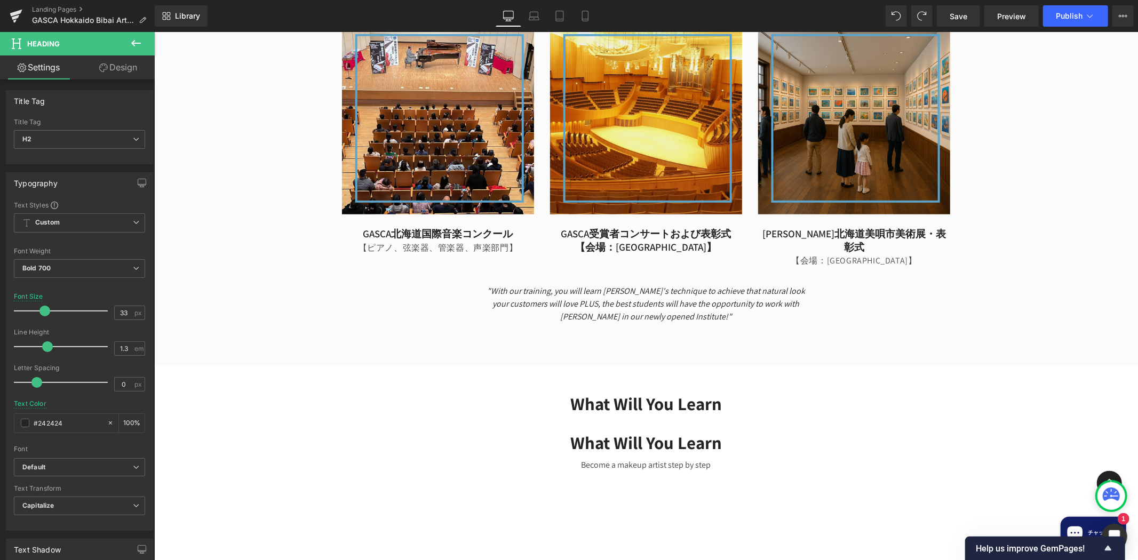
click at [132, 43] on icon at bounding box center [136, 43] width 10 height 6
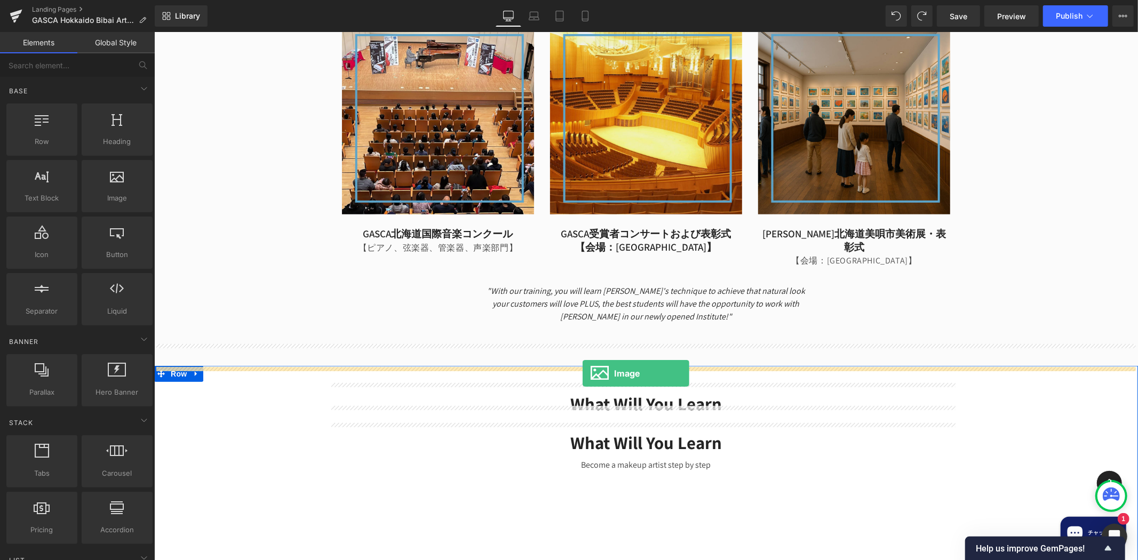
drag, startPoint x: 246, startPoint y: 232, endPoint x: 582, endPoint y: 373, distance: 364.8
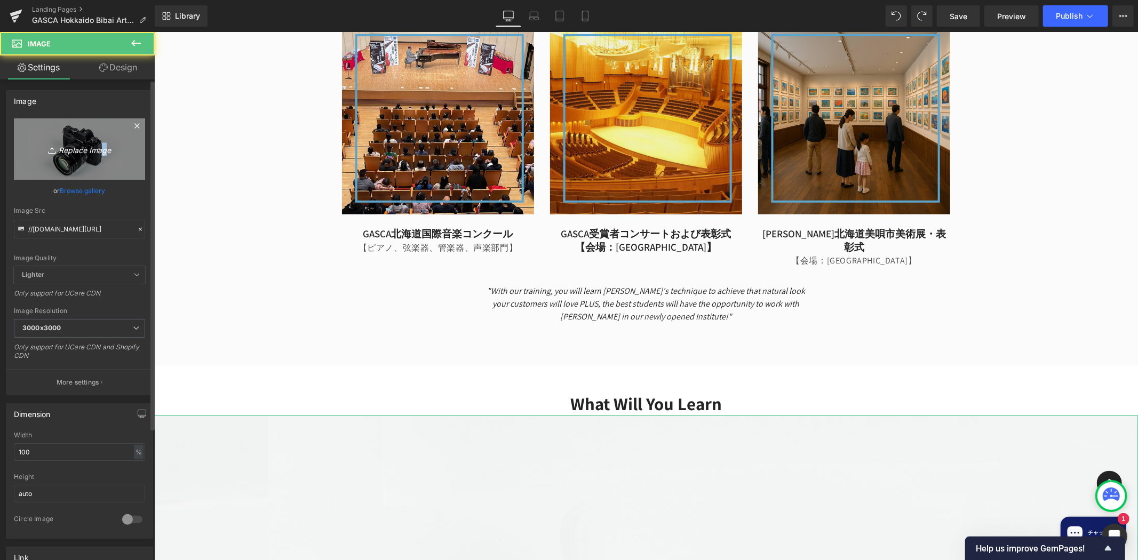
click at [100, 153] on icon "Replace Image" at bounding box center [79, 148] width 85 height 13
type input "C:\fakepath\(Japanese).png"
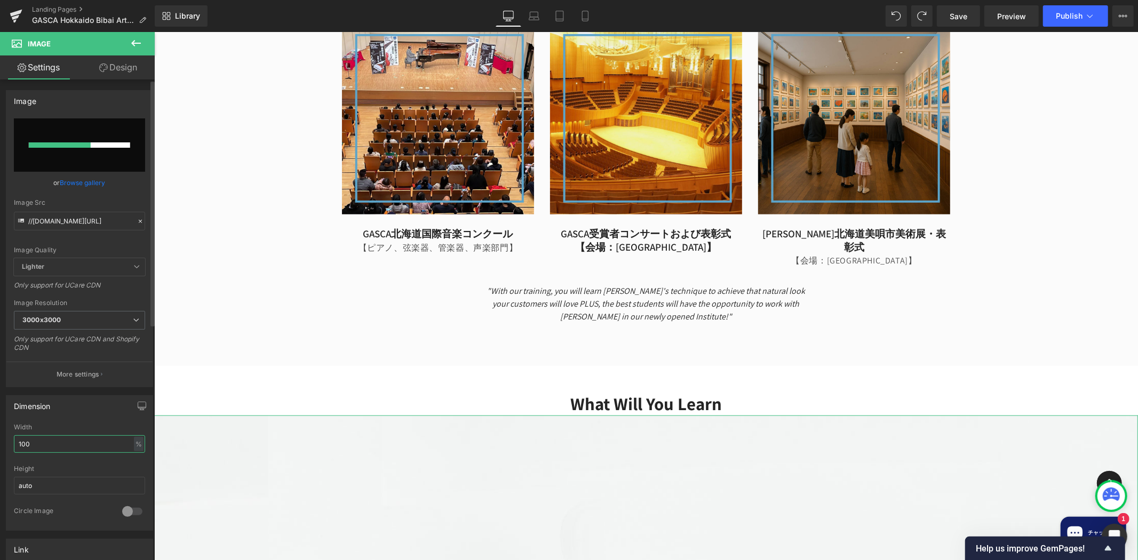
click at [53, 447] on input "100" at bounding box center [79, 444] width 131 height 18
drag, startPoint x: 53, startPoint y: 447, endPoint x: -20, endPoint y: 428, distance: 75.4
click at [0, 428] on html "Image You are previewing how the will restyle your page. You can not edit Eleme…" at bounding box center [569, 280] width 1138 height 560
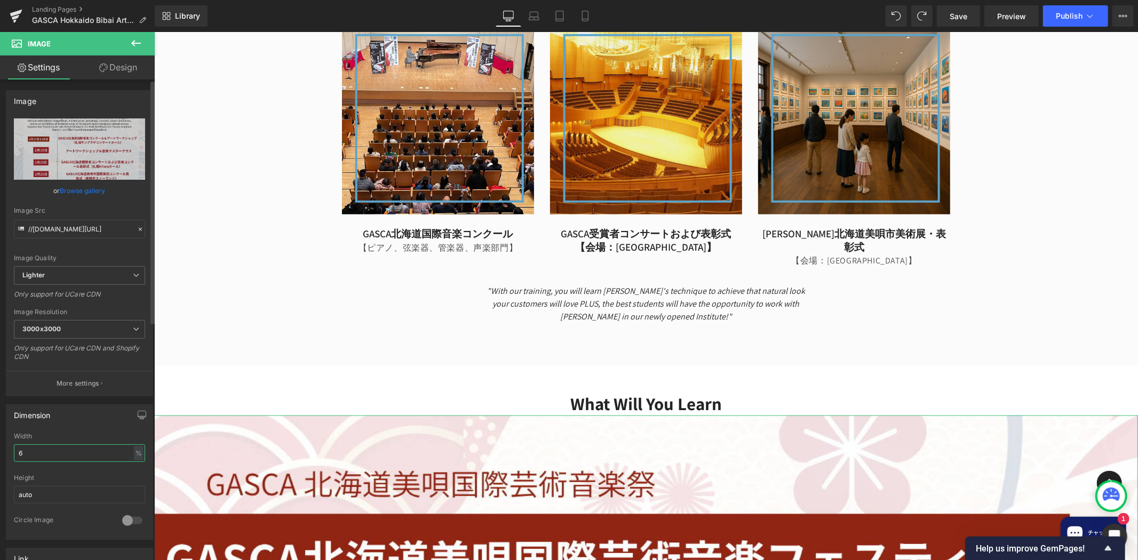
type input "60"
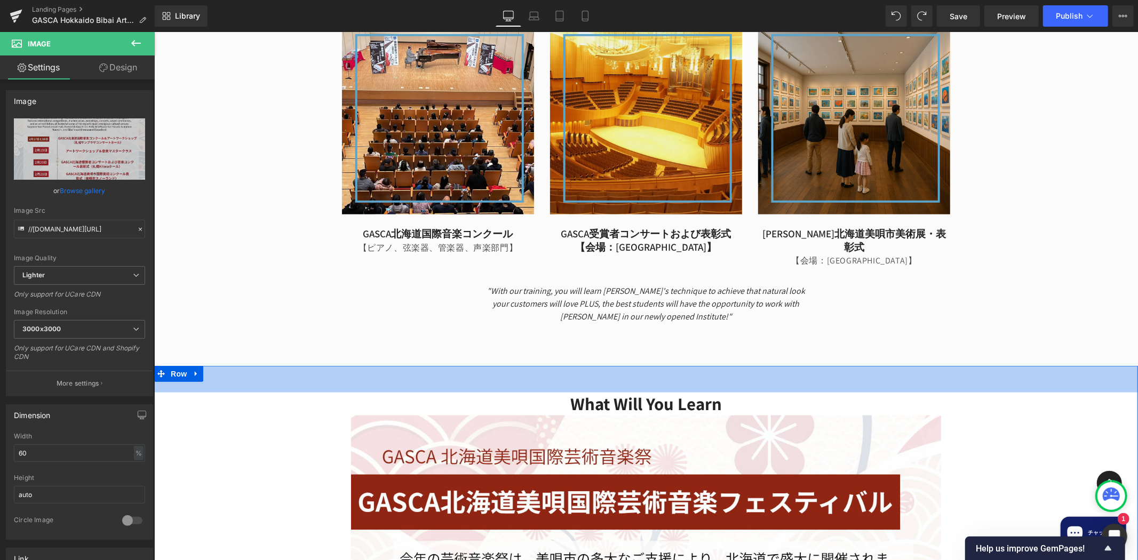
click at [819, 392] on div "What Will You Learn Heading" at bounding box center [646, 403] width 984 height 23
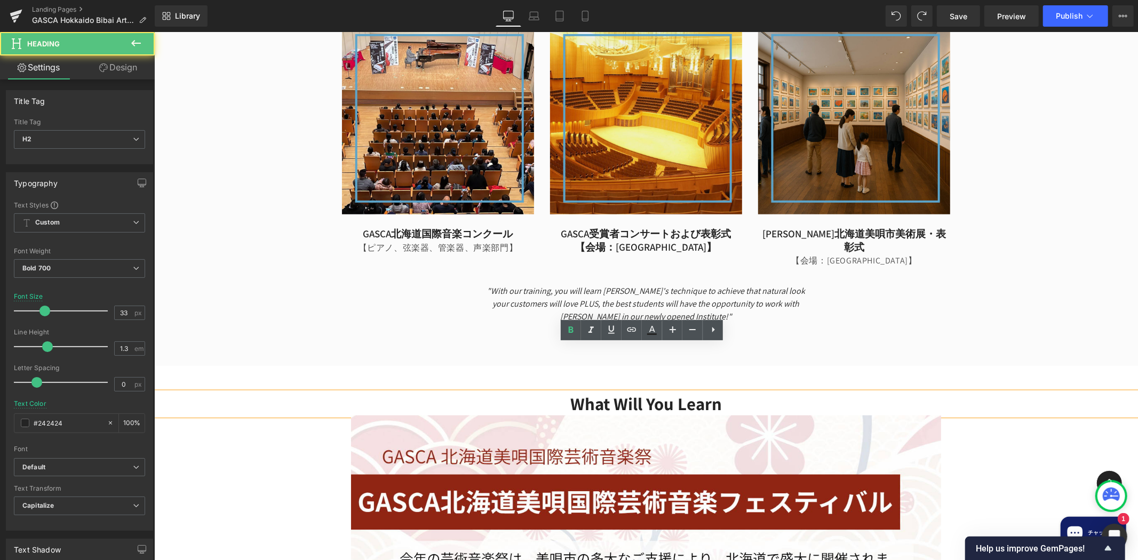
click at [834, 392] on h2 "What Will You Learn" at bounding box center [646, 403] width 984 height 23
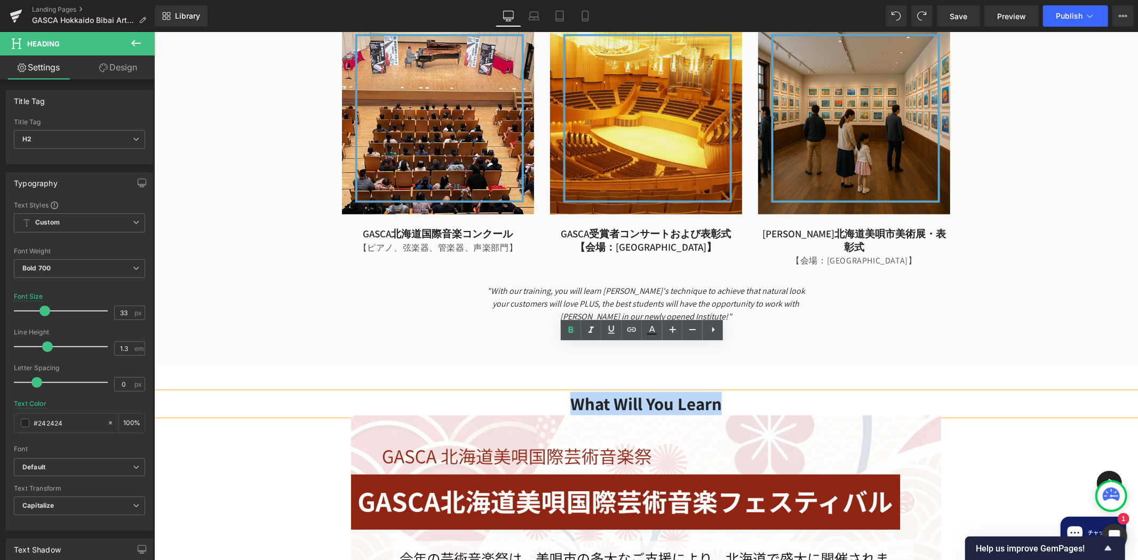
click at [834, 392] on h2 "What Will You Learn" at bounding box center [646, 403] width 984 height 23
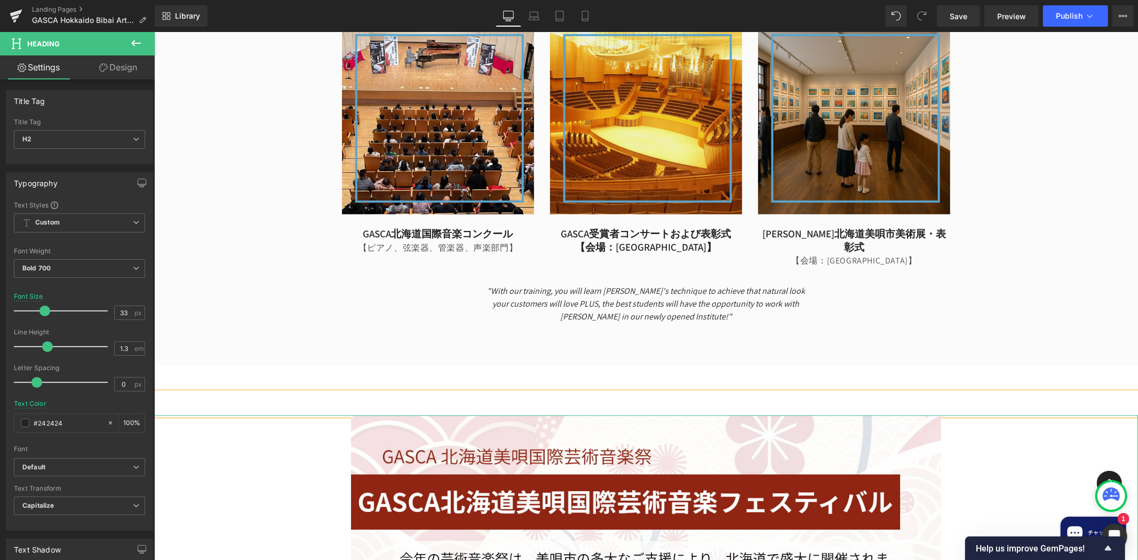
drag, startPoint x: 1026, startPoint y: 396, endPoint x: 1015, endPoint y: 398, distance: 11.0
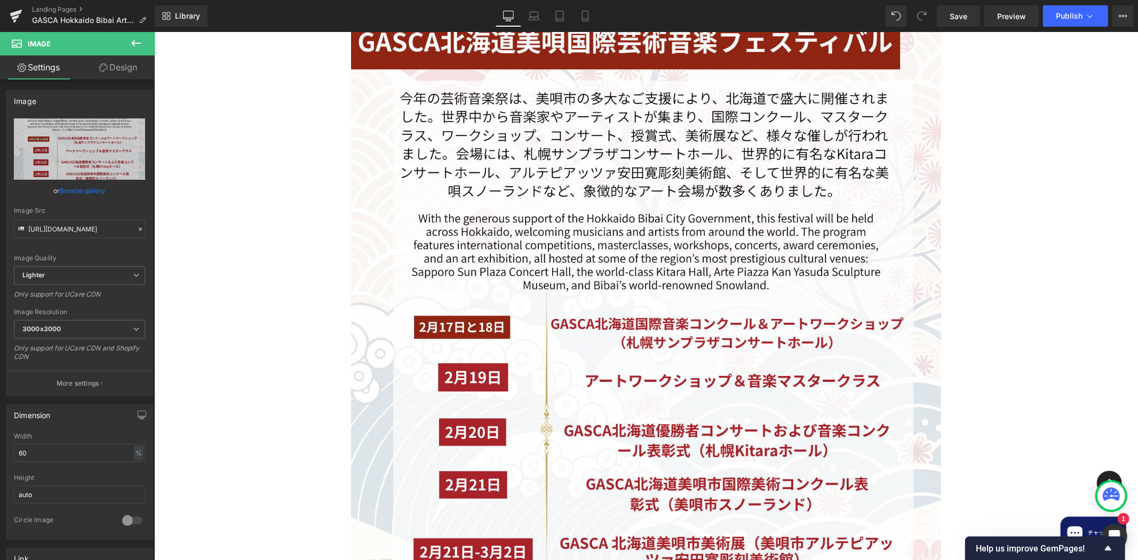
scroll to position [1383, 0]
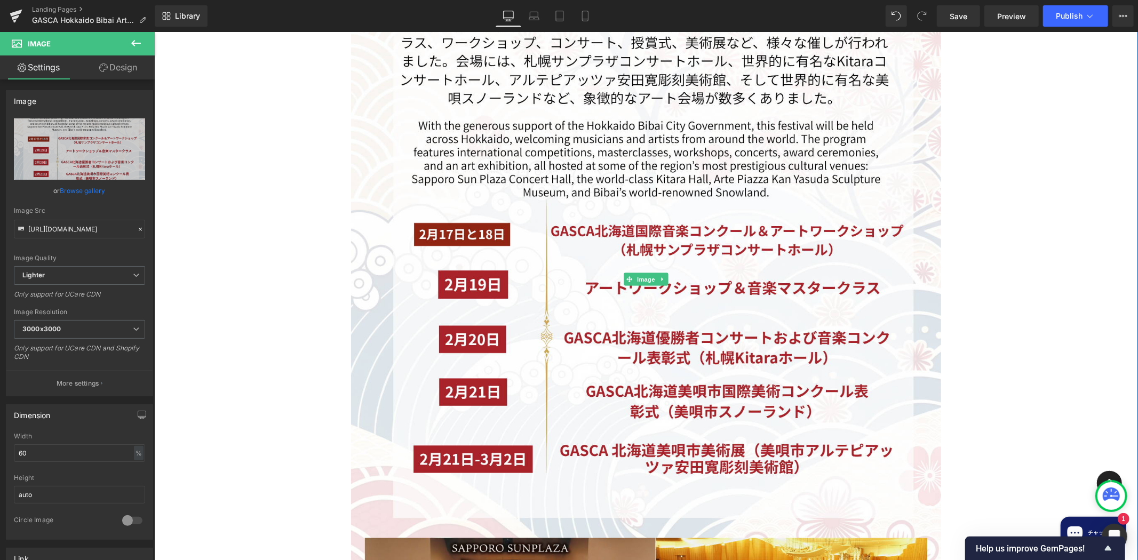
click at [1028, 325] on div at bounding box center [646, 279] width 984 height 835
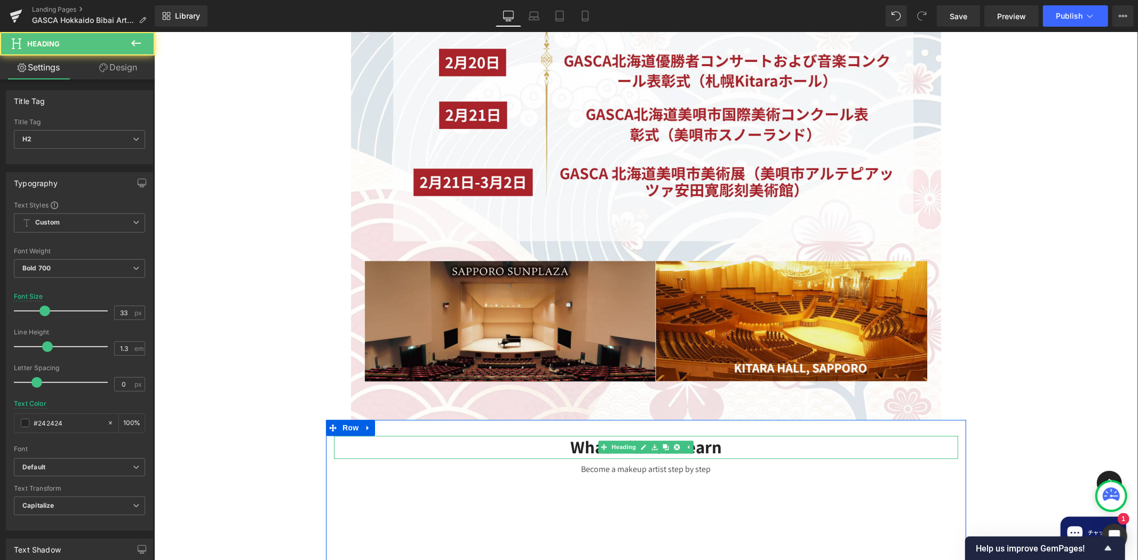
click at [694, 436] on h2 "What Will You Learn" at bounding box center [645, 447] width 624 height 23
click at [687, 436] on h2 "What Will You Learn" at bounding box center [645, 447] width 624 height 23
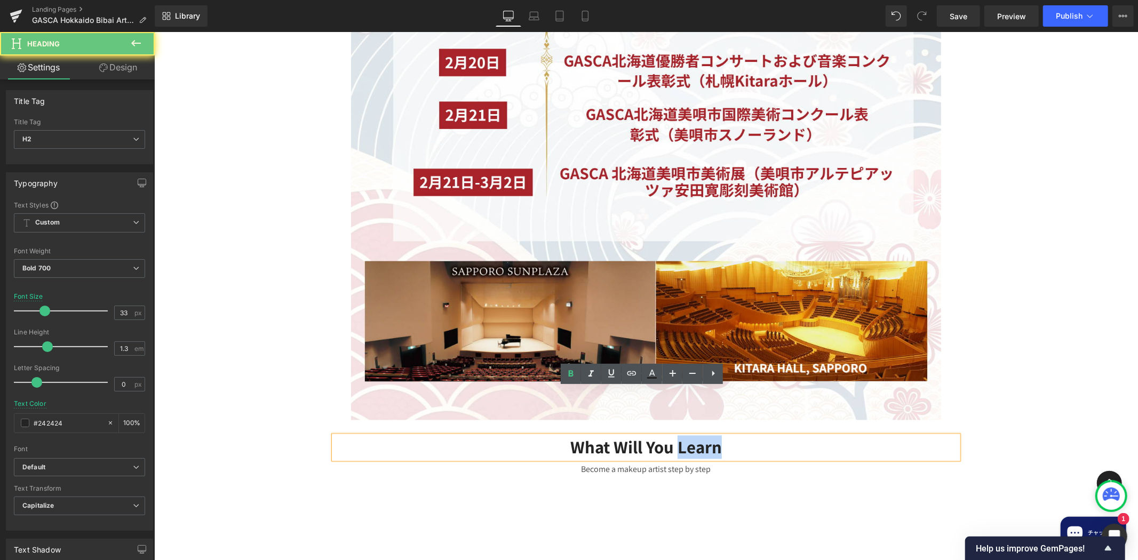
click at [687, 436] on h2 "What Will You Learn" at bounding box center [645, 447] width 624 height 23
click at [684, 436] on h2 "What Will You Learn" at bounding box center [645, 447] width 624 height 23
click at [681, 436] on h2 "What Will You Learn" at bounding box center [645, 447] width 624 height 23
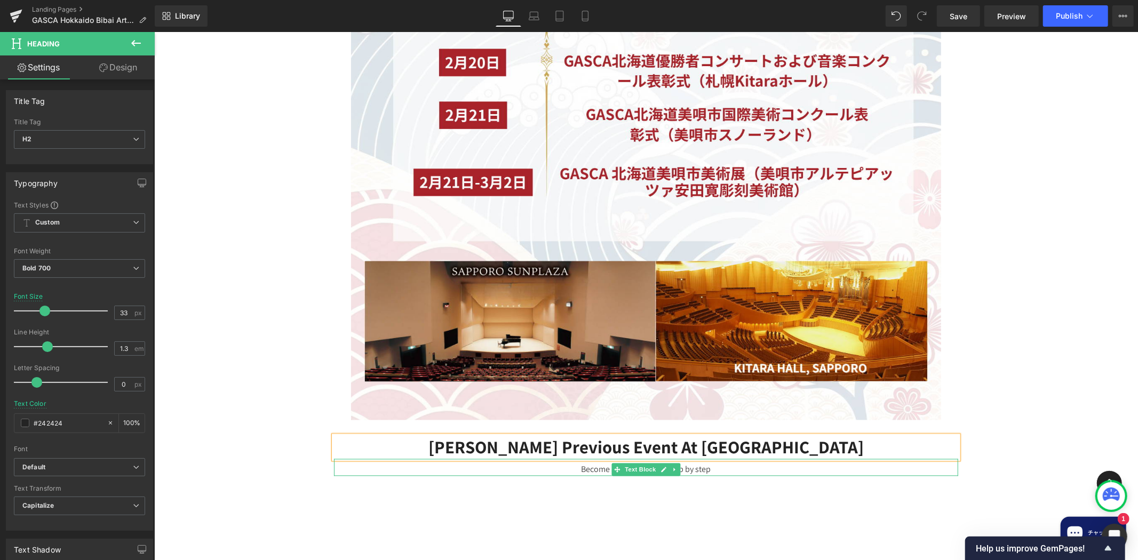
click at [737, 463] on p "Become a makeup artist step by step" at bounding box center [645, 469] width 624 height 13
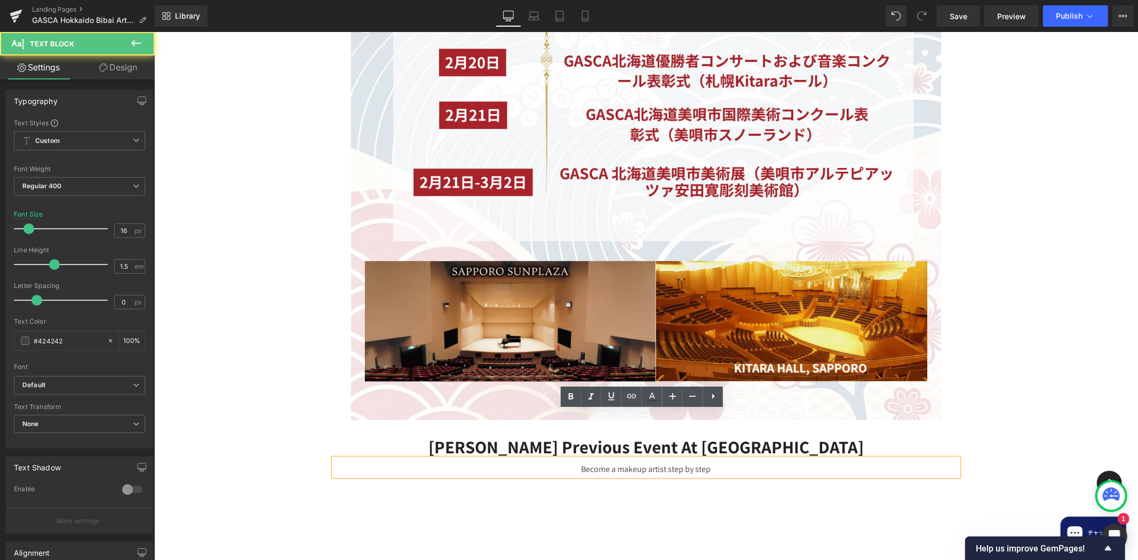
click at [737, 463] on p "Become a makeup artist step by step" at bounding box center [645, 469] width 624 height 13
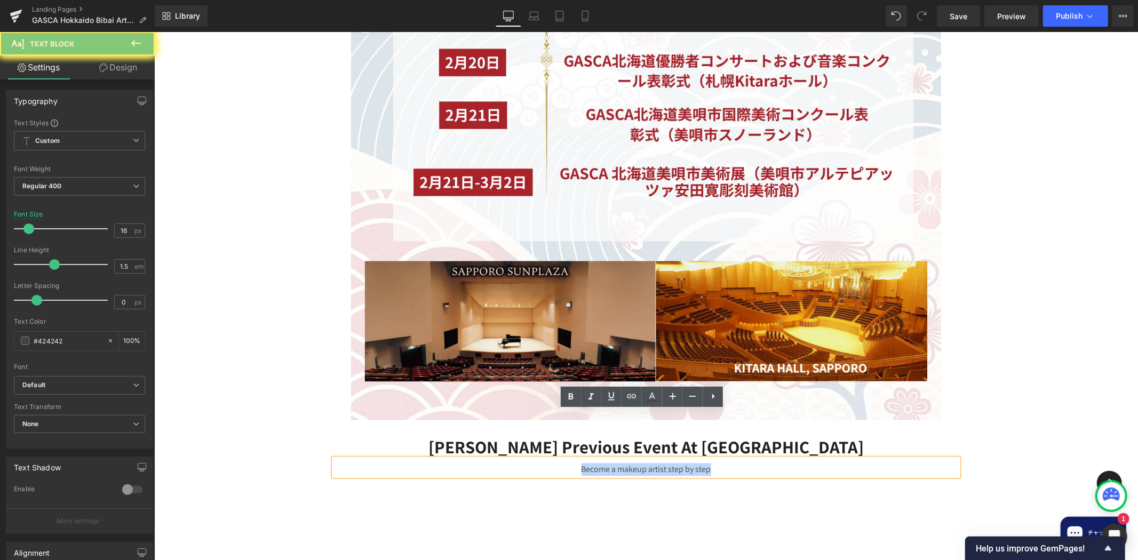
click at [737, 463] on p "Become a makeup artist step by step" at bounding box center [645, 469] width 624 height 13
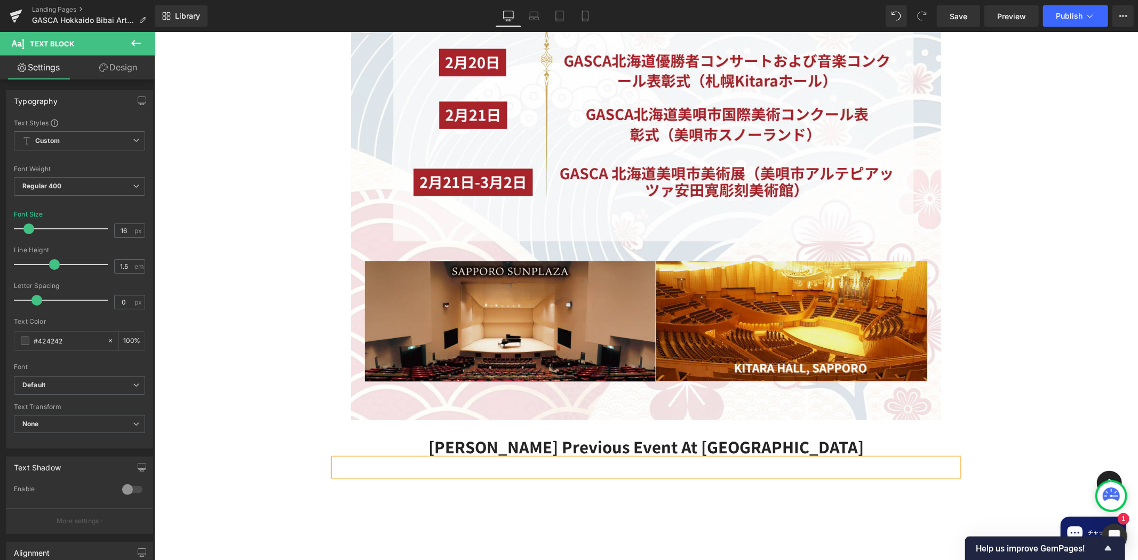
click at [994, 371] on div "Image" at bounding box center [646, 2] width 984 height 835
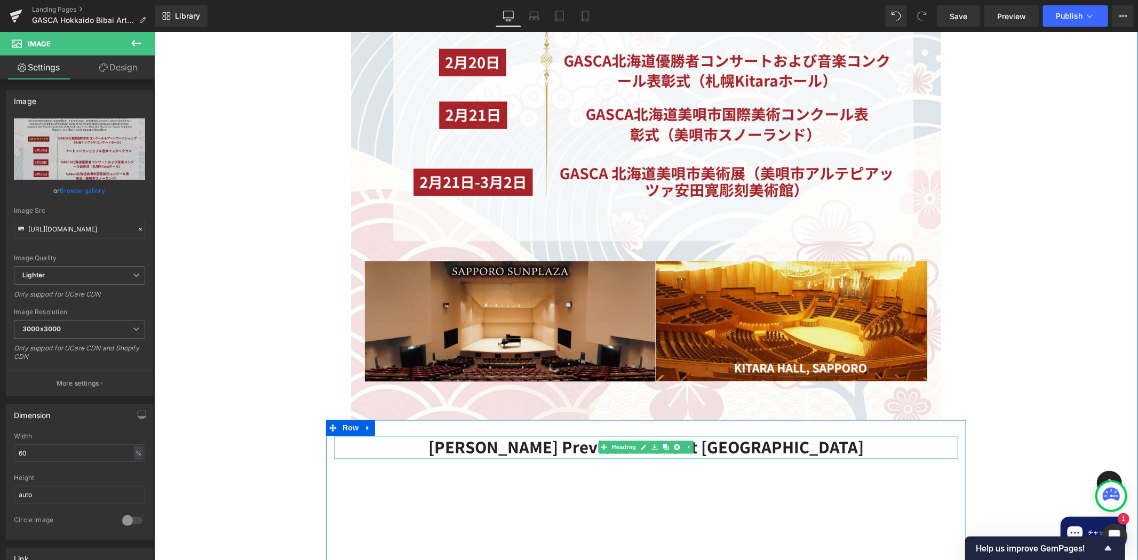
click at [708, 436] on h2 "[PERSON_NAME] Previous Event at [GEOGRAPHIC_DATA]" at bounding box center [645, 447] width 624 height 23
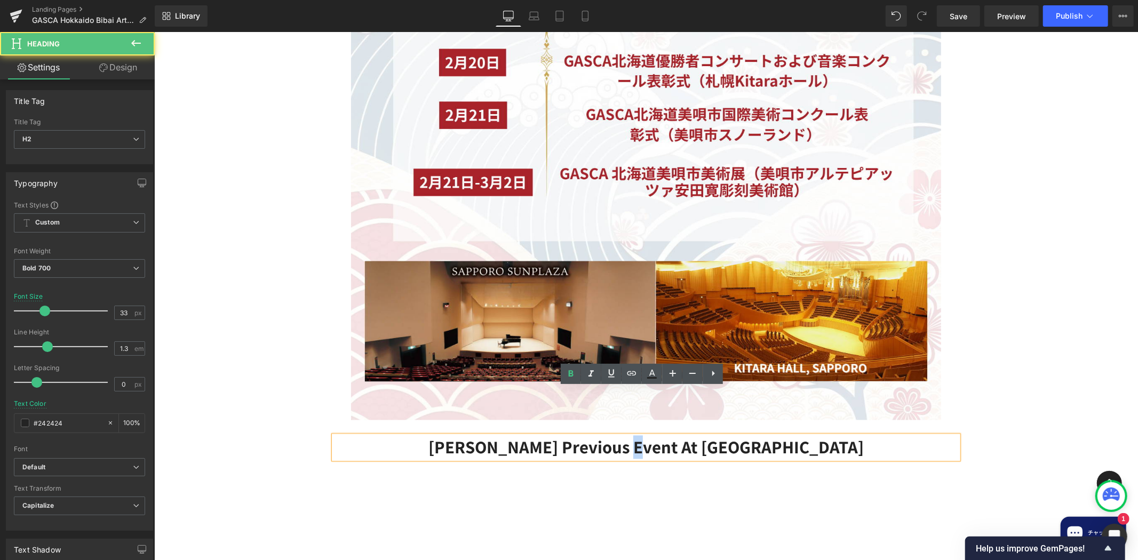
click at [708, 436] on h2 "[PERSON_NAME] Previous Event at [GEOGRAPHIC_DATA]" at bounding box center [645, 447] width 624 height 23
click at [691, 436] on h2 "[PERSON_NAME] Previous Event at [GEOGRAPHIC_DATA]" at bounding box center [645, 447] width 624 height 23
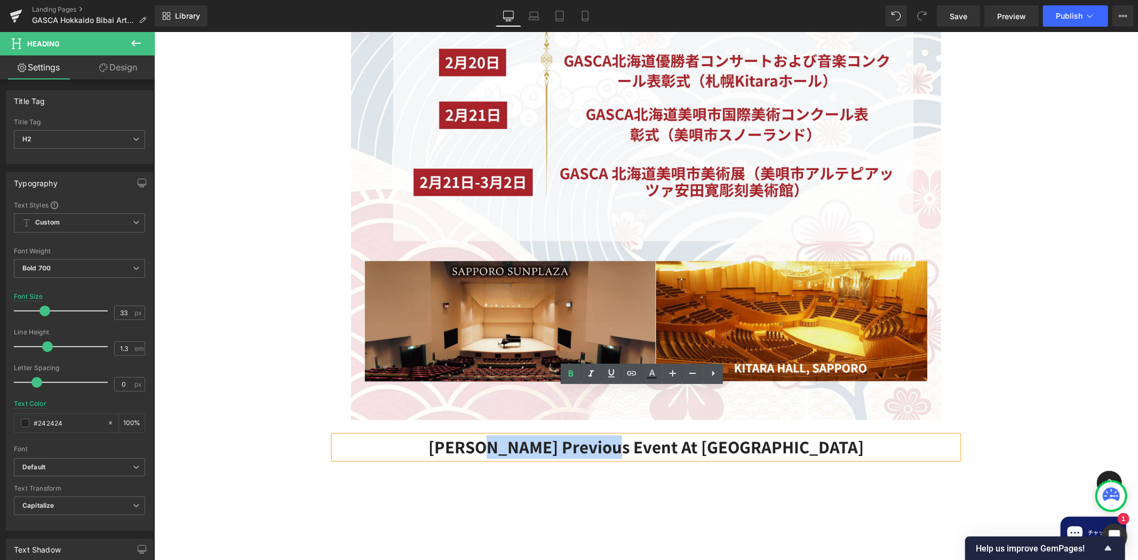
drag, startPoint x: 693, startPoint y: 403, endPoint x: 569, endPoint y: 418, distance: 124.7
click at [576, 436] on h2 "[PERSON_NAME] Previous Event at [GEOGRAPHIC_DATA]" at bounding box center [645, 447] width 624 height 23
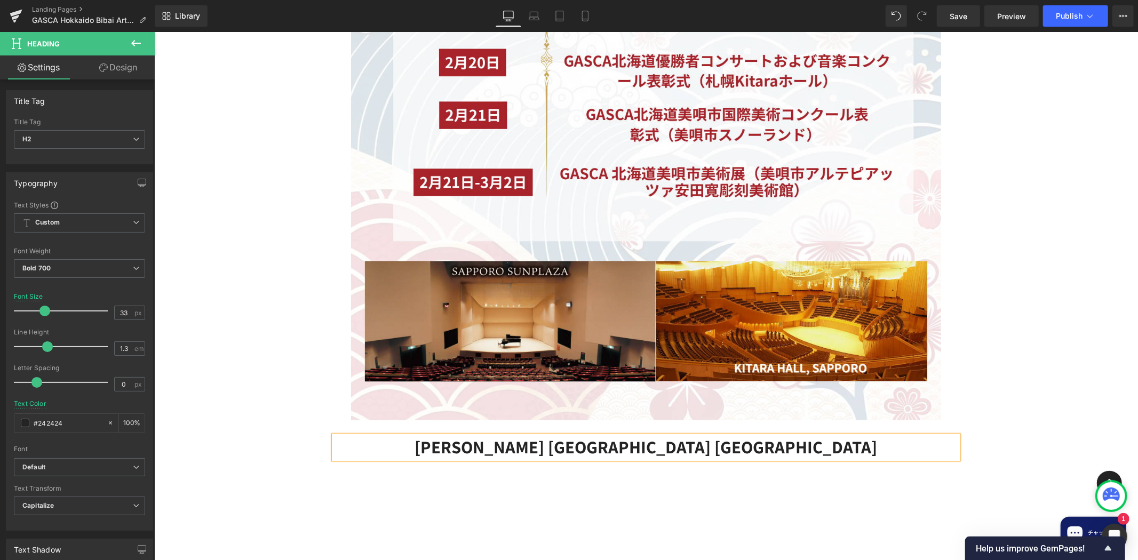
click at [798, 436] on h2 "[PERSON_NAME] [GEOGRAPHIC_DATA] [GEOGRAPHIC_DATA]" at bounding box center [645, 447] width 624 height 23
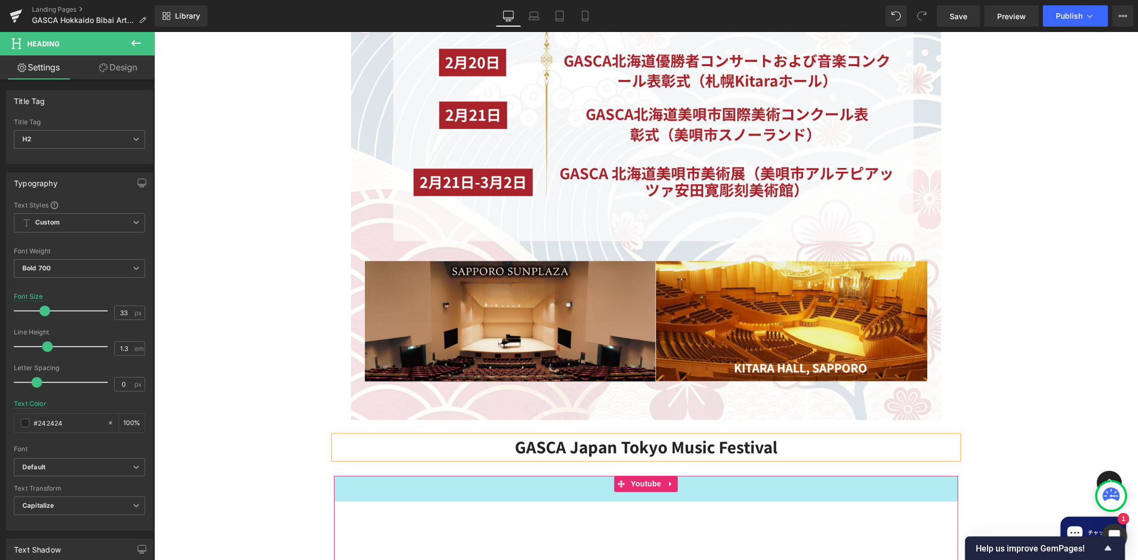
click at [974, 385] on div "Heading Image [PERSON_NAME] Japan Tokyo Music Festival Heading Text Block Youtu…" at bounding box center [646, 268] width 984 height 1413
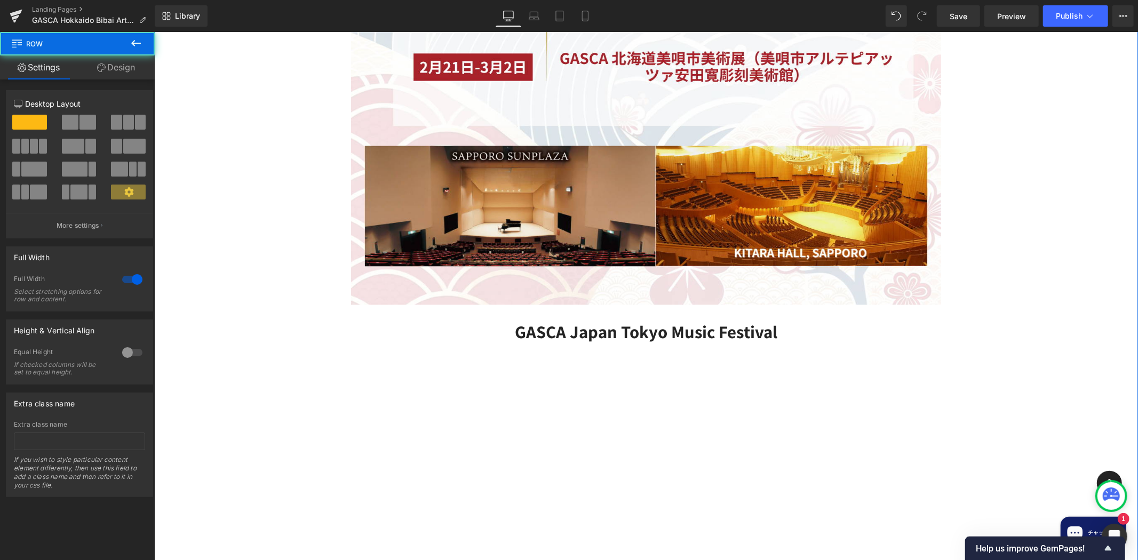
scroll to position [1798, 0]
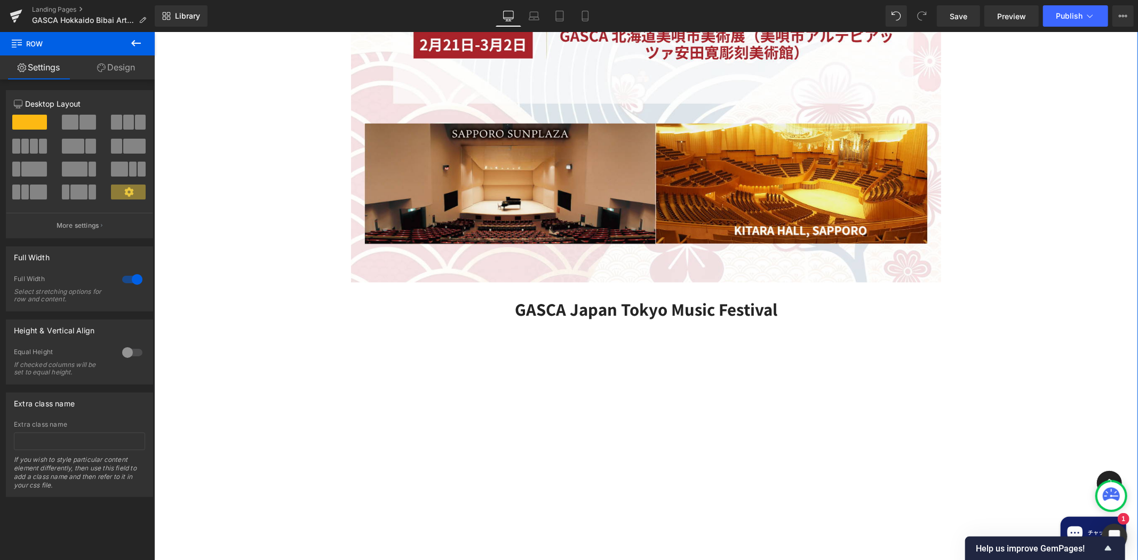
click at [789, 325] on p at bounding box center [645, 331] width 624 height 13
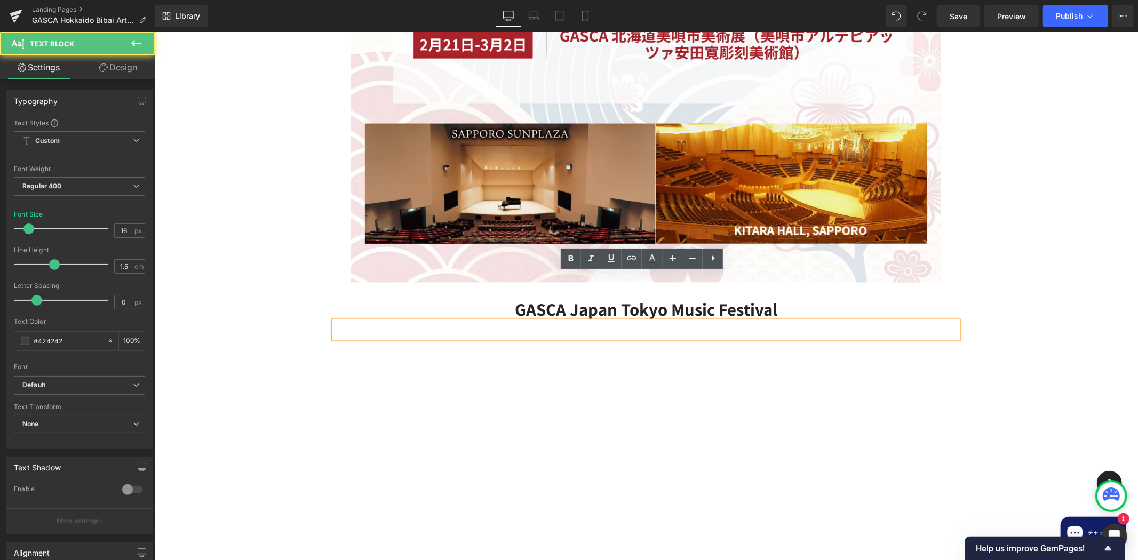
click at [1026, 274] on div "Heading Image [PERSON_NAME] Japan Tokyo Music Festival Heading Text Block Youtu…" at bounding box center [646, 130] width 984 height 1413
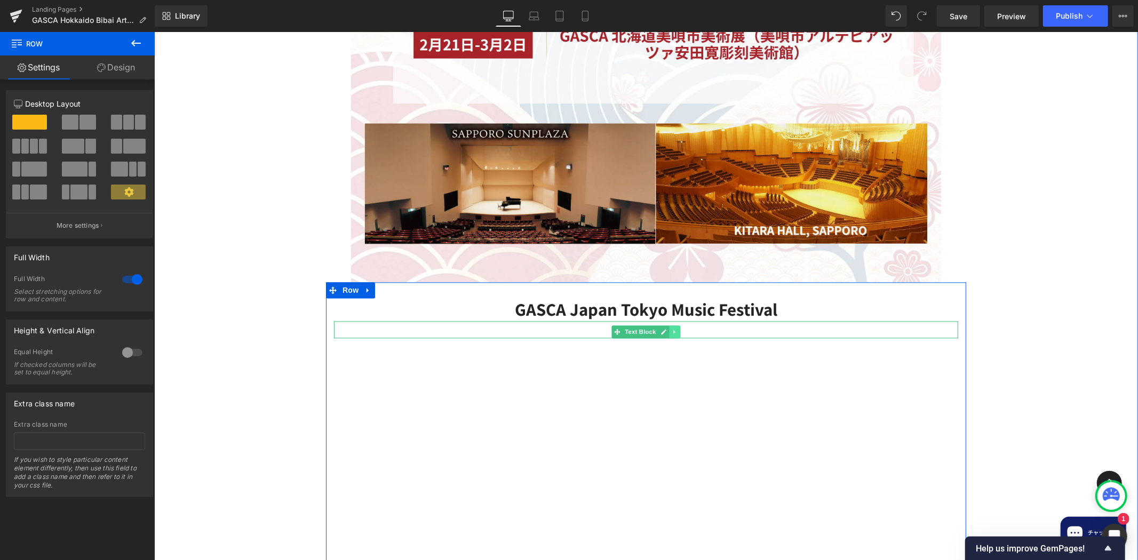
click at [673, 329] on icon at bounding box center [674, 331] width 2 height 4
click at [677, 328] on icon at bounding box center [680, 331] width 6 height 6
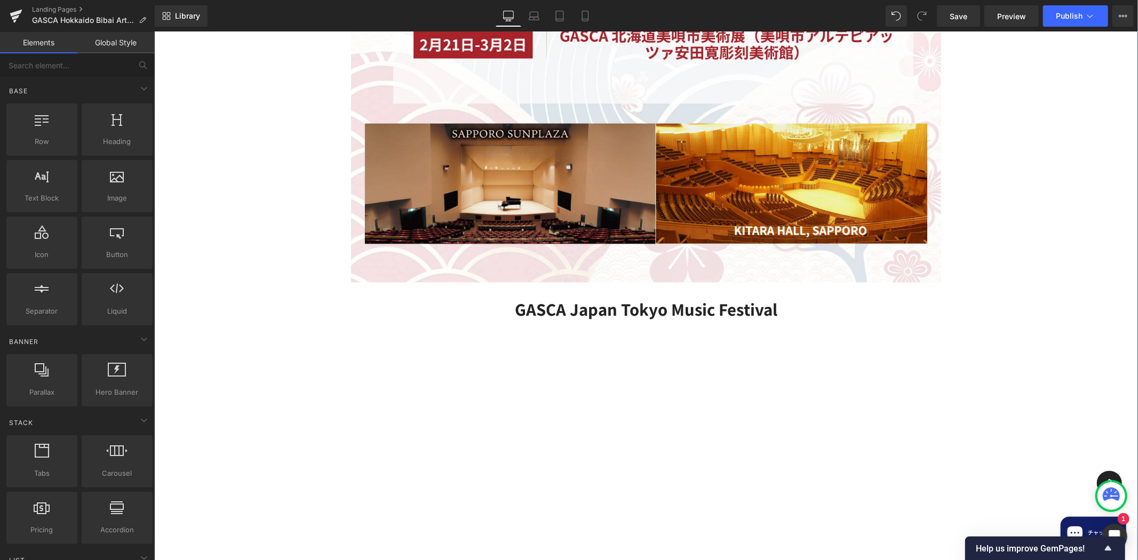
click at [1005, 256] on div "Heading Image [PERSON_NAME] Japan Tokyo Music Festival Heading Youtube 48px Ima…" at bounding box center [646, 122] width 984 height 1396
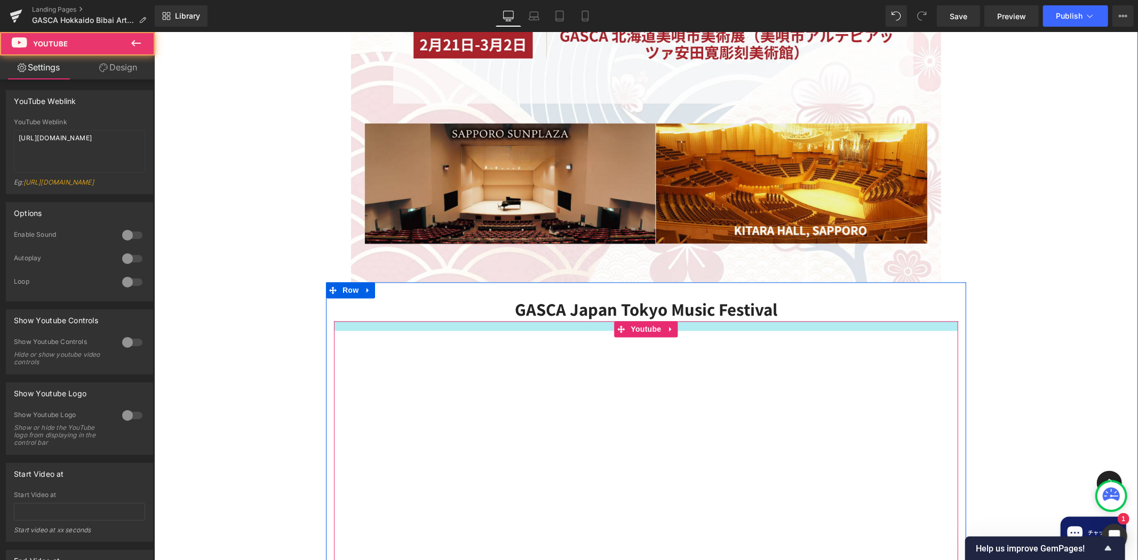
drag, startPoint x: 929, startPoint y: 289, endPoint x: 929, endPoint y: 273, distance: 16.0
click at [929, 321] on div "Youtube" at bounding box center [645, 501] width 624 height 361
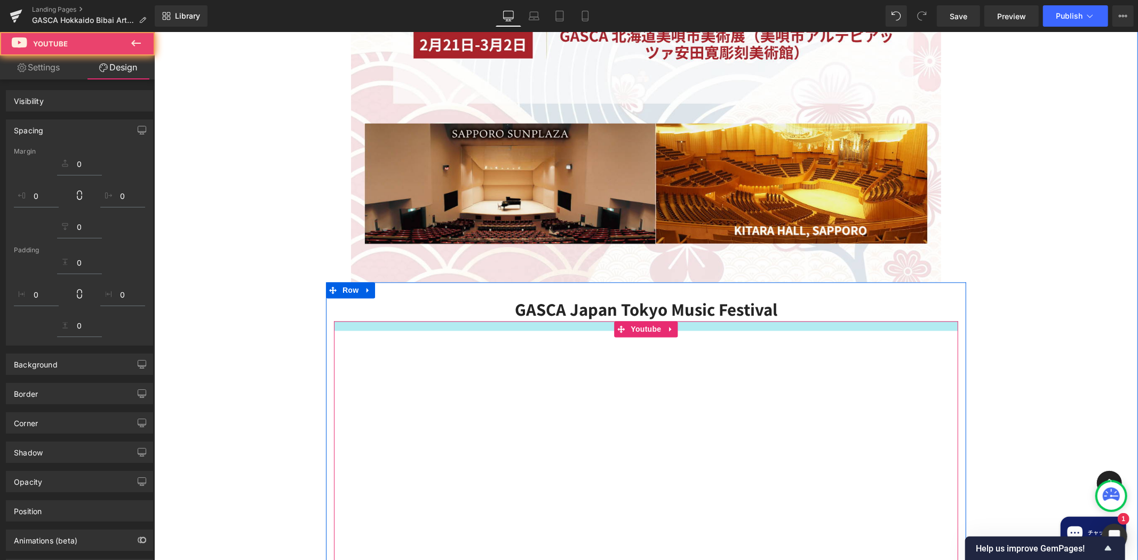
click at [1034, 268] on div "Heading Image [PERSON_NAME] Japan Tokyo Music Festival Heading Youtube Image Sk…" at bounding box center [646, 114] width 984 height 1380
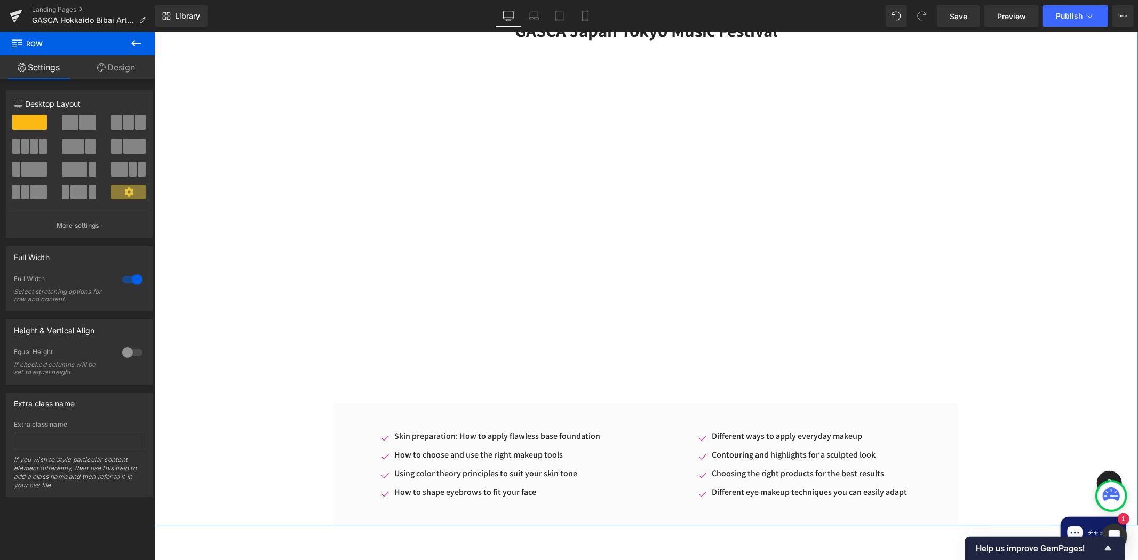
scroll to position [2212, 0]
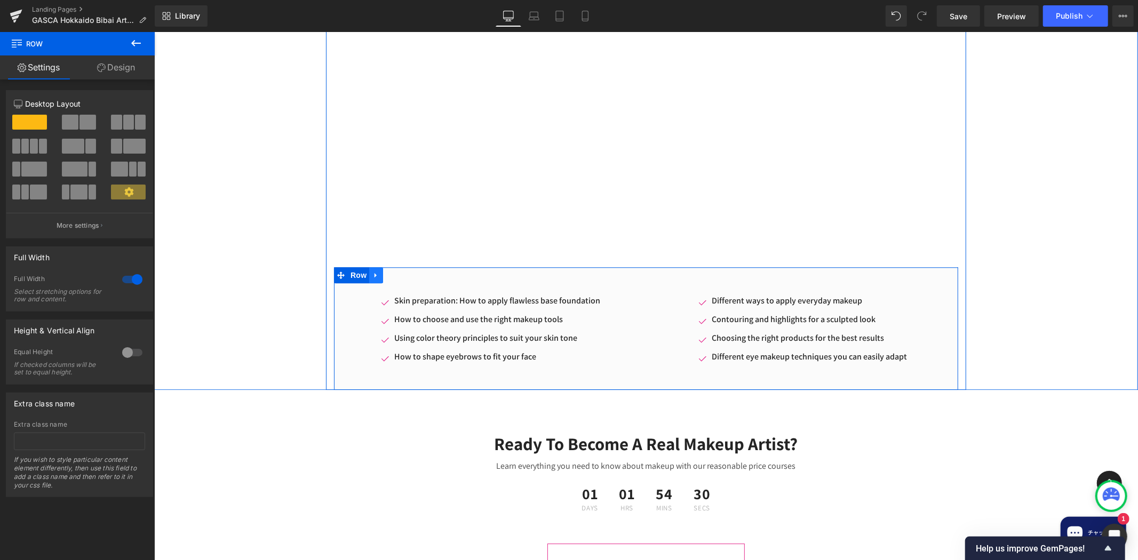
click at [374, 273] on icon at bounding box center [375, 275] width 2 height 5
click at [400, 271] on icon at bounding box center [403, 275] width 7 height 8
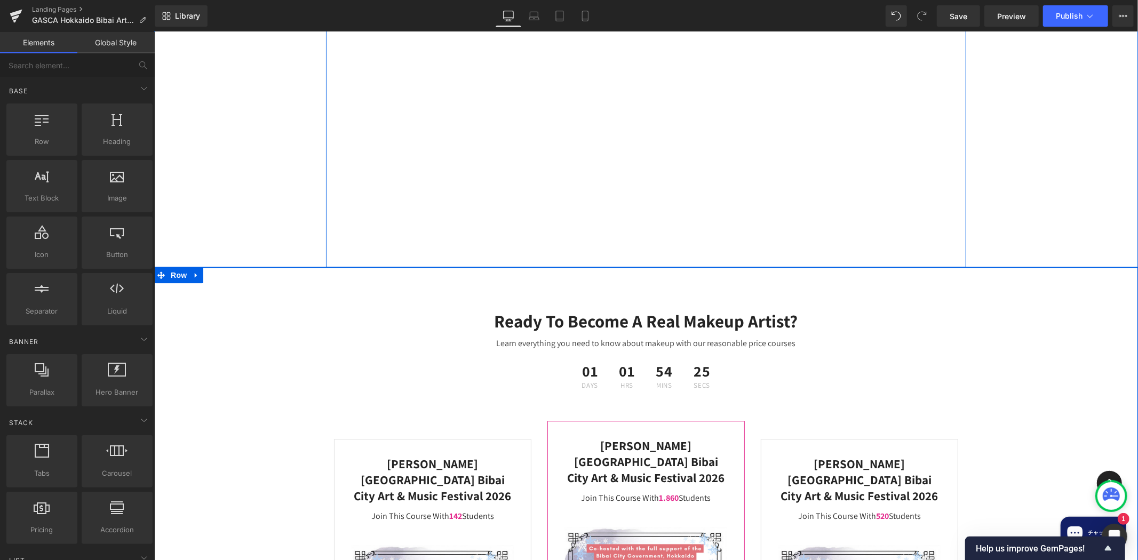
scroll to position [2627, 0]
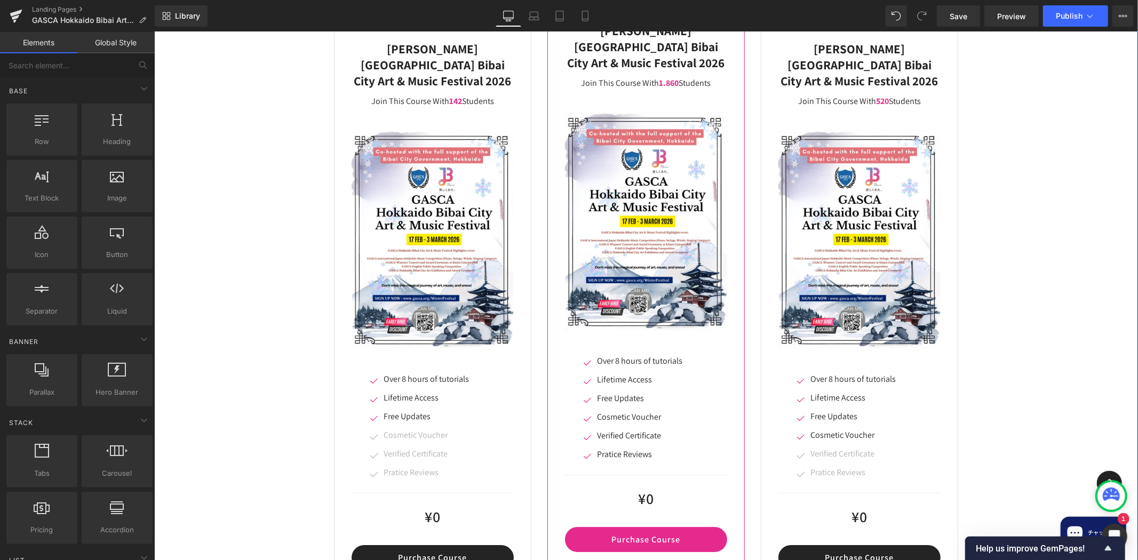
click at [1033, 380] on div "Ready To Become A Real Makeup Artist? Heading Learn everything you need to know…" at bounding box center [646, 244] width 984 height 733
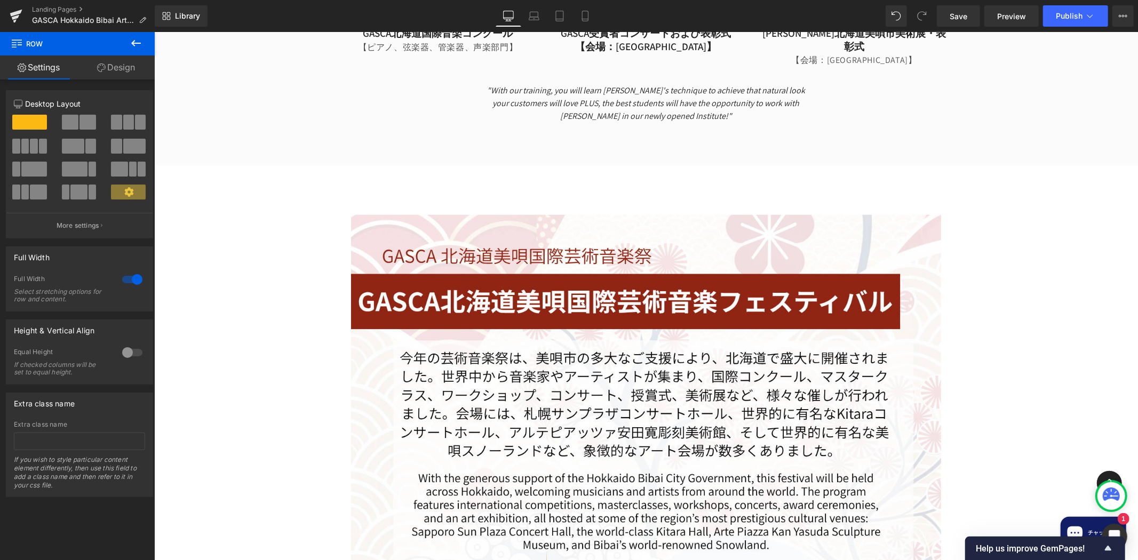
scroll to position [829, 0]
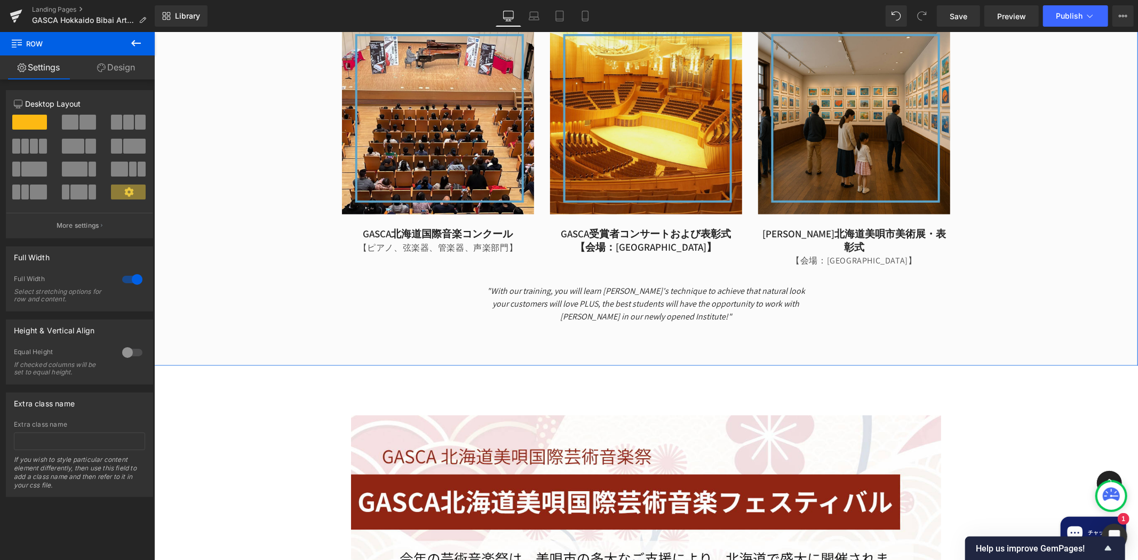
click at [1030, 189] on div "[PERSON_NAME] 北海道美唄市芸術と音楽のフェスティバル Heading The Global Arts Sports and Culture As…" at bounding box center [646, 34] width 984 height 589
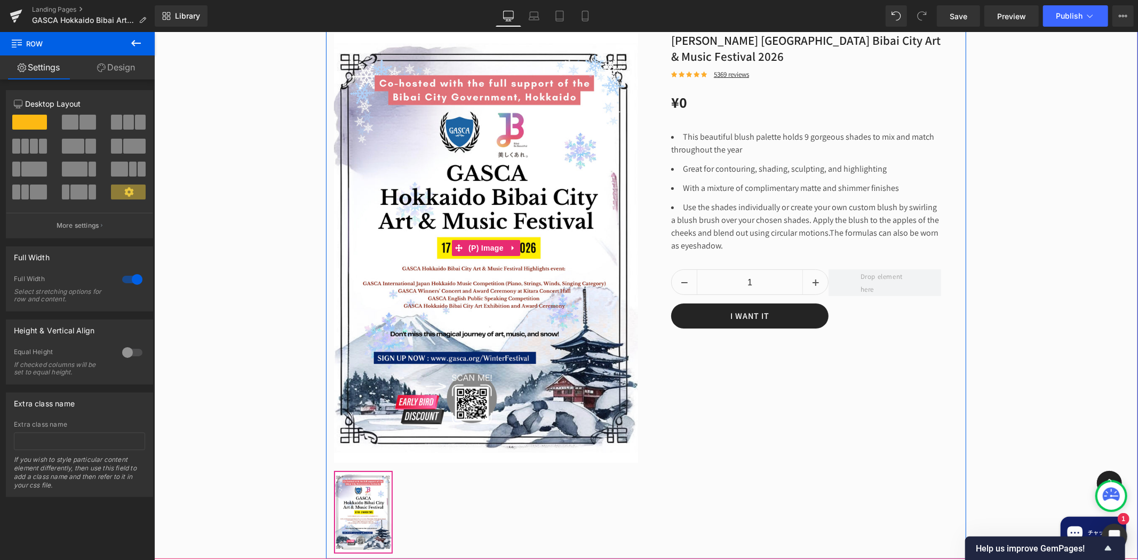
scroll to position [3181, 0]
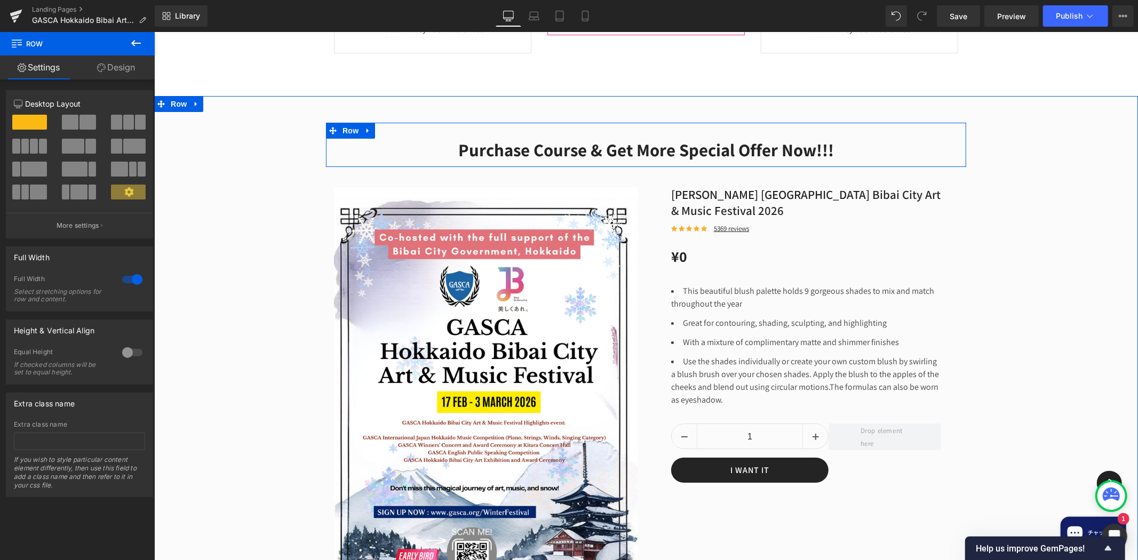
click at [364, 126] on icon at bounding box center [367, 130] width 7 height 8
click at [392, 126] on icon at bounding box center [395, 129] width 7 height 7
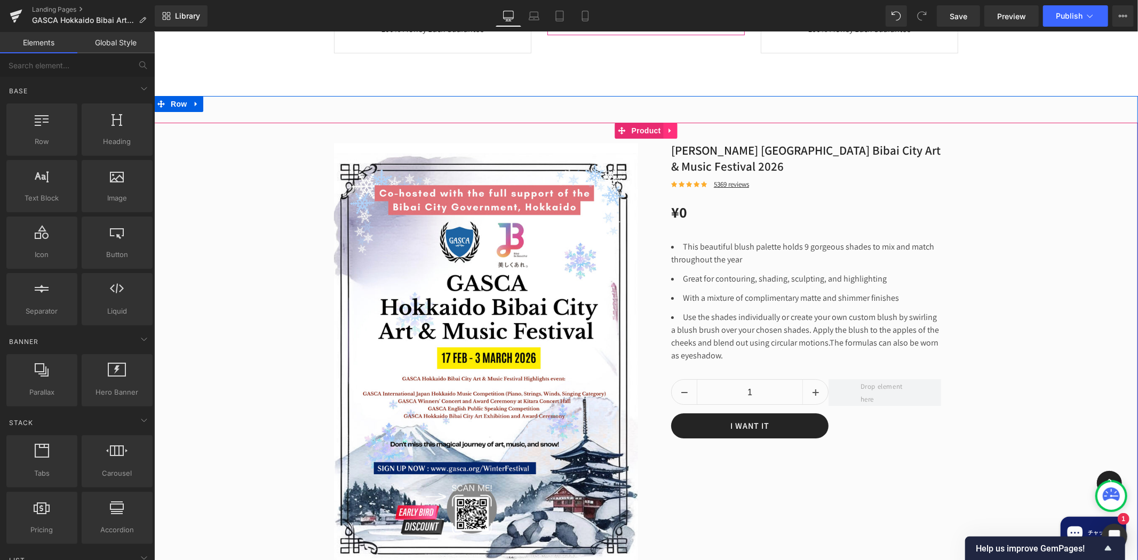
click at [668, 122] on link at bounding box center [670, 130] width 14 height 16
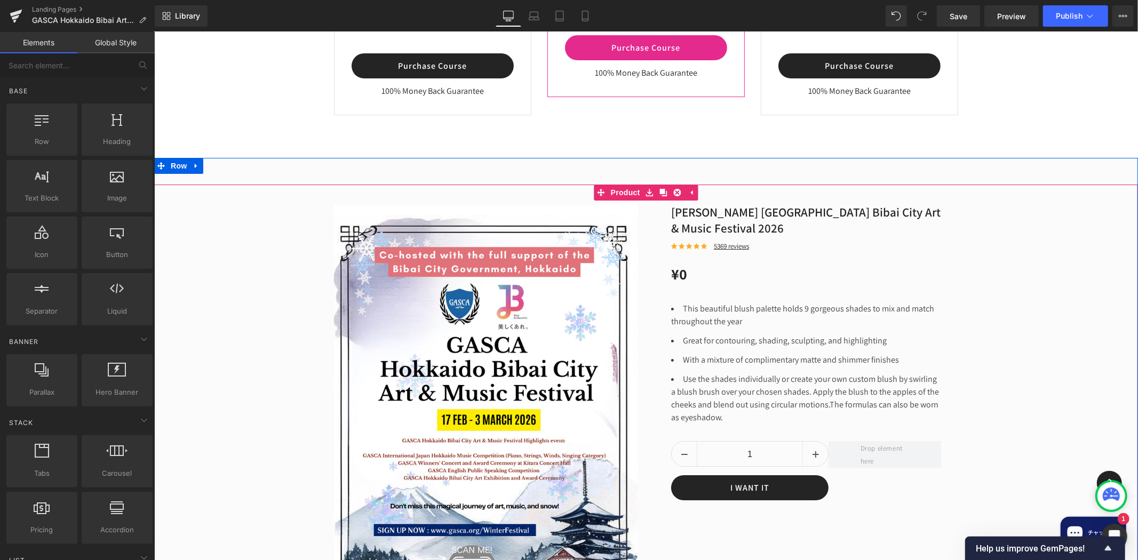
scroll to position [3042, 0]
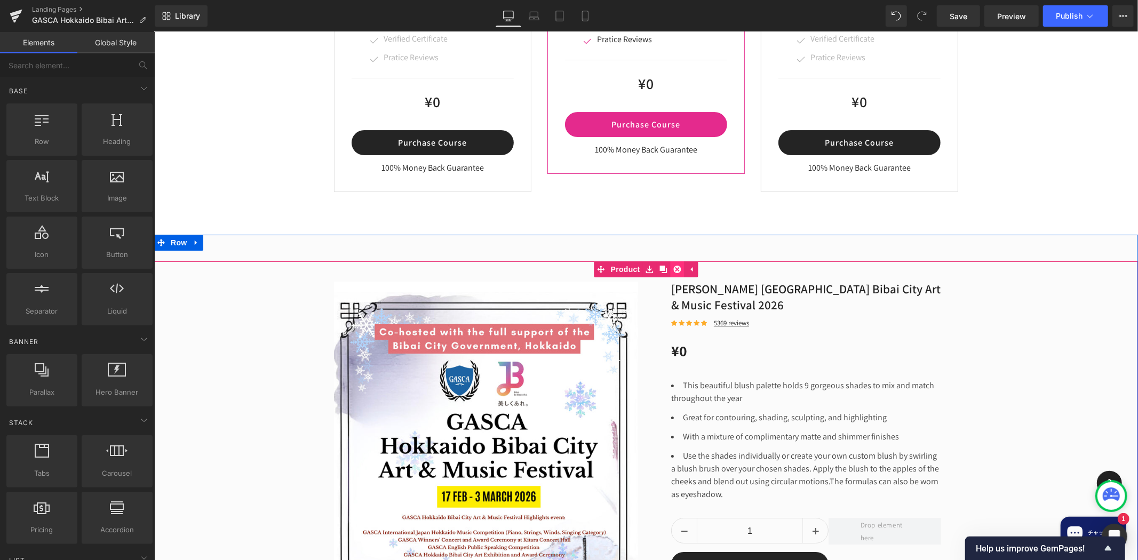
click at [670, 261] on link at bounding box center [677, 269] width 14 height 16
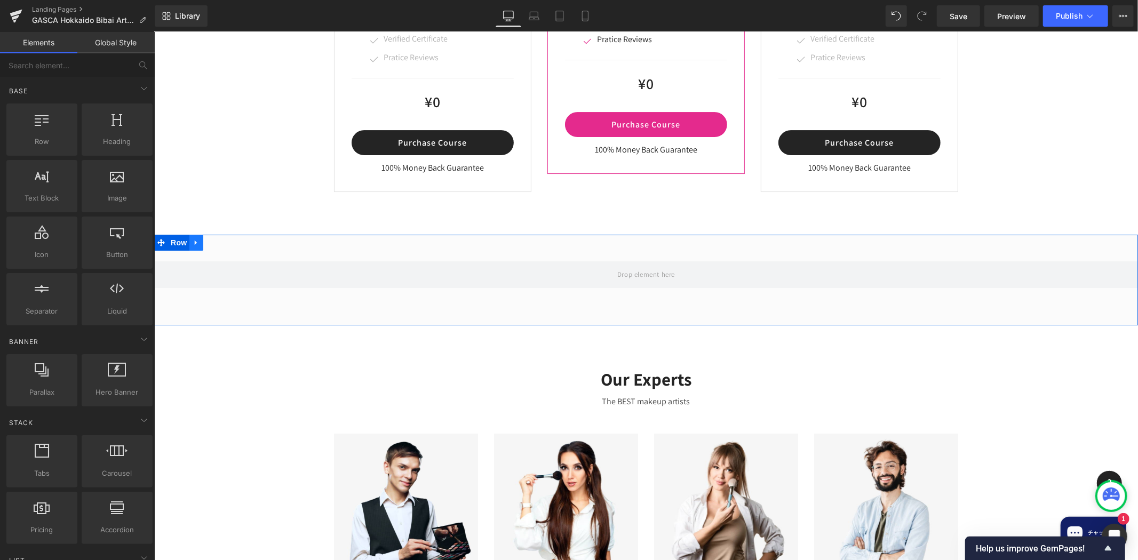
click at [192, 234] on link at bounding box center [196, 242] width 14 height 16
click at [220, 238] on icon at bounding box center [223, 242] width 7 height 8
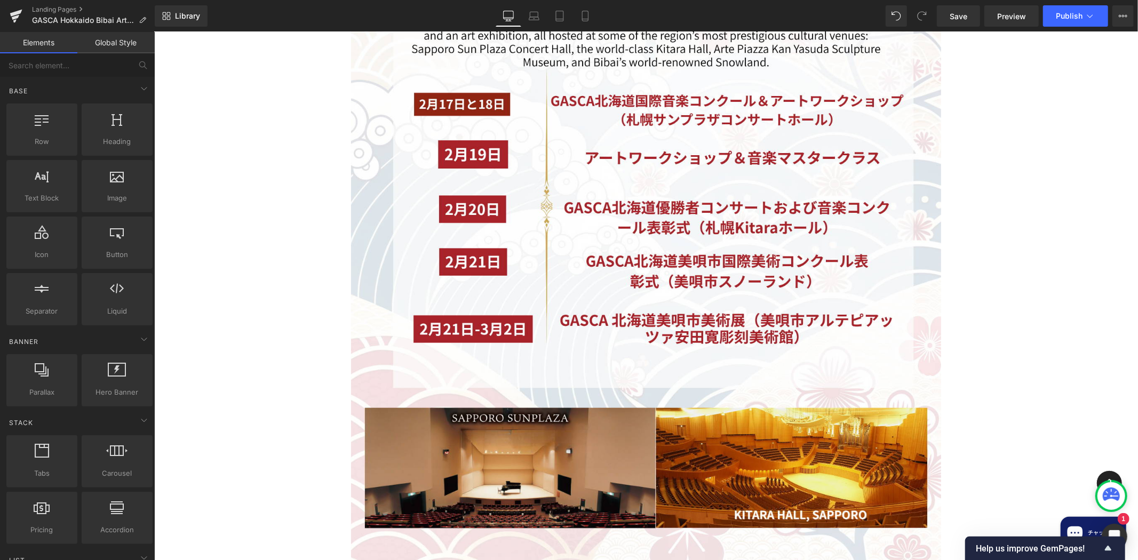
scroll to position [1521, 0]
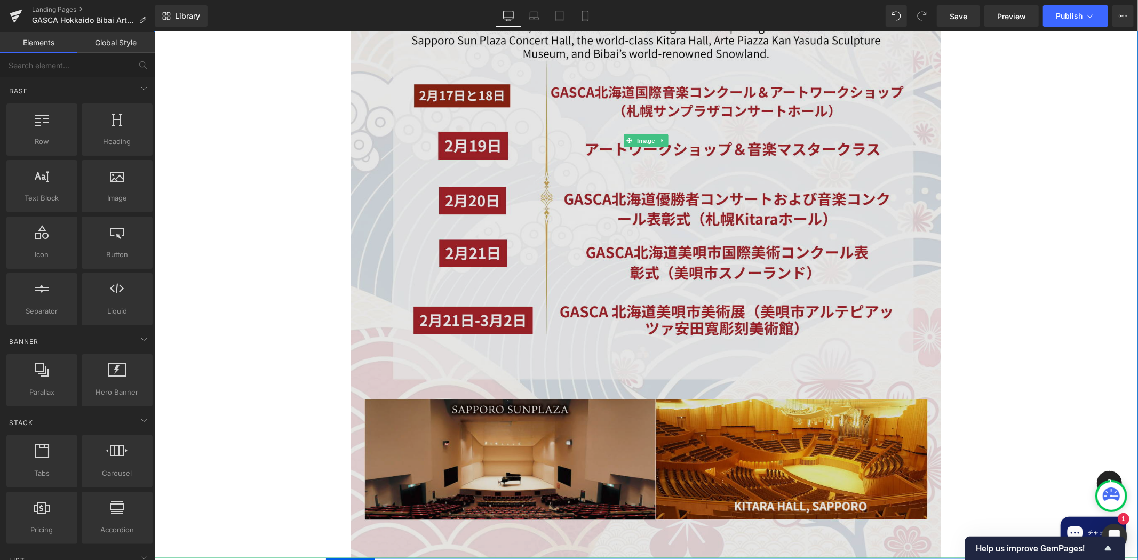
click at [814, 326] on img at bounding box center [645, 140] width 590 height 835
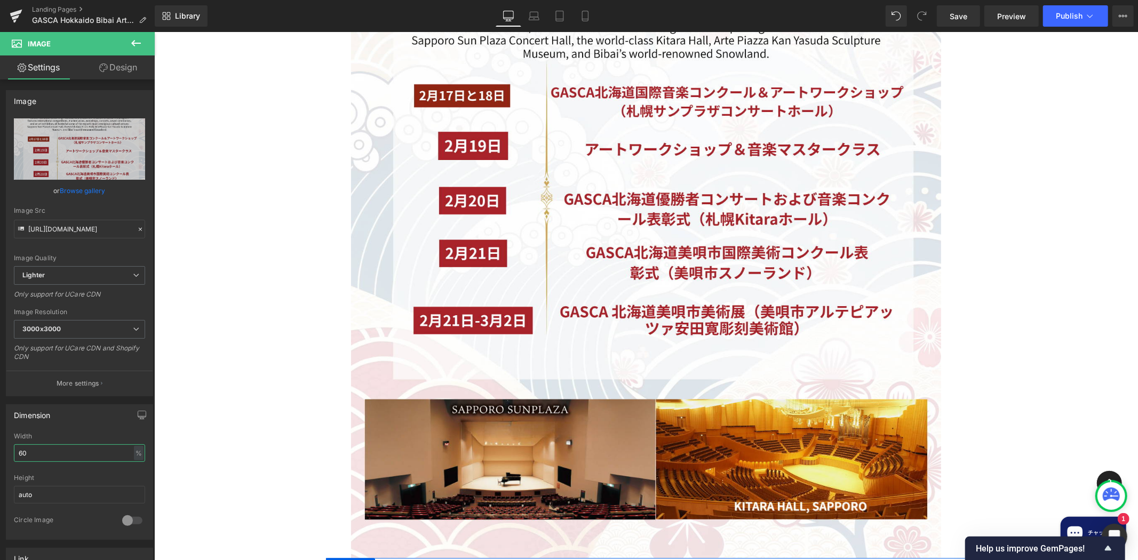
drag, startPoint x: 35, startPoint y: 451, endPoint x: -25, endPoint y: 464, distance: 61.7
click at [0, 464] on html "Image You are previewing how the will restyle your page. You can not edit Eleme…" at bounding box center [569, 280] width 1138 height 560
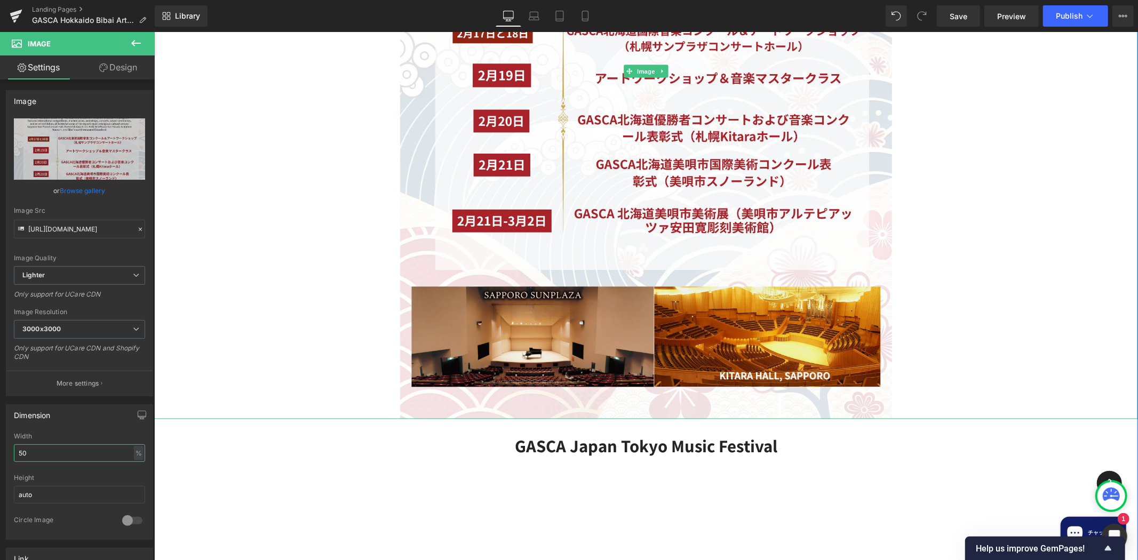
type input "50"
click at [991, 334] on div at bounding box center [646, 71] width 984 height 696
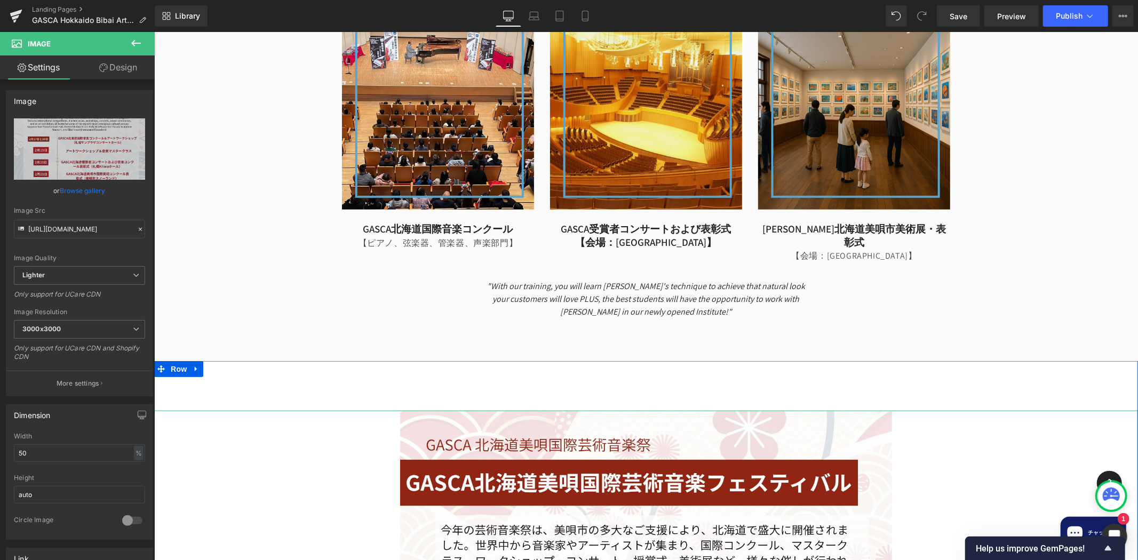
scroll to position [829, 0]
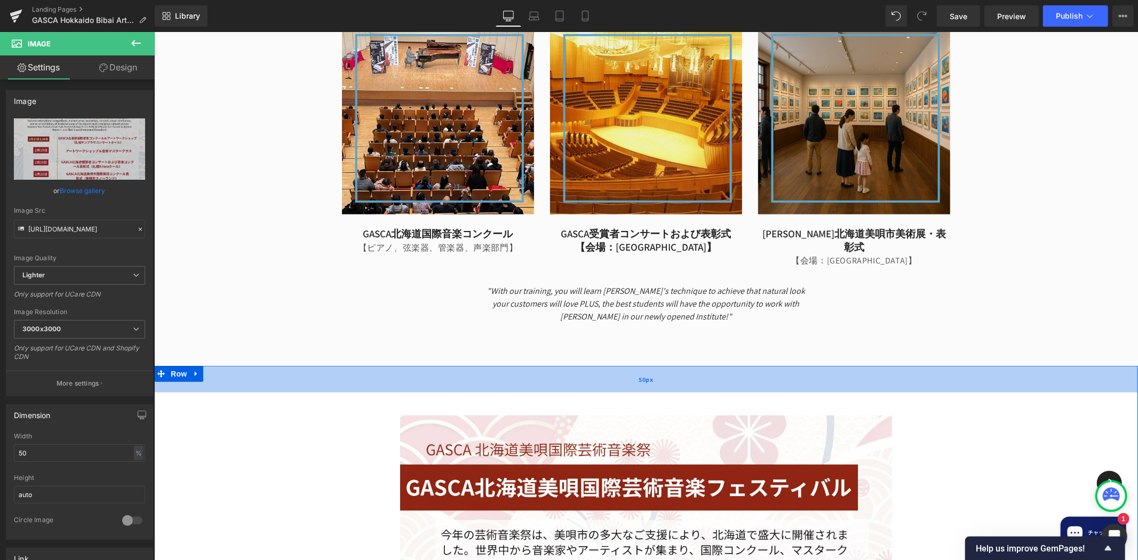
click at [940, 365] on div "50px" at bounding box center [646, 378] width 984 height 27
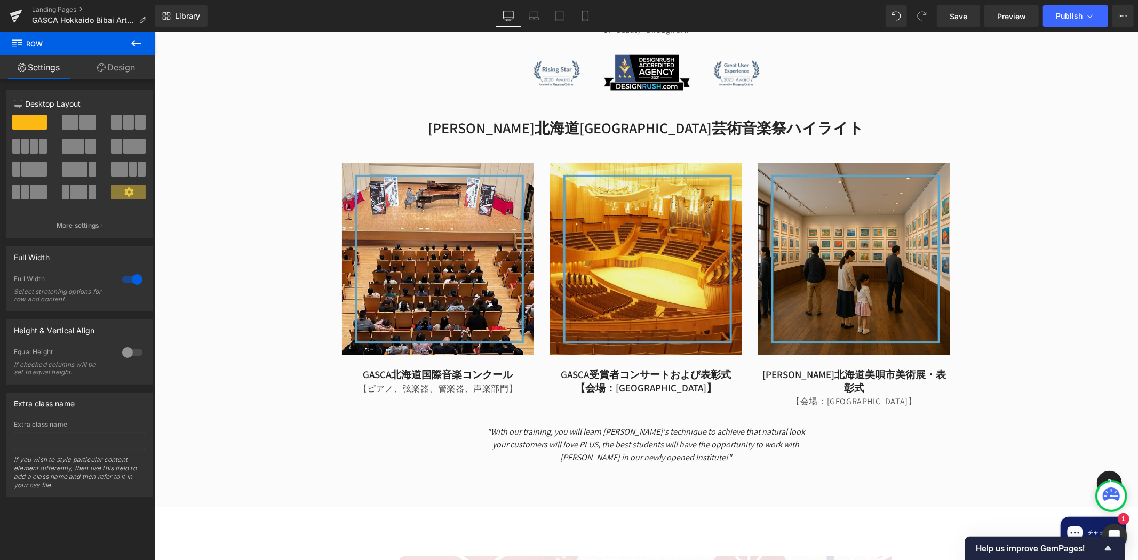
scroll to position [691, 0]
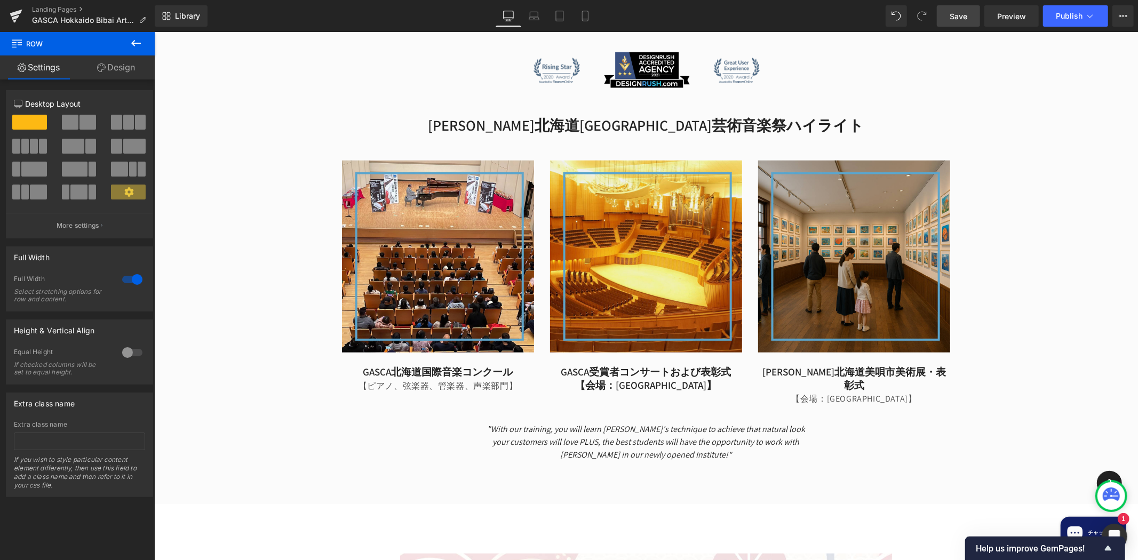
click at [952, 7] on link "Save" at bounding box center [958, 15] width 43 height 21
